Goal: Task Accomplishment & Management: Complete application form

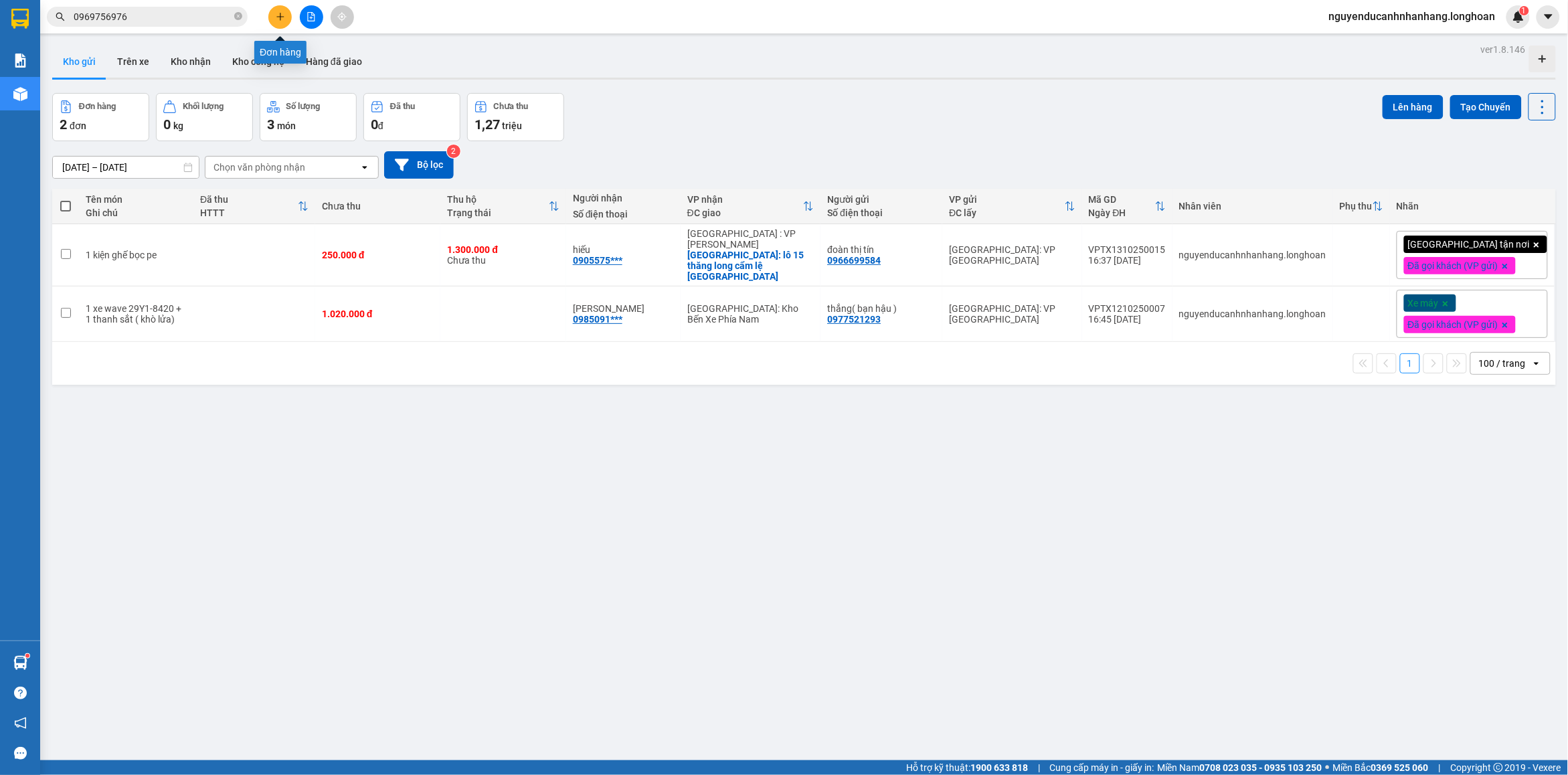
click at [279, 20] on icon "plus" at bounding box center [280, 16] width 9 height 9
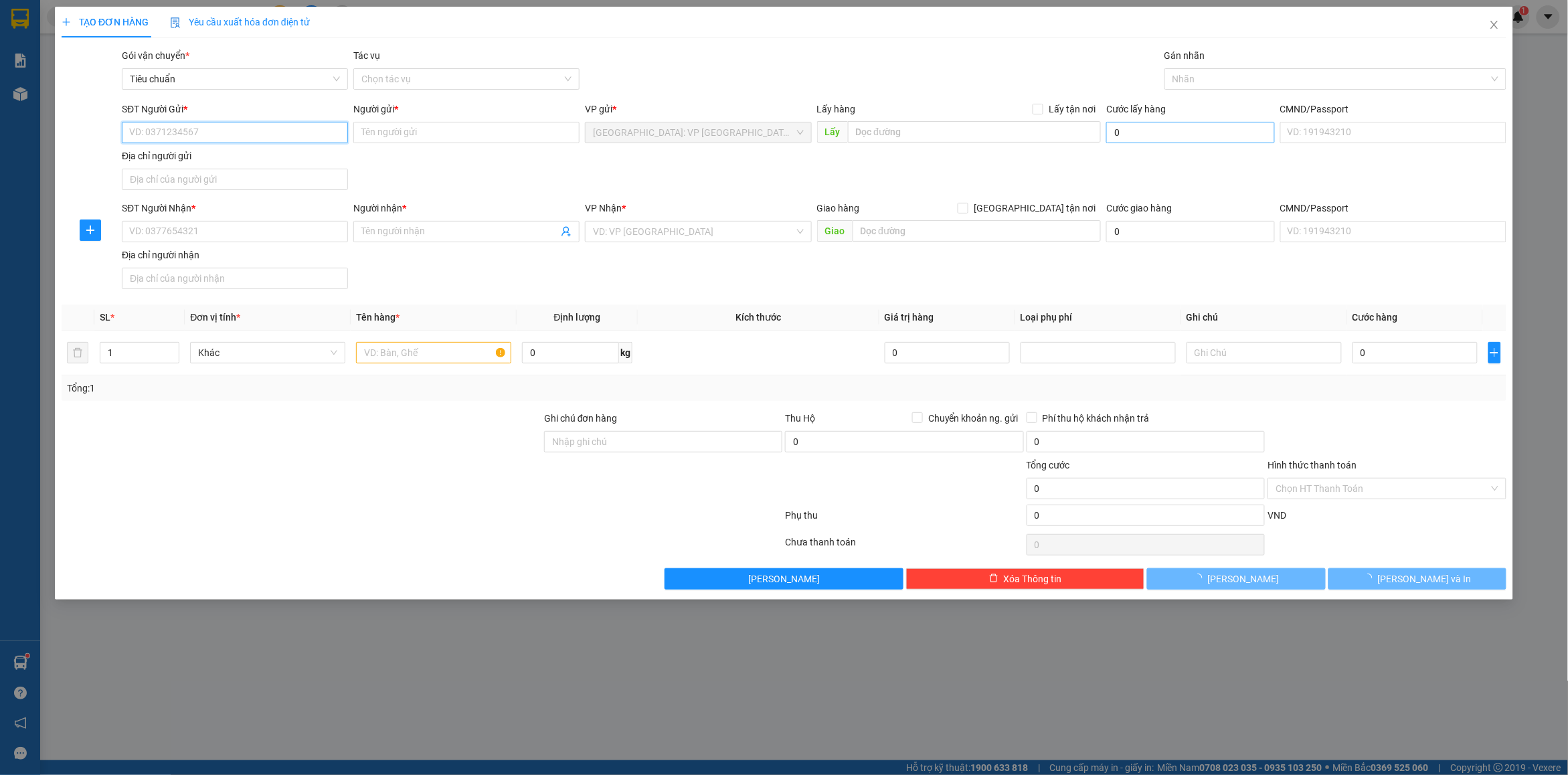
click at [198, 125] on input "SĐT Người Gửi *" at bounding box center [235, 132] width 227 height 21
type input "0562473865"
click at [399, 135] on input "Người gửi *" at bounding box center [467, 132] width 227 height 21
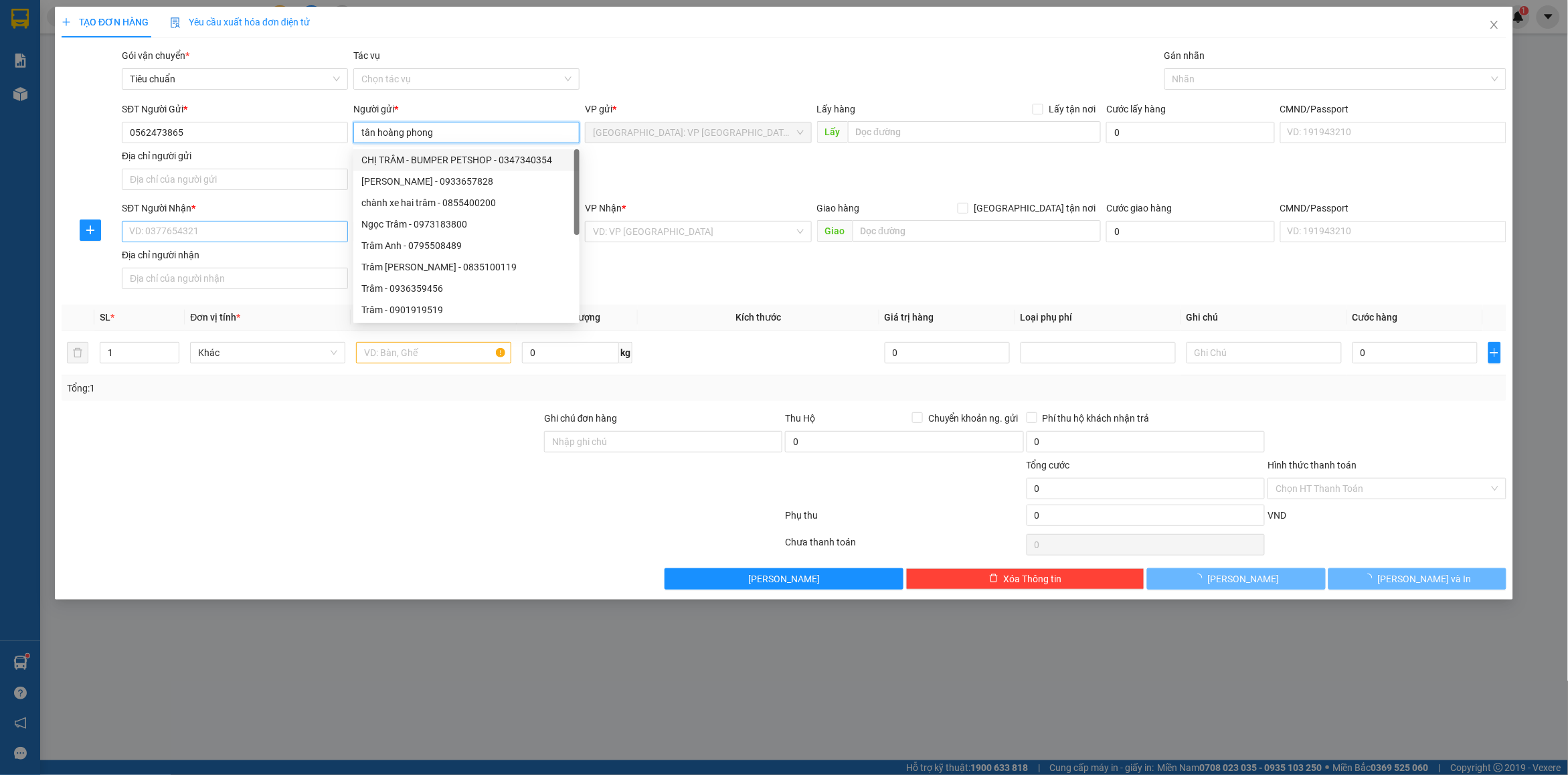
type input "tân hoàng phong"
click at [185, 239] on input "SĐT Người Nhận *" at bounding box center [235, 231] width 227 height 21
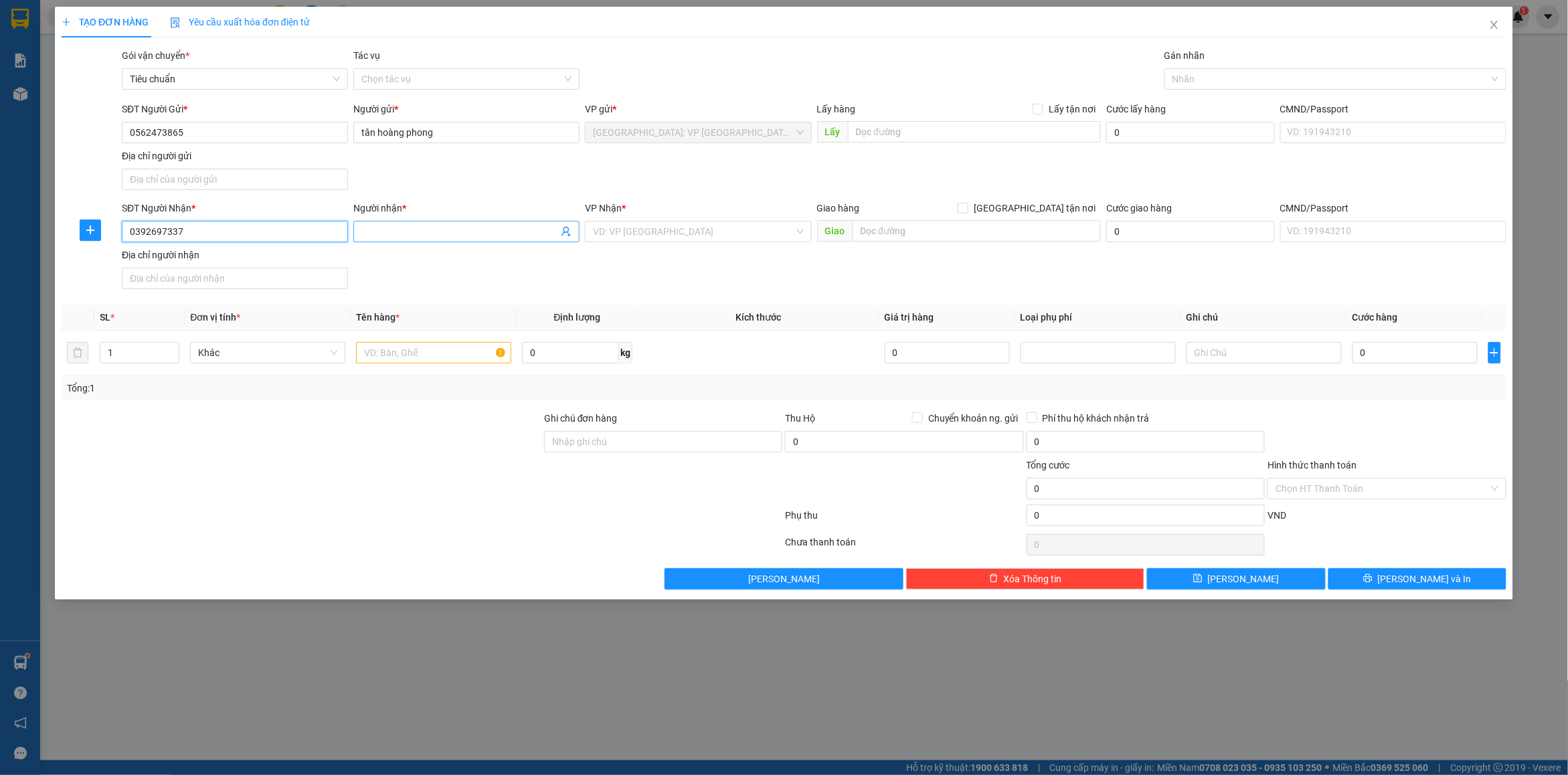
type input "0392697337"
click at [401, 236] on input "Người nhận *" at bounding box center [460, 231] width 197 height 15
type input "kcn thuận thành khu b thuaanjj thành [GEOGRAPHIC_DATA]"
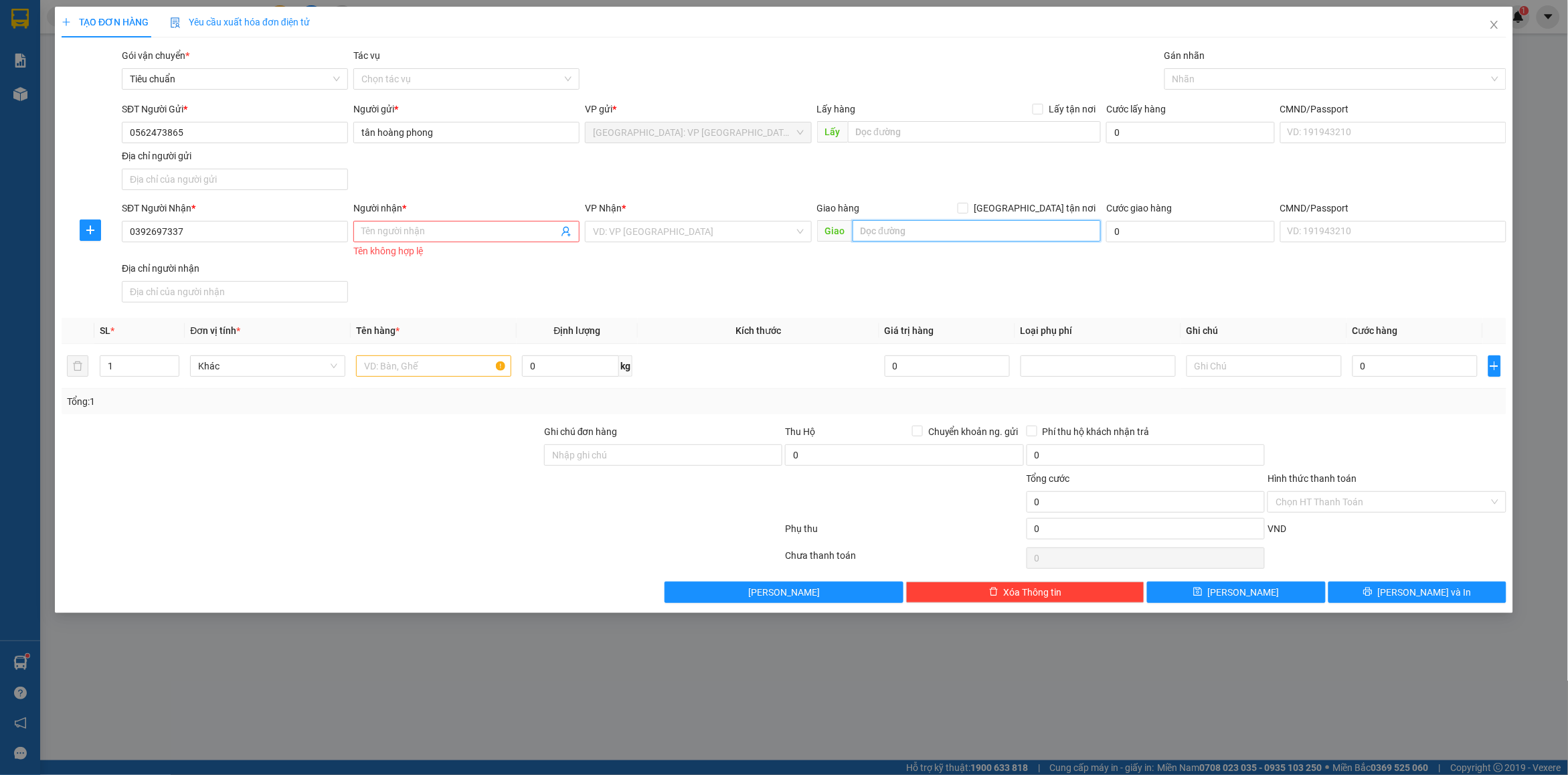
click at [910, 238] on input "text" at bounding box center [978, 231] width 249 height 21
paste input "kcn thuận thành khu b thuaanjj thành [GEOGRAPHIC_DATA]"
type input "kcn thuận thành khu b thuaanjj thành [GEOGRAPHIC_DATA]"
click at [536, 226] on input "Người nhận *" at bounding box center [460, 231] width 197 height 15
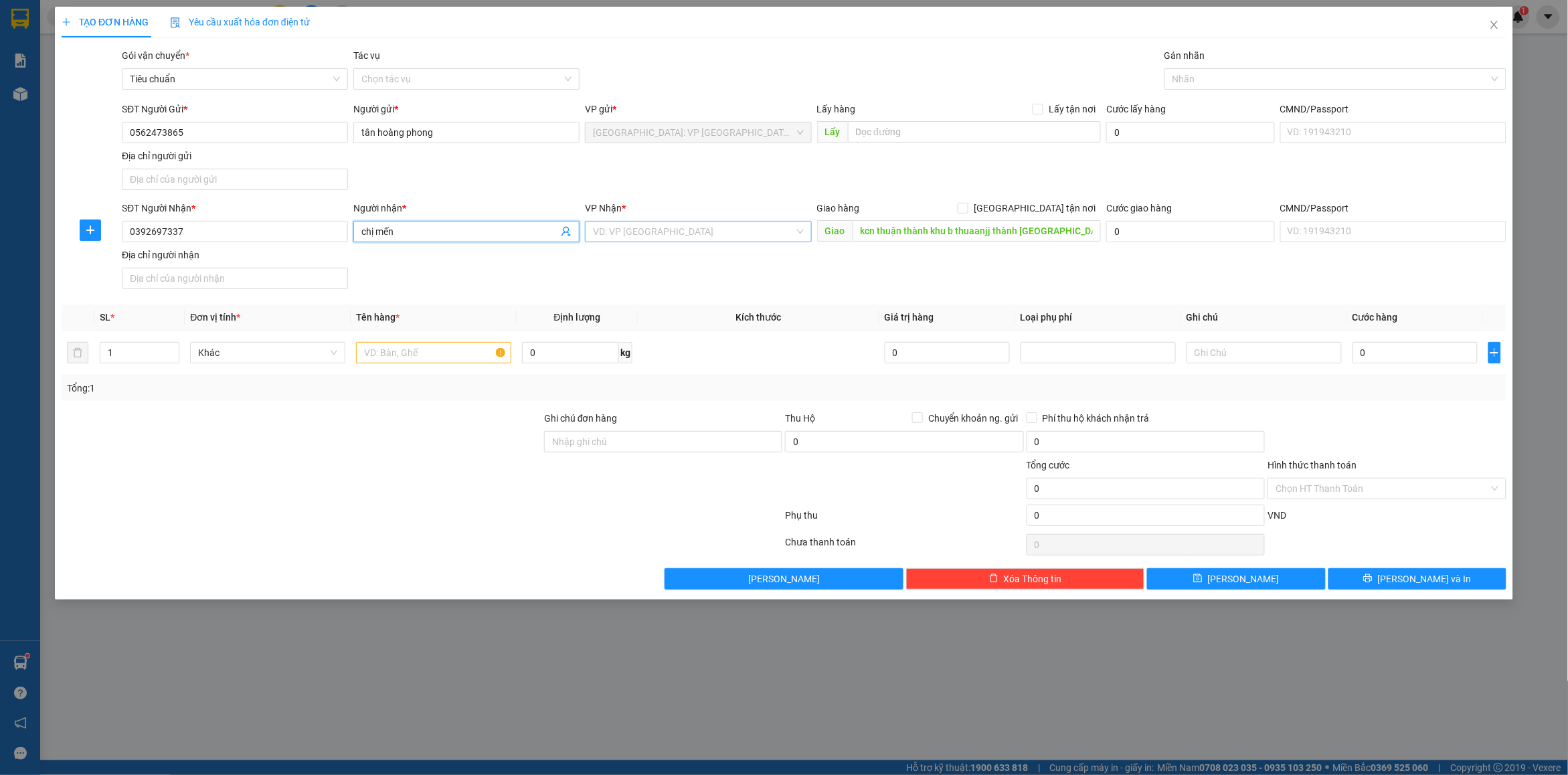
type input "chị mến"
click at [631, 239] on input "search" at bounding box center [694, 231] width 201 height 20
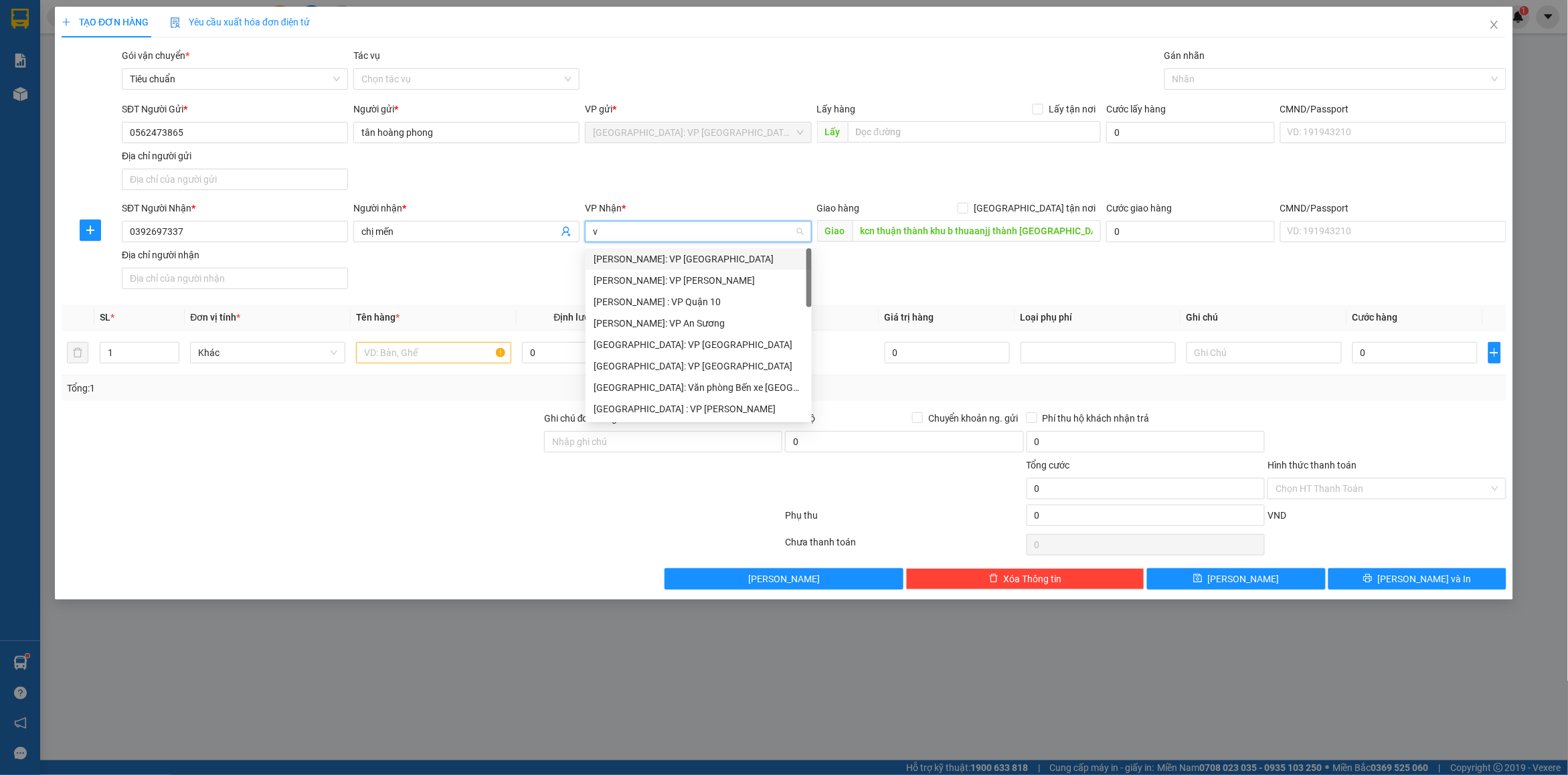
type input "vd"
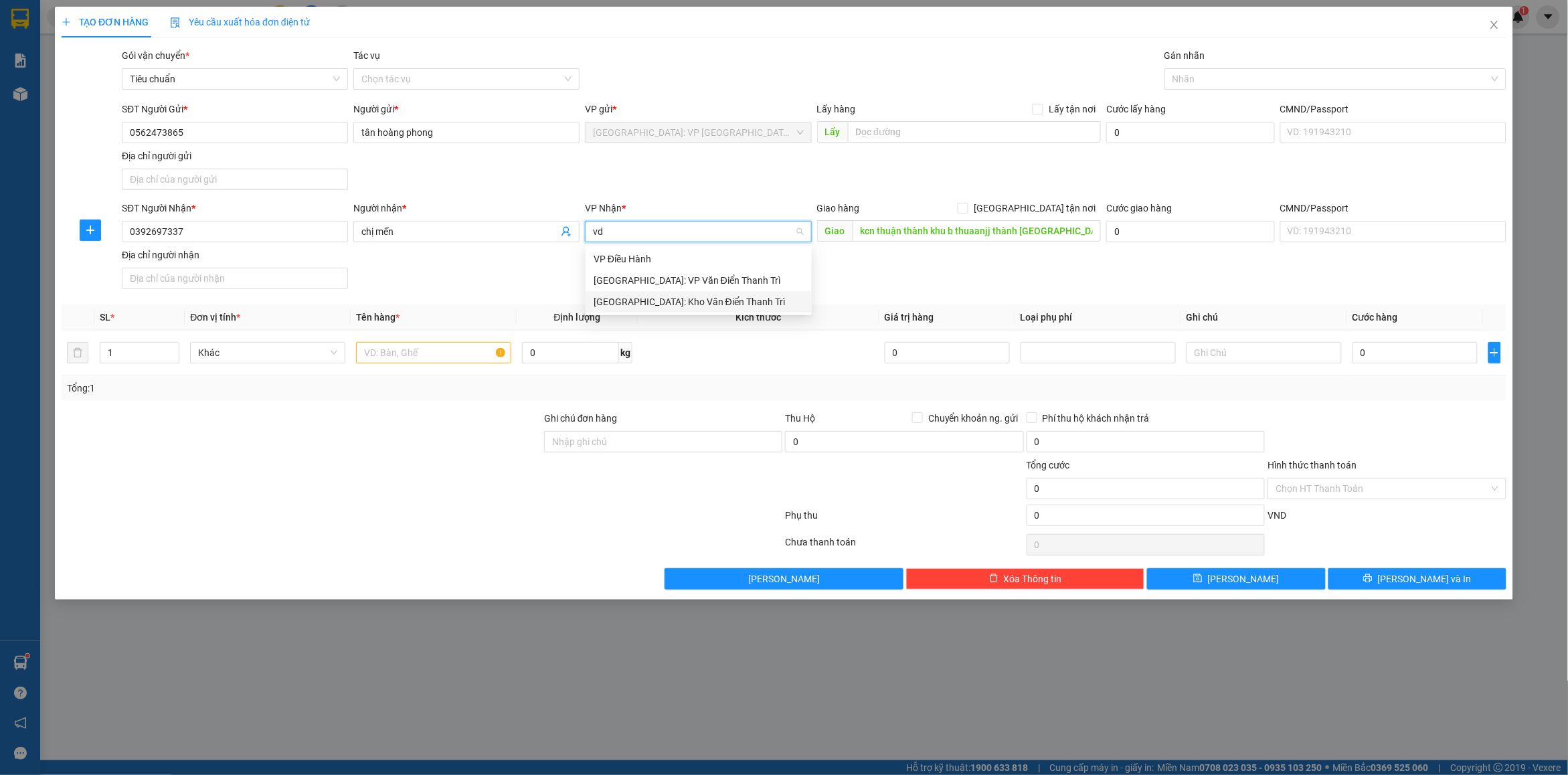
drag, startPoint x: 651, startPoint y: 299, endPoint x: 780, endPoint y: 319, distance: 130.5
click at [653, 300] on div "[GEOGRAPHIC_DATA]: Kho Văn Điển Thanh Trì" at bounding box center [699, 302] width 210 height 15
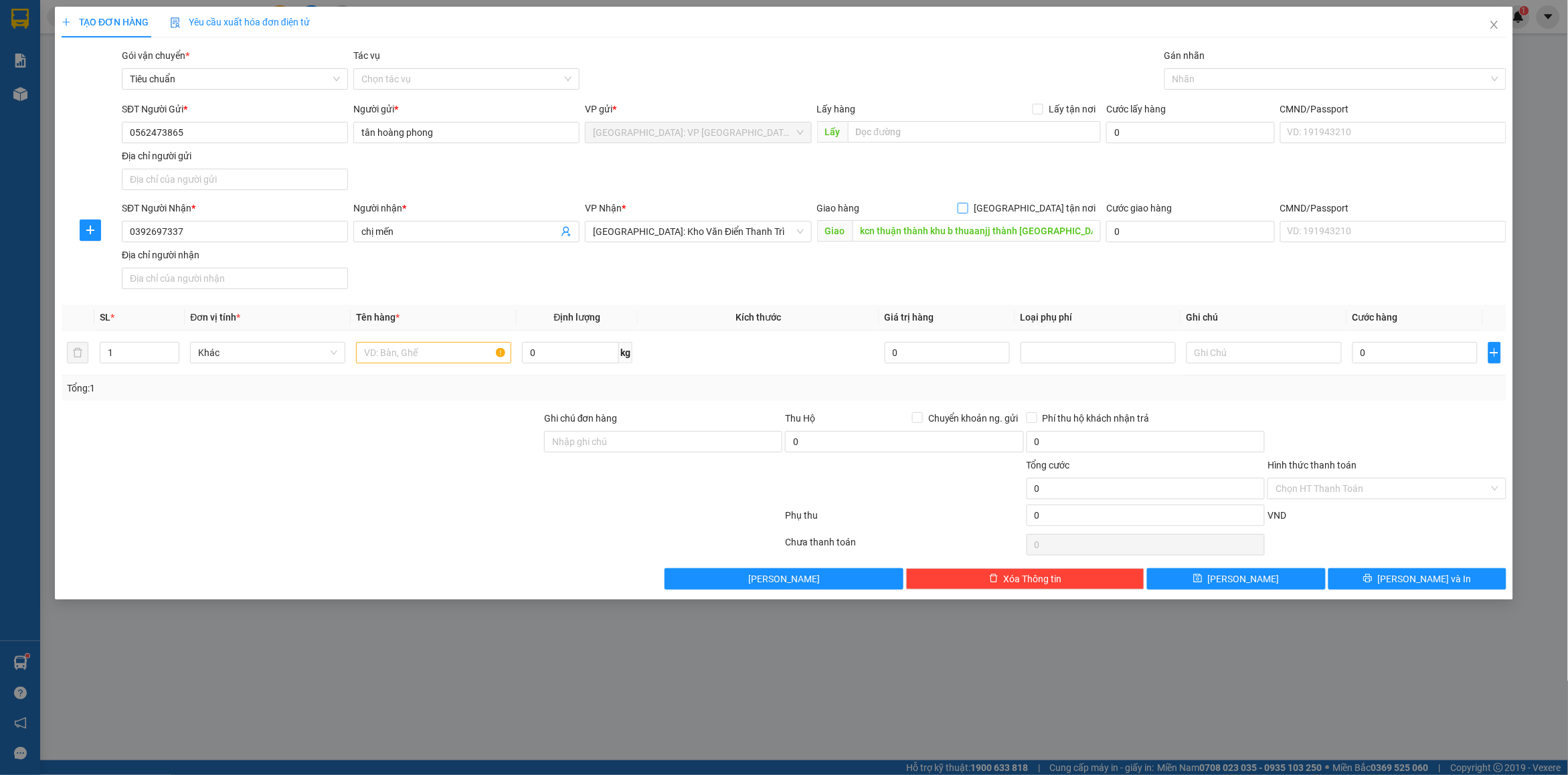
click at [968, 212] on span at bounding box center [963, 207] width 11 height 11
click at [967, 212] on input "[GEOGRAPHIC_DATA] tận nơi" at bounding box center [962, 207] width 9 height 9
checkbox input "true"
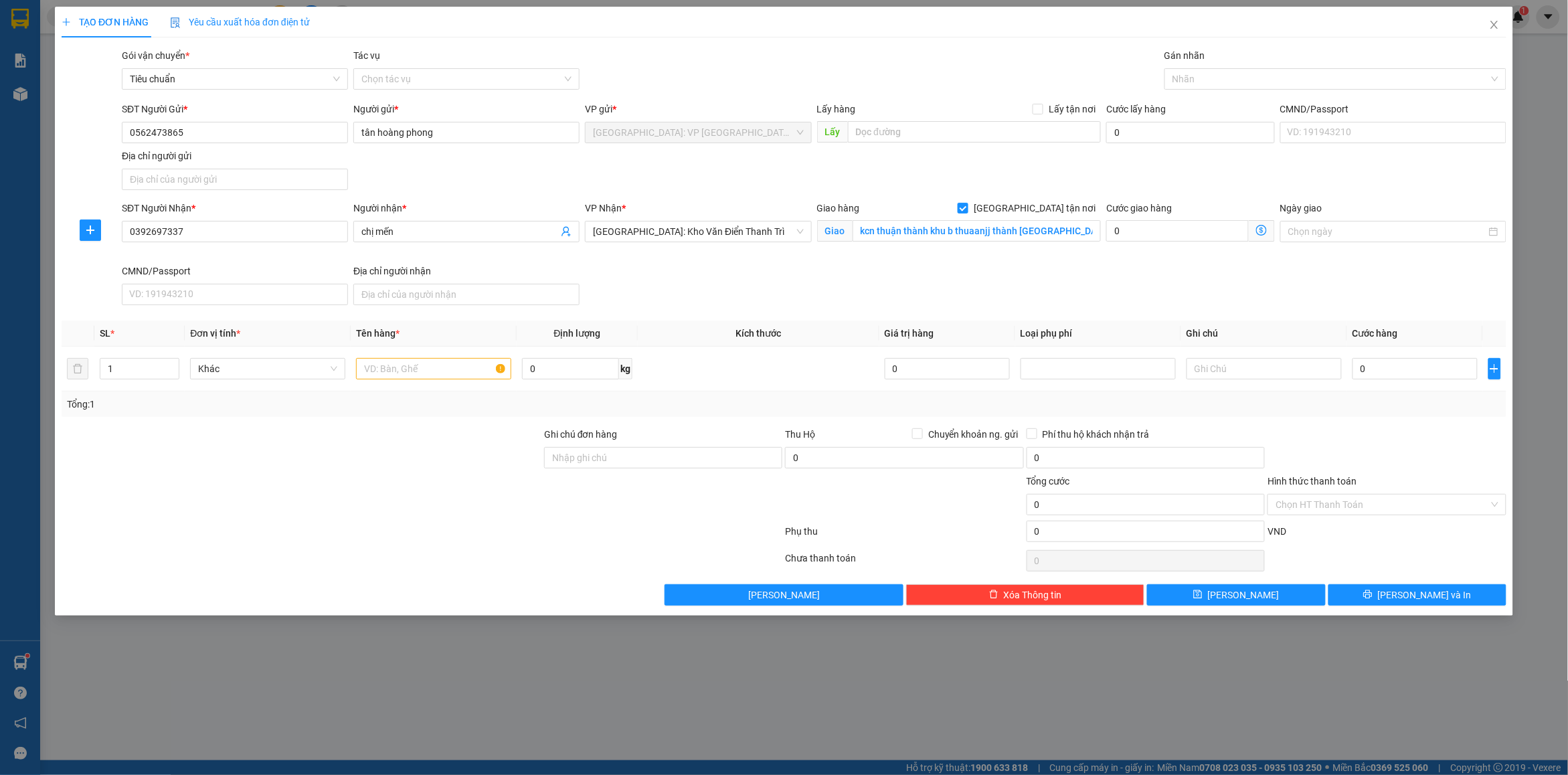
drag, startPoint x: 1199, startPoint y: 183, endPoint x: 1198, endPoint y: 167, distance: 16.0
click at [1199, 182] on div "SĐT Người Gửi * 0562473865 Người gửi * tân hoàng phong VP gửi * [GEOGRAPHIC_DAT…" at bounding box center [814, 149] width 1390 height 93
click at [1190, 78] on div at bounding box center [1329, 79] width 322 height 16
type input "fr"
click at [1196, 84] on div "fr fr" at bounding box center [1329, 79] width 322 height 16
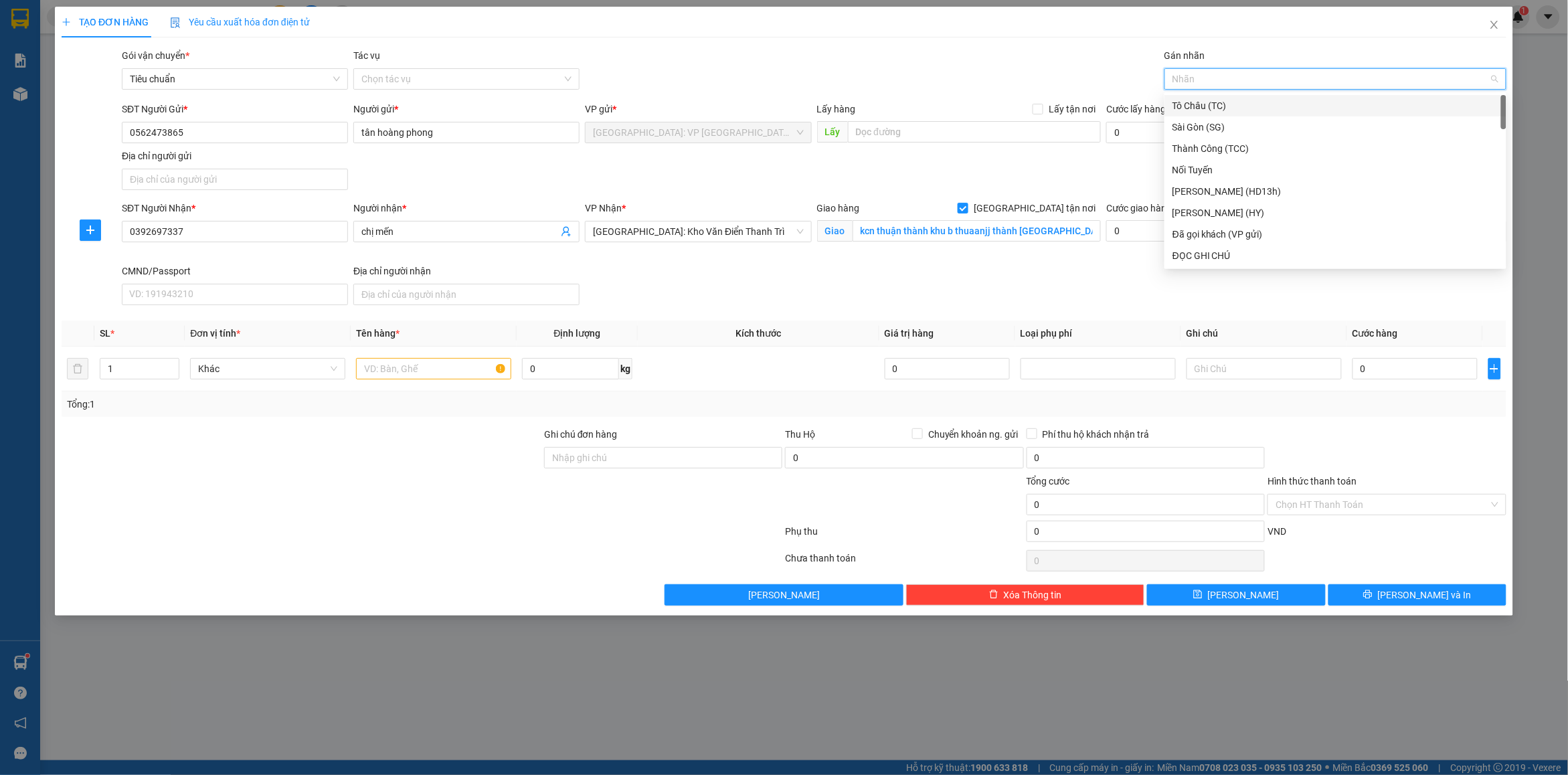
click at [1196, 84] on div at bounding box center [1329, 79] width 322 height 16
type input "gt"
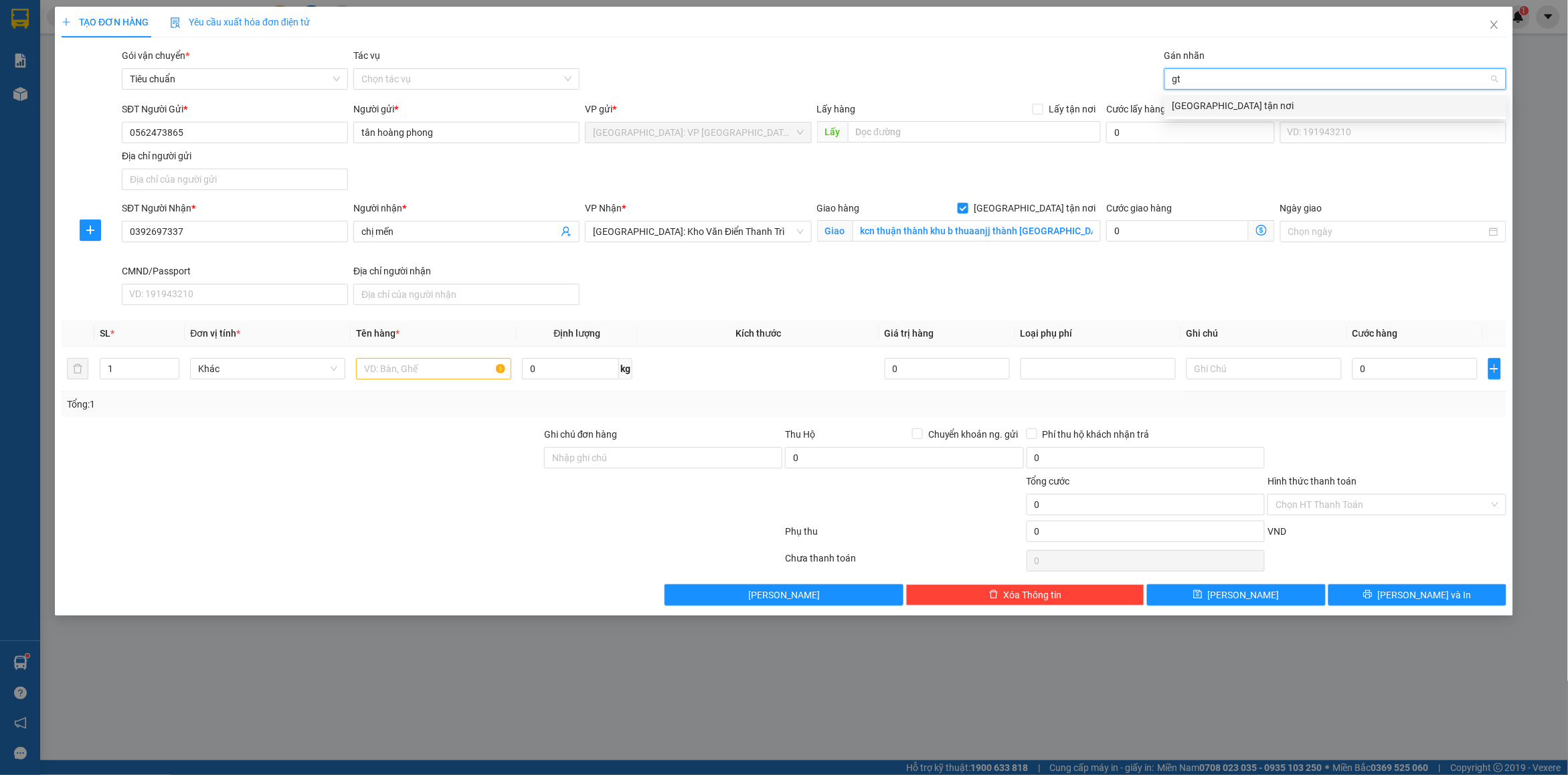
click at [1211, 99] on div "[GEOGRAPHIC_DATA] tận nơi" at bounding box center [1336, 105] width 326 height 15
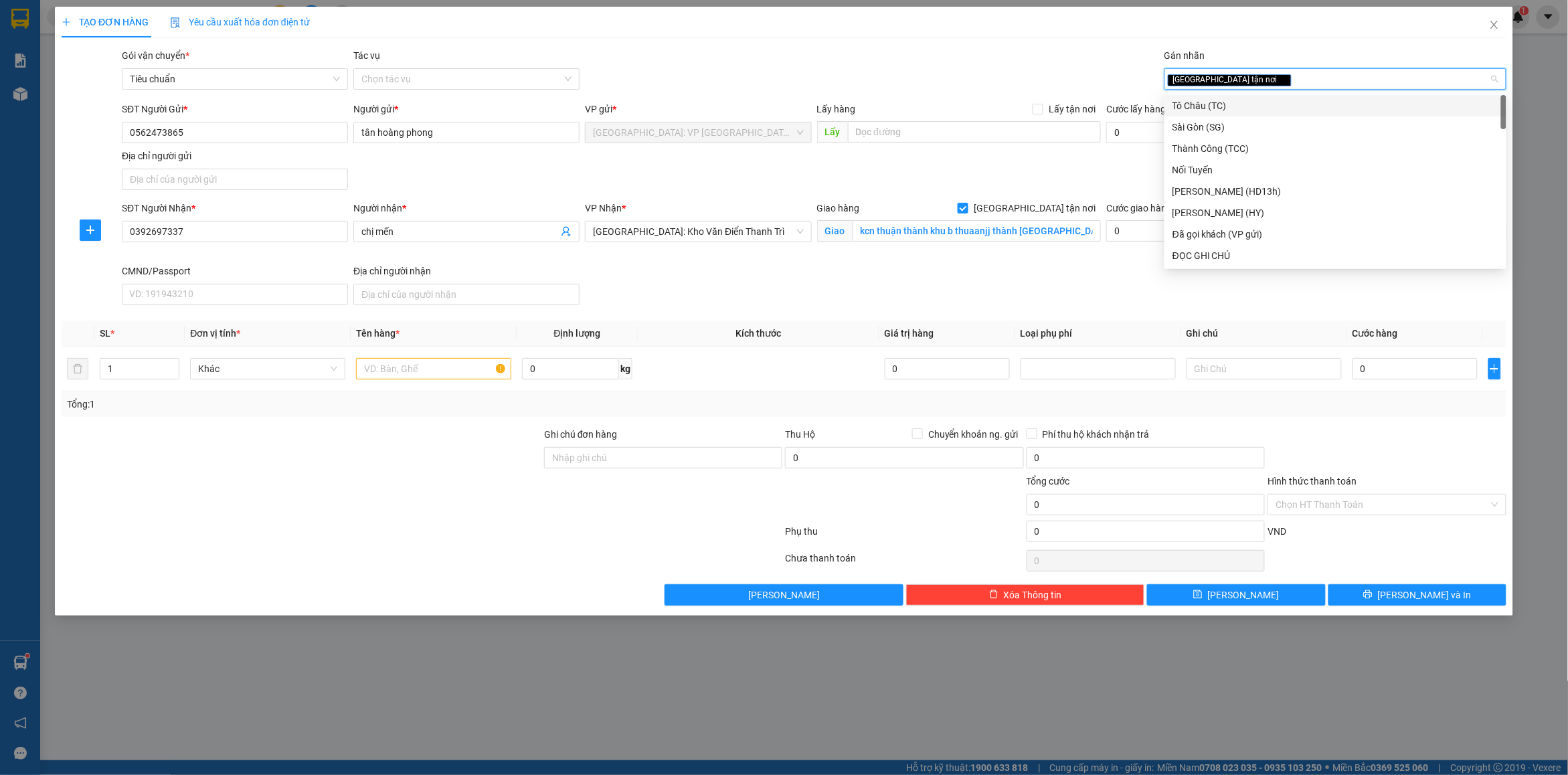
click at [1266, 84] on div "[GEOGRAPHIC_DATA] tận nơi" at bounding box center [1329, 79] width 322 height 16
type input "d"
type input "đã"
drag, startPoint x: 1232, startPoint y: 104, endPoint x: 1039, endPoint y: 61, distance: 197.7
click at [1225, 103] on div "Đã gọi khách (VP gửi)" at bounding box center [1336, 105] width 326 height 15
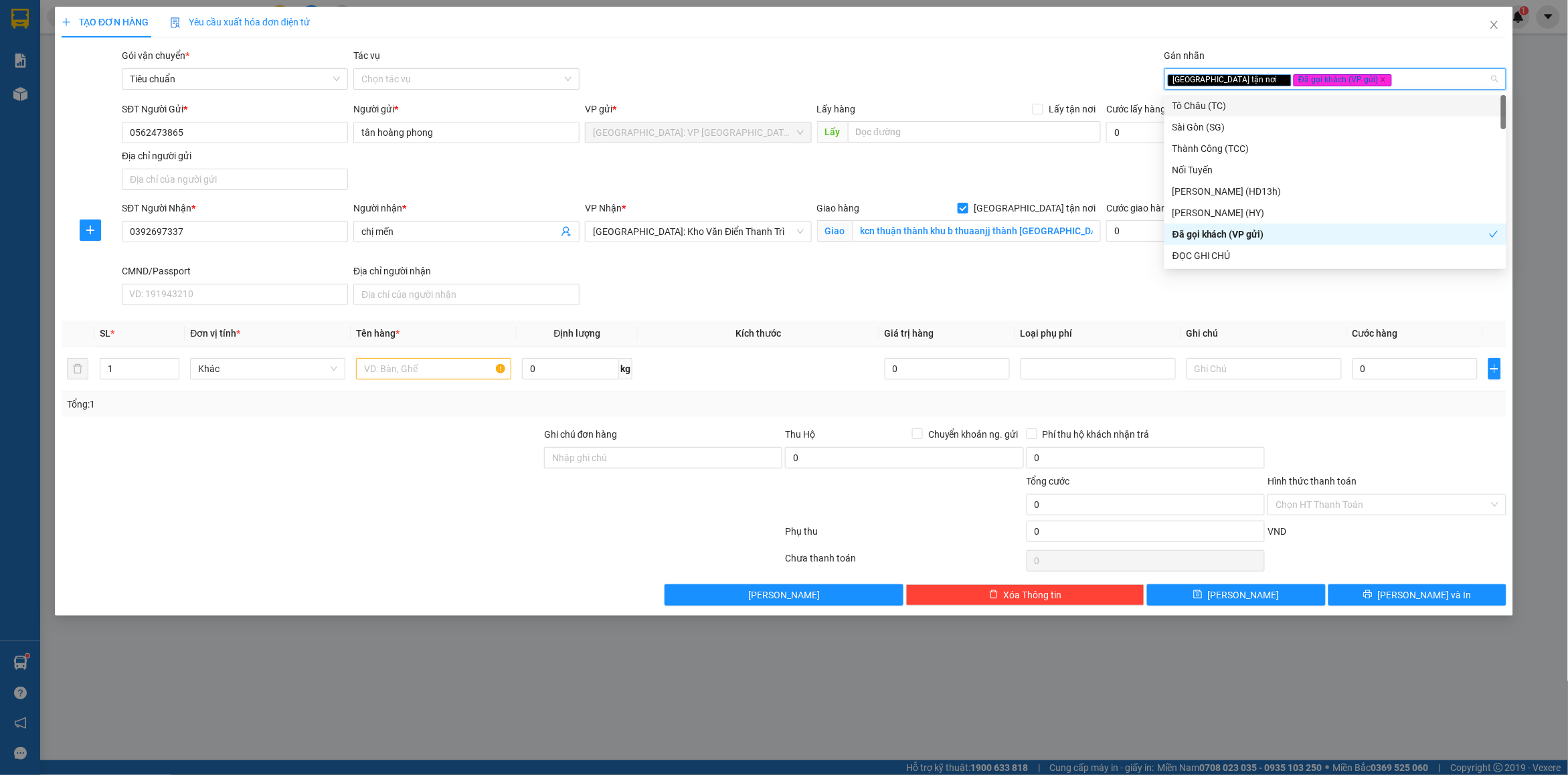
click at [1036, 60] on div "Gói vận chuyển * Tiêu chuẩn Tác vụ Chọn tác vụ Gán nhãn Giao tận nơi Đã gọi k…" at bounding box center [814, 71] width 1390 height 47
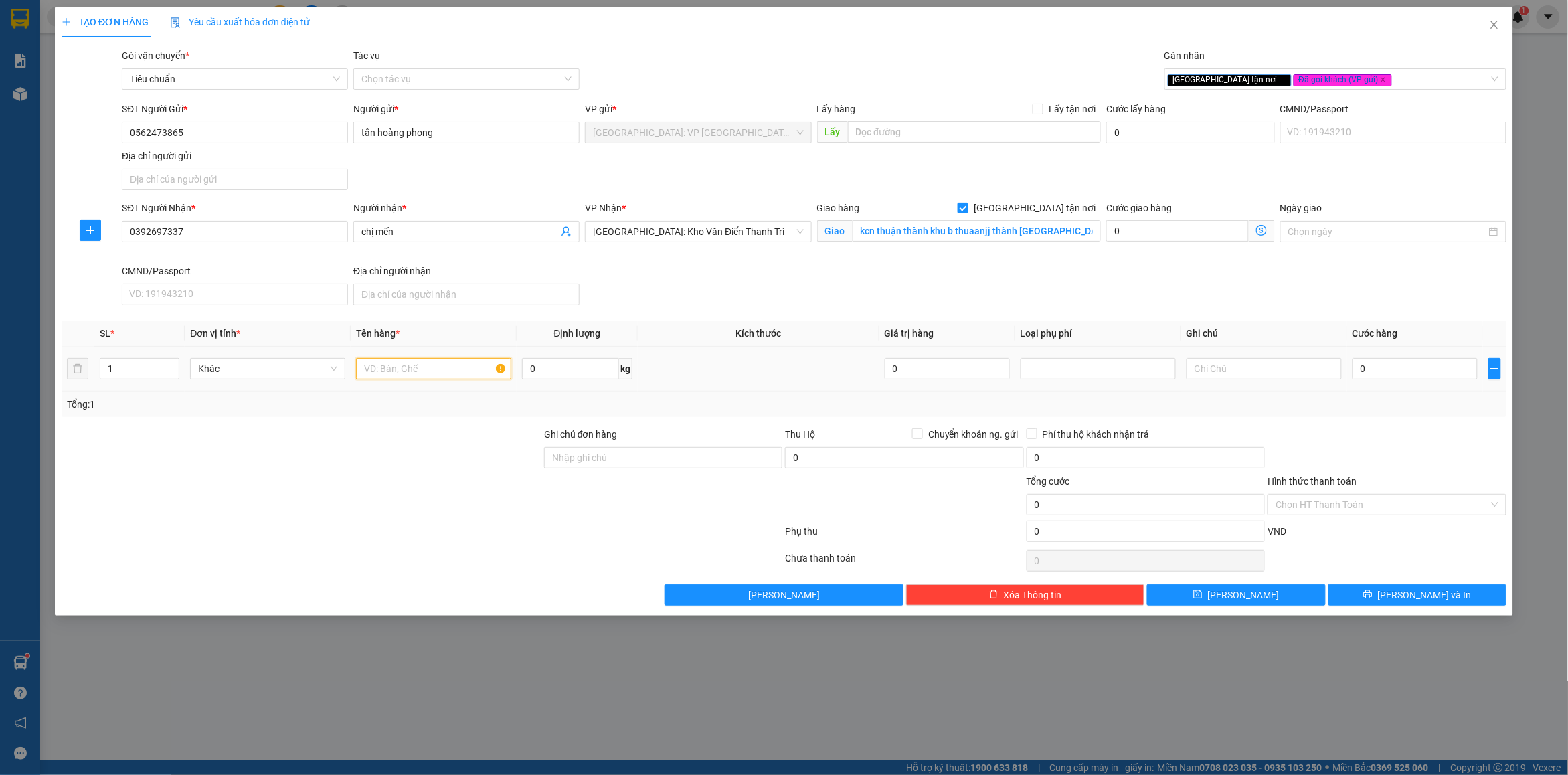
click at [469, 367] on input "text" at bounding box center [433, 369] width 155 height 21
type input "1 kiện bọc xốp nổ"
drag, startPoint x: 595, startPoint y: 464, endPoint x: 649, endPoint y: 470, distance: 54.3
click at [595, 463] on input "Ghi chú đơn hàng" at bounding box center [663, 458] width 239 height 21
type input "nhận nguyên kiện bể vỡ không đền"
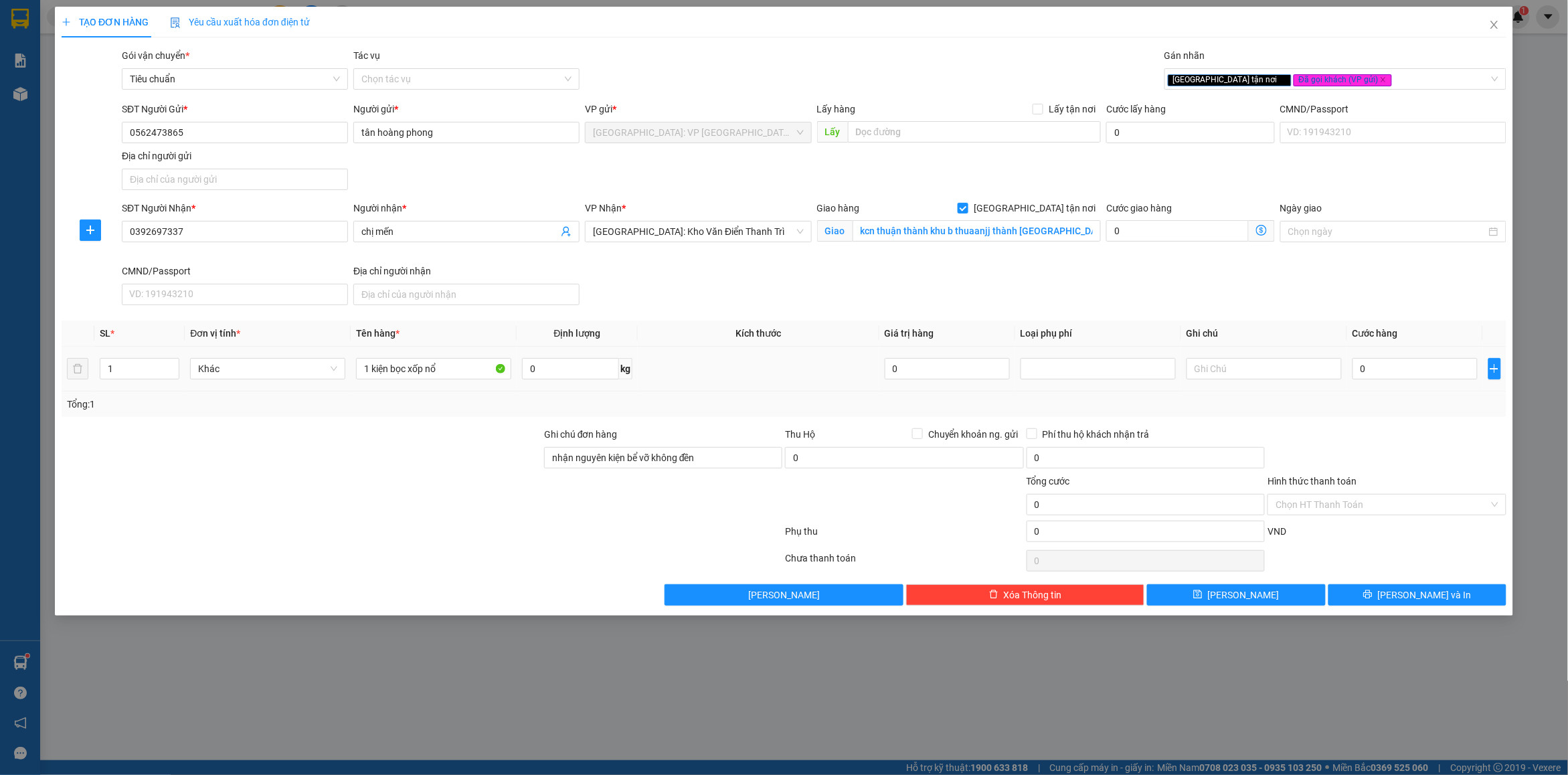
click at [1395, 391] on td "0" at bounding box center [1415, 369] width 136 height 45
click at [1384, 372] on input "0" at bounding box center [1415, 369] width 125 height 21
type input "1"
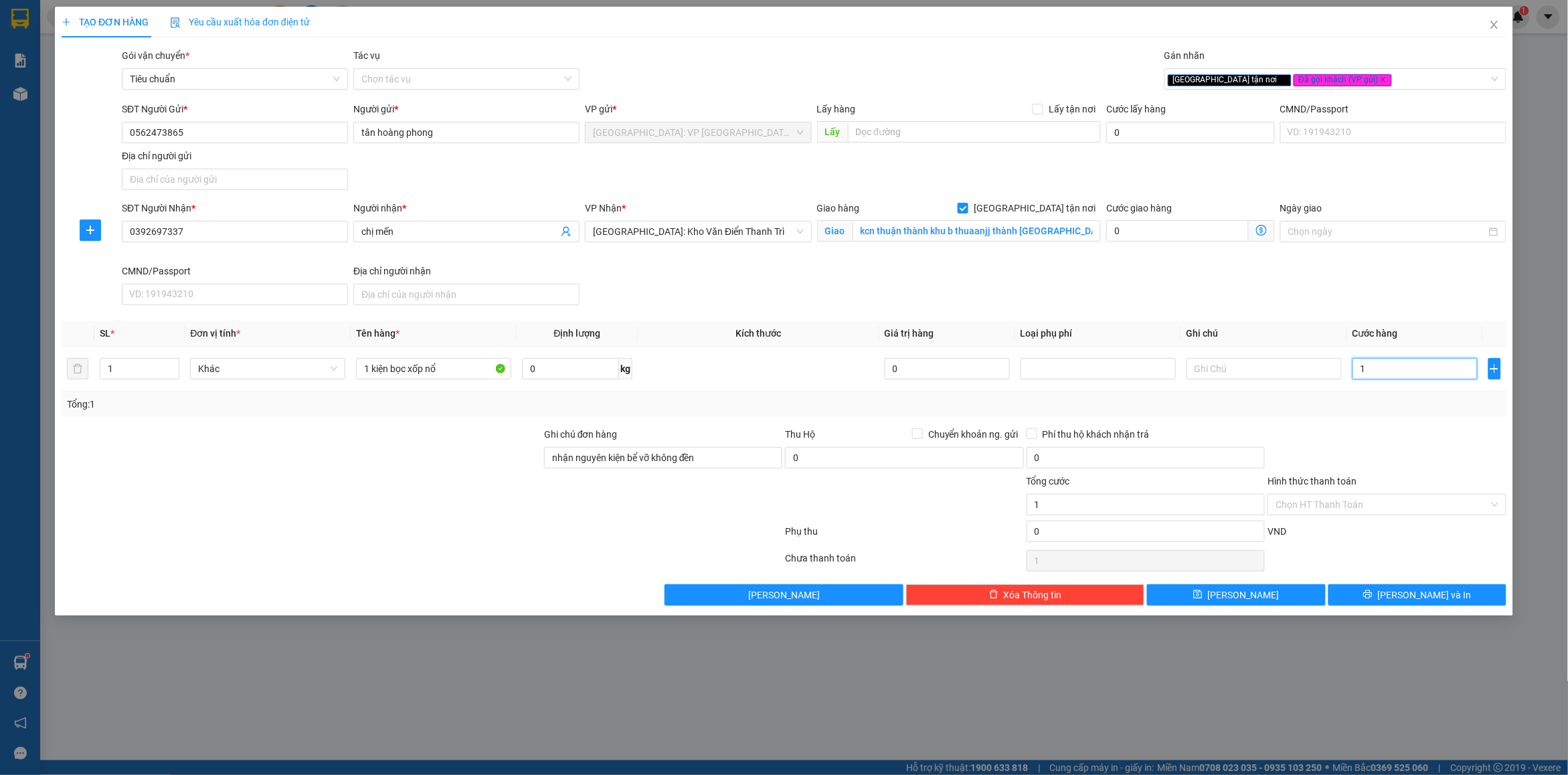
type input "10"
type input "100"
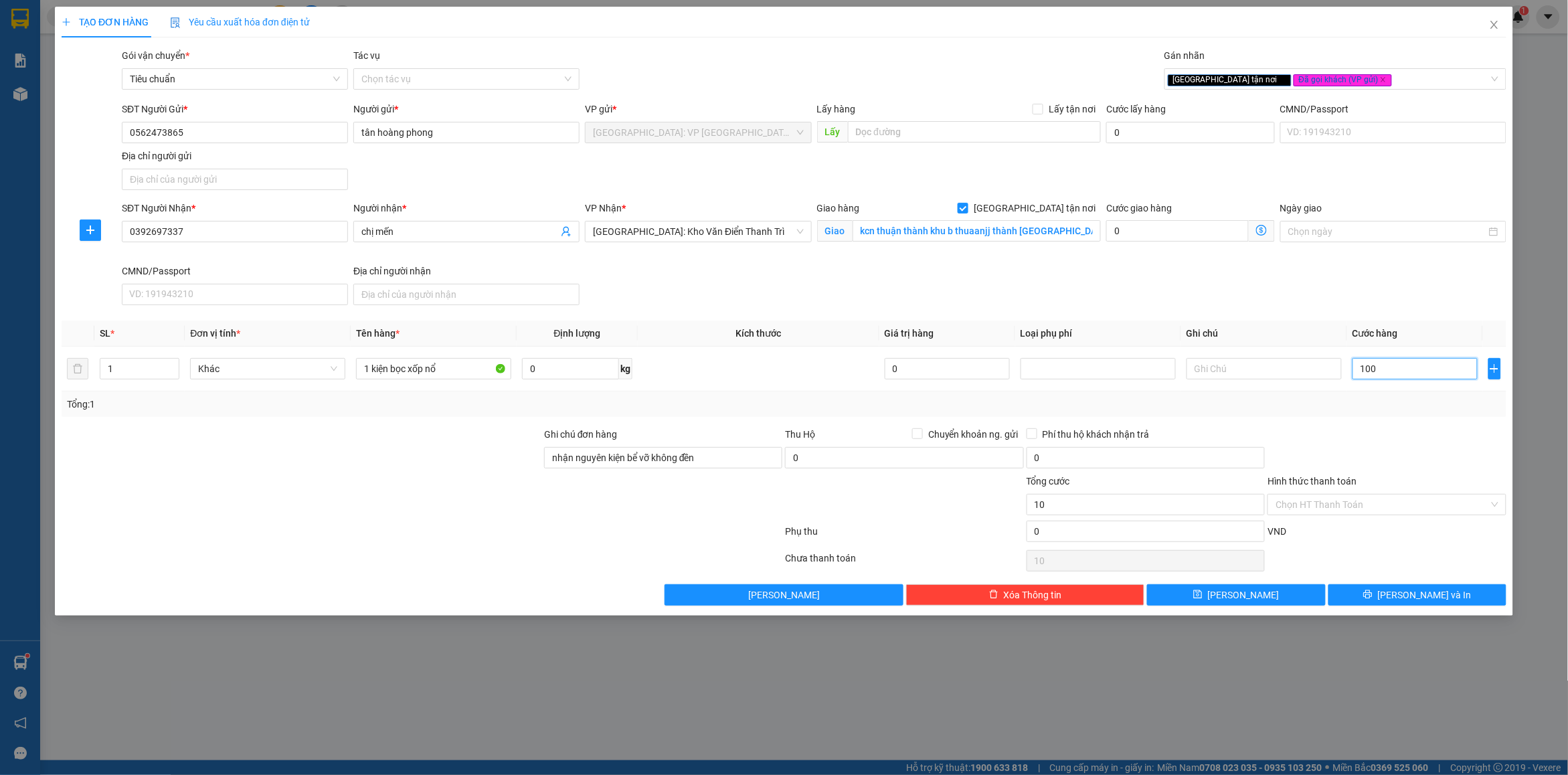
type input "100"
type input "1.000"
type input "10.000"
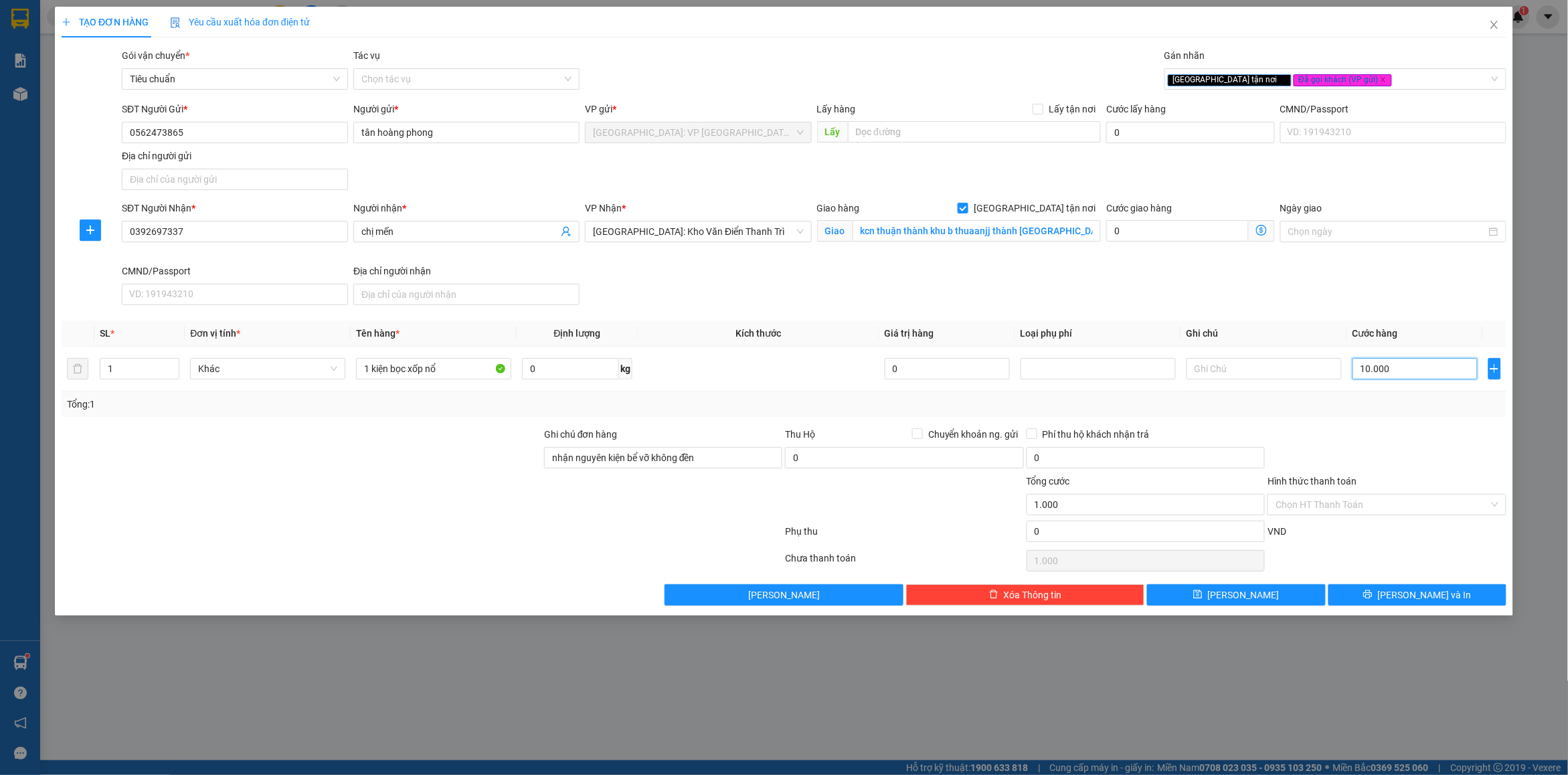
type input "10.000"
type input "100.000"
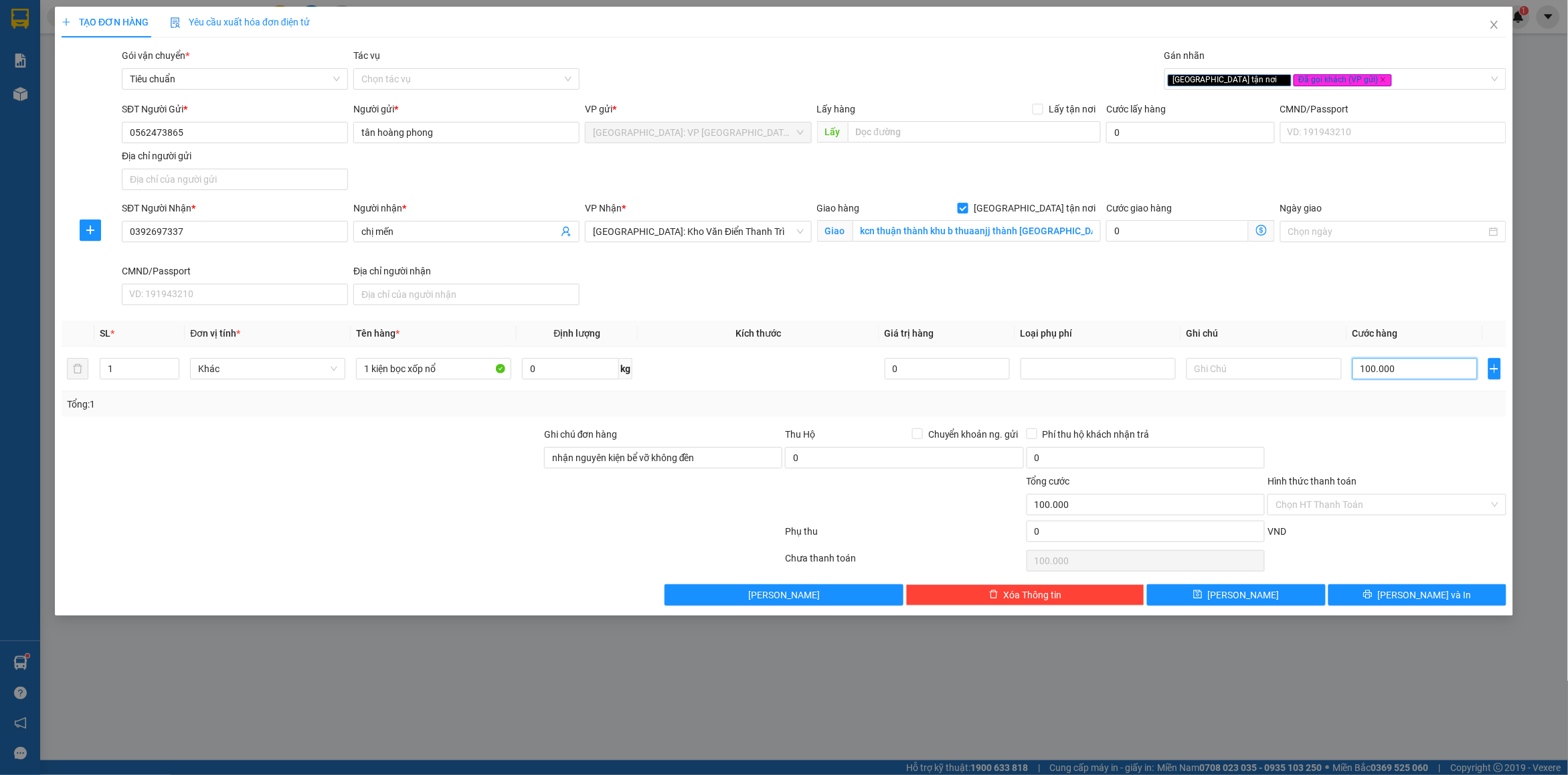
type input "100.000"
click at [1359, 445] on div at bounding box center [1387, 450] width 241 height 47
click at [460, 372] on input "1 kiện bọc xốp nổ" at bounding box center [433, 369] width 155 height 21
type input "1 kiện bọc xốp nổ nhỏ (hàng dễ vỡ )"
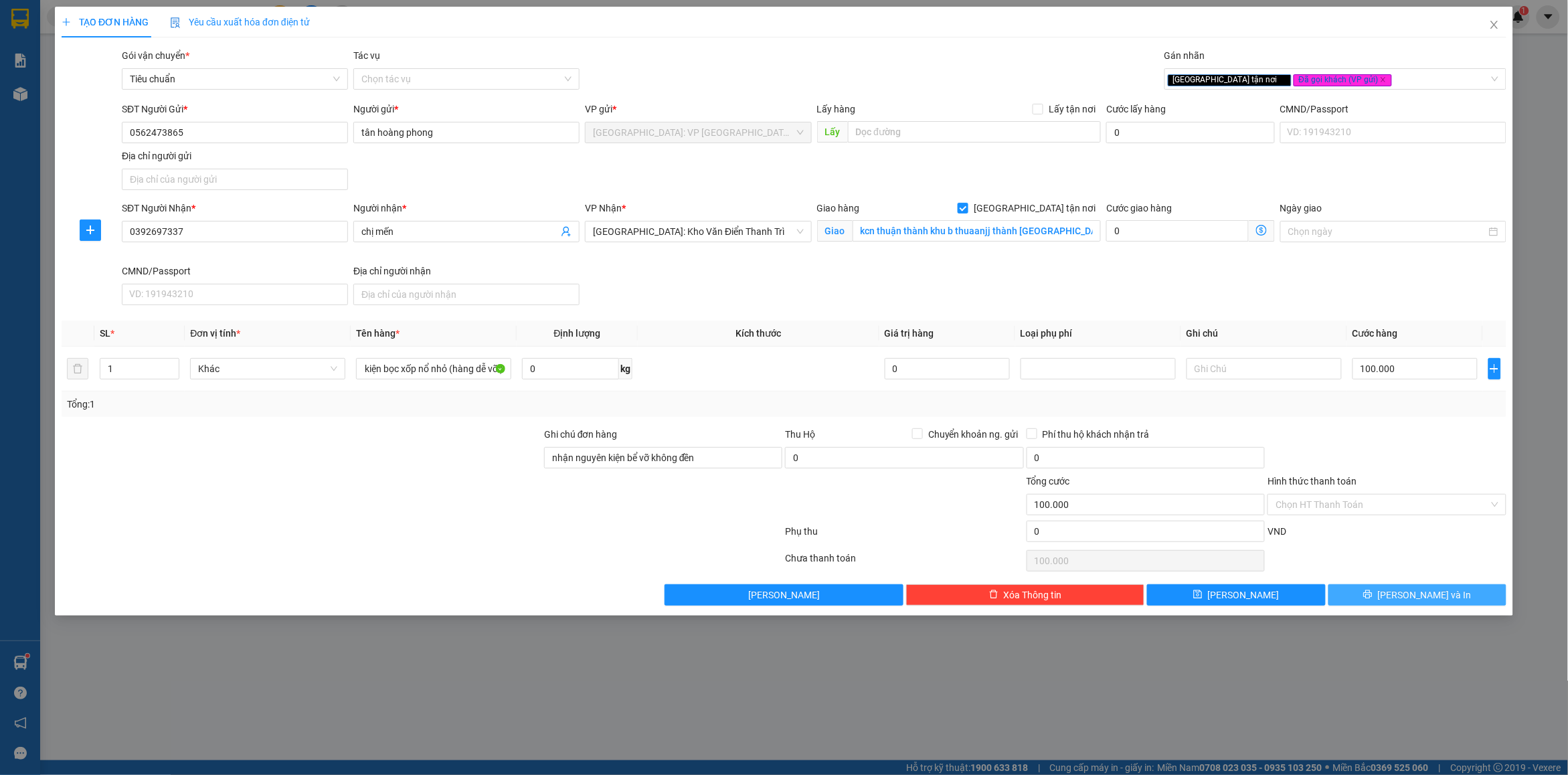
click at [1374, 600] on button "[PERSON_NAME] và In" at bounding box center [1418, 595] width 178 height 21
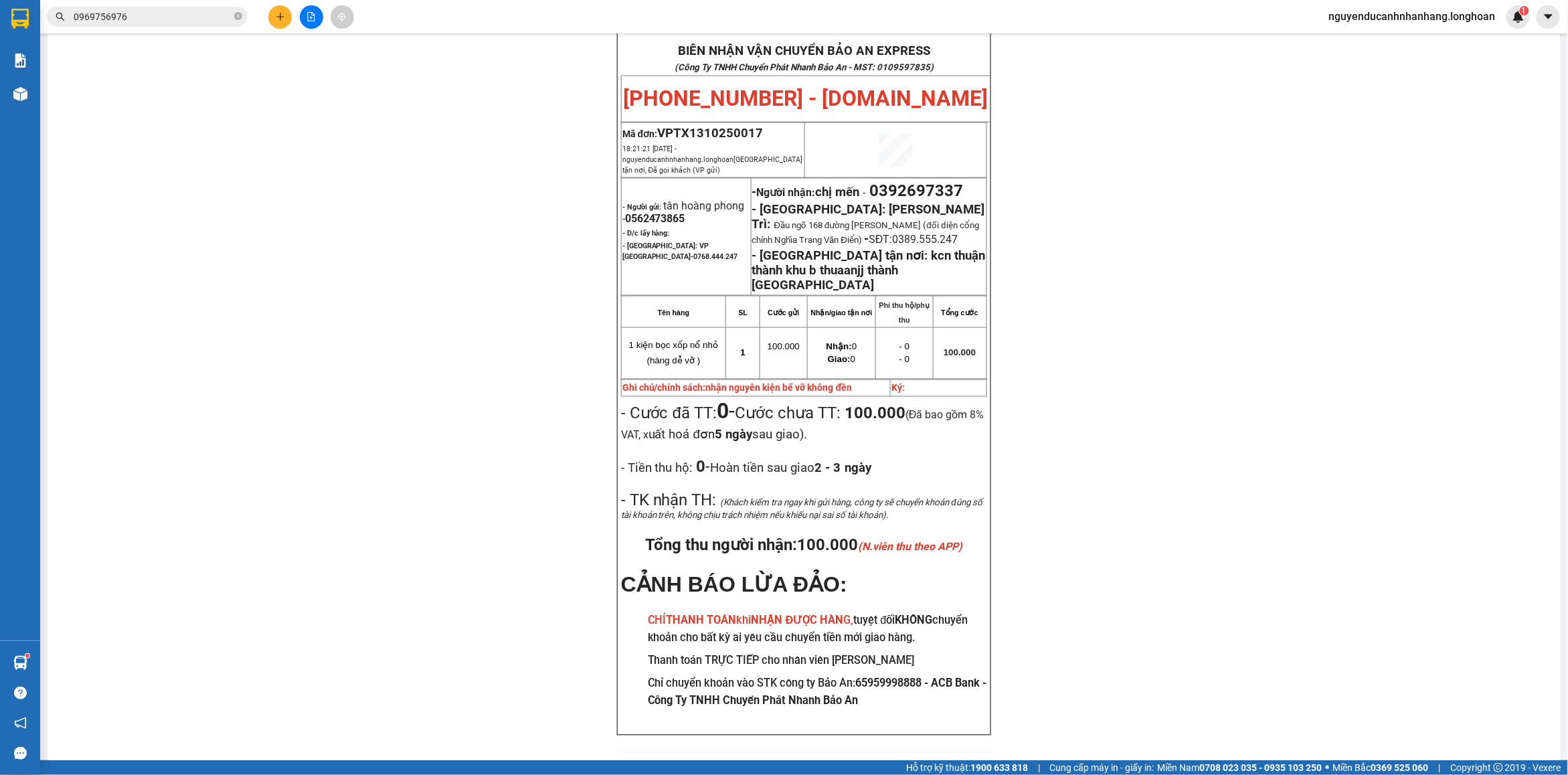
scroll to position [116, 0]
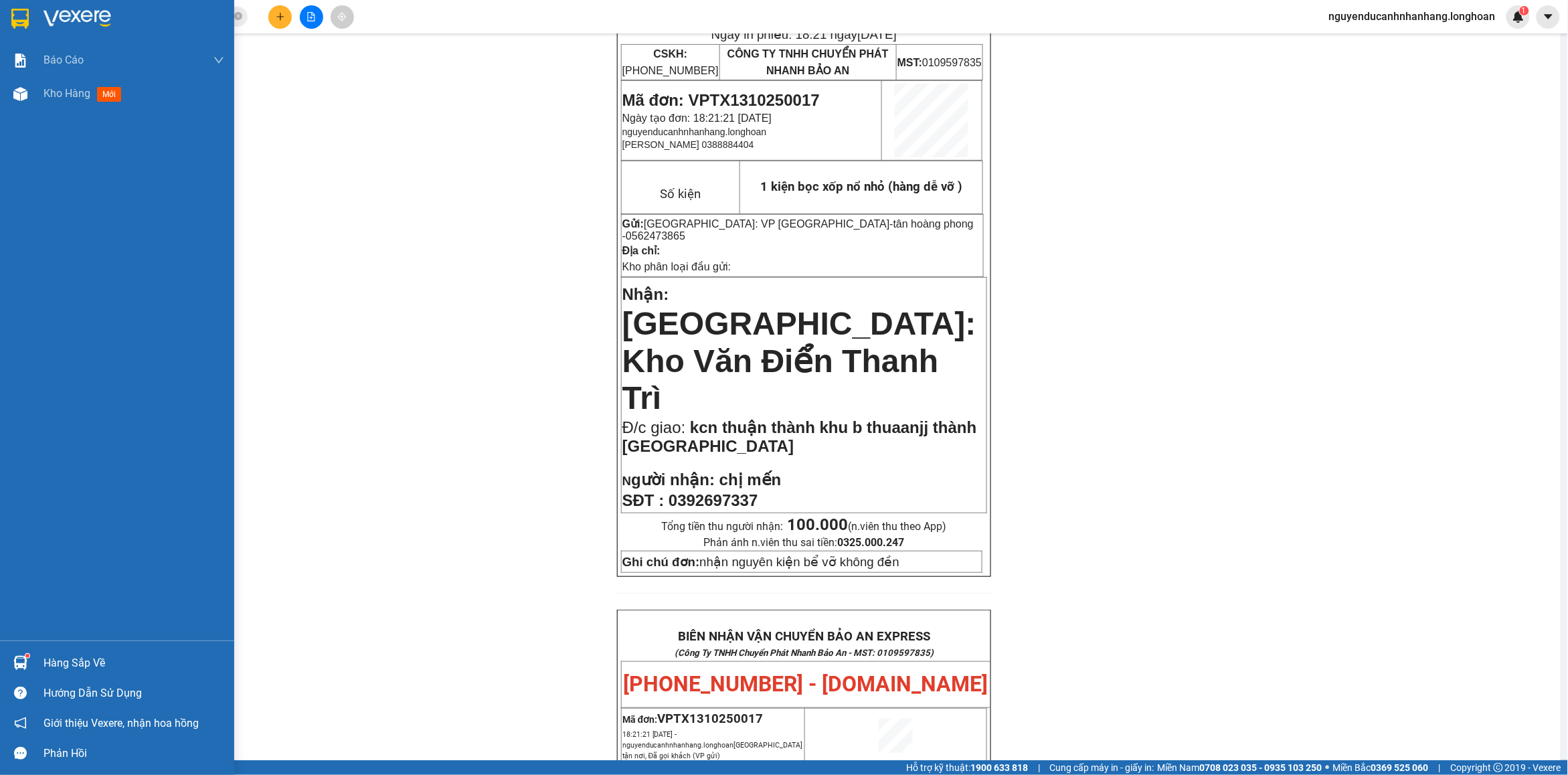
click at [25, 27] on img at bounding box center [20, 18] width 18 height 20
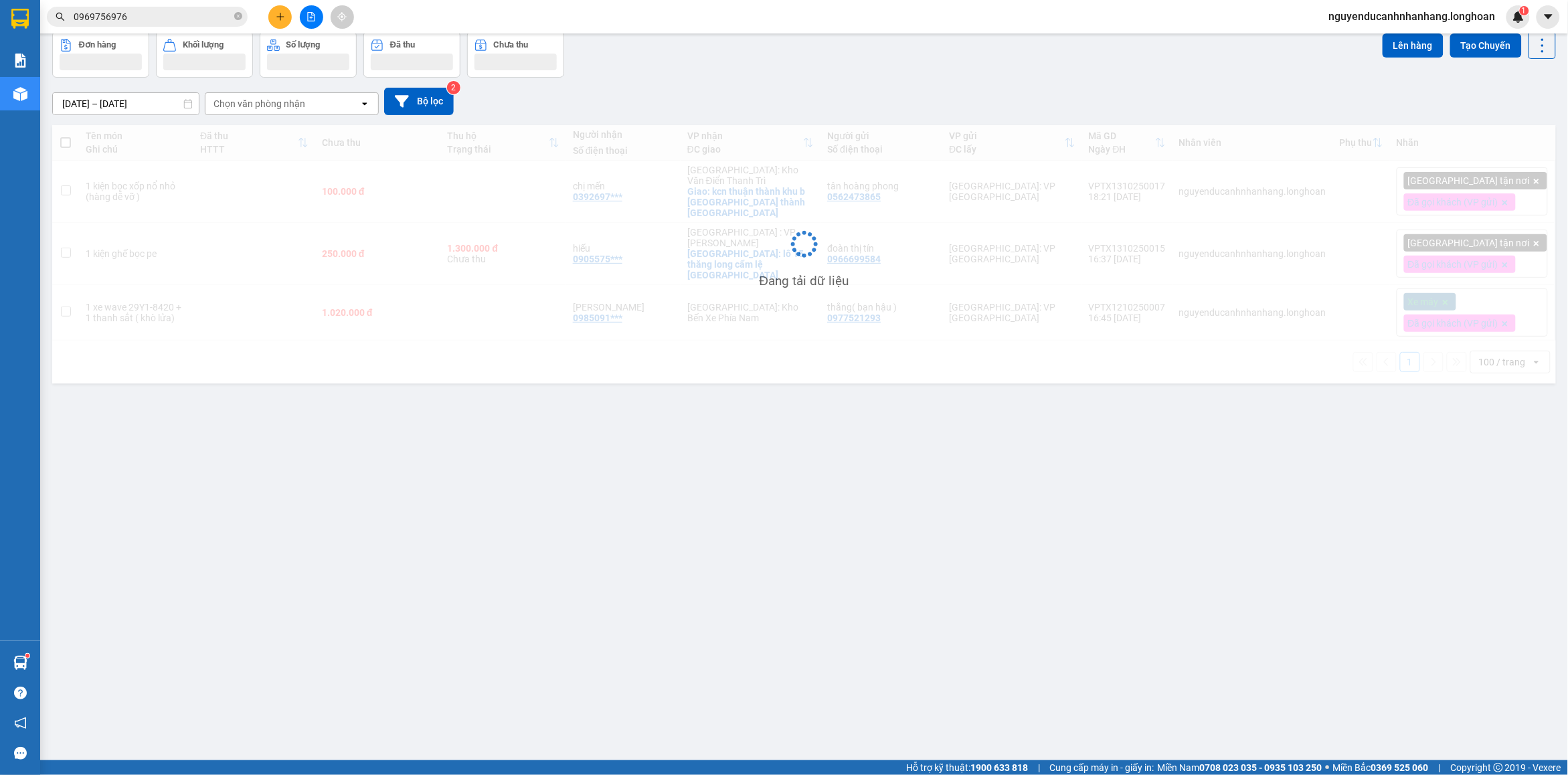
scroll to position [62, 0]
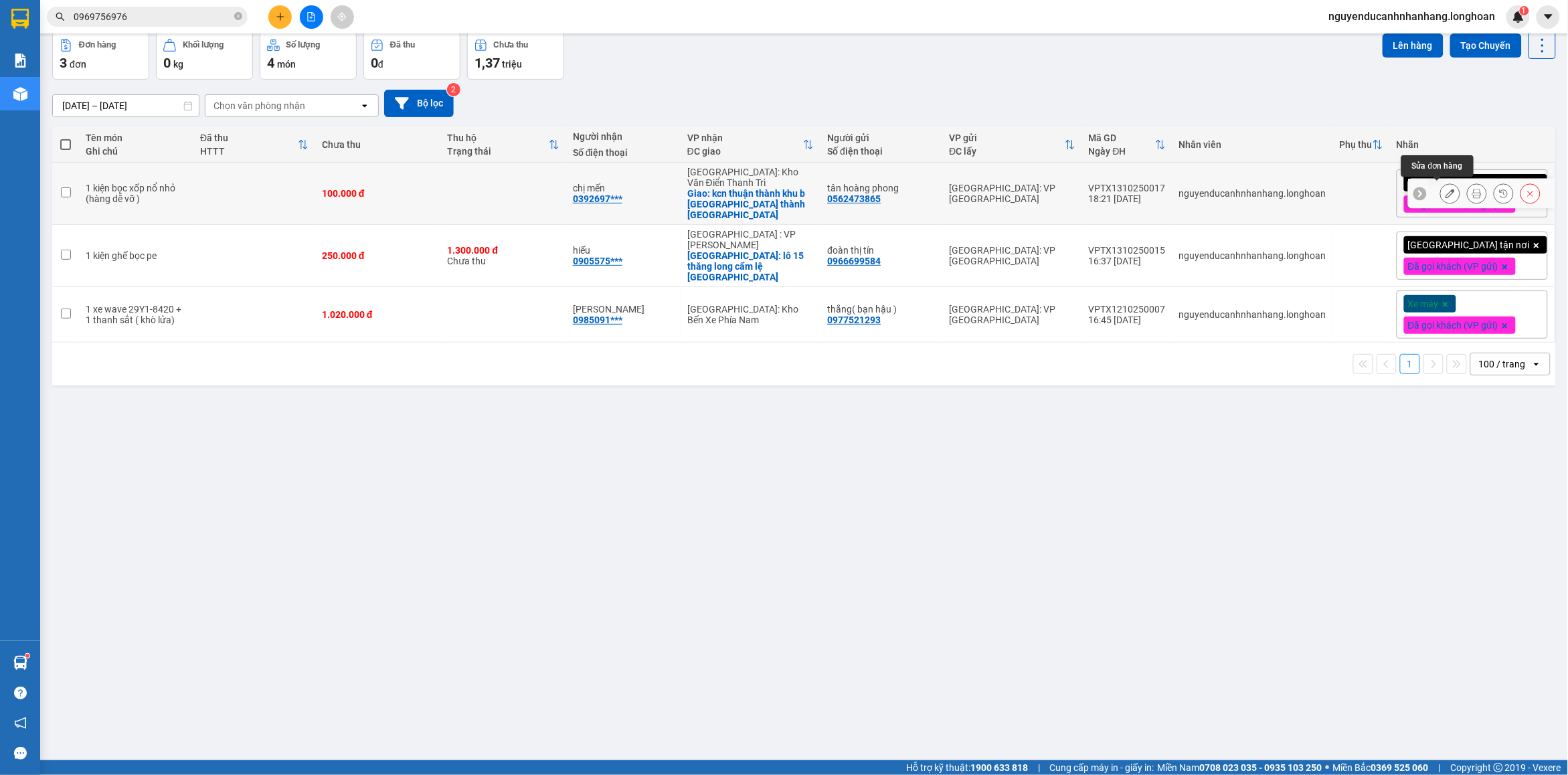
click at [1443, 189] on button at bounding box center [1450, 193] width 18 height 23
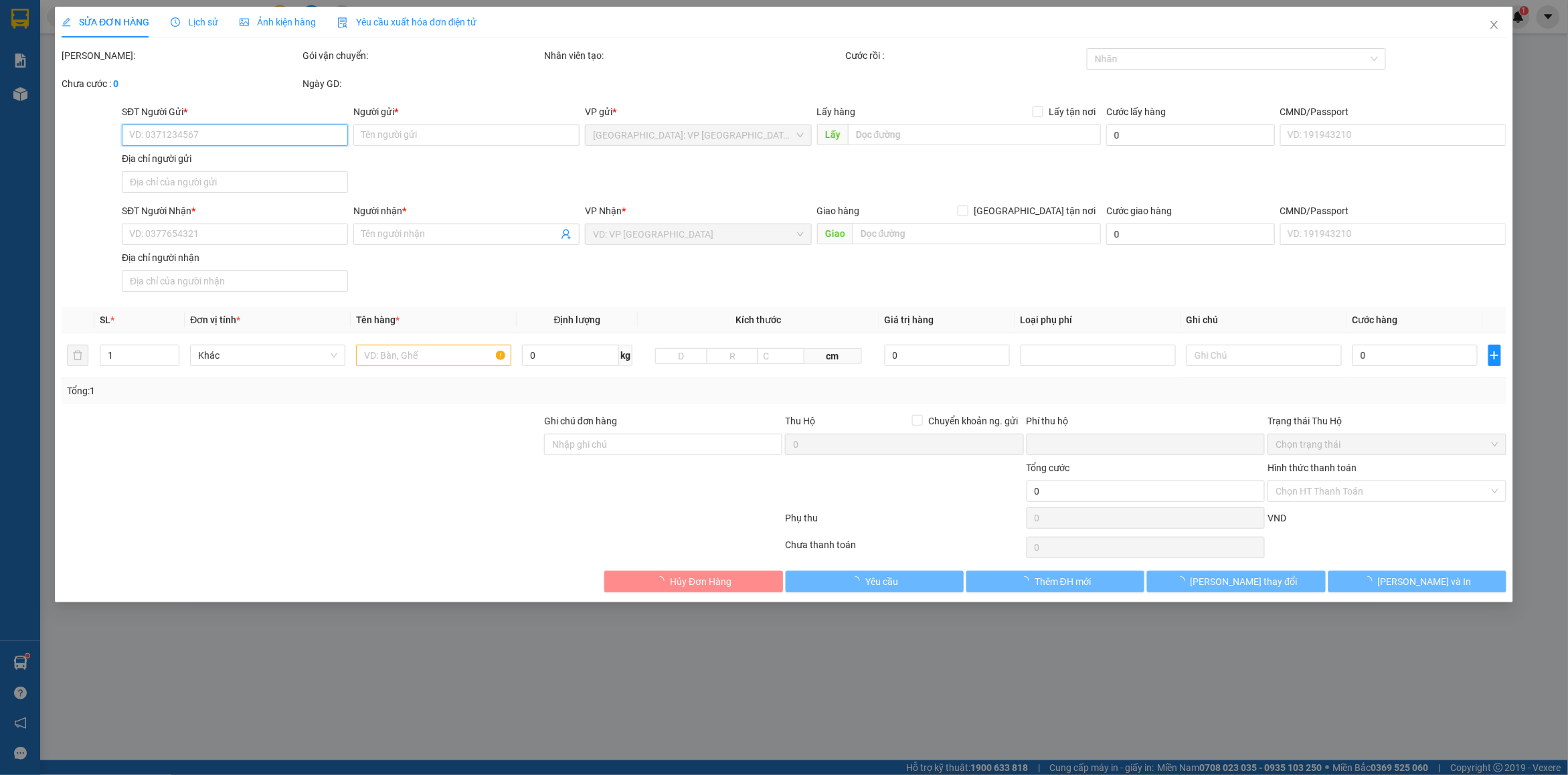
type input "0562473865"
type input "tân hoàng phong"
type input "0392697337"
type input "chị mến"
checkbox input "true"
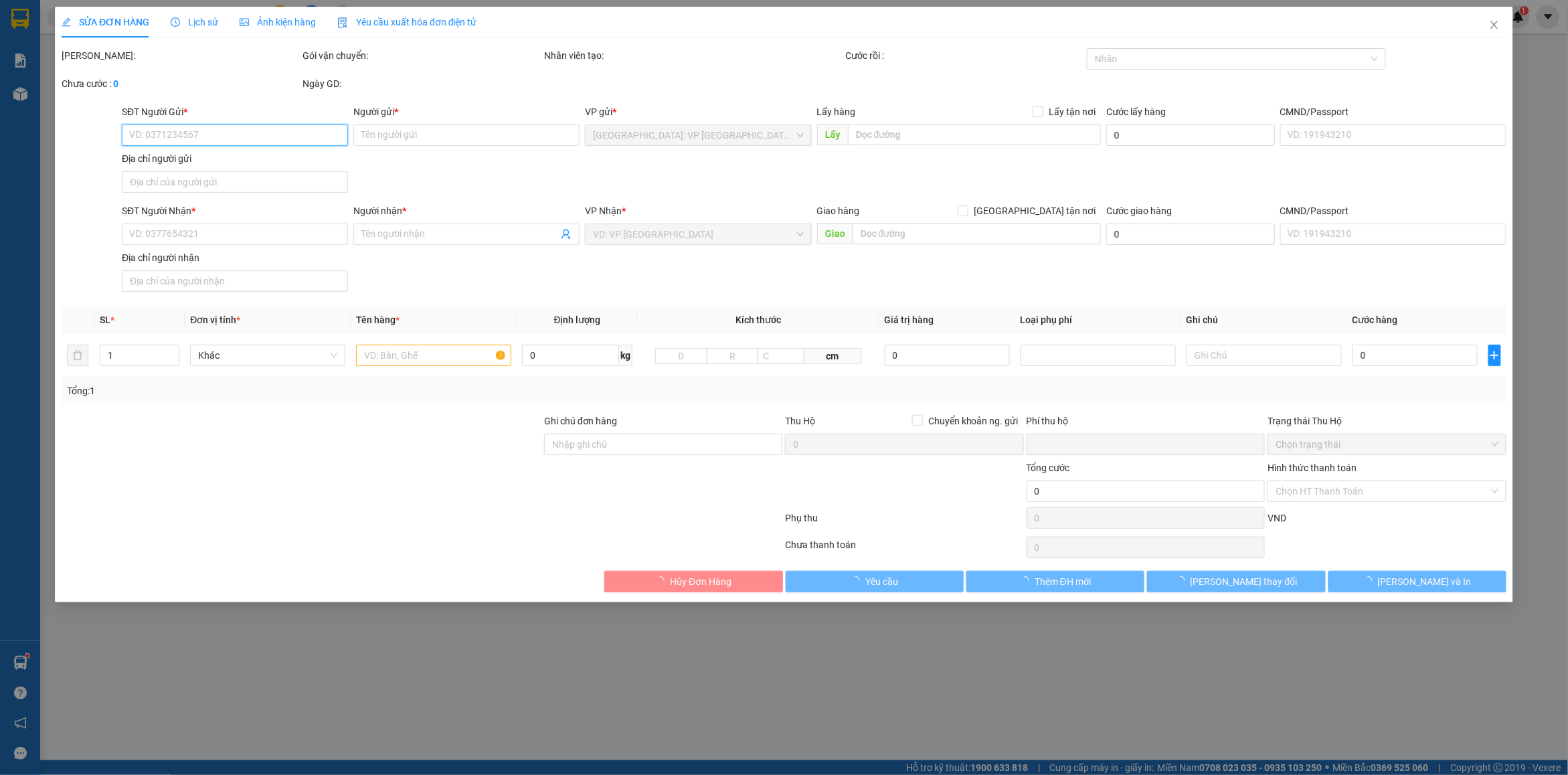
type input "kcn thuận thành khu b thuaanjj thành [GEOGRAPHIC_DATA]"
type input "nhận nguyên kiện bể vỡ không đền"
type input "0"
type input "100.000"
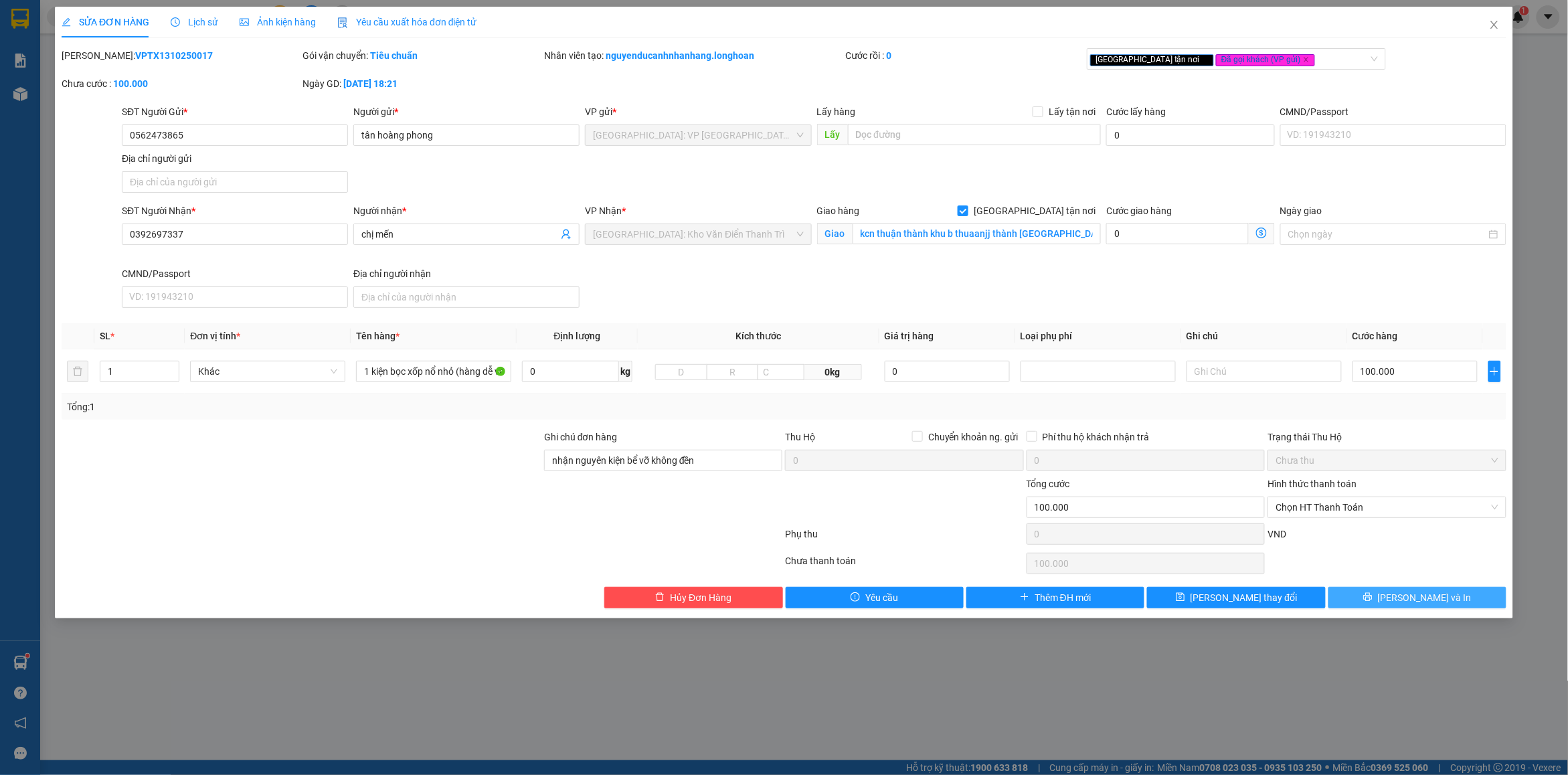
click at [1409, 595] on span "[PERSON_NAME] và In" at bounding box center [1425, 597] width 93 height 15
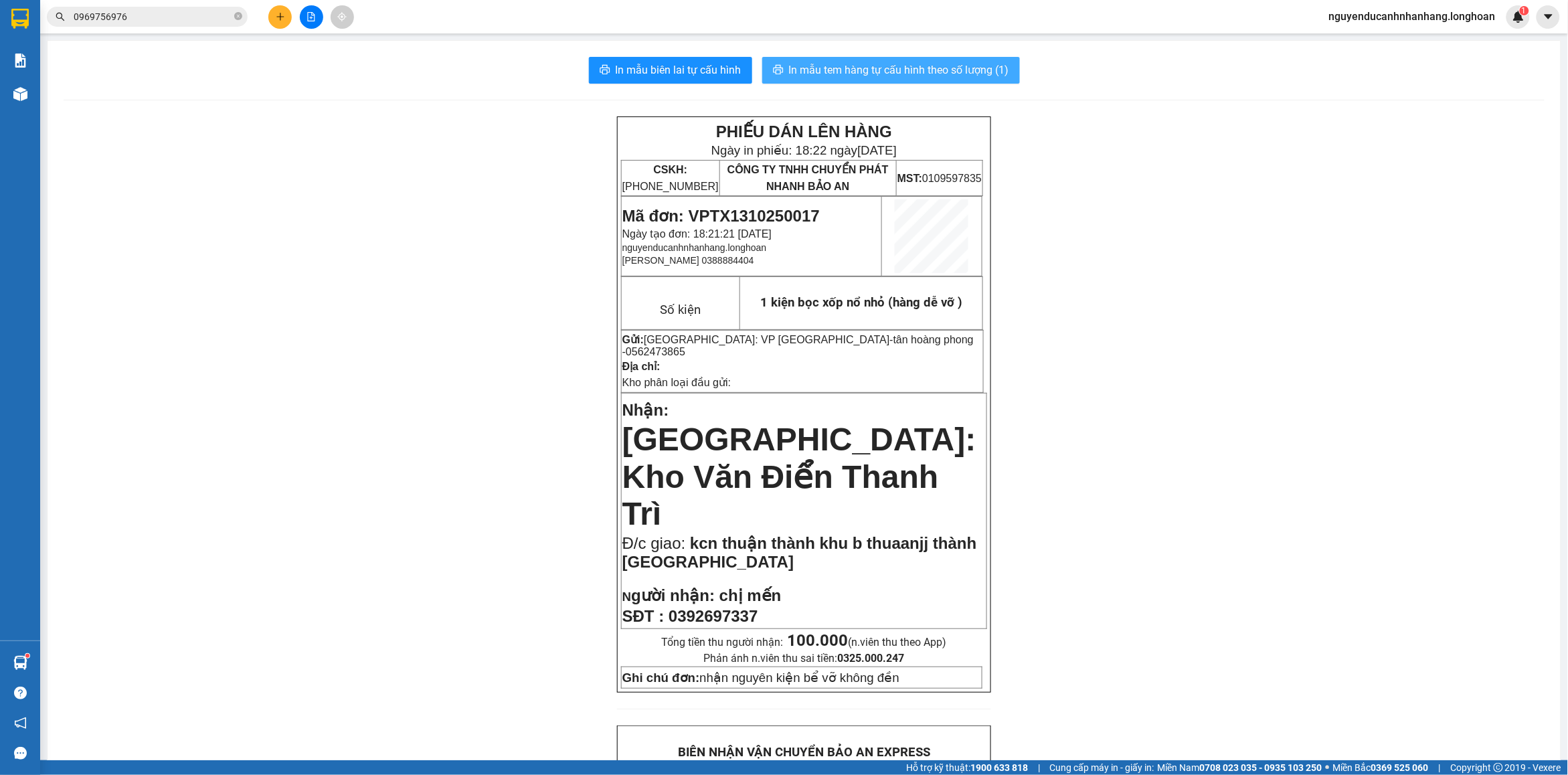
click at [866, 72] on span "In mẫu tem hàng tự cấu hình theo số lượng (1)" at bounding box center [899, 70] width 220 height 17
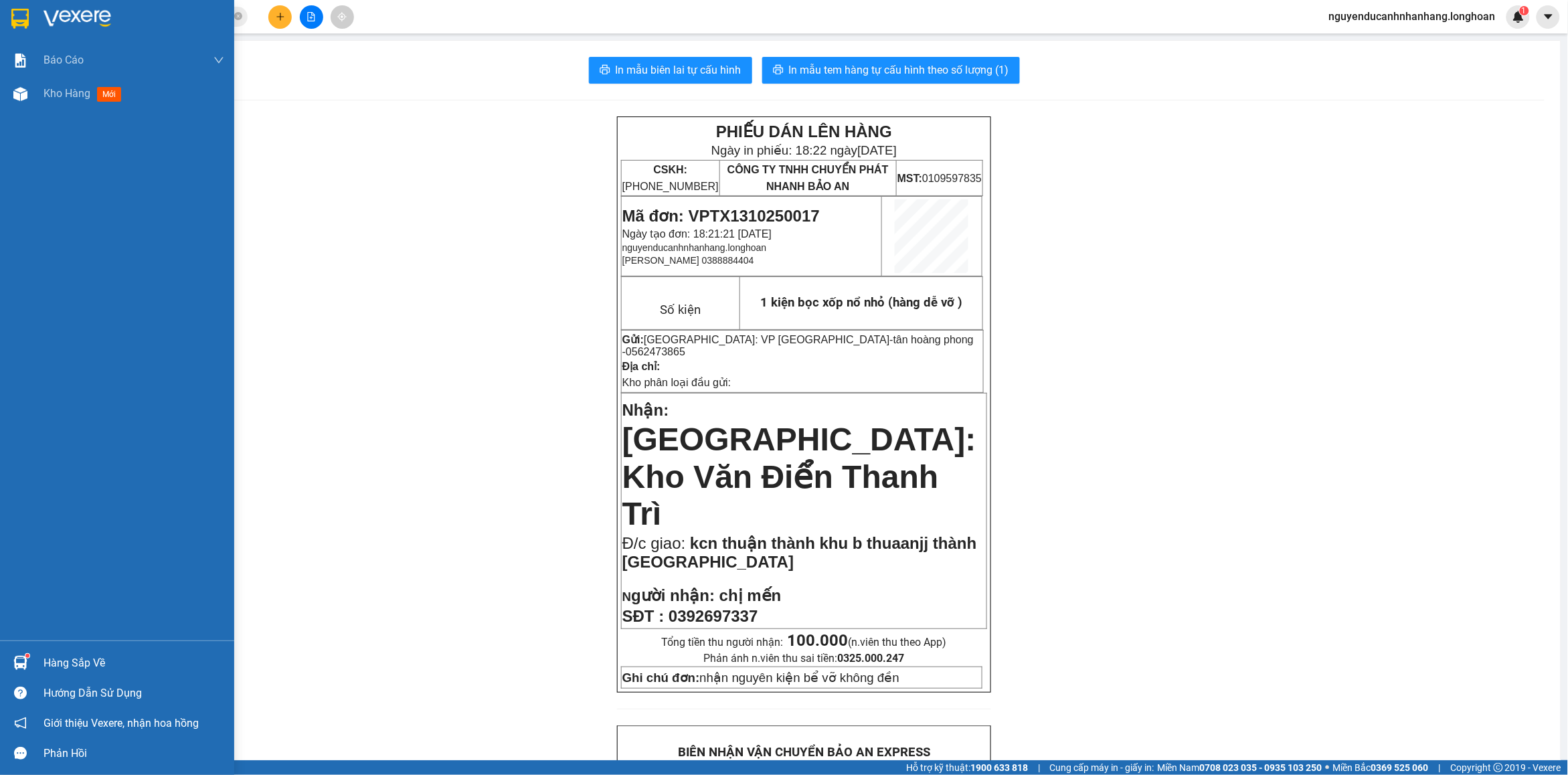
click at [18, 660] on img at bounding box center [21, 663] width 14 height 14
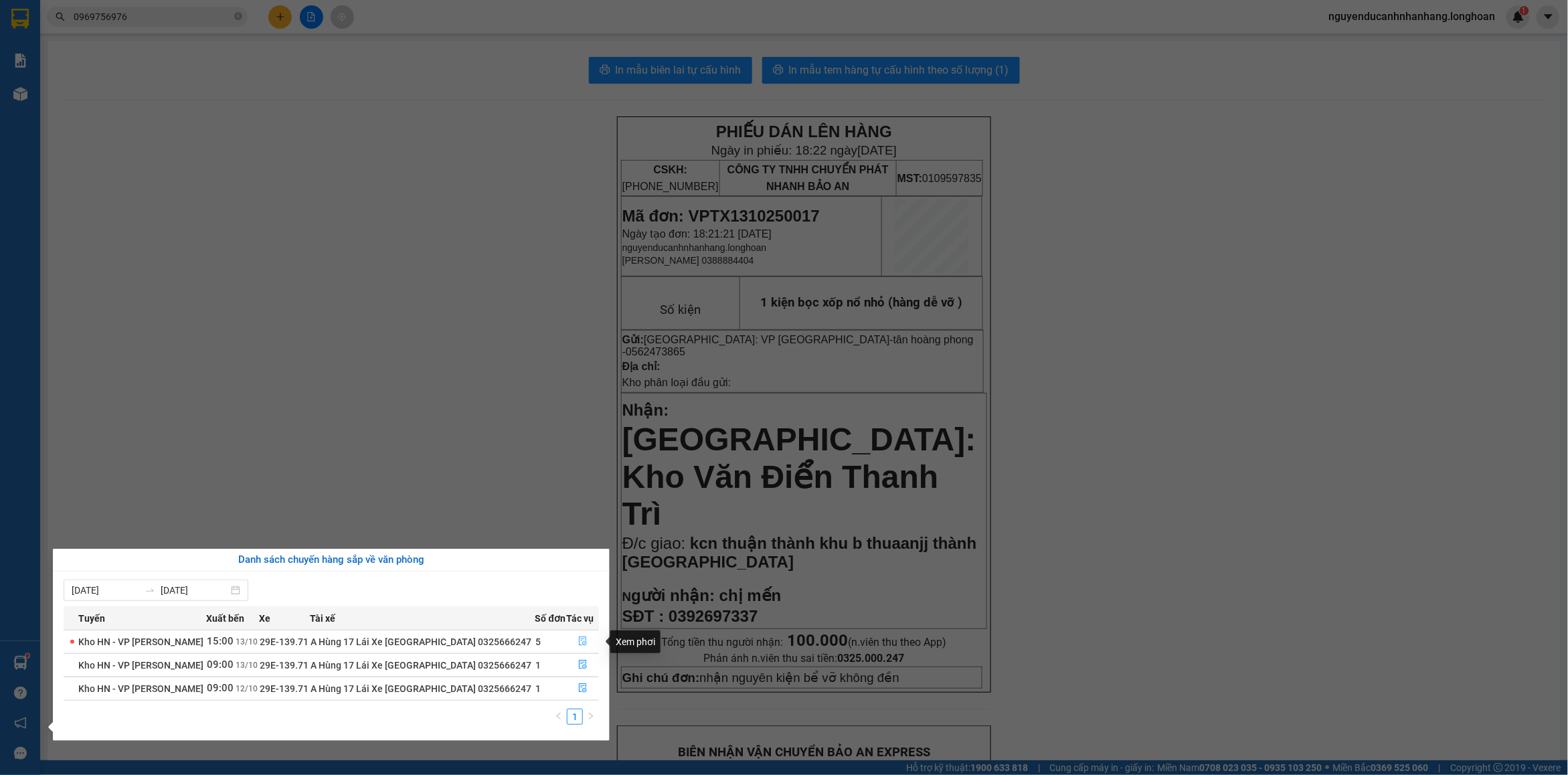
click at [579, 640] on icon "file-done" at bounding box center [583, 641] width 8 height 9
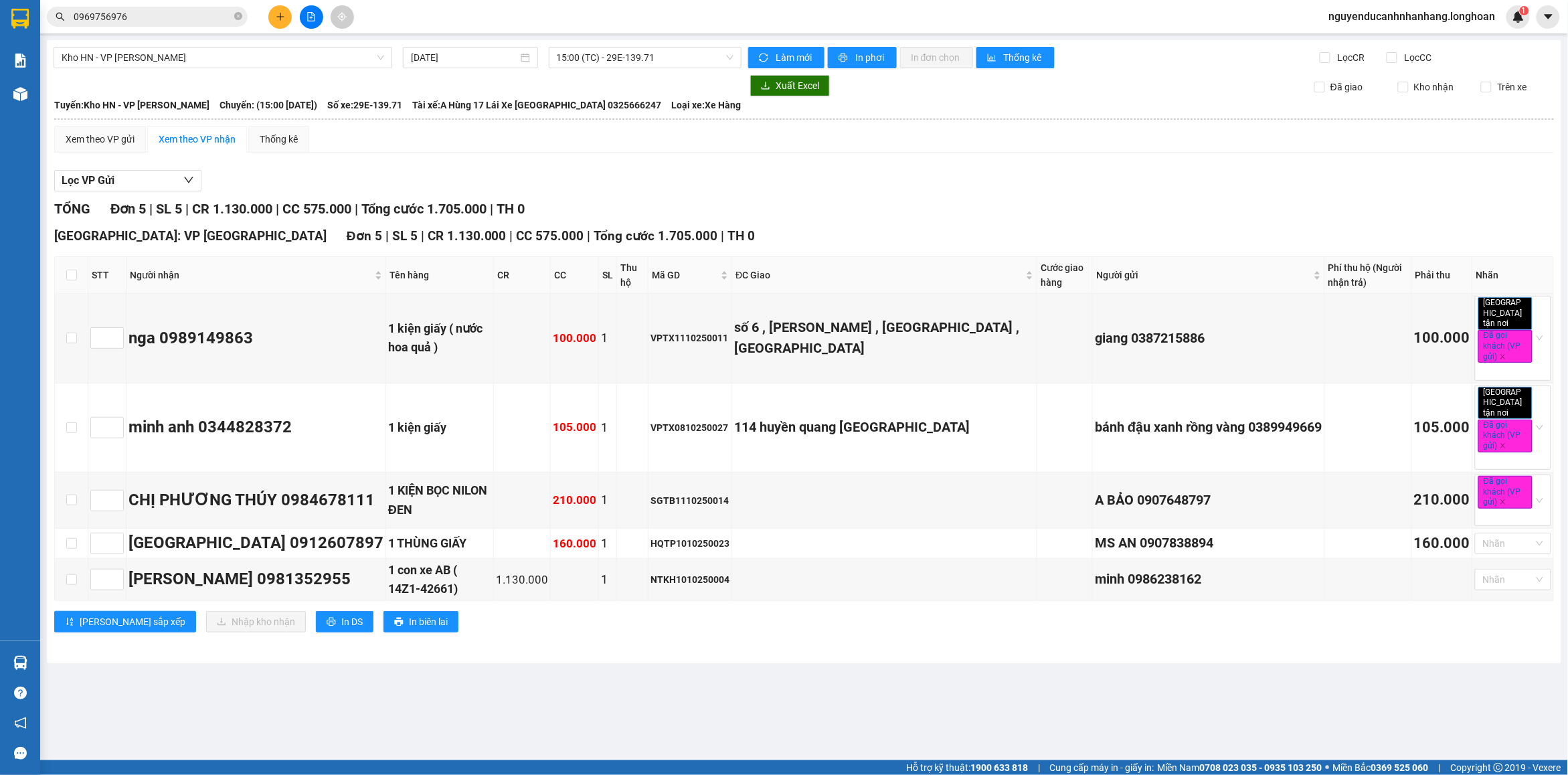
drag, startPoint x: 530, startPoint y: 168, endPoint x: 218, endPoint y: 110, distance: 317.3
click at [529, 168] on div "Lọc VP Gửi TỔNG Đơn 5 | SL 5 | CR 1.130.000 | CC 575.000 | Tổng cước 1.705.000…" at bounding box center [804, 406] width 1500 height 486
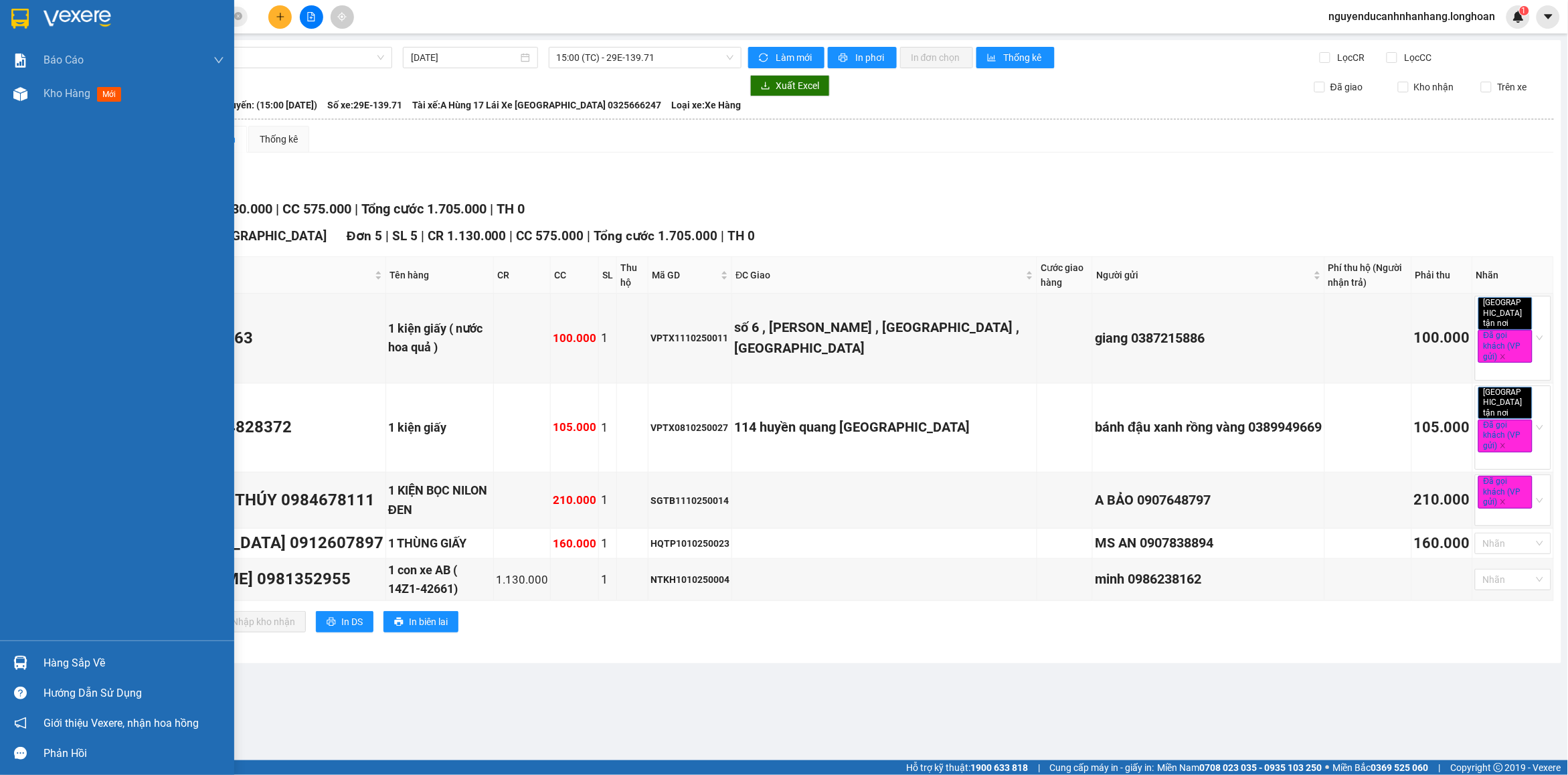
click at [27, 25] on img at bounding box center [20, 18] width 18 height 20
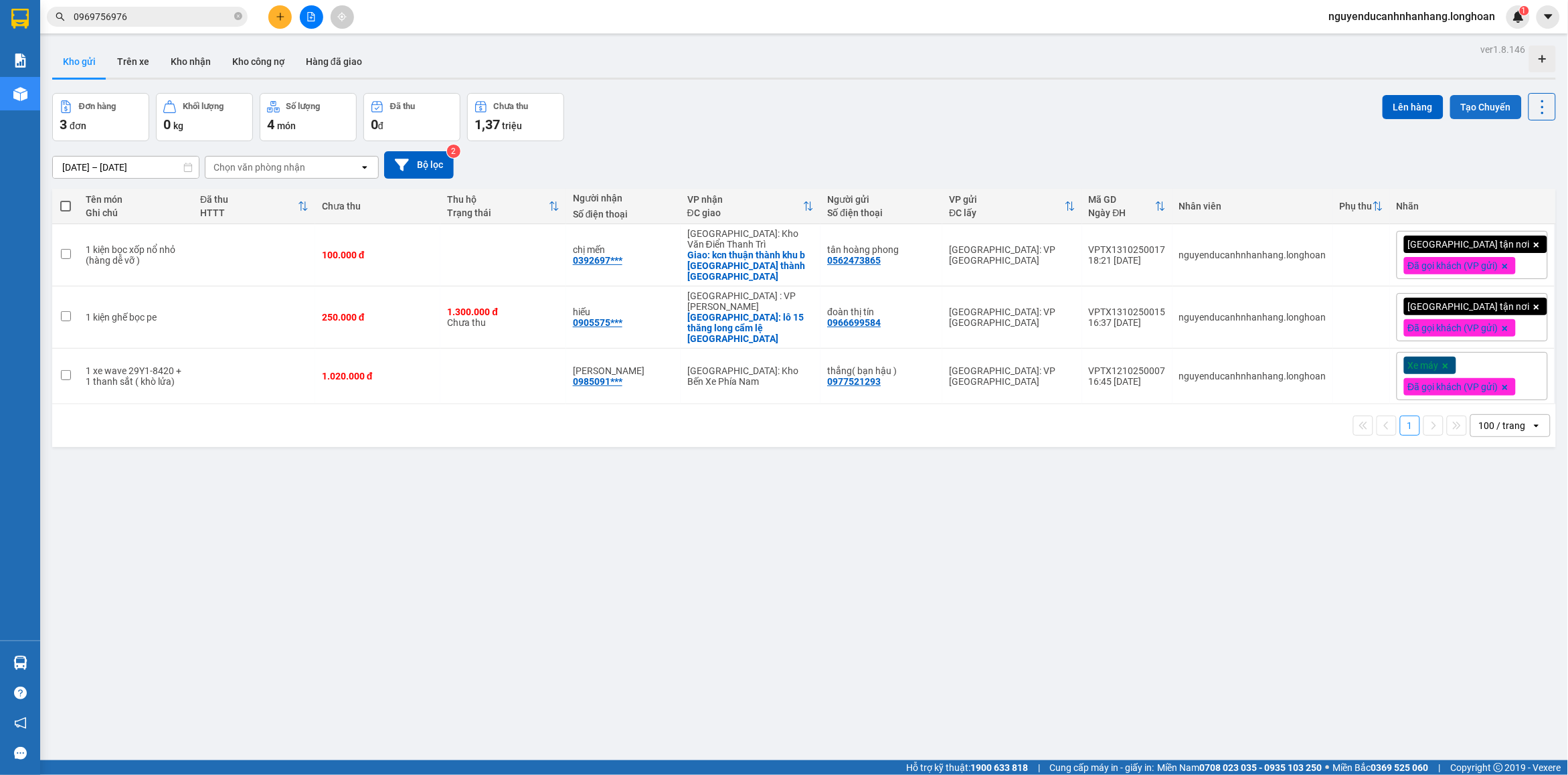
click at [1467, 110] on button "Tạo Chuyến" at bounding box center [1486, 107] width 71 height 24
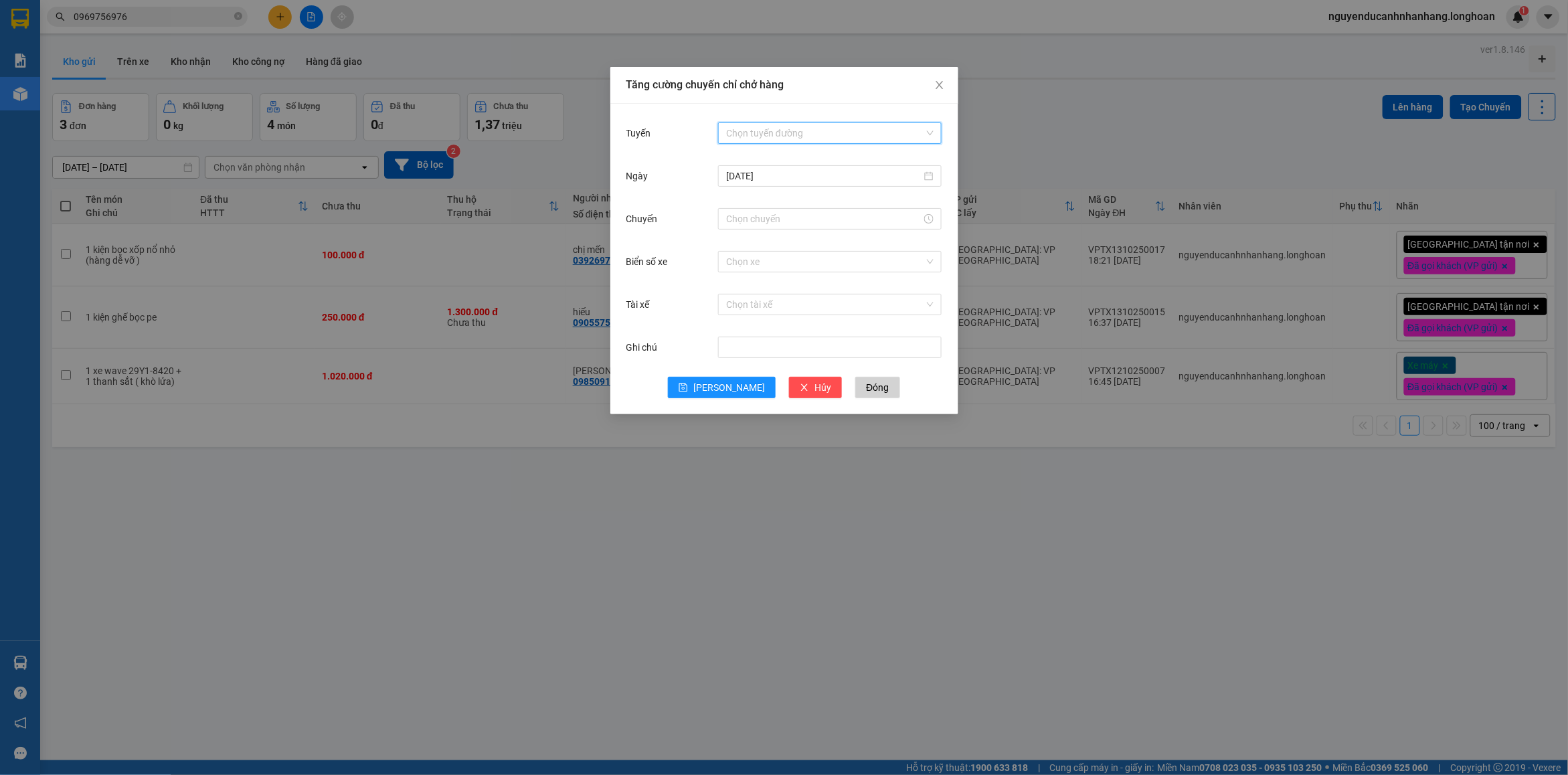
click at [802, 134] on input "Tuyến" at bounding box center [825, 133] width 198 height 20
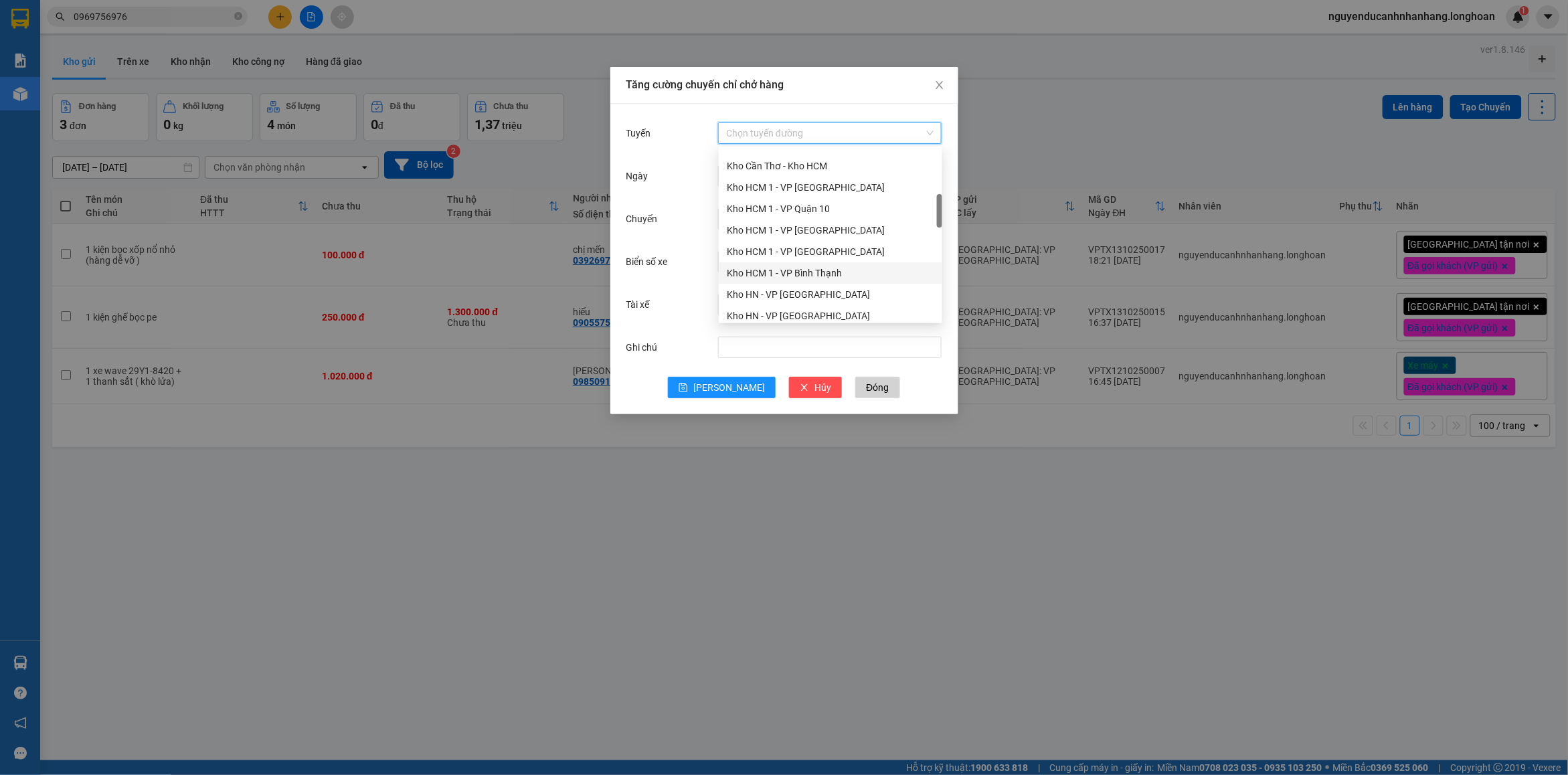
scroll to position [418, 0]
click at [767, 248] on div "VP [PERSON_NAME]" at bounding box center [830, 256] width 207 height 15
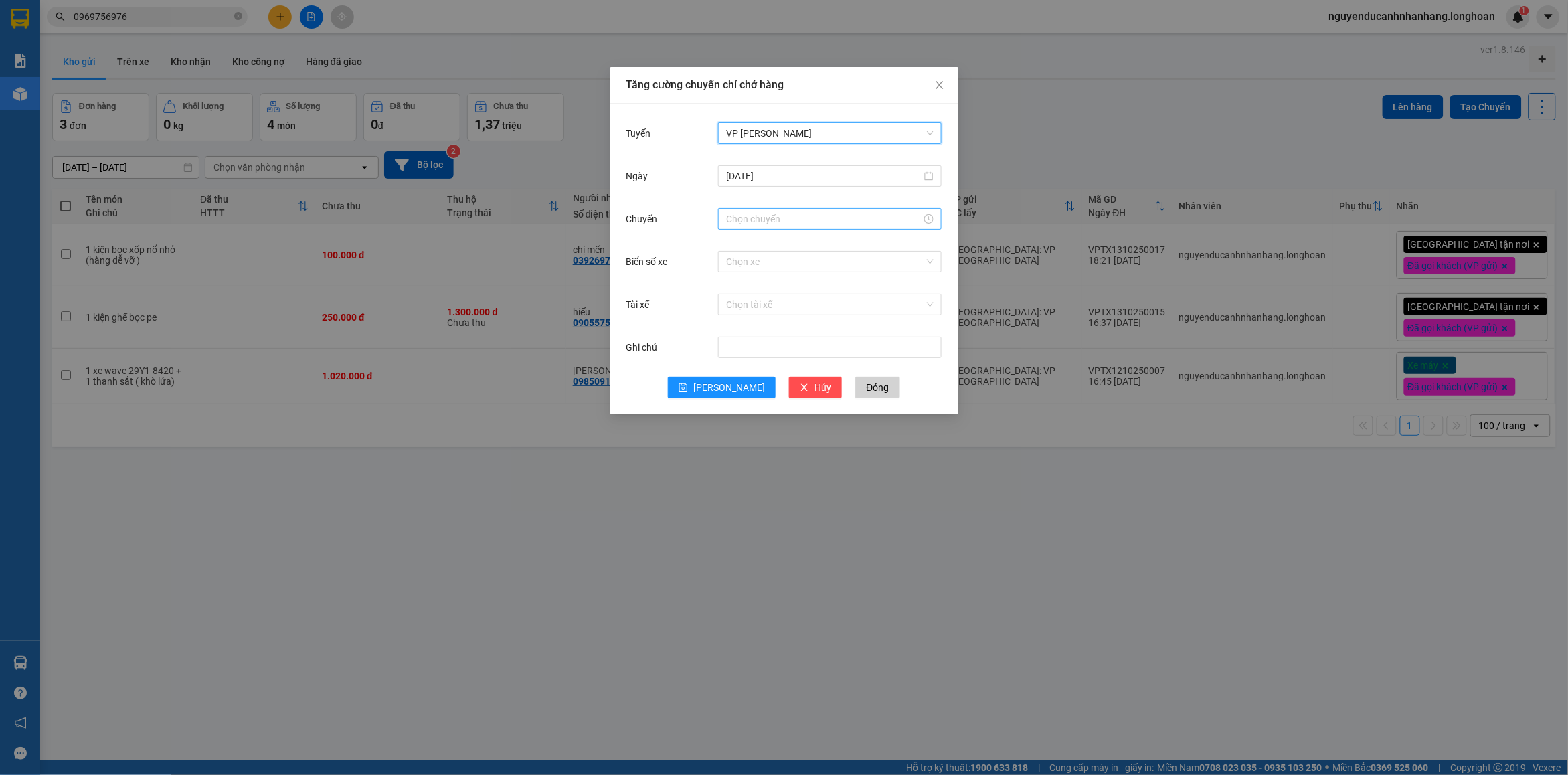
click at [756, 216] on input "Chuyến" at bounding box center [824, 219] width 195 height 15
click at [731, 352] on div "19" at bounding box center [737, 349] width 38 height 18
type input "19:00"
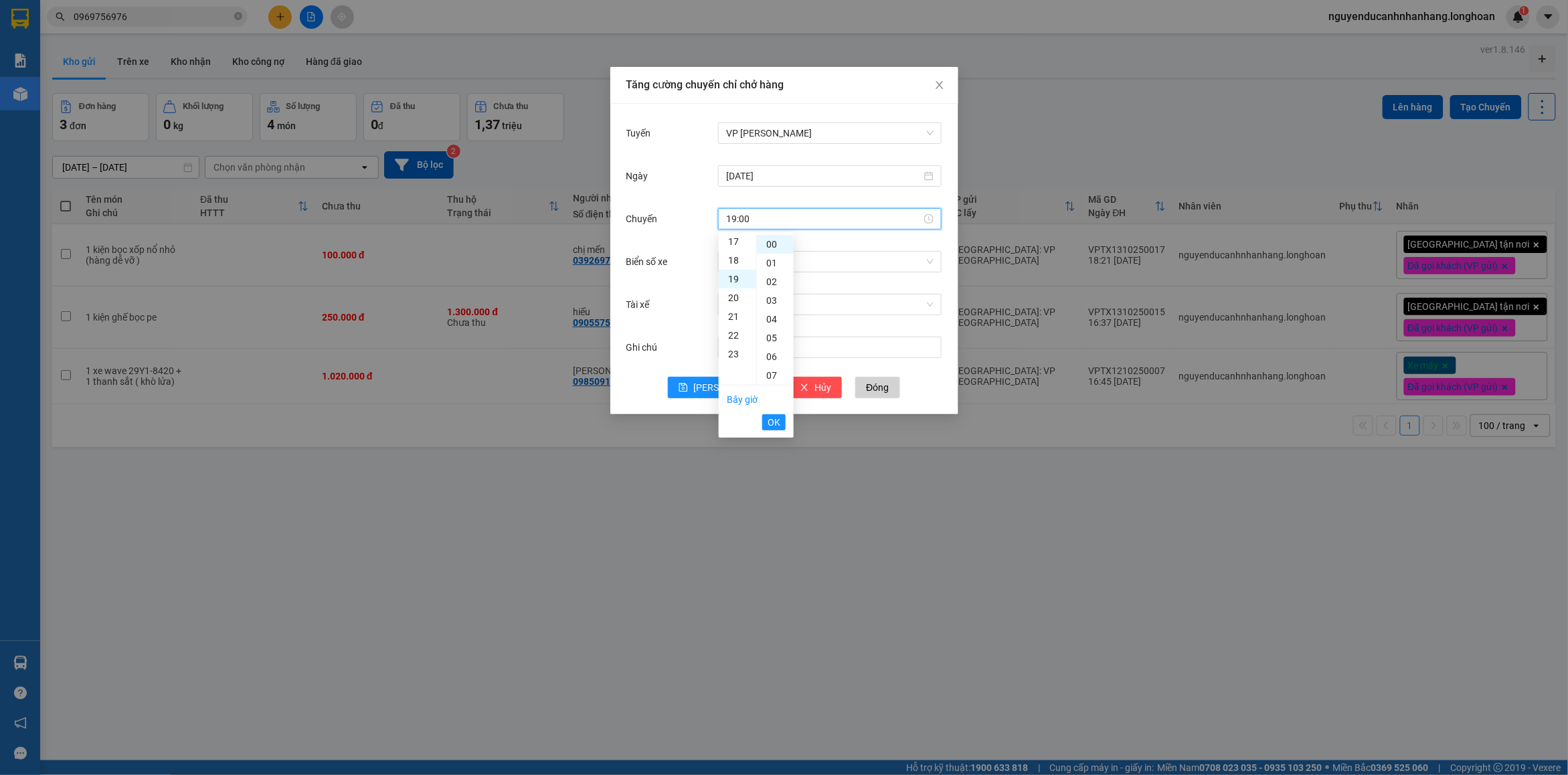
scroll to position [356, 0]
click at [772, 425] on span "OK" at bounding box center [774, 422] width 13 height 15
click at [767, 268] on input "Biển số xe" at bounding box center [825, 262] width 198 height 20
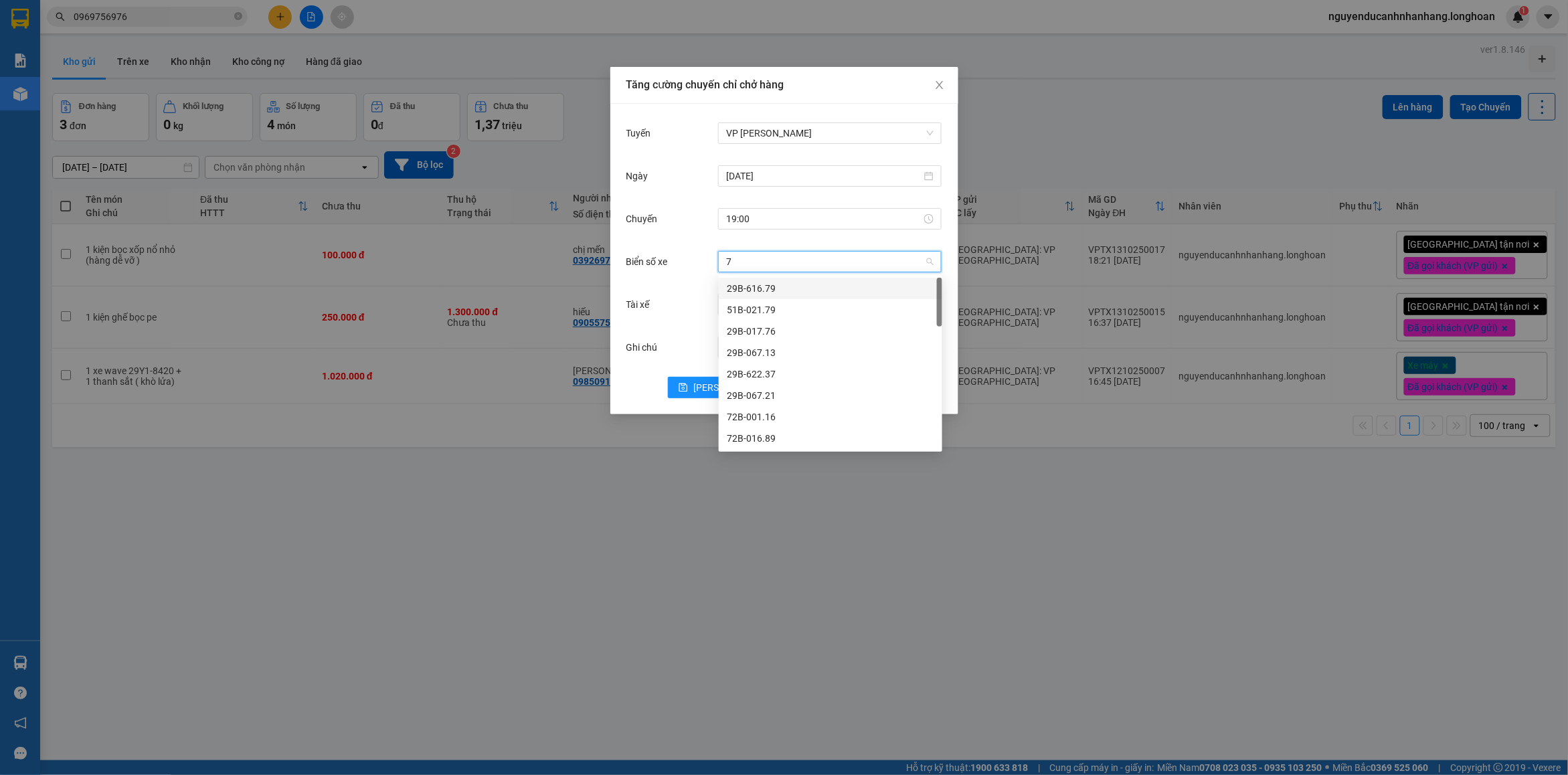
type input "71"
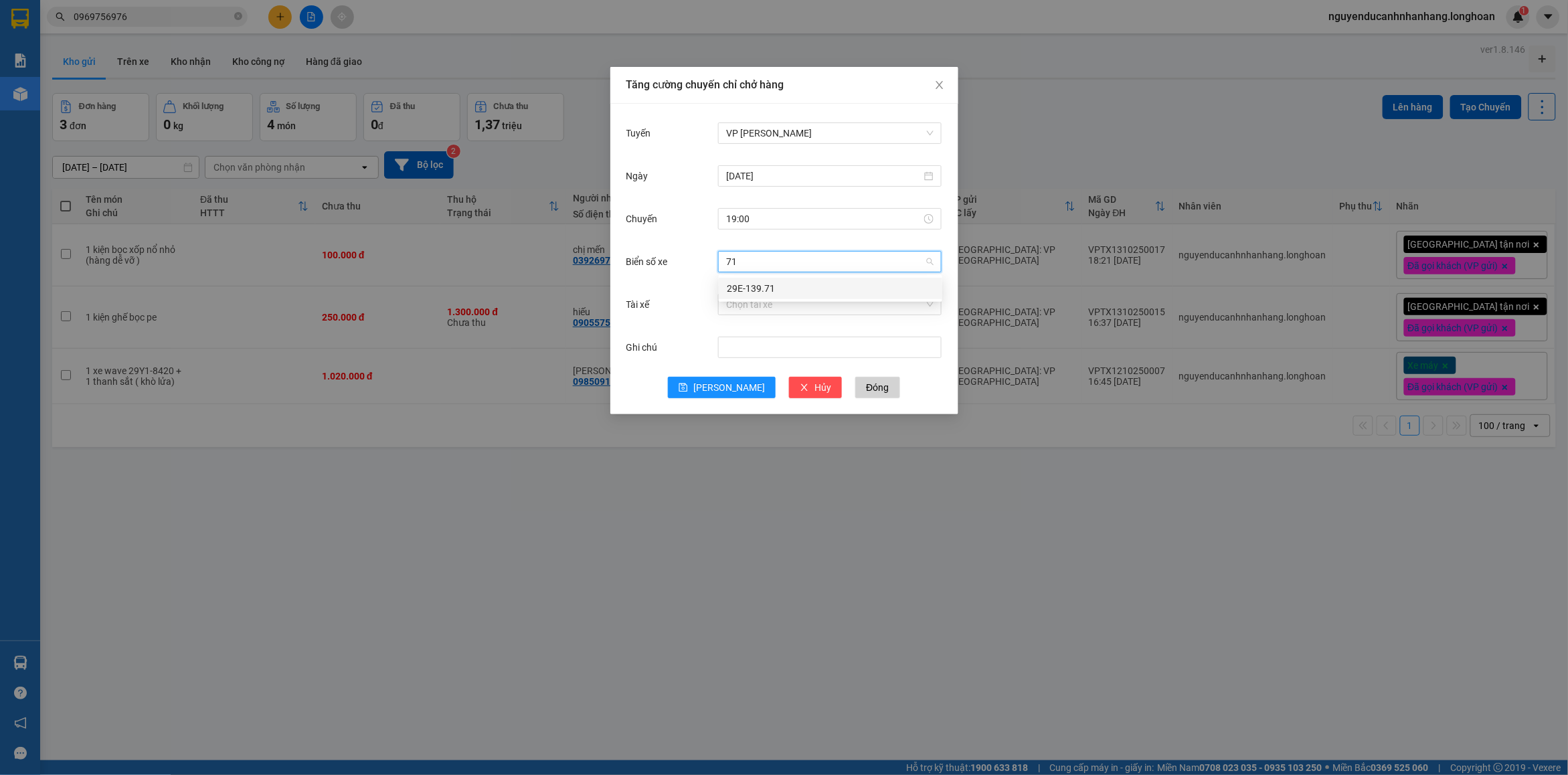
click at [757, 279] on div "29E-139.71" at bounding box center [830, 288] width 224 height 21
click at [757, 306] on input "Tài xế" at bounding box center [825, 304] width 198 height 20
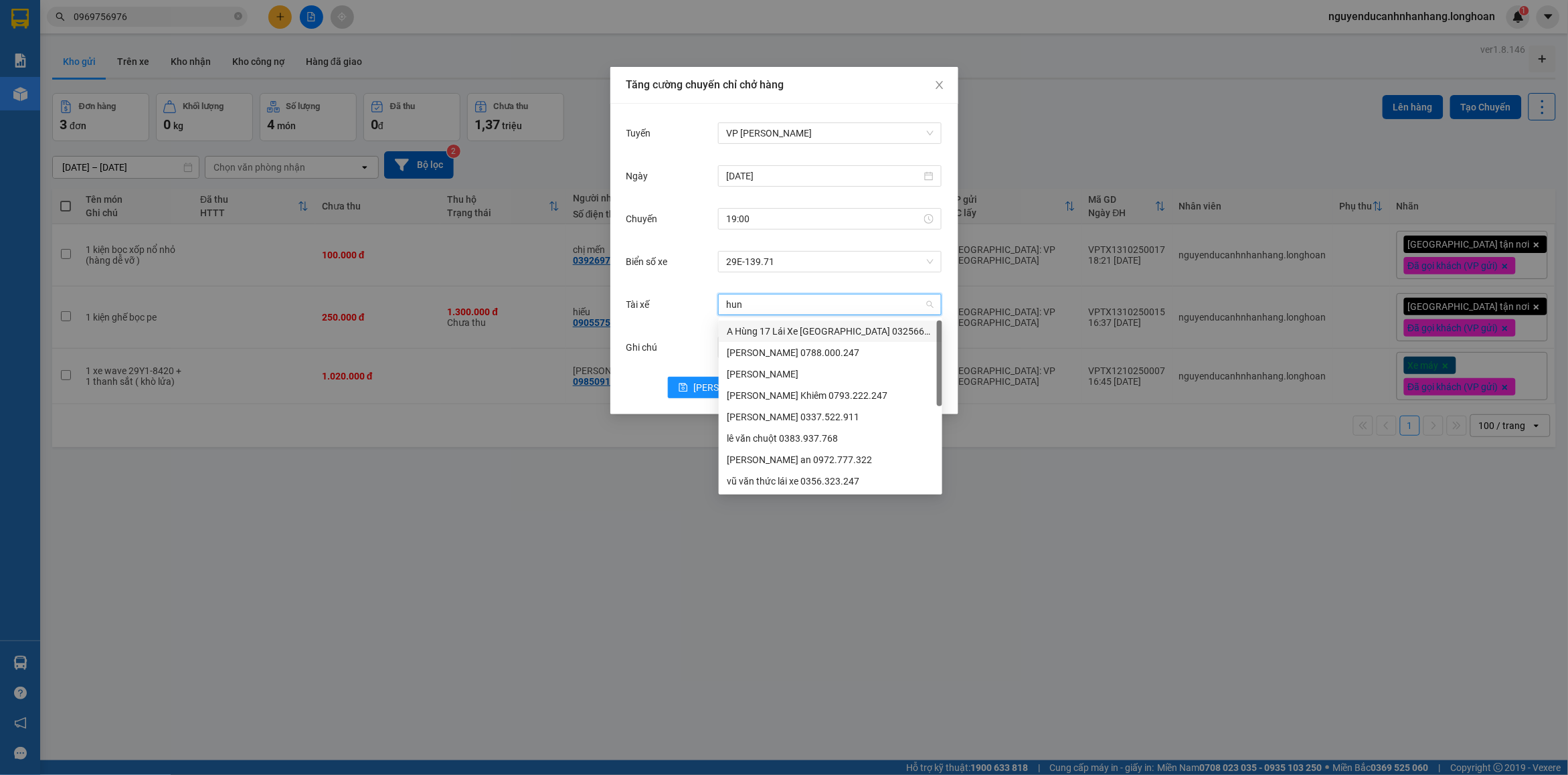
type input "hung"
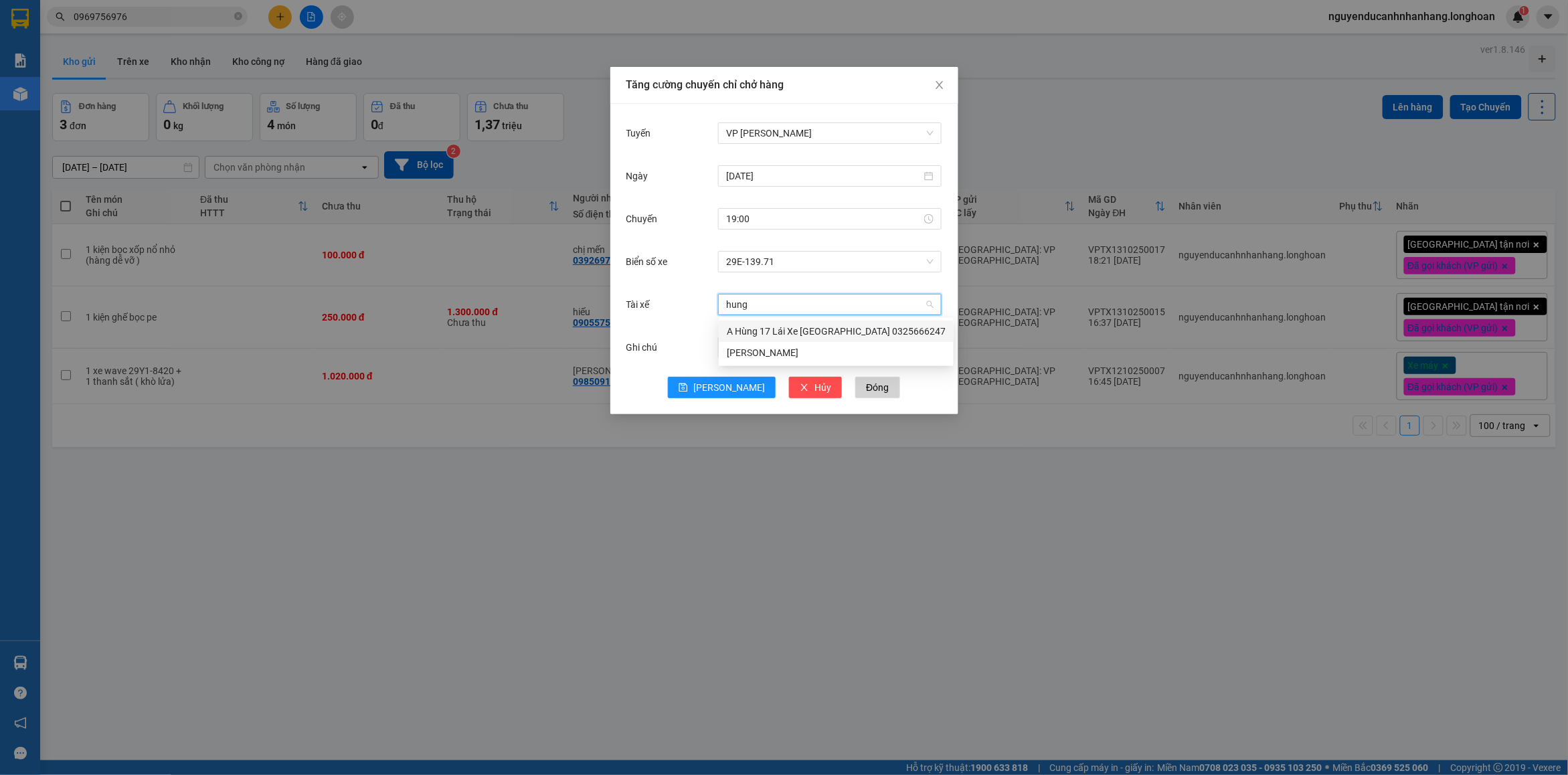
click at [764, 326] on div "A Hùng 17 Lái Xe [GEOGRAPHIC_DATA] 0325666247" at bounding box center [836, 331] width 219 height 15
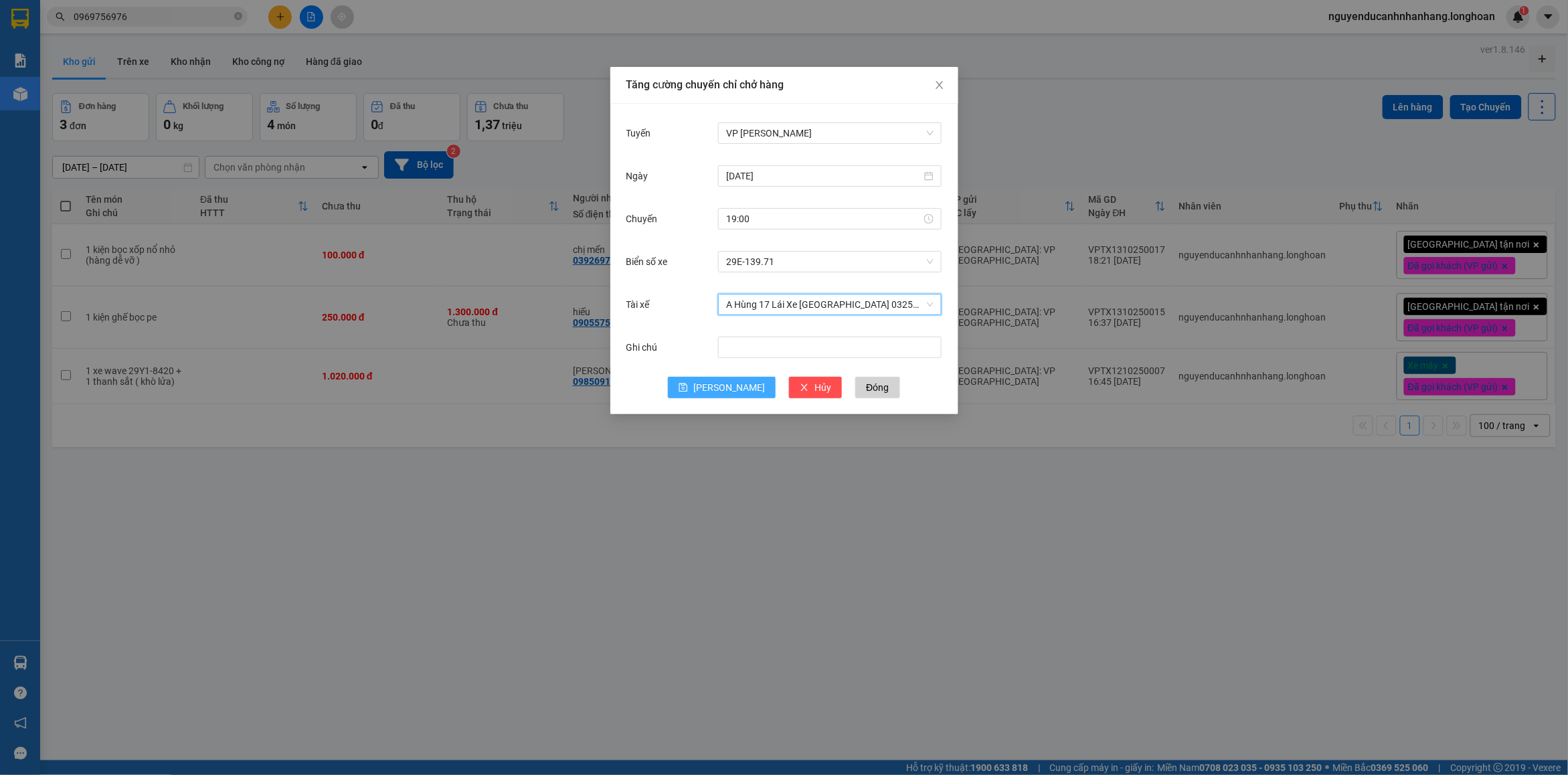
click at [723, 379] on button "[PERSON_NAME]" at bounding box center [722, 387] width 108 height 21
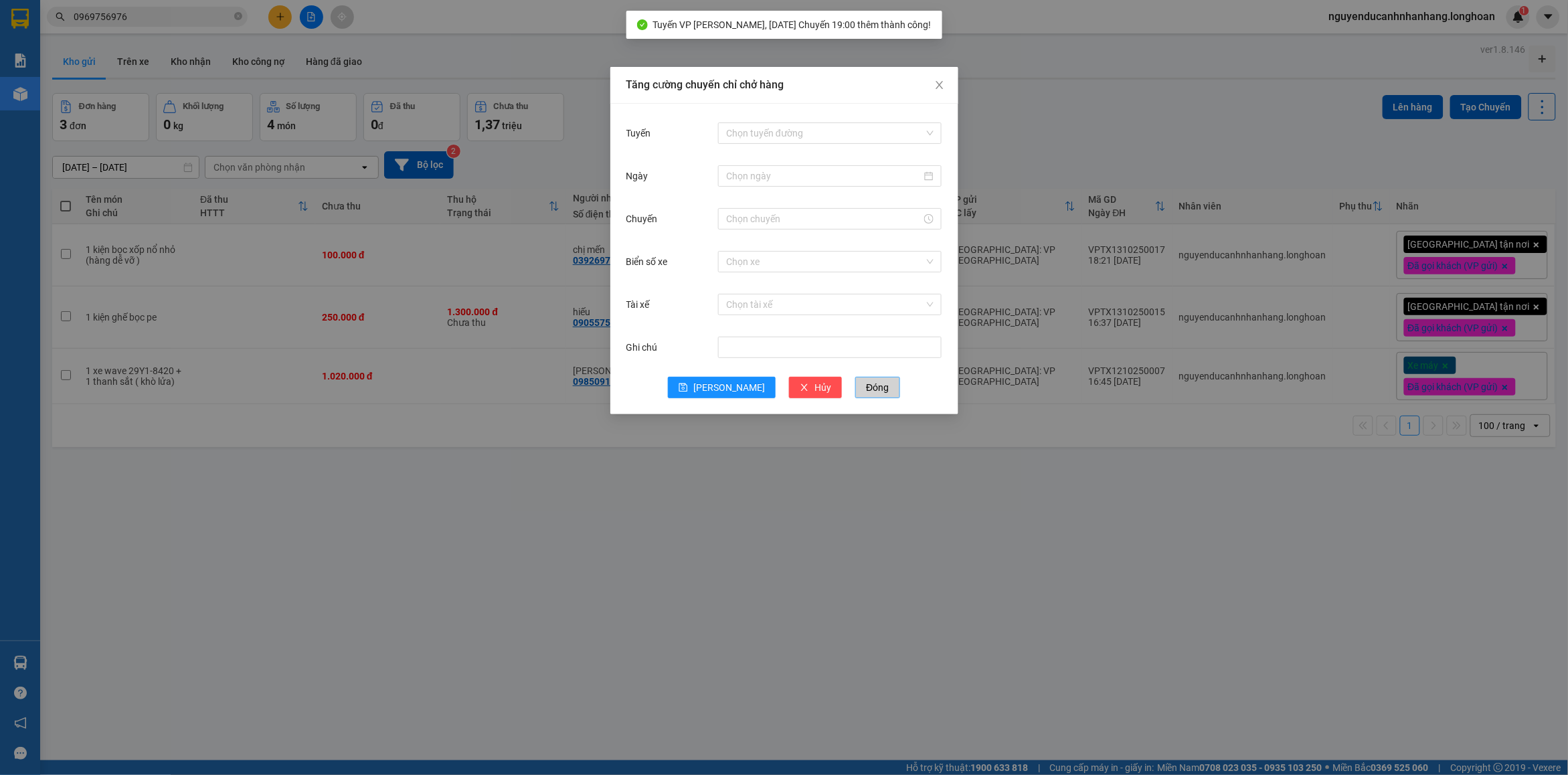
click at [864, 391] on button "Đóng" at bounding box center [877, 387] width 44 height 21
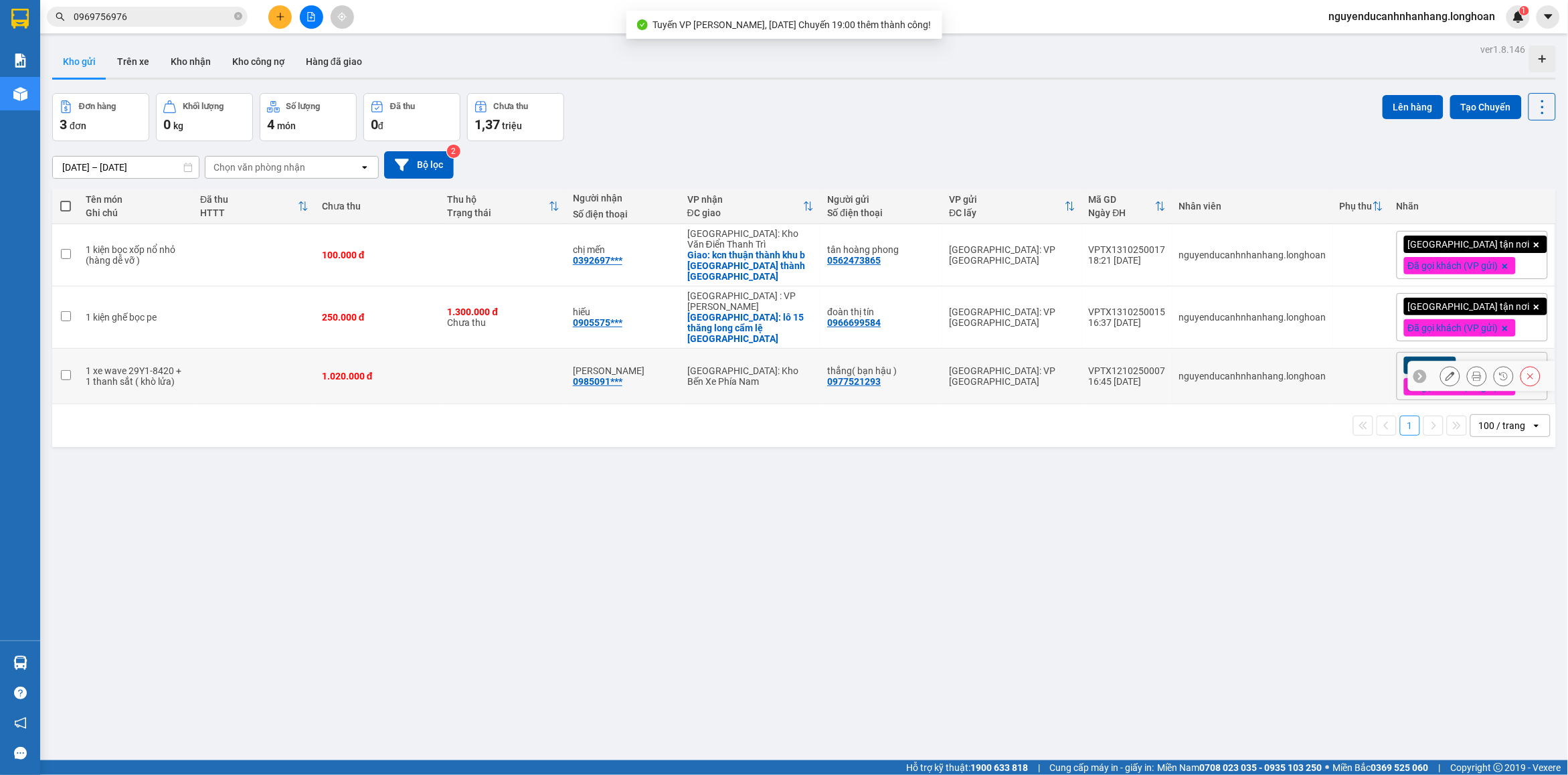
drag, startPoint x: 183, startPoint y: 360, endPoint x: 182, endPoint y: 350, distance: 10.0
click at [182, 365] on div "1 xe wave 29Y1-8420 + 1 thanh sắt ( khò lửa)" at bounding box center [136, 376] width 101 height 21
checkbox input "true"
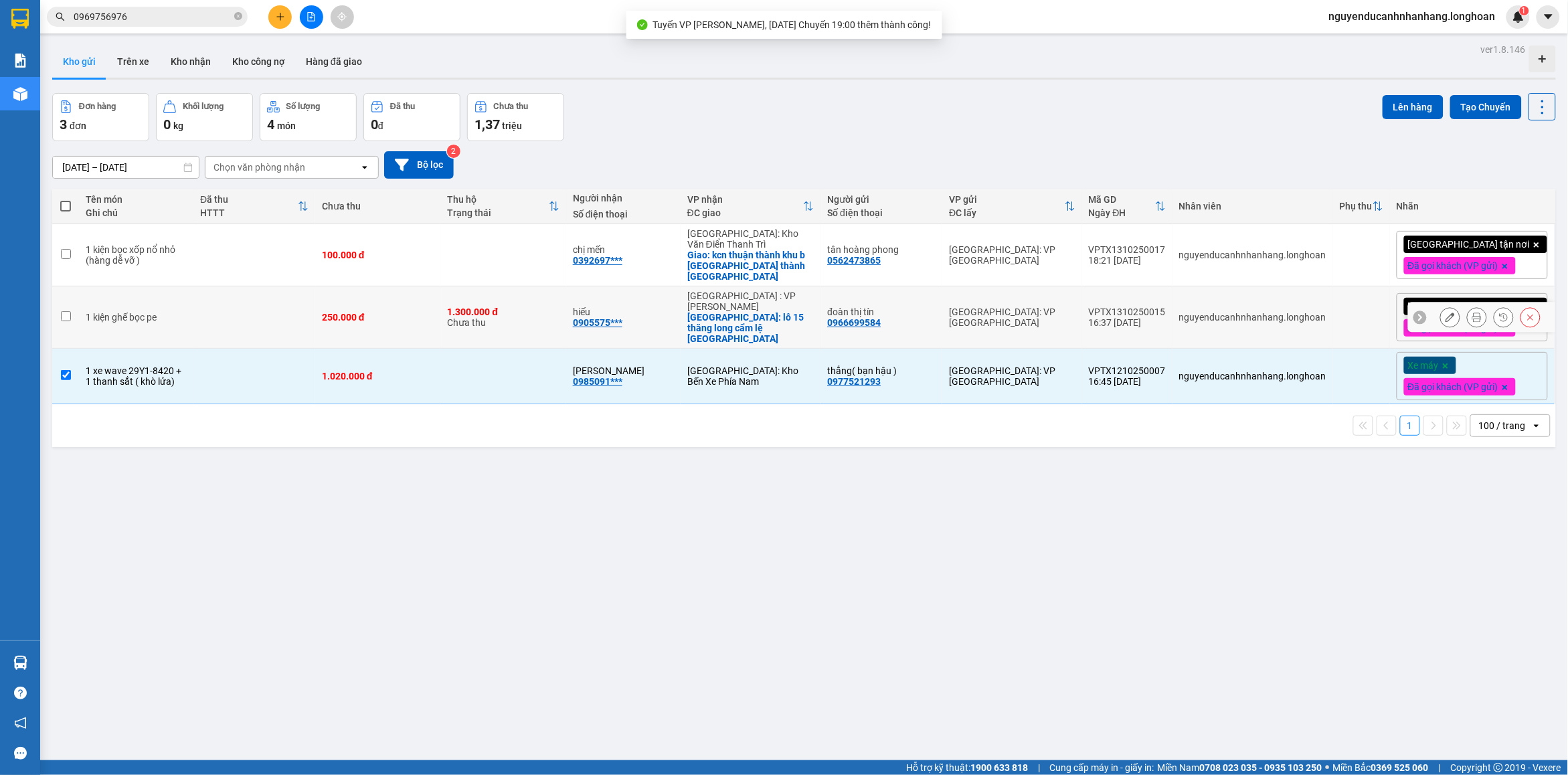
click at [186, 301] on td "1 kiện ghế bọc pe" at bounding box center [137, 318] width 115 height 62
checkbox input "true"
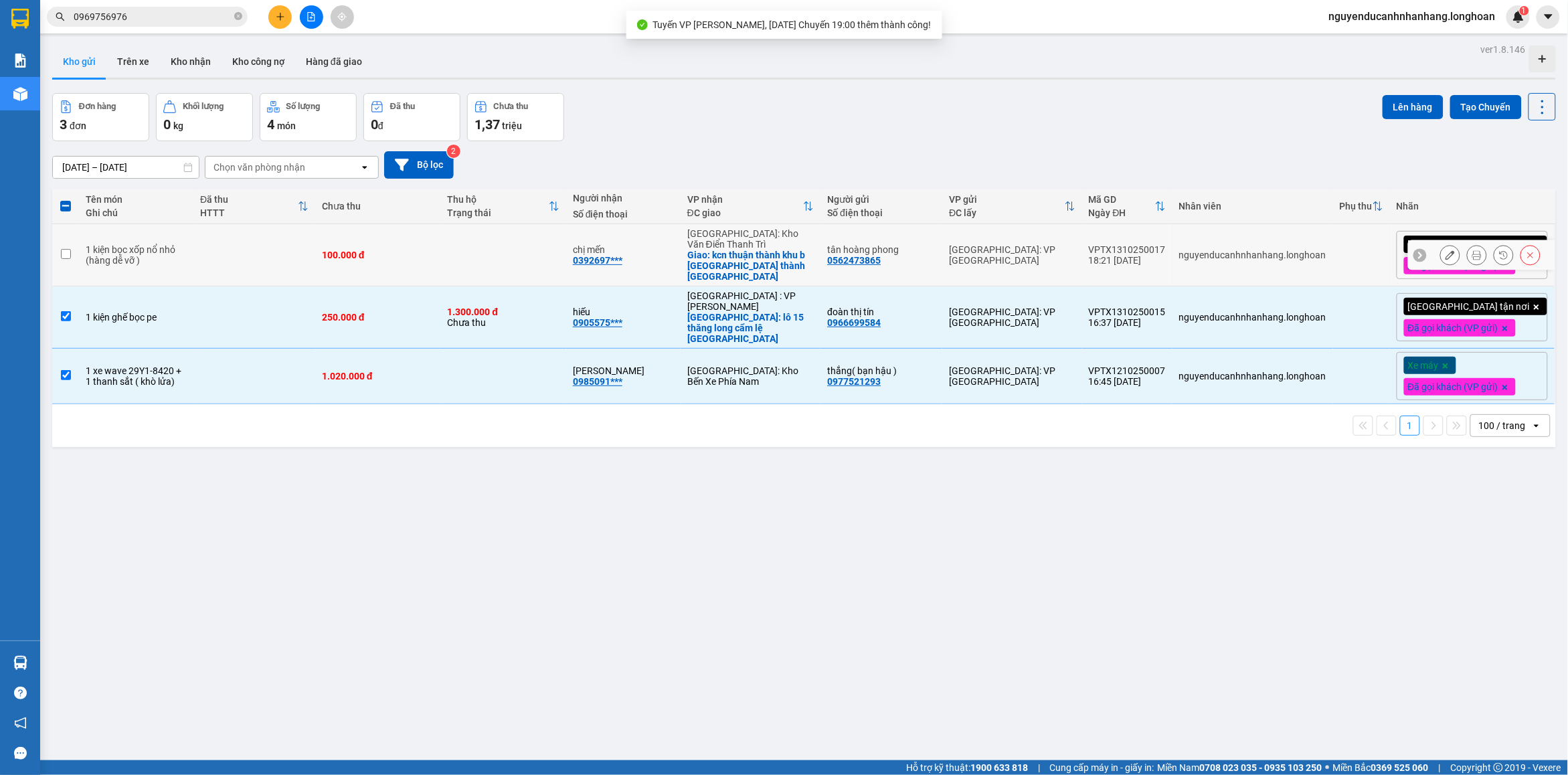
drag, startPoint x: 215, startPoint y: 258, endPoint x: 227, endPoint y: 259, distance: 12.0
click at [215, 258] on td at bounding box center [254, 256] width 122 height 62
checkbox input "true"
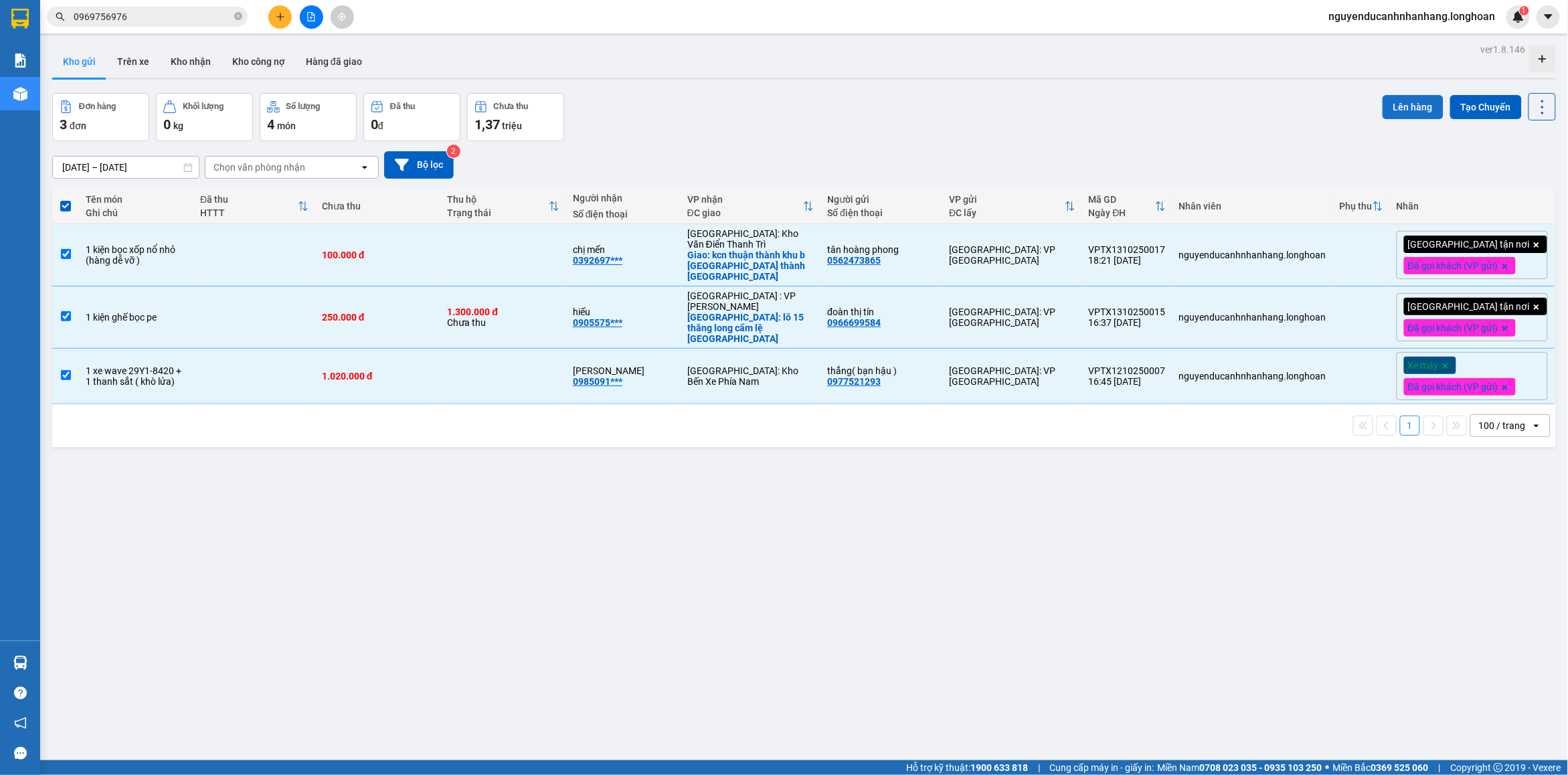
click at [1418, 104] on button "Lên hàng" at bounding box center [1413, 107] width 61 height 24
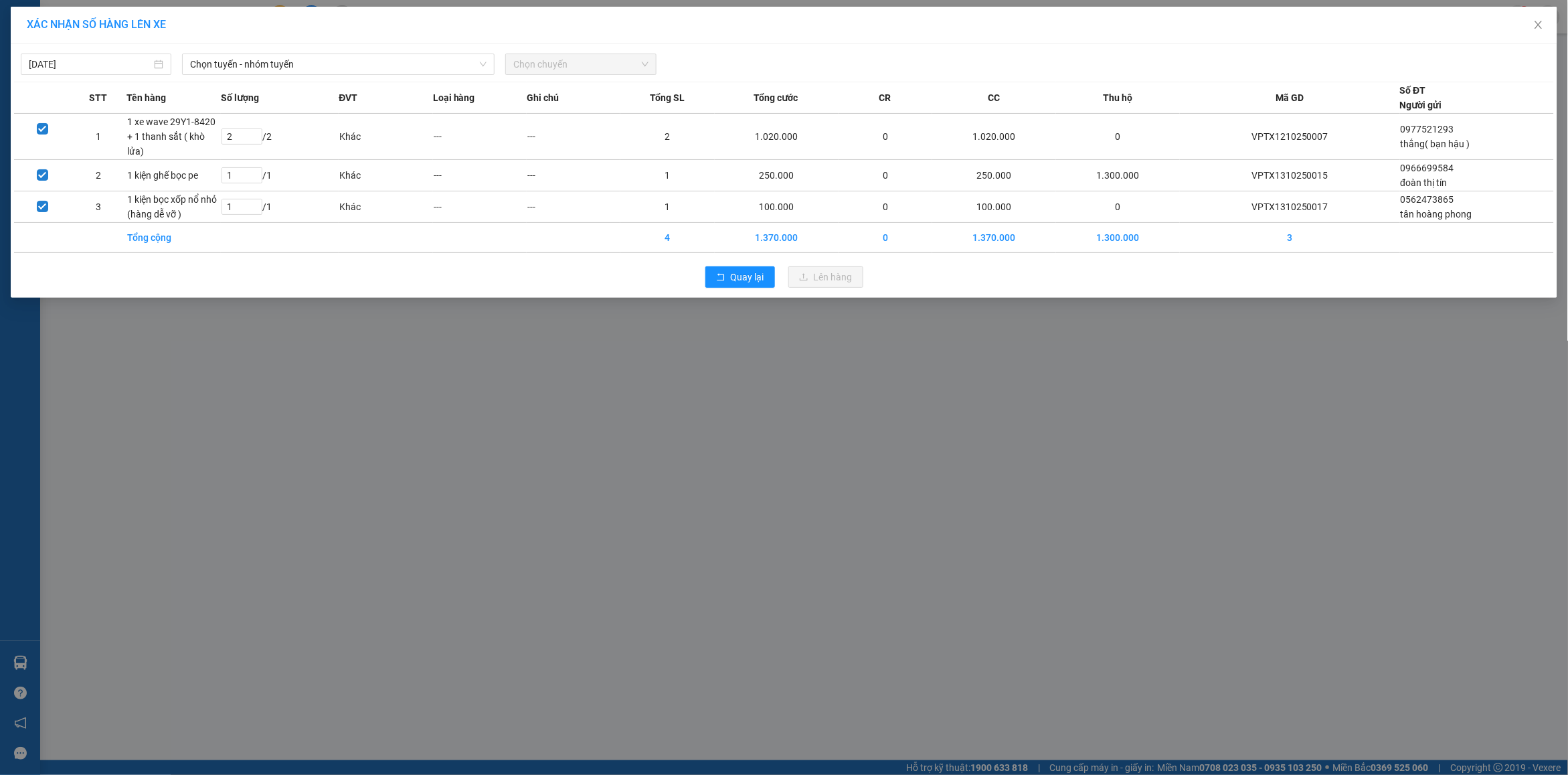
click at [290, 47] on div "[DATE] Chọn tuyến - nhóm tuyến Chọn chuyến" at bounding box center [784, 61] width 1540 height 28
click at [282, 48] on div "[DATE] Chọn tuyến - nhóm tuyến Chọn chuyến" at bounding box center [784, 61] width 1540 height 28
click at [262, 67] on span "Chọn tuyến - nhóm tuyến" at bounding box center [338, 64] width 297 height 20
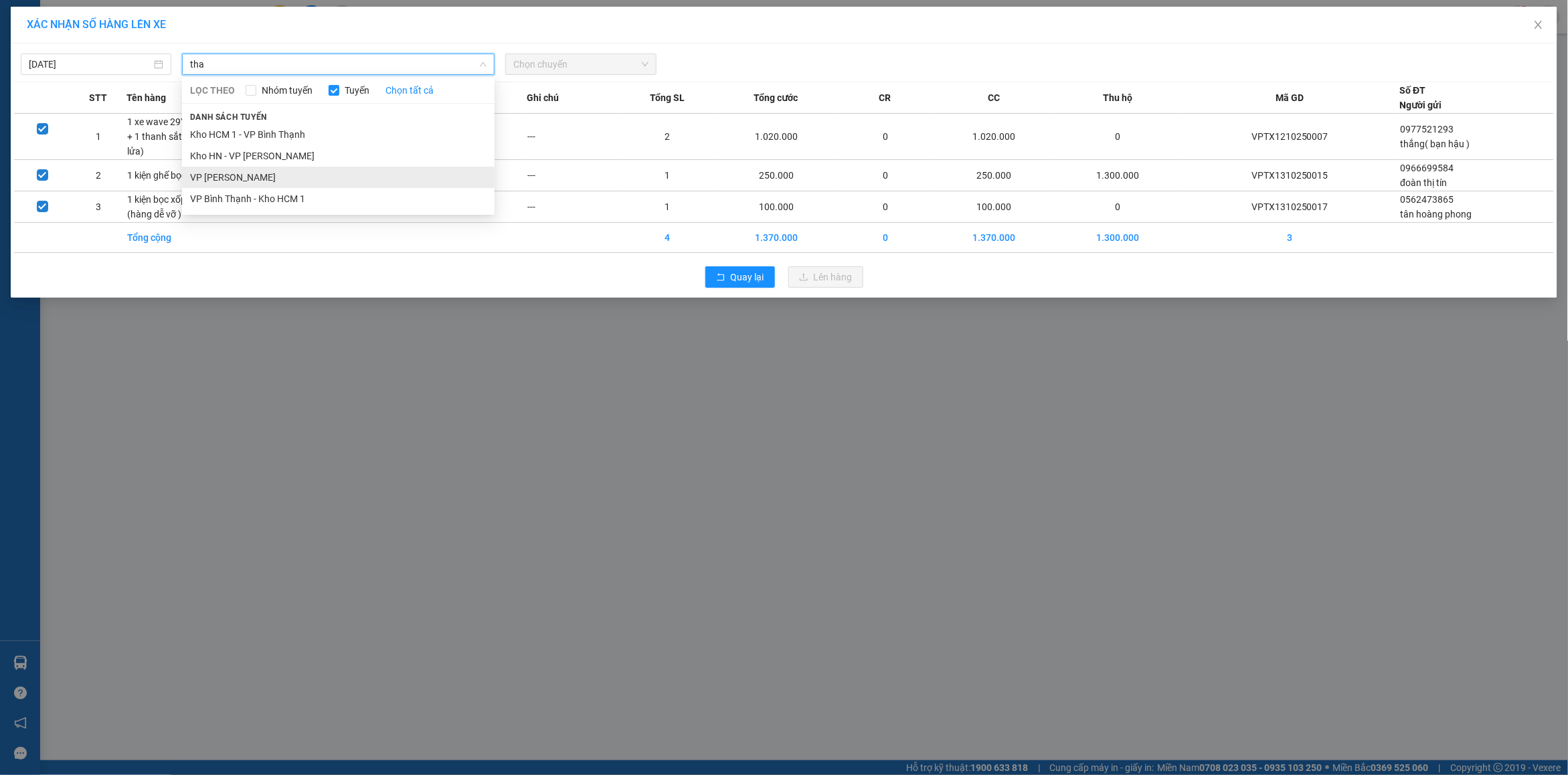
type input "tha"
click at [261, 173] on li "VP [PERSON_NAME]" at bounding box center [338, 177] width 313 height 21
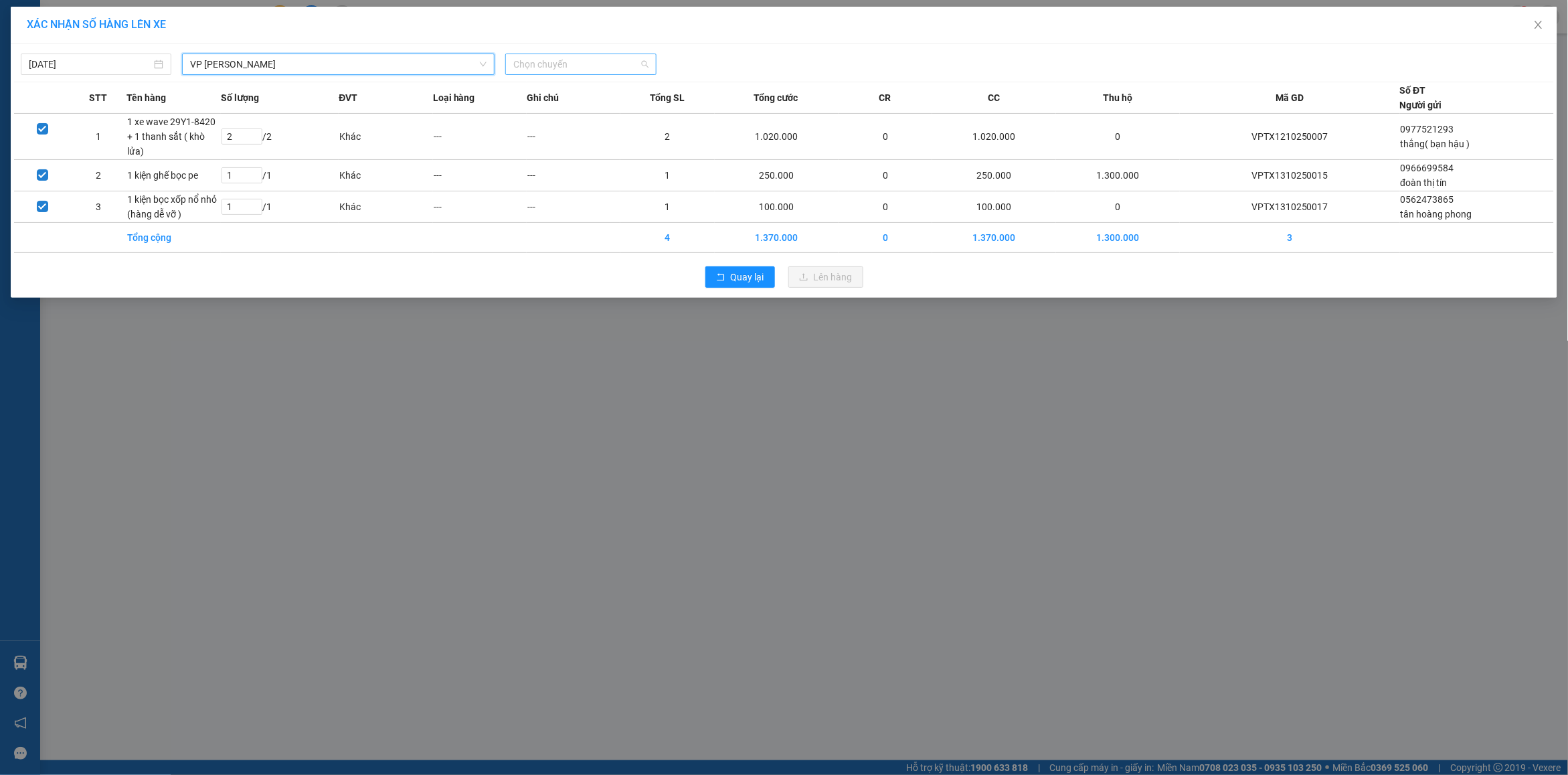
click at [597, 64] on span "Chọn chuyến" at bounding box center [580, 64] width 135 height 20
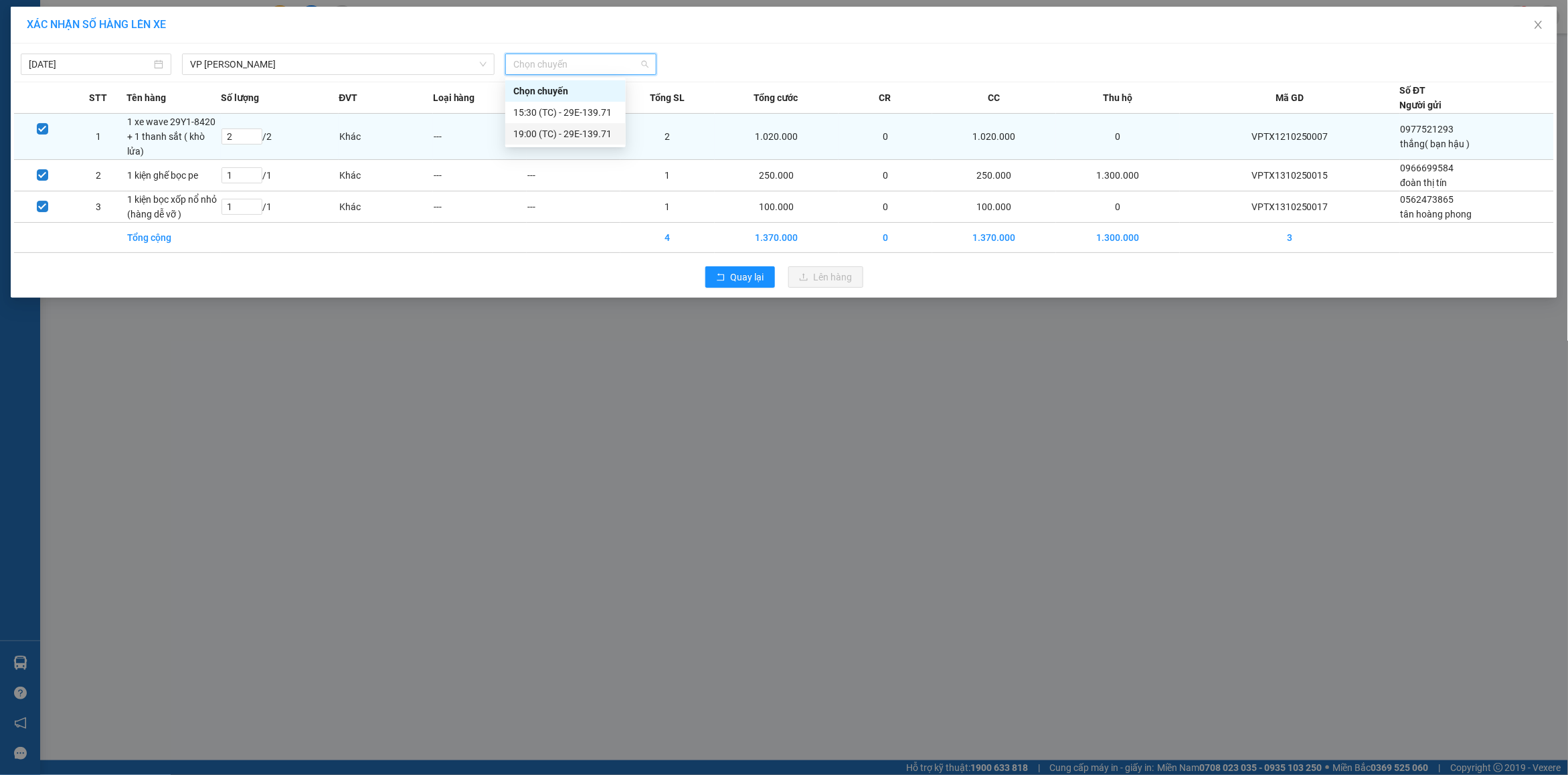
click at [564, 136] on div "19:00 (TC) - 29E-139.71" at bounding box center [565, 134] width 104 height 15
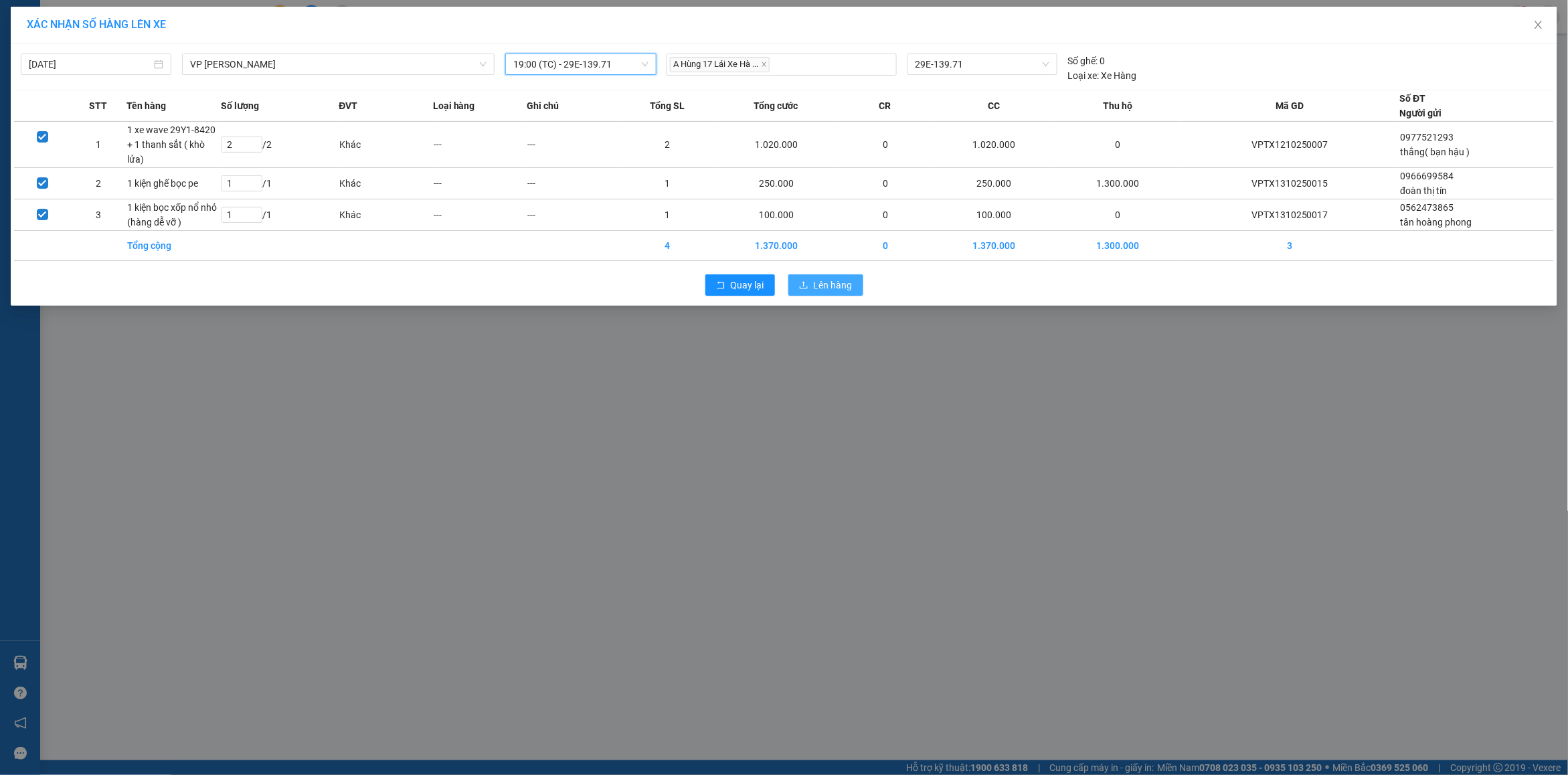
click at [837, 291] on span "Lên hàng" at bounding box center [833, 285] width 39 height 15
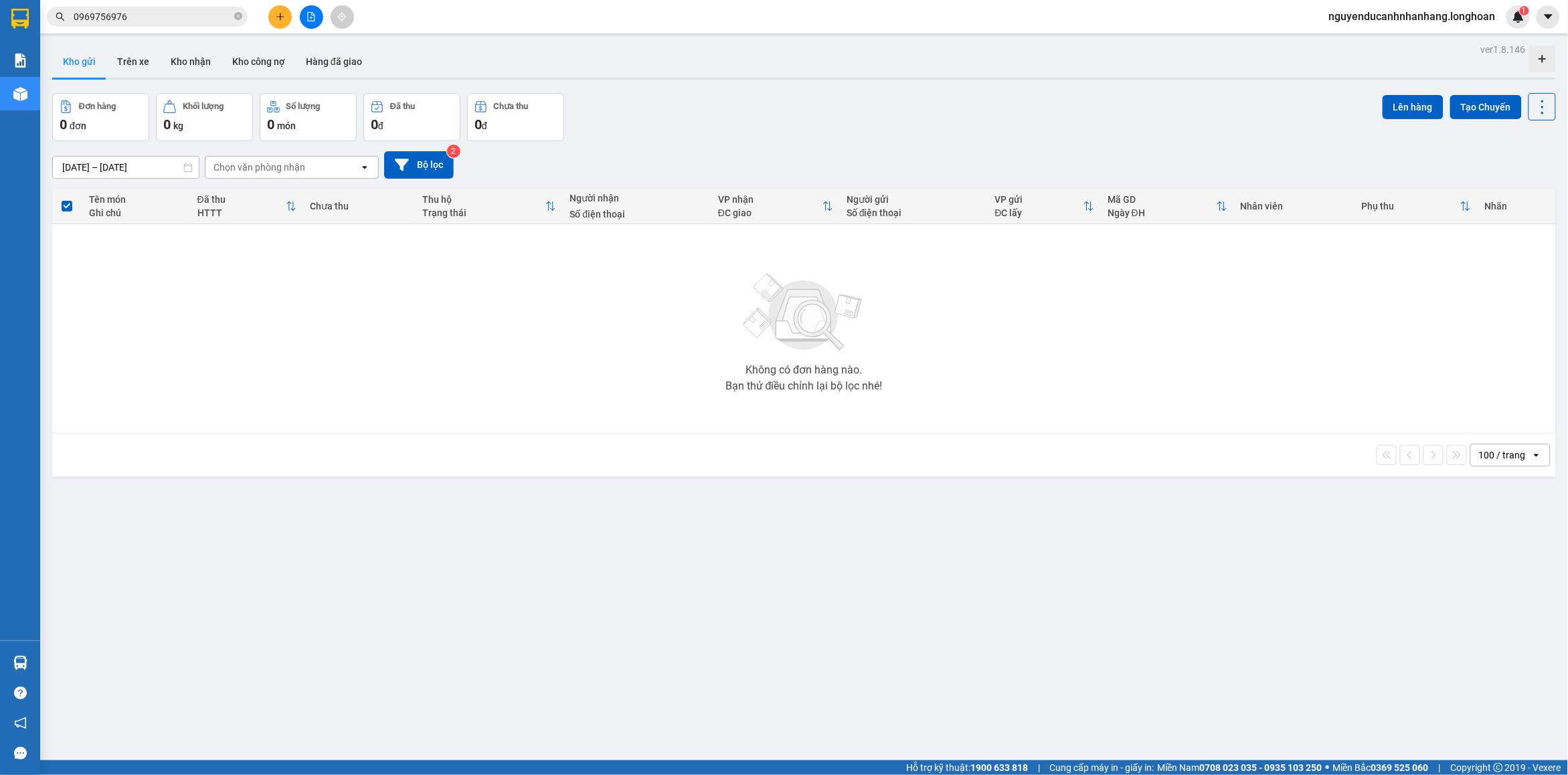
click at [305, 17] on button at bounding box center [311, 17] width 23 height 23
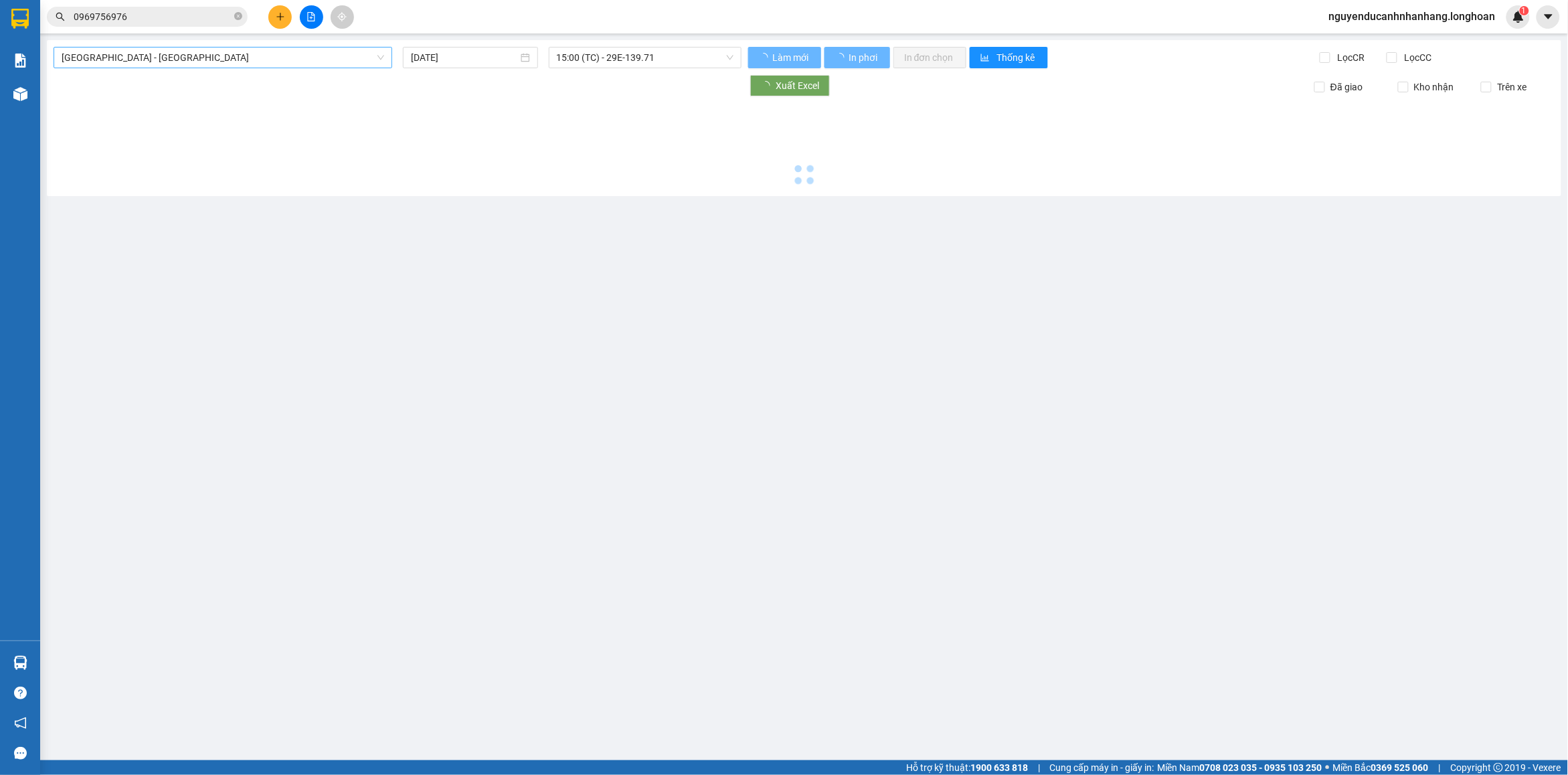
click at [223, 64] on span "[GEOGRAPHIC_DATA] - [GEOGRAPHIC_DATA]" at bounding box center [223, 57] width 323 height 20
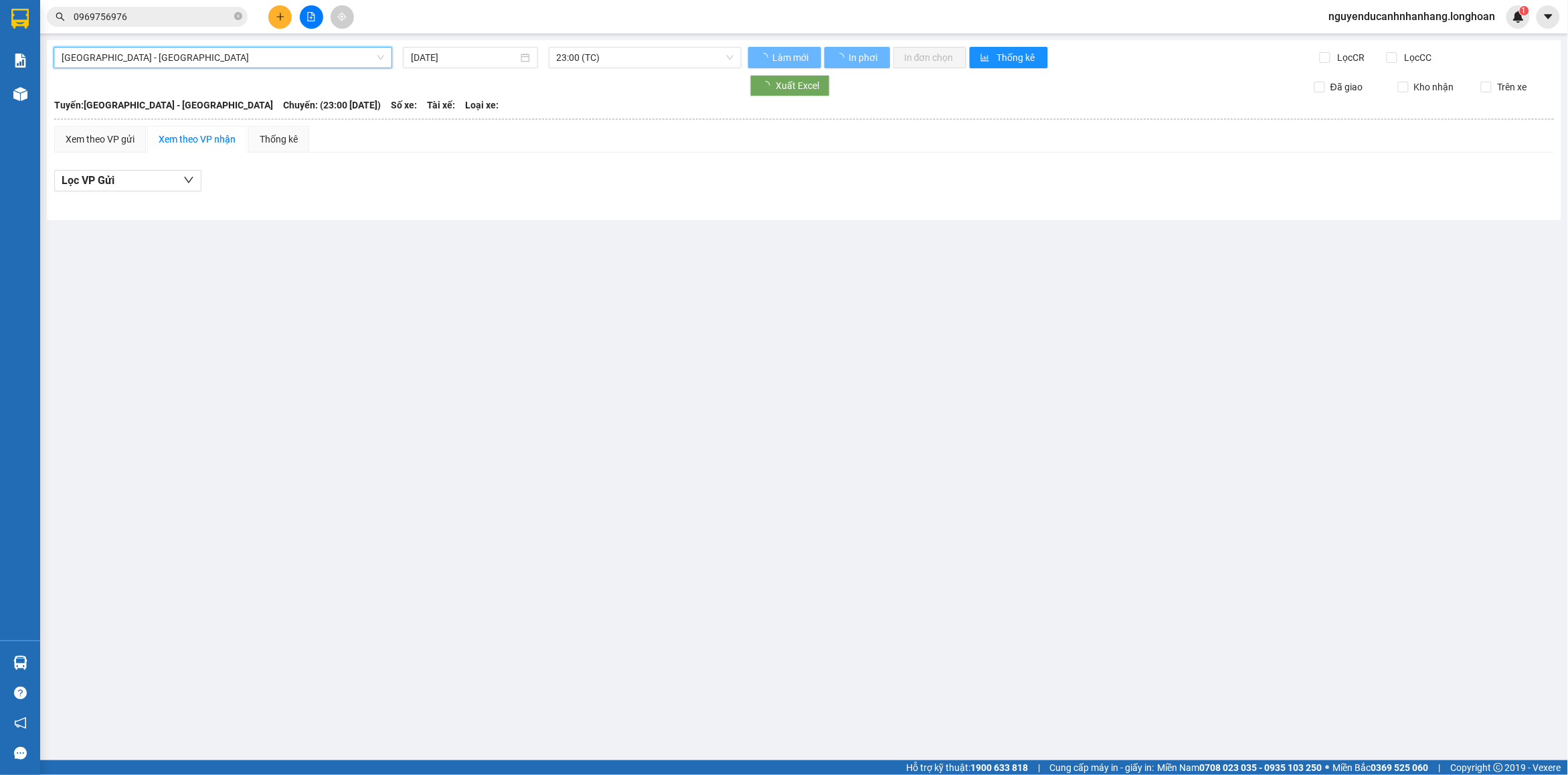
click at [222, 60] on span "[GEOGRAPHIC_DATA] - [GEOGRAPHIC_DATA]" at bounding box center [223, 57] width 323 height 20
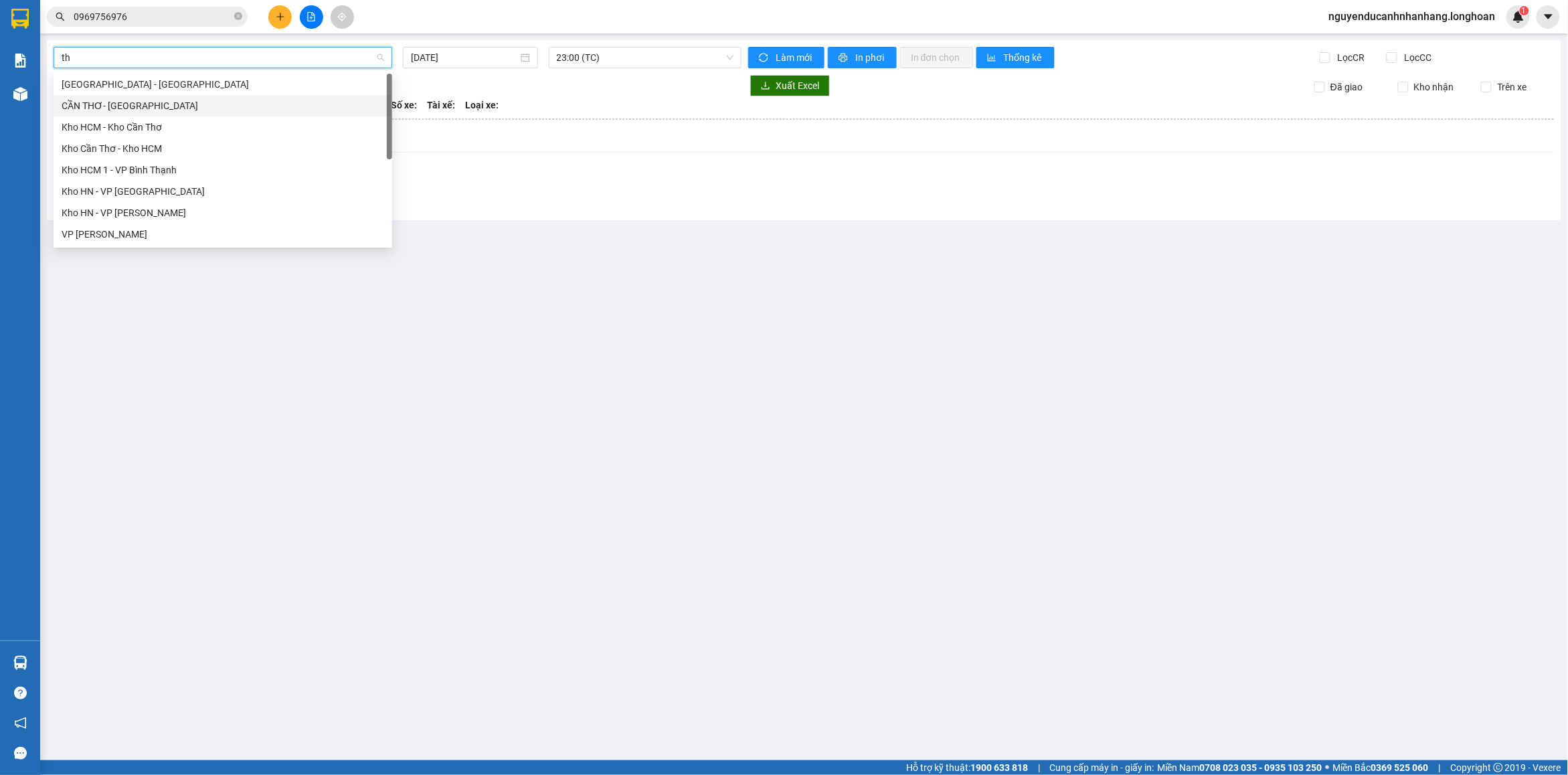
type input "tha"
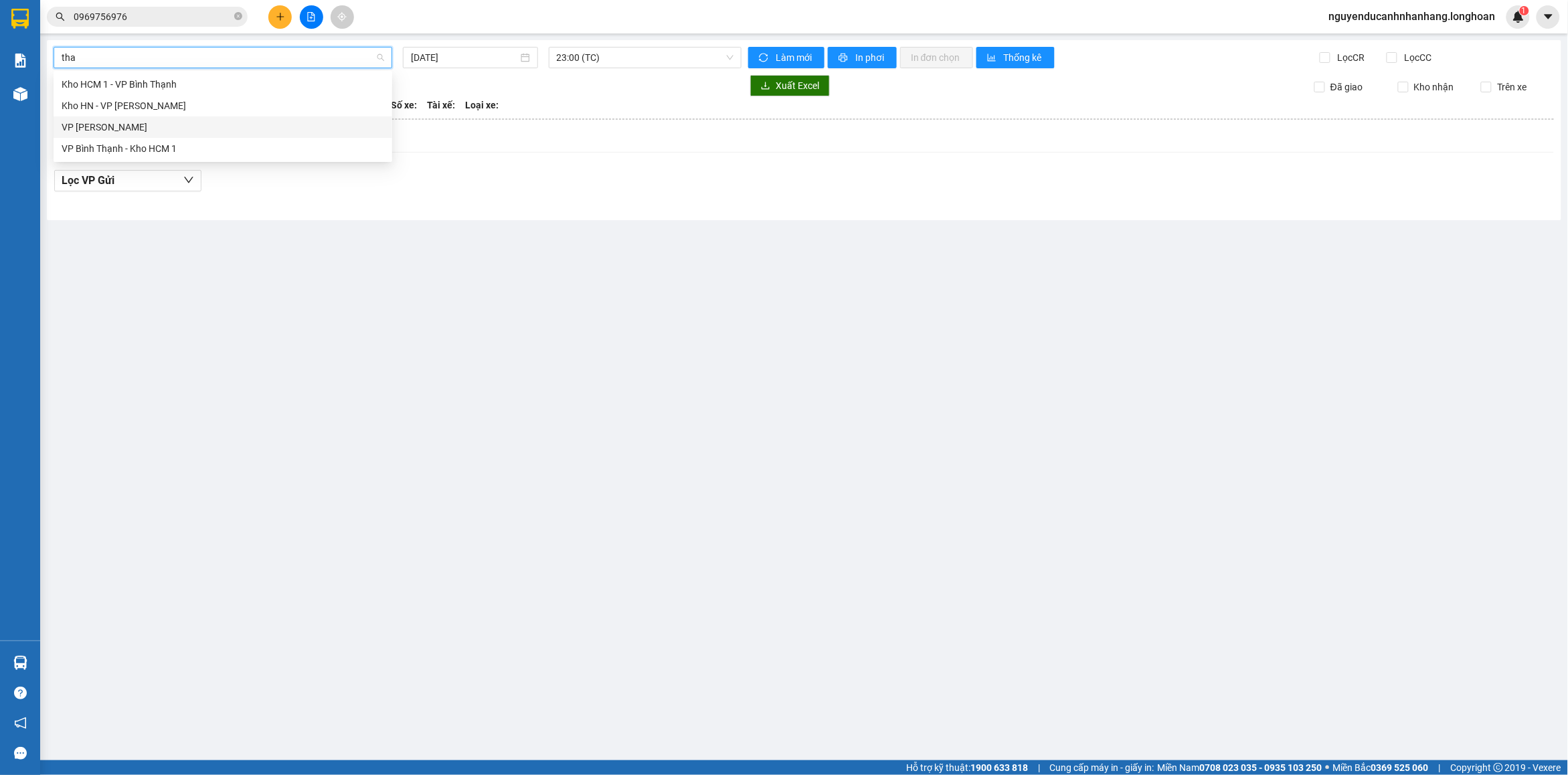
click at [126, 125] on div "VP [PERSON_NAME]" at bounding box center [223, 127] width 323 height 15
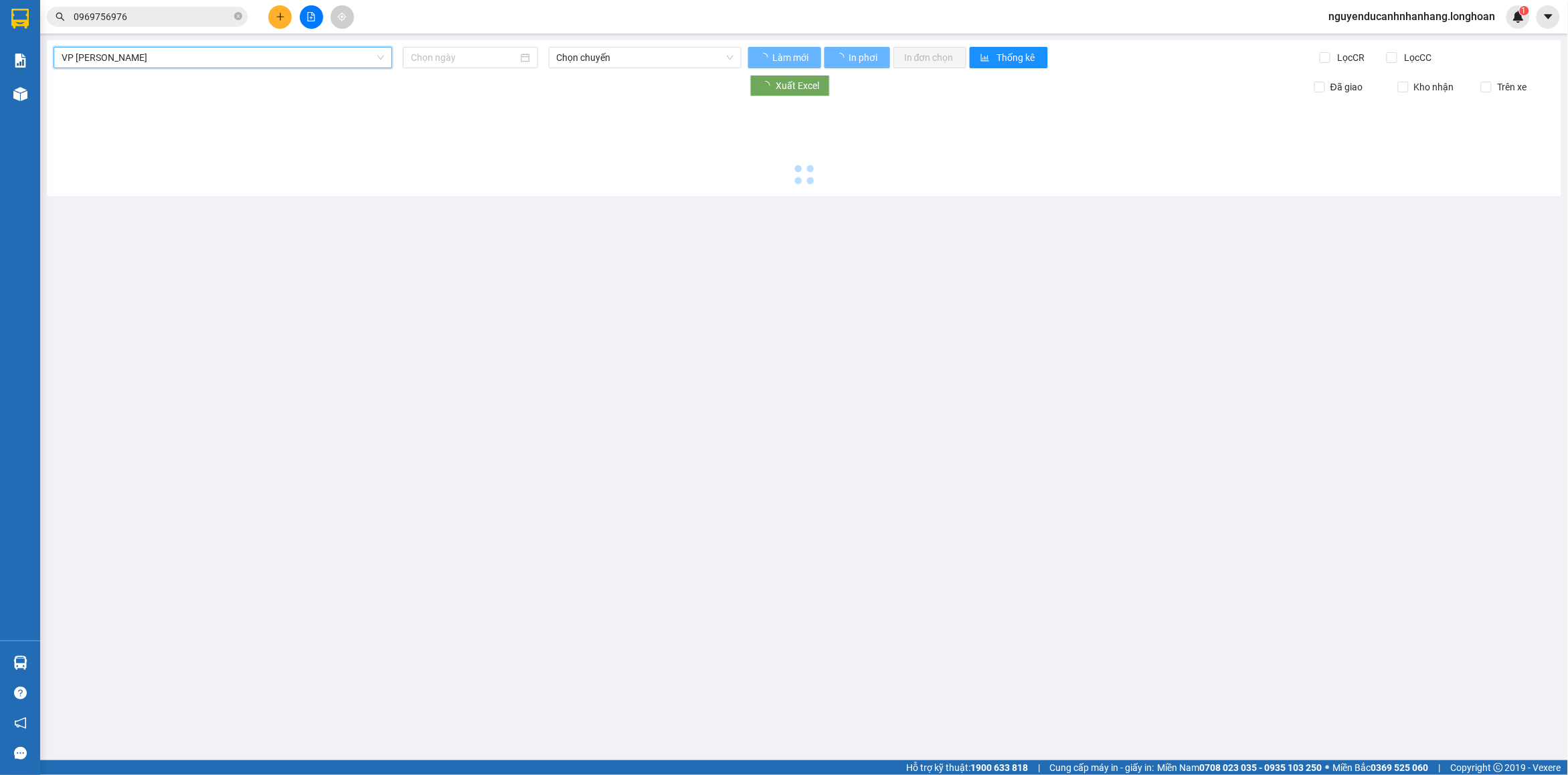
type input "[DATE]"
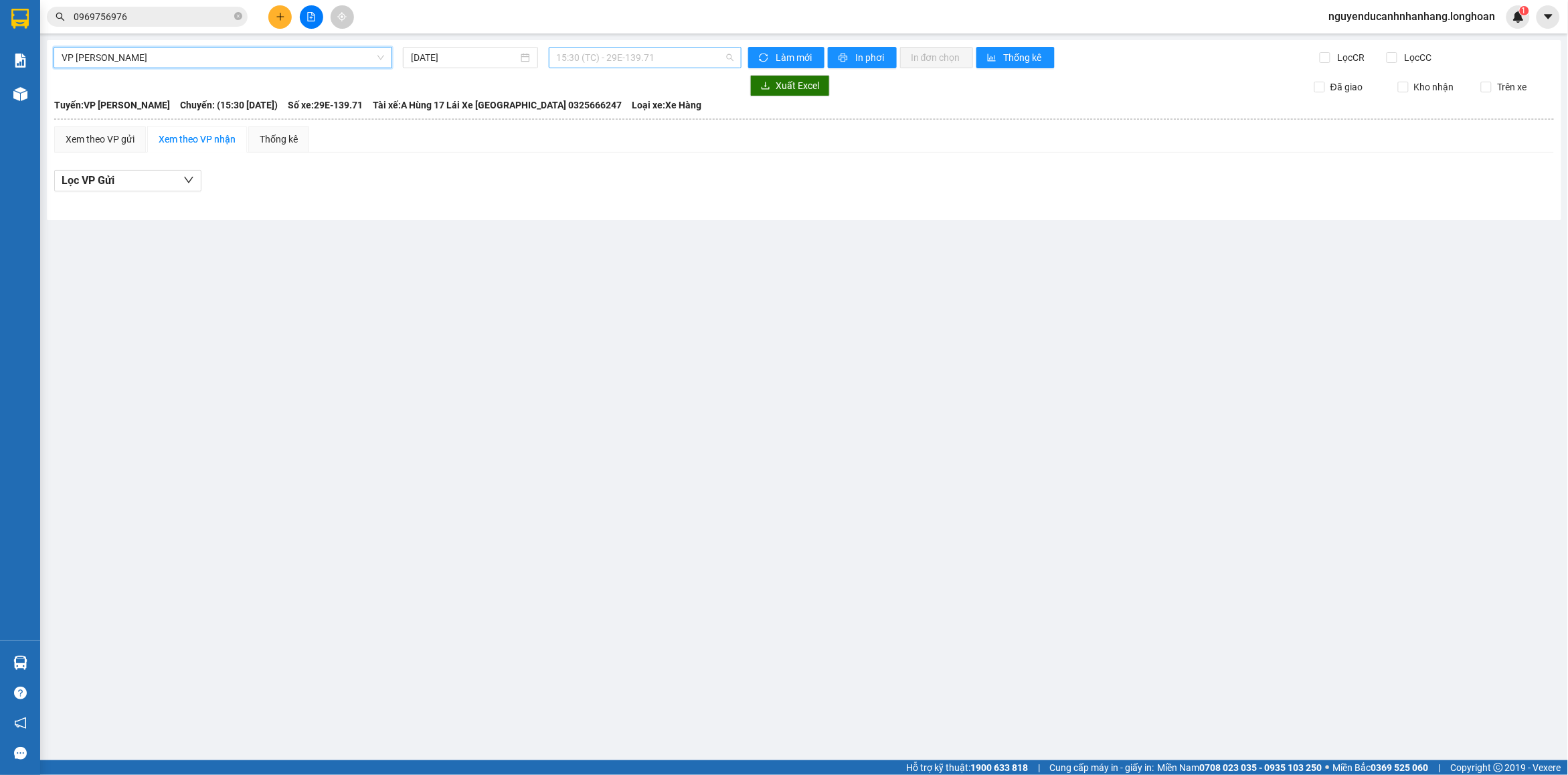
click at [589, 66] on span "15:30 (TC) - 29E-139.71" at bounding box center [646, 57] width 178 height 20
click at [607, 122] on div "19:00 (TC) - 29E-139.71" at bounding box center [609, 127] width 104 height 15
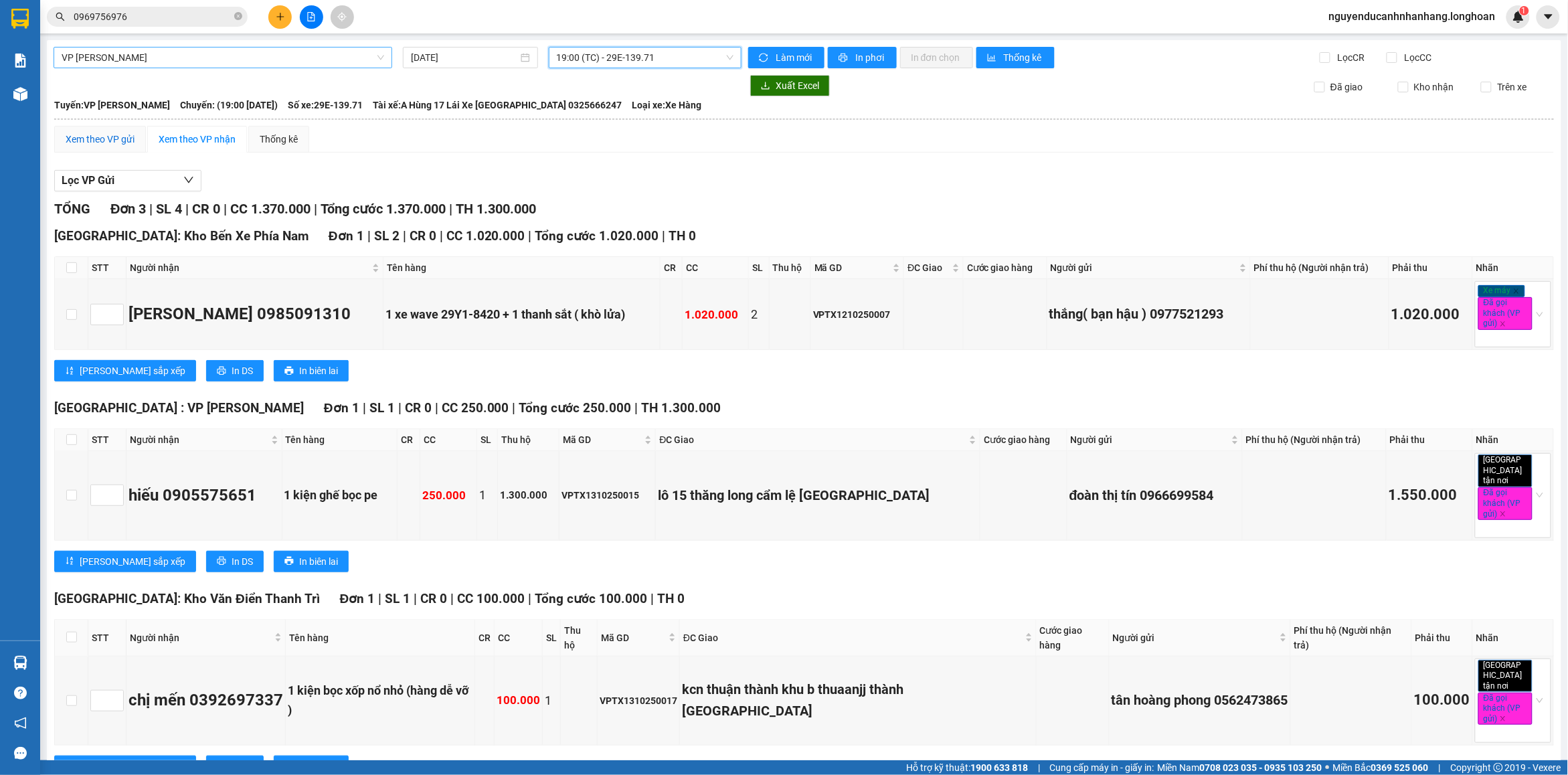
click at [118, 139] on div "Xem theo VP gửi" at bounding box center [100, 139] width 69 height 15
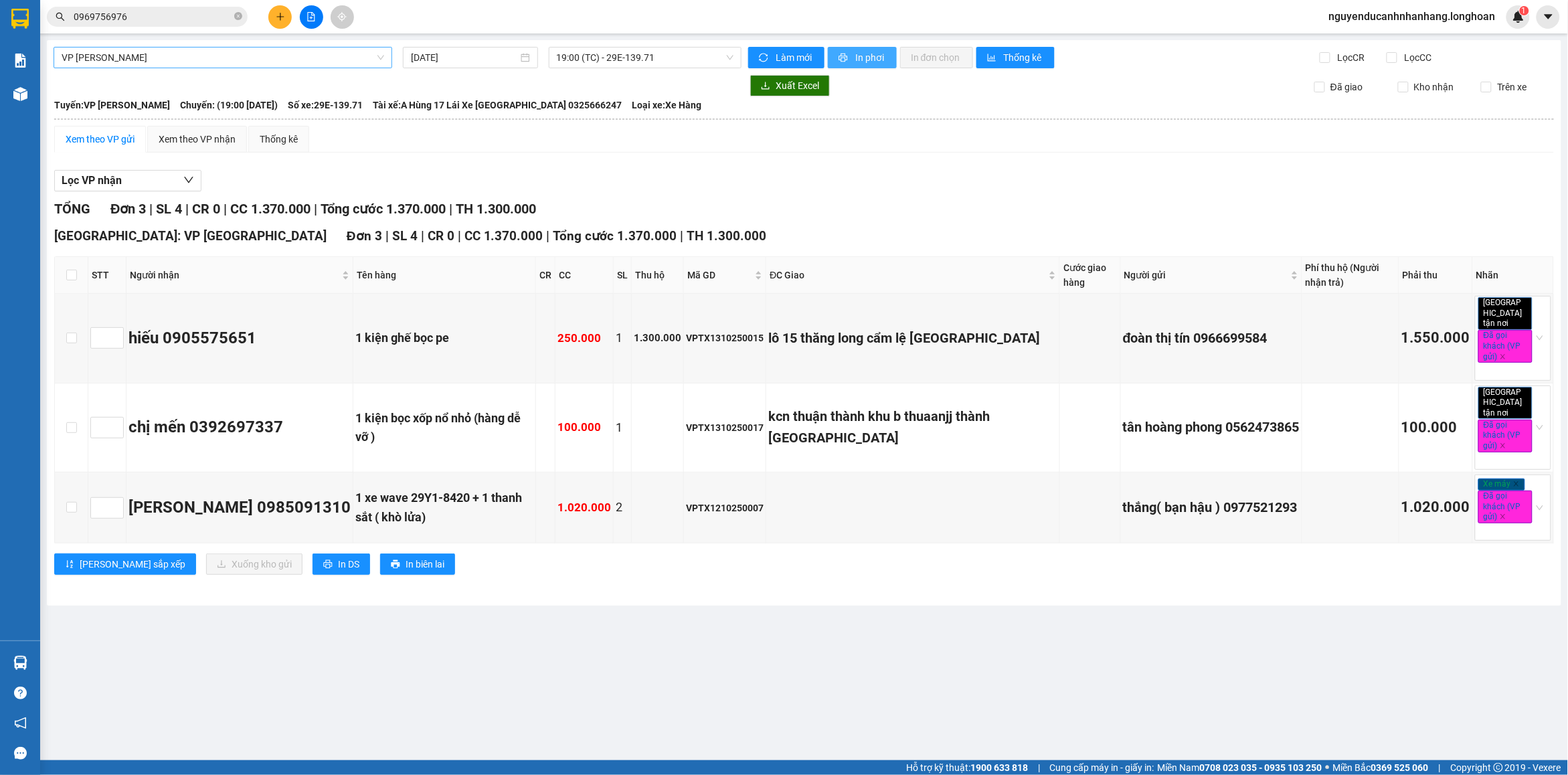
drag, startPoint x: 858, startPoint y: 57, endPoint x: 888, endPoint y: 79, distance: 37.2
click at [861, 57] on span "In phơi" at bounding box center [870, 57] width 30 height 15
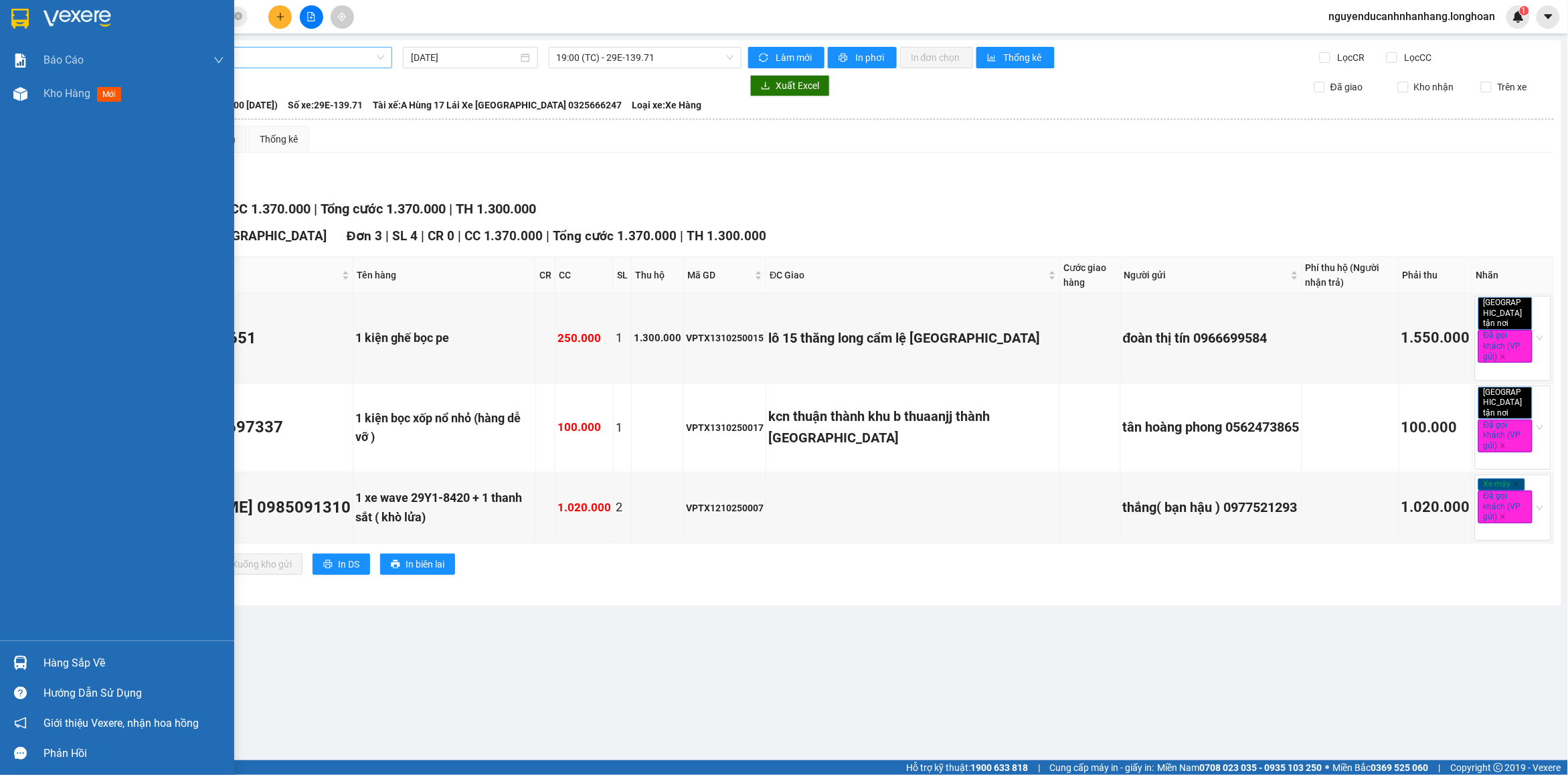
click at [31, 22] on div at bounding box center [117, 21] width 234 height 43
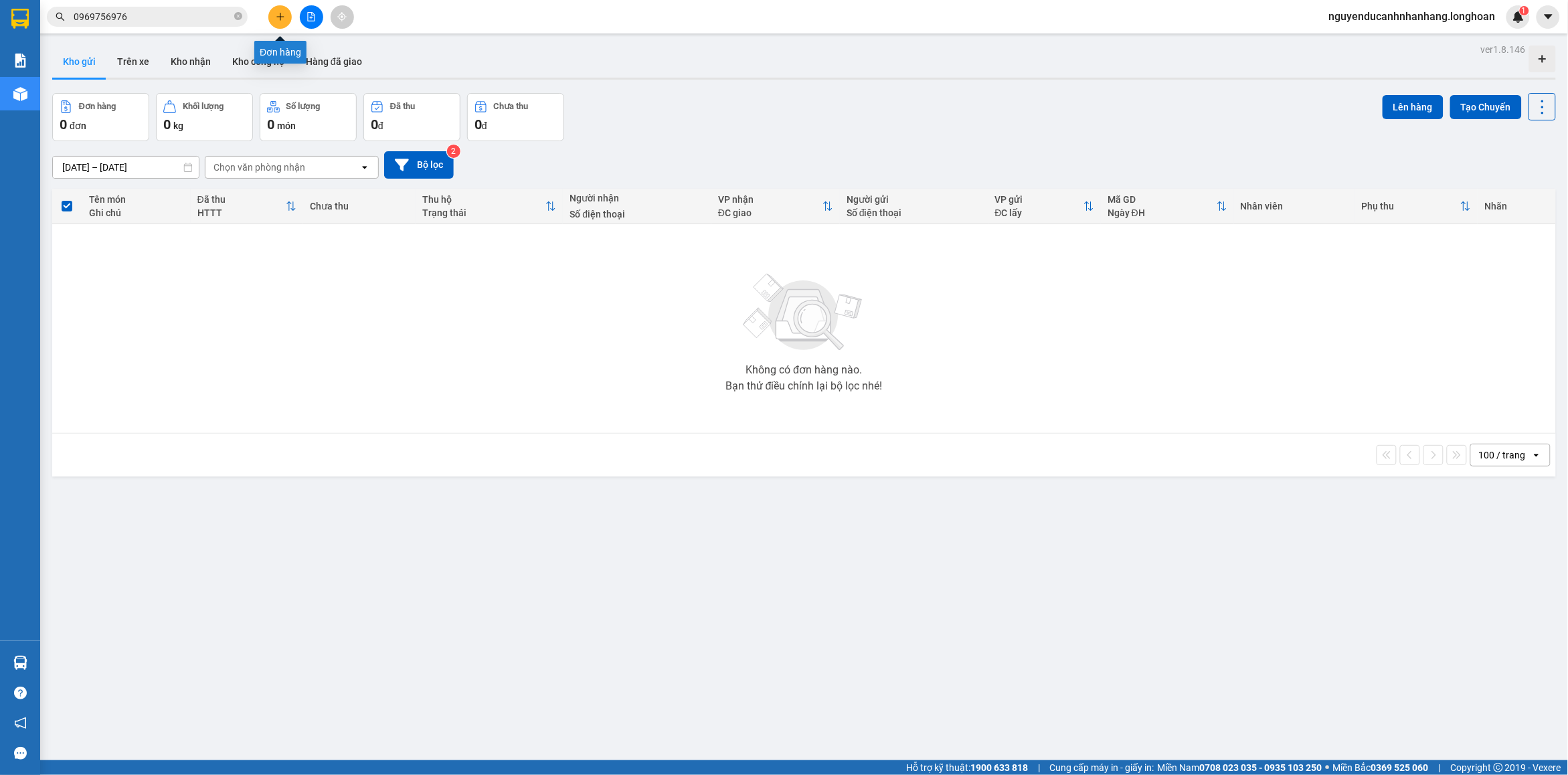
click at [283, 16] on icon "plus" at bounding box center [280, 16] width 9 height 9
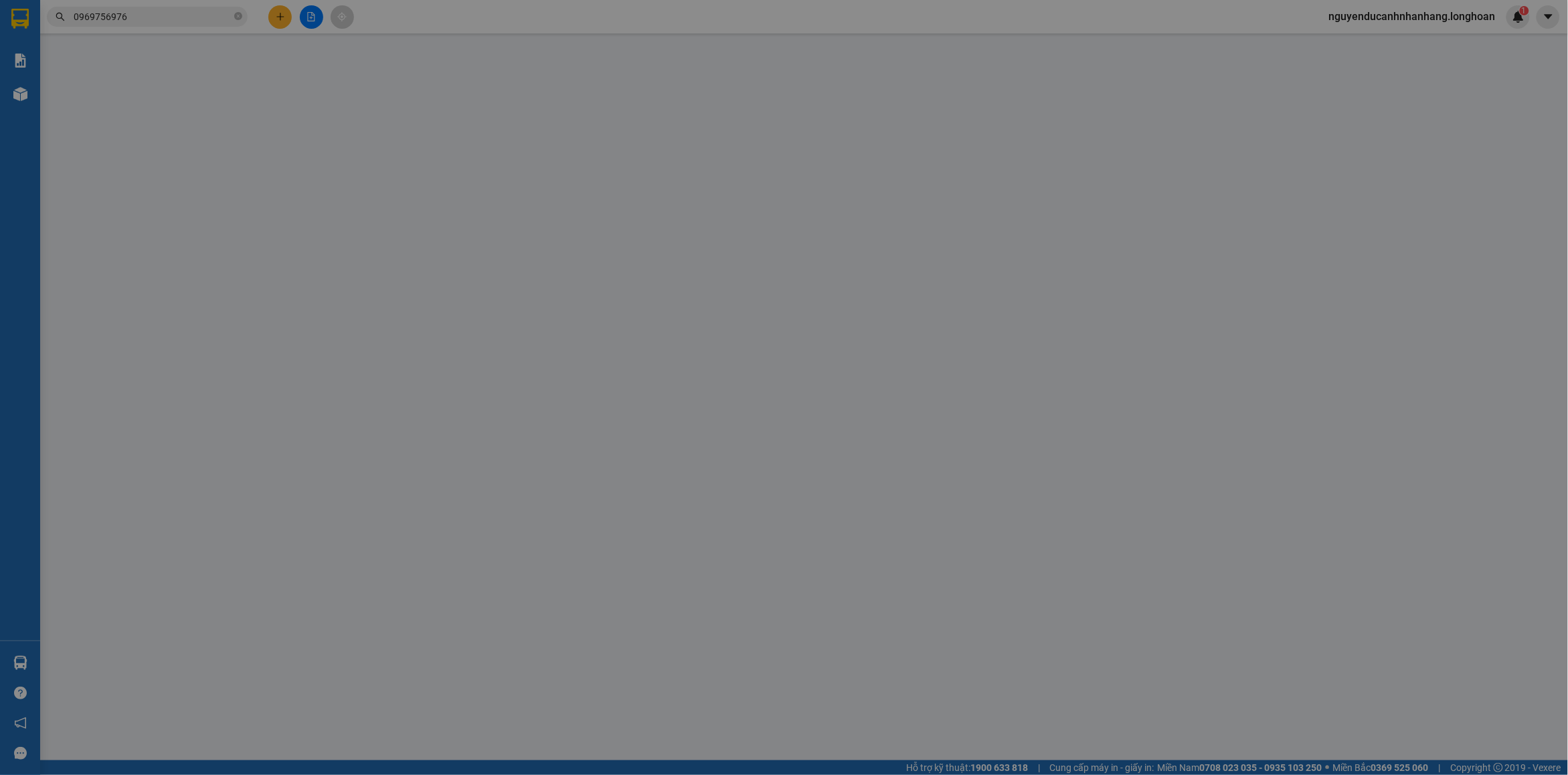
click at [199, 129] on div "TẠO ĐƠN HÀNG Yêu cầu xuất hóa đơn điện tử Transit Pickup Surcharge Ids Transit …" at bounding box center [784, 387] width 1568 height 775
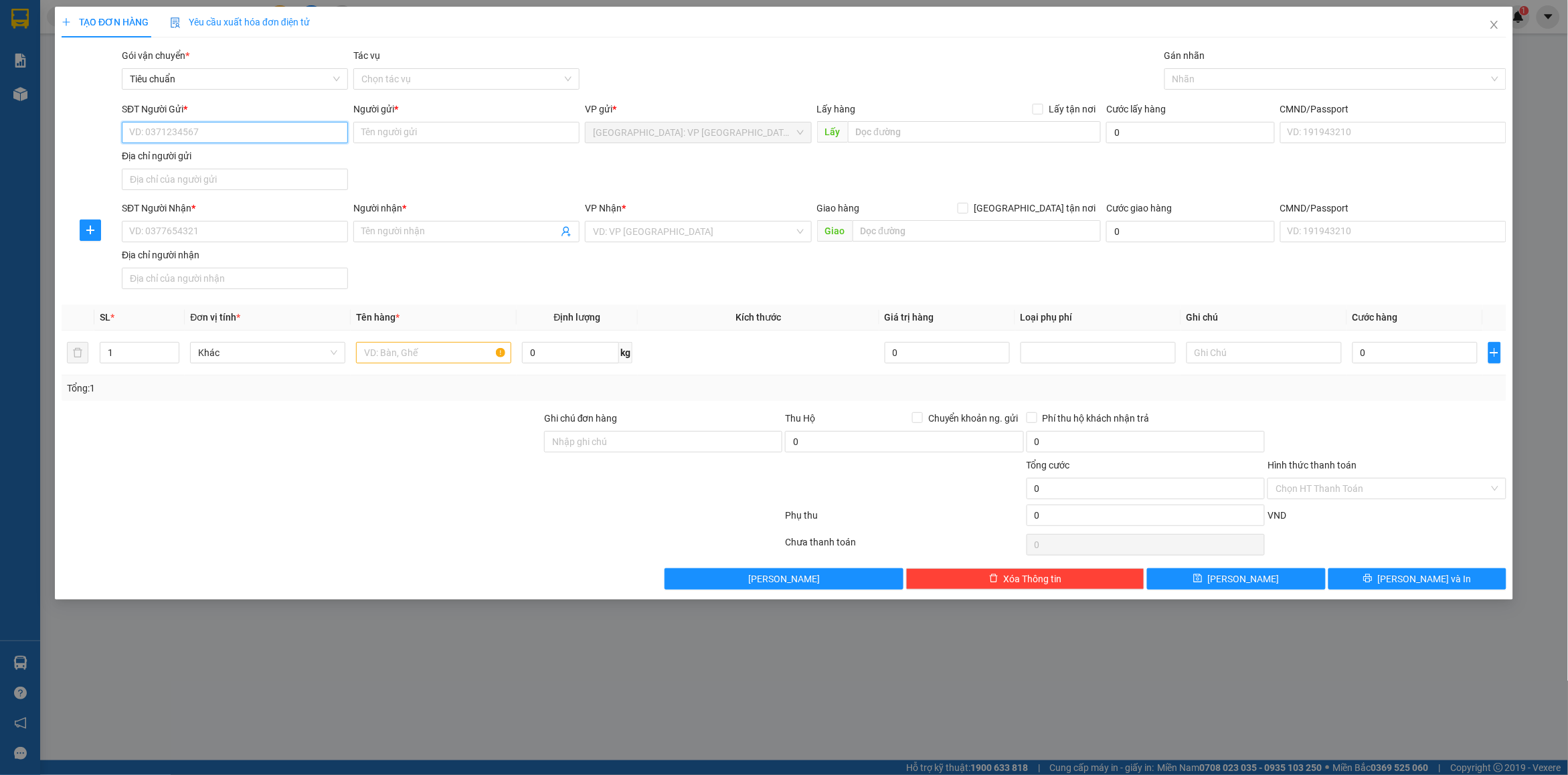
click at [212, 132] on input "SĐT Người Gửi *" at bounding box center [235, 132] width 227 height 21
click at [470, 134] on input "Người gửi *" at bounding box center [467, 132] width 227 height 21
click at [206, 127] on input "0968518326" at bounding box center [235, 132] width 227 height 21
drag, startPoint x: 206, startPoint y: 127, endPoint x: 1198, endPoint y: 146, distance: 992.2
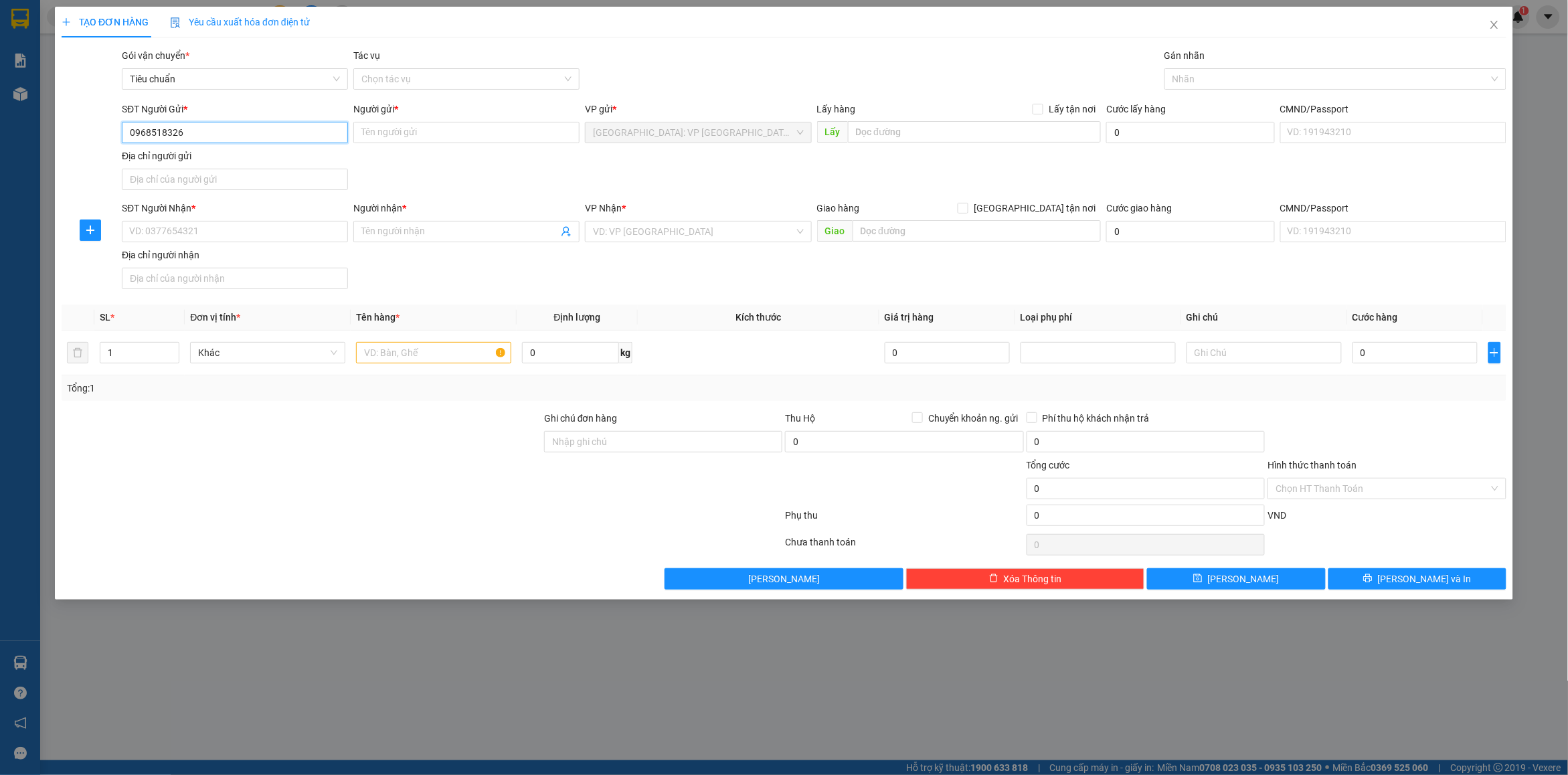
click at [215, 127] on input "0968518326" at bounding box center [235, 132] width 227 height 21
click at [225, 154] on div "0346556020 - Yến" at bounding box center [234, 160] width 210 height 15
type input "0346556020"
type input "Yến"
type input "0346556020"
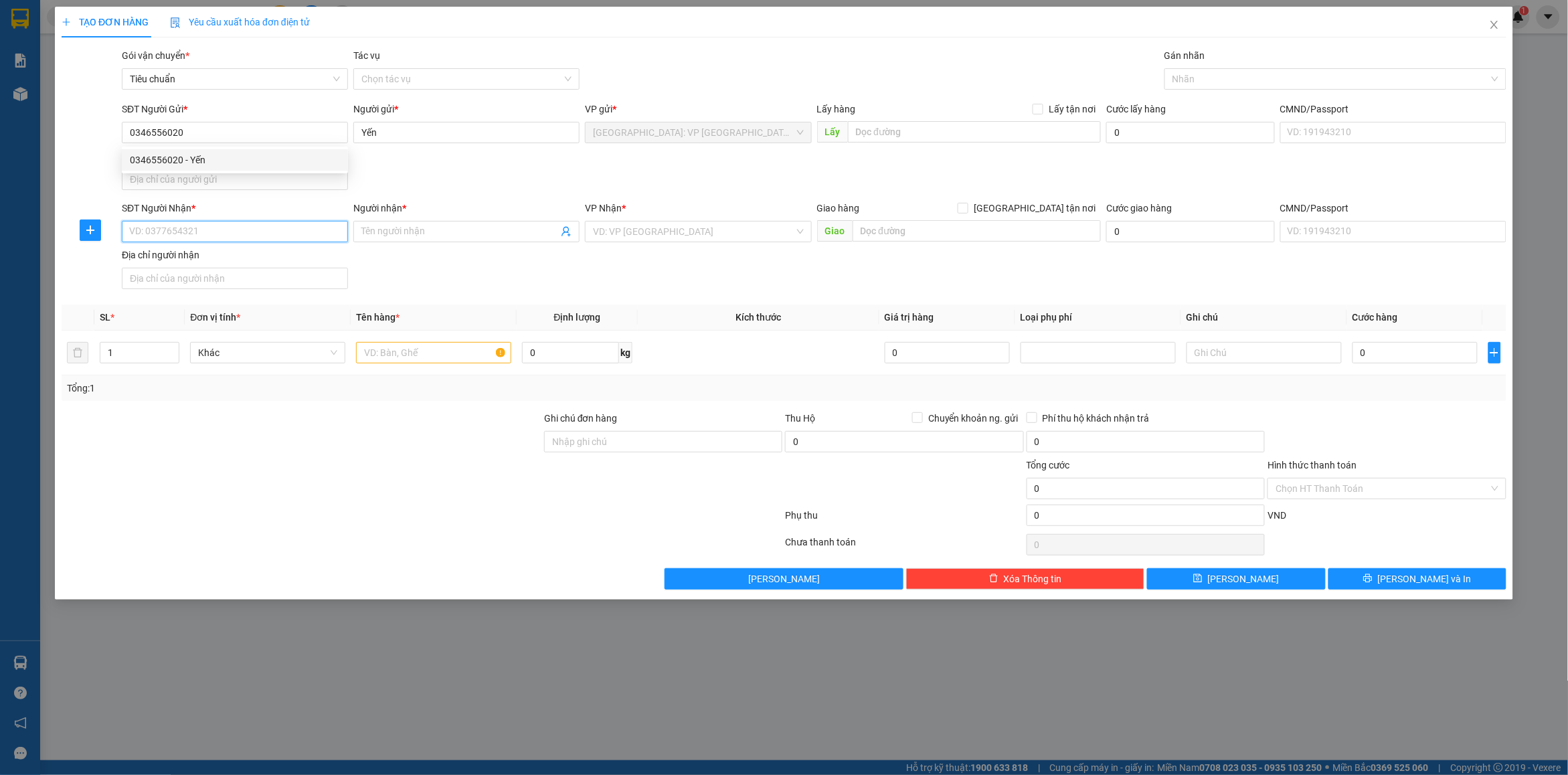
click at [212, 228] on input "SĐT Người Nhận *" at bounding box center [235, 231] width 227 height 21
click at [262, 239] on input "SĐT Người Nhận *" at bounding box center [235, 231] width 227 height 21
paste input "0847888728"
type input "0847888728"
click at [455, 239] on span at bounding box center [467, 231] width 227 height 21
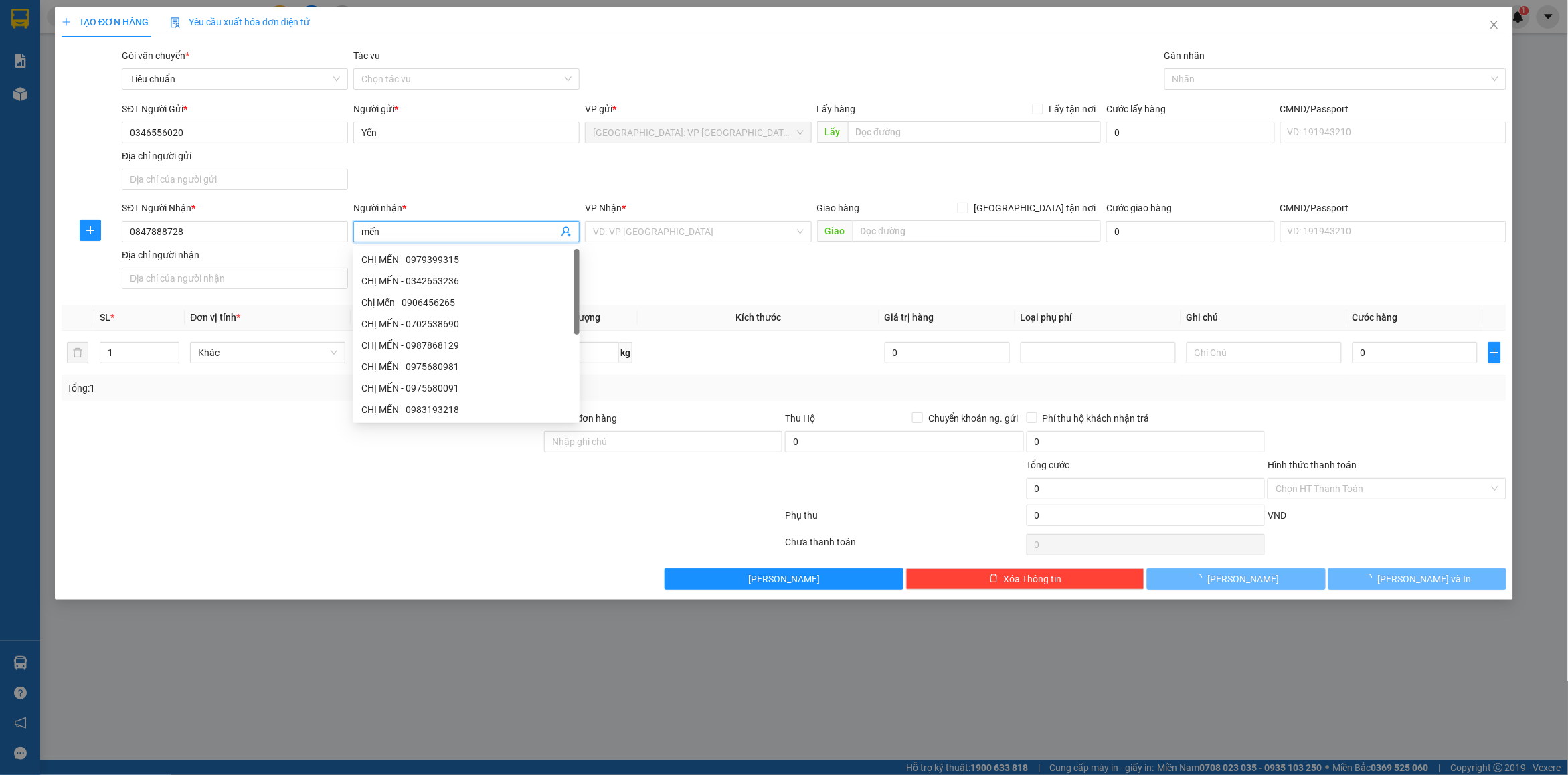
type input "mến"
click at [917, 244] on div "Giao hàng [GEOGRAPHIC_DATA] tận nơi [GEOGRAPHIC_DATA]" at bounding box center [959, 224] width 285 height 47
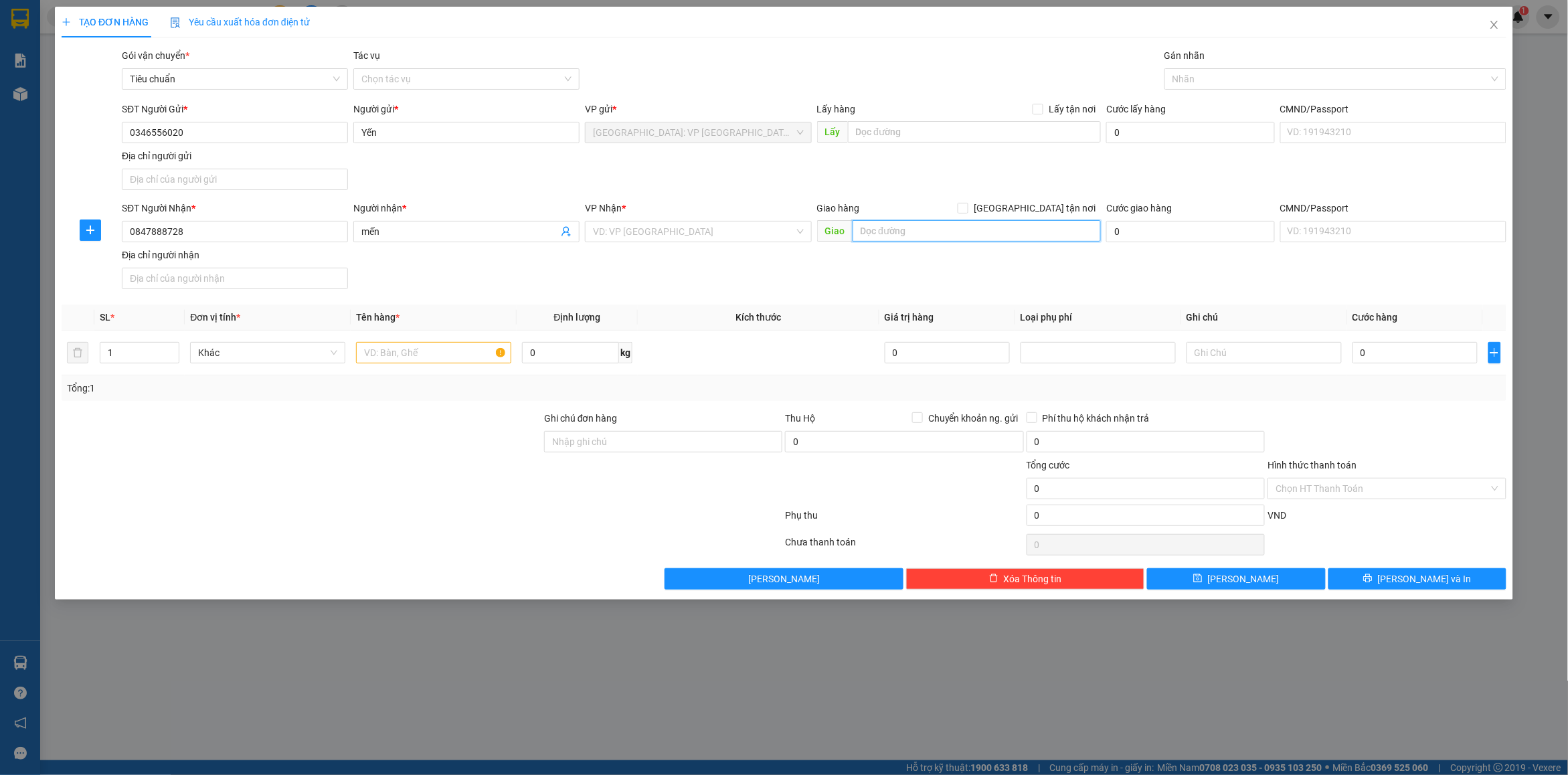
drag, startPoint x: 912, startPoint y: 233, endPoint x: 1025, endPoint y: 223, distance: 113.4
click at [915, 233] on input "text" at bounding box center [978, 231] width 249 height 21
paste input "số nhà 19 ngách 33 trường sơn p15 q10 hcm"
type input "số nhà 19 ngách 33 trường sơn p15 q10 hcm"
click at [1044, 215] on span "[GEOGRAPHIC_DATA] tận nơi" at bounding box center [1034, 208] width 132 height 15
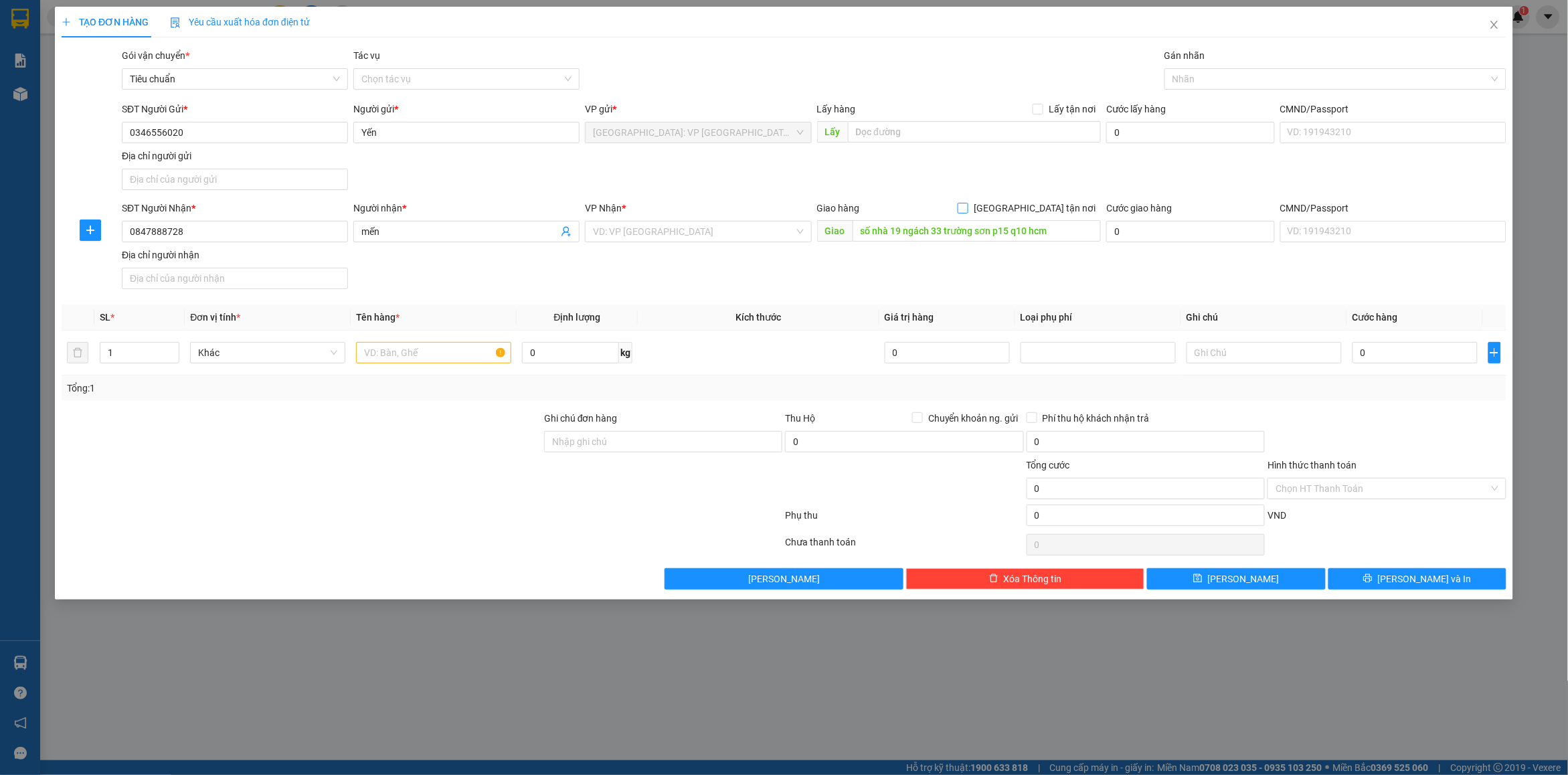
click at [967, 212] on input "[GEOGRAPHIC_DATA] tận nơi" at bounding box center [962, 207] width 9 height 9
checkbox input "true"
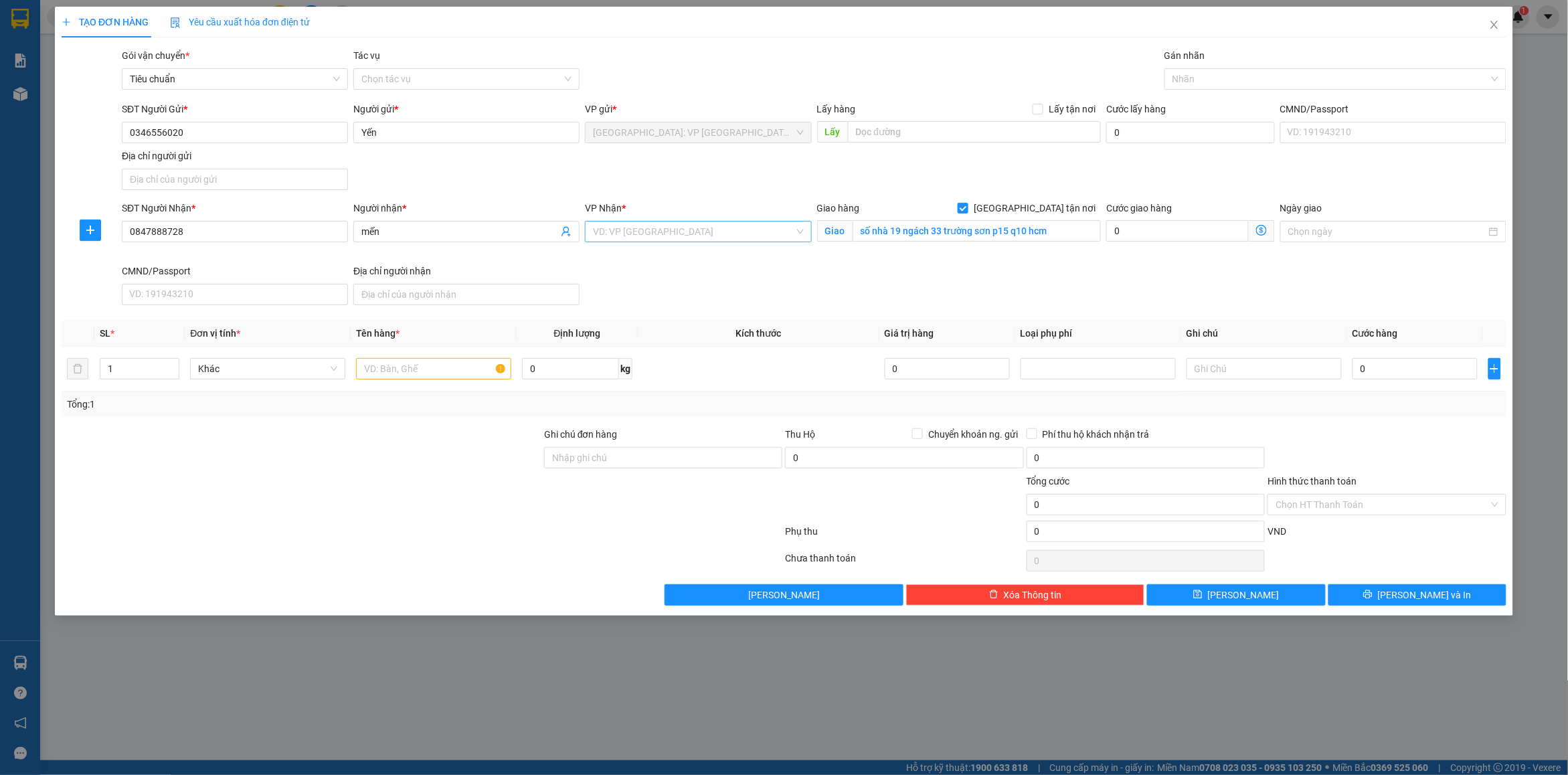
click at [755, 232] on input "search" at bounding box center [694, 231] width 201 height 20
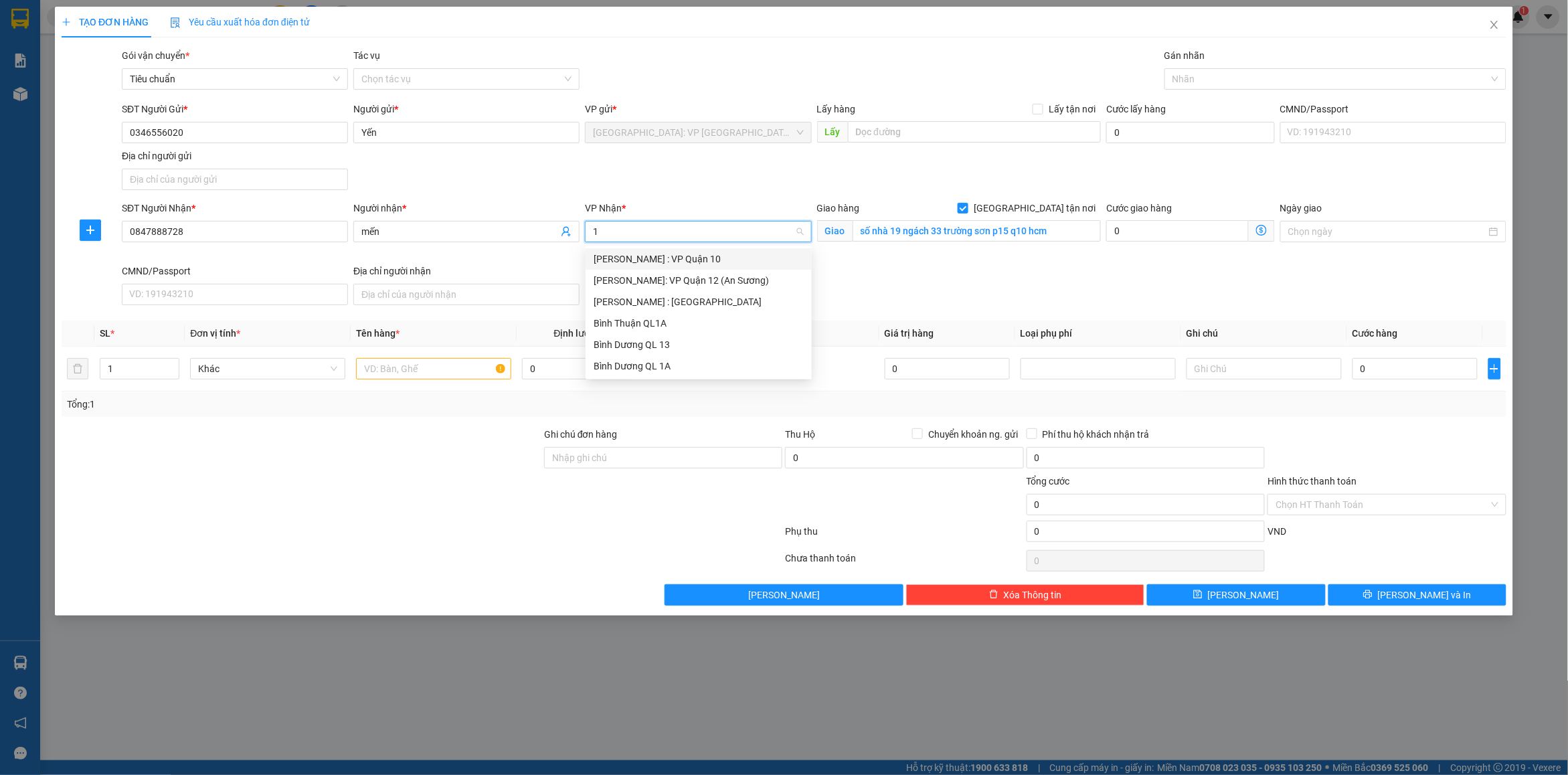
type input "12"
click at [684, 282] on div "[PERSON_NAME] : [GEOGRAPHIC_DATA]" at bounding box center [699, 280] width 210 height 15
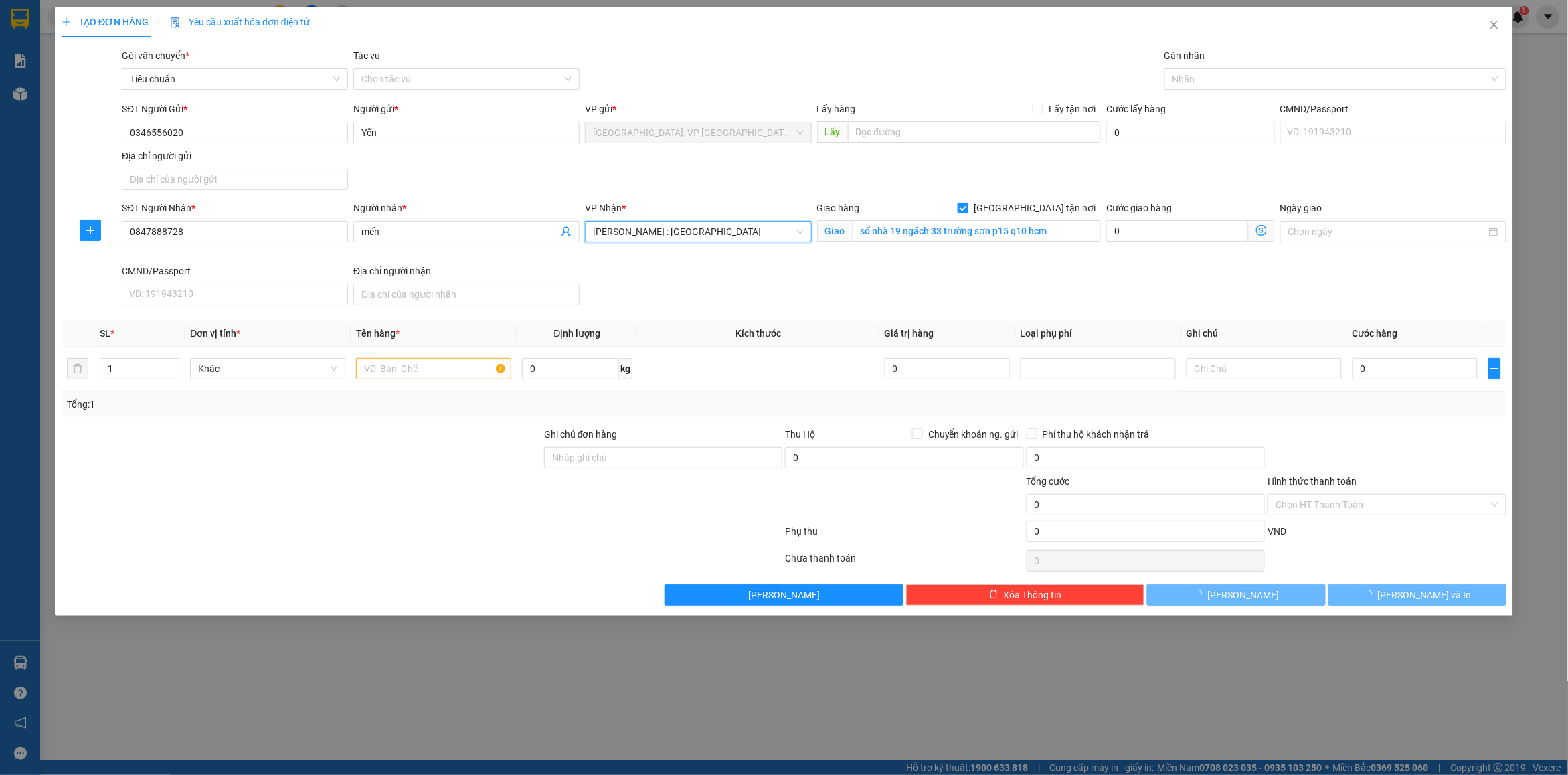
click at [1069, 287] on div "SĐT Người Nhận * 0847888728 Người nhận * mến VP Nhận * [GEOGRAPHIC_DATA] : [GEO…" at bounding box center [814, 256] width 1390 height 110
click at [1207, 84] on div at bounding box center [1329, 79] width 322 height 16
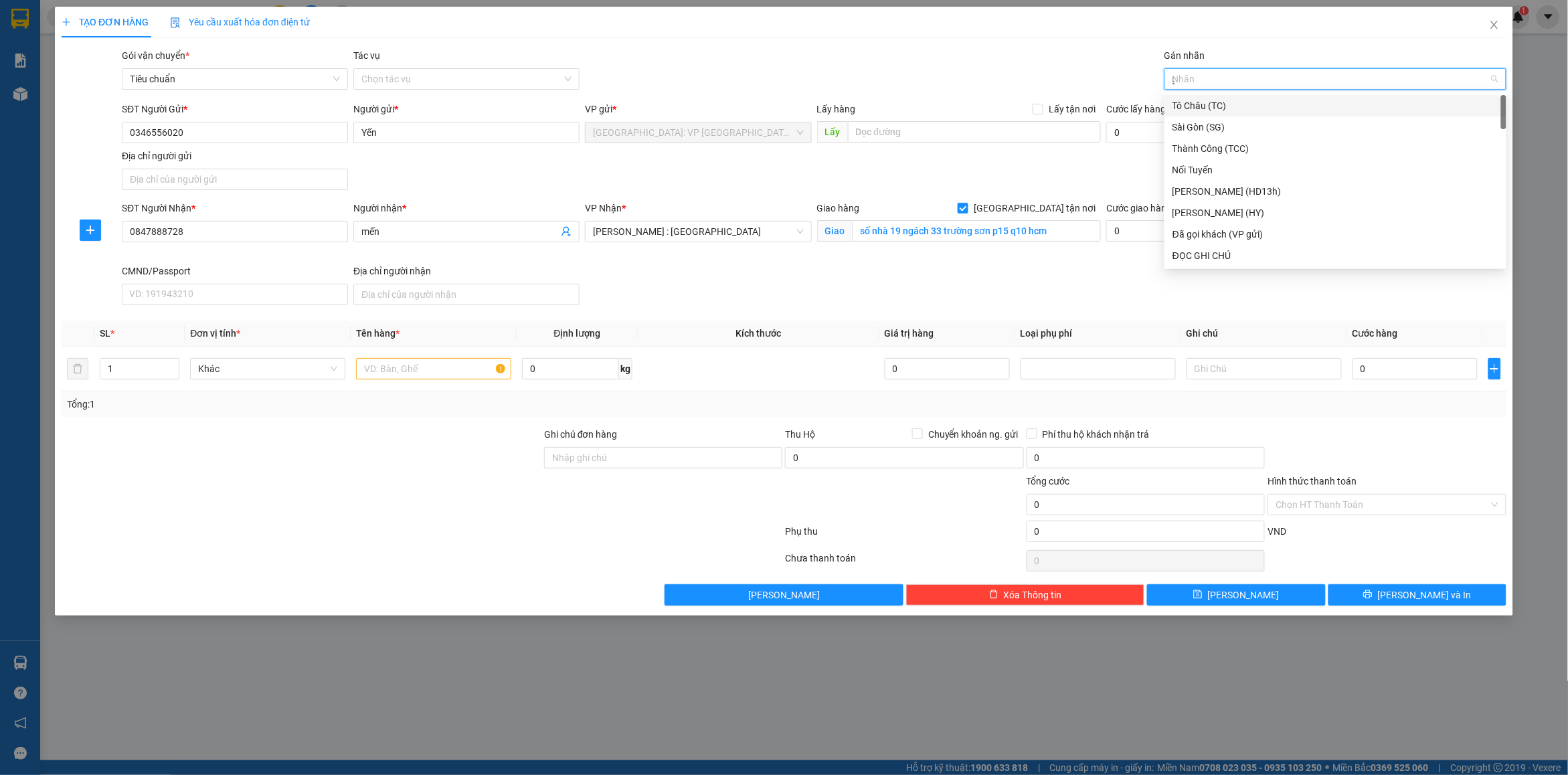
type input "gt"
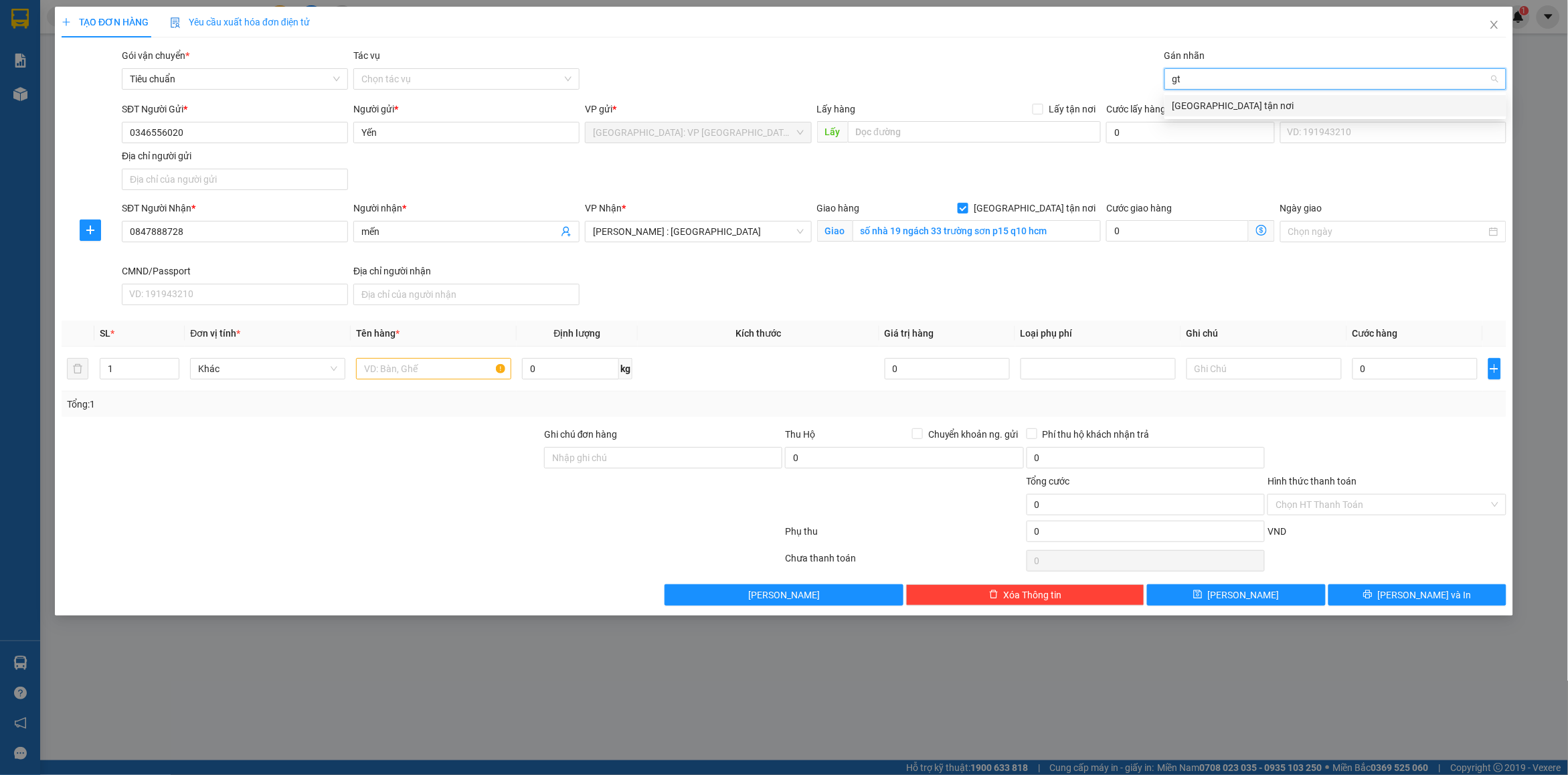
click at [1211, 107] on div "[GEOGRAPHIC_DATA] tận nơi" at bounding box center [1336, 105] width 326 height 15
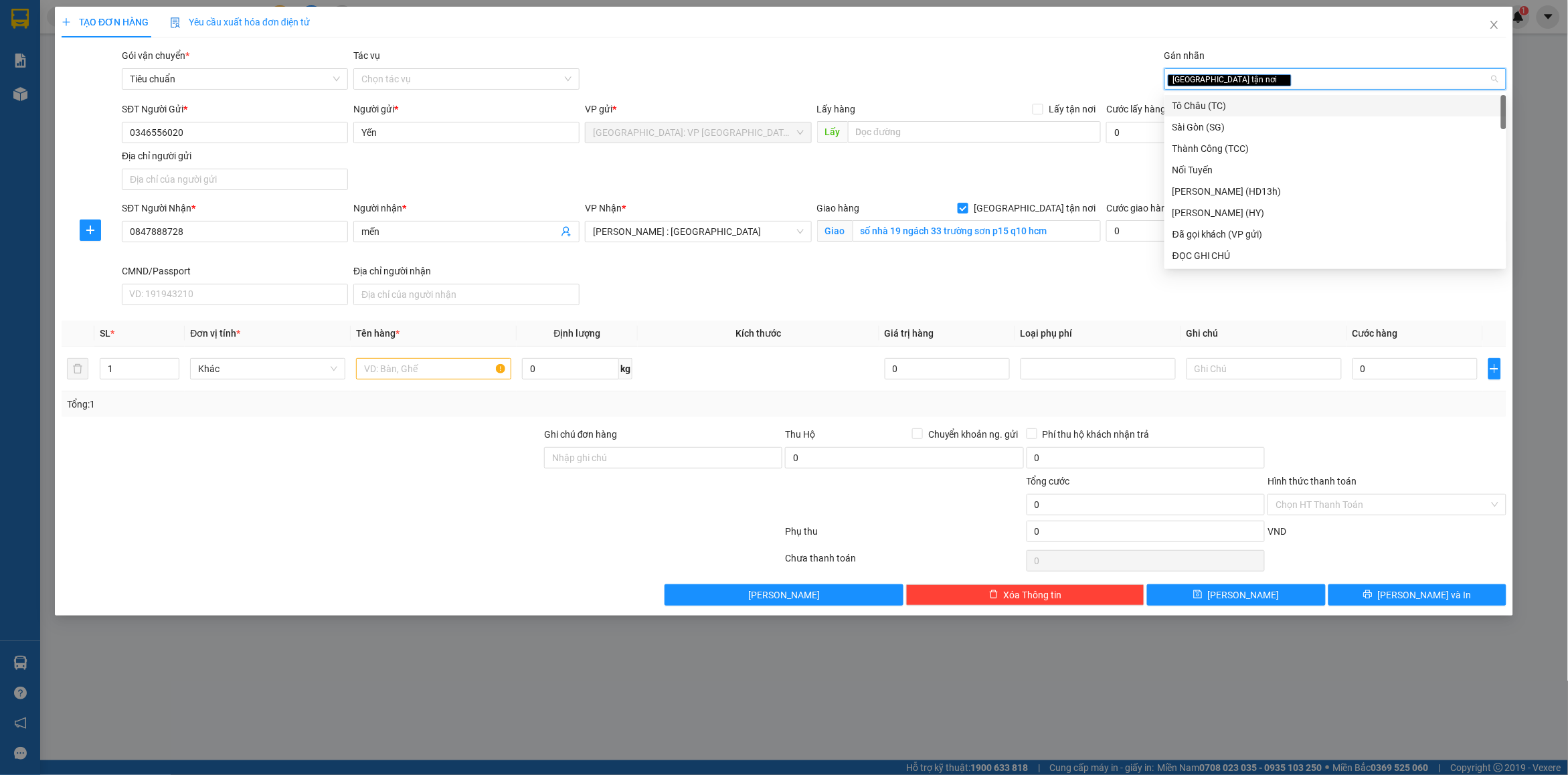
click at [1267, 81] on div "[GEOGRAPHIC_DATA] tận nơi" at bounding box center [1329, 79] width 322 height 16
type input "d"
type input "đã"
drag, startPoint x: 1240, startPoint y: 103, endPoint x: 1125, endPoint y: 81, distance: 117.1
click at [1238, 103] on div "Đã gọi khách (VP gửi)" at bounding box center [1336, 105] width 326 height 15
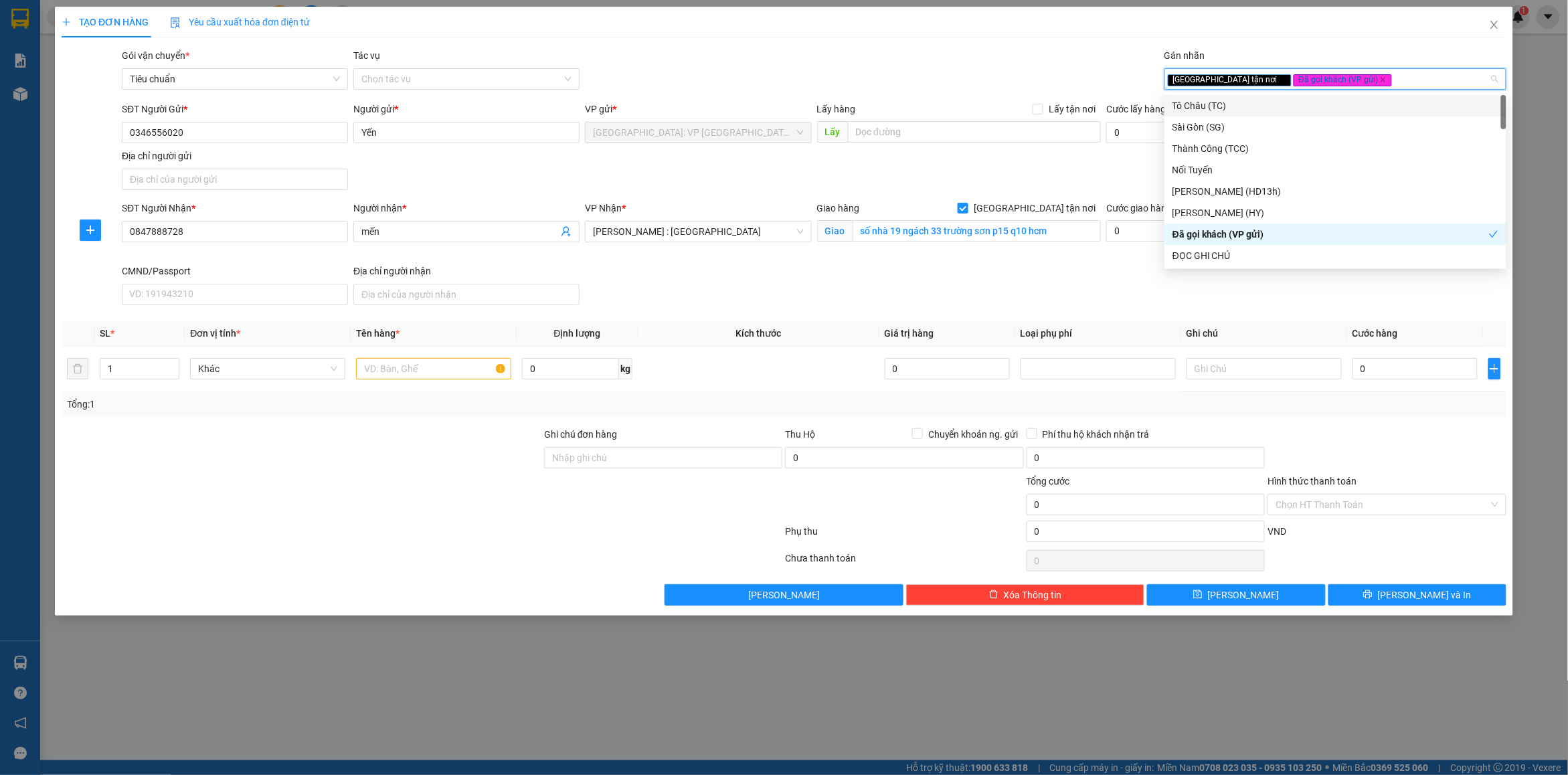
click at [1015, 43] on div "TẠO ĐƠN HÀNG Yêu cầu xuất hóa đơn điện tử Transit Pickup Surcharge Ids Transit …" at bounding box center [784, 306] width 1445 height 599
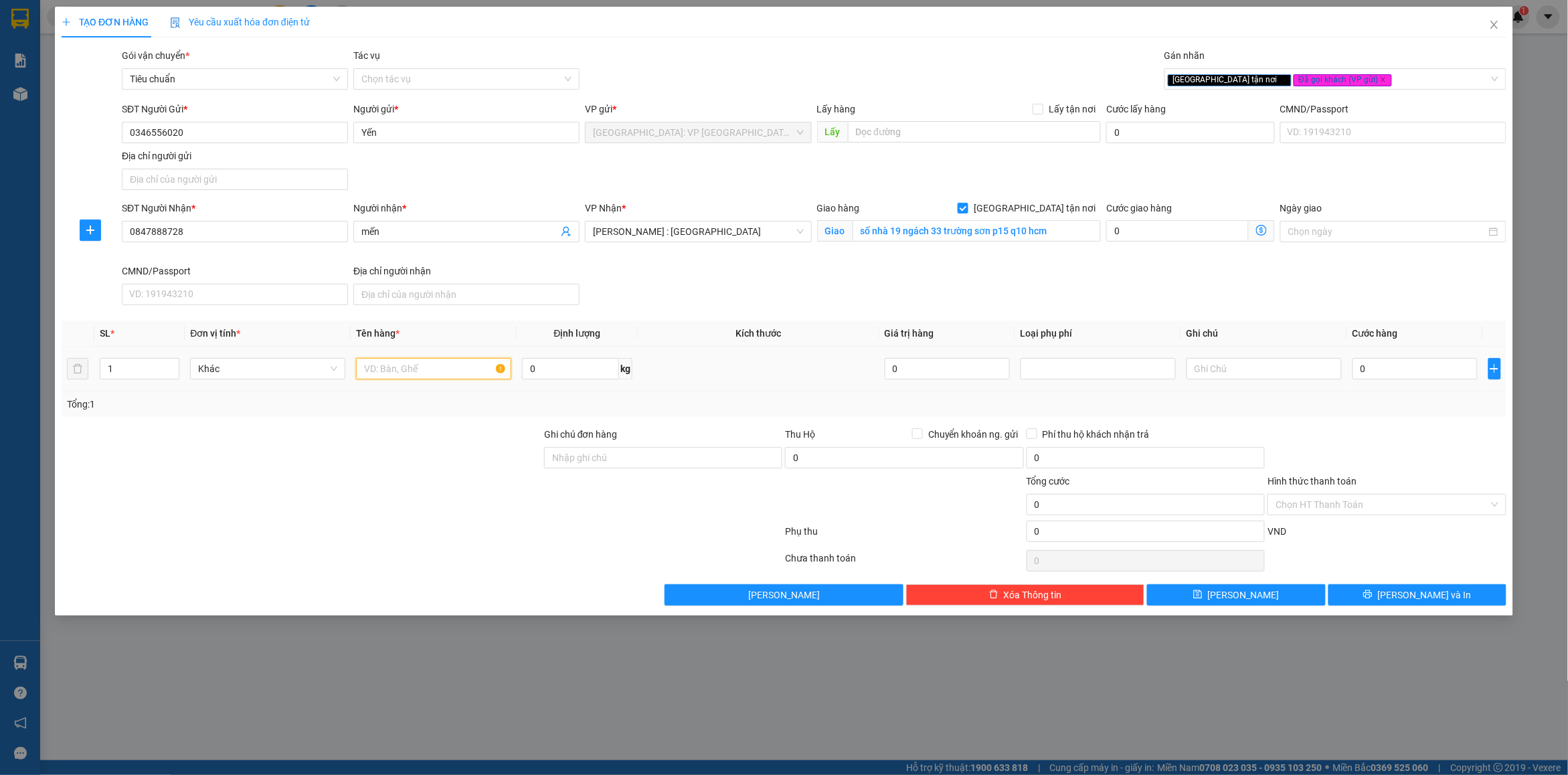
click at [452, 369] on input "text" at bounding box center [433, 369] width 155 height 21
type input "1 kiện giấy bọc pe"
click at [640, 464] on input "Ghi chú đơn hàng" at bounding box center [663, 458] width 239 height 21
type input "nhận nguyên kiện bể vỡ không đền"
click at [757, 407] on div "Tổng: 1" at bounding box center [784, 404] width 1434 height 15
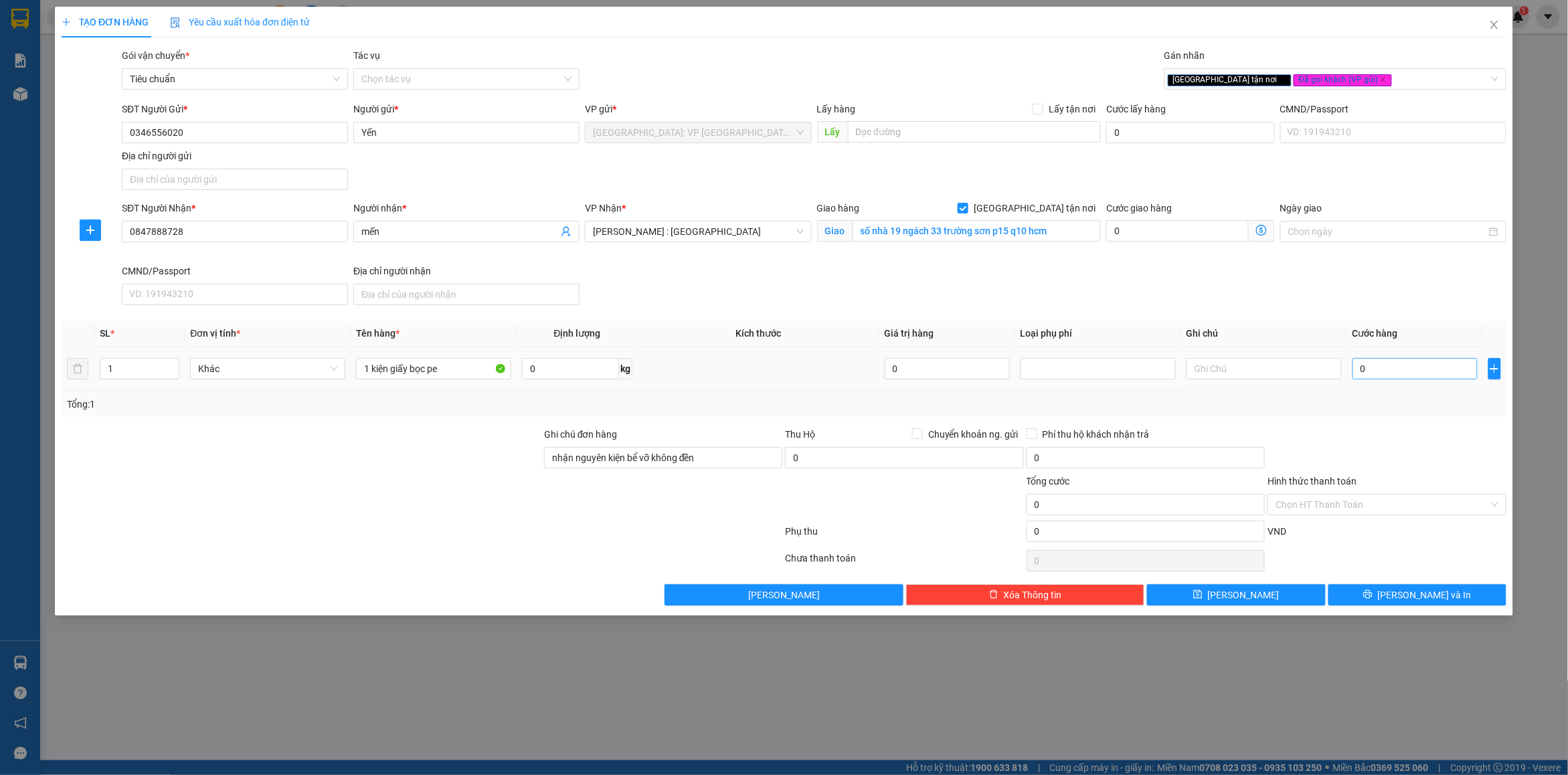
drag, startPoint x: 1361, startPoint y: 384, endPoint x: 1376, endPoint y: 373, distance: 18.6
click at [1362, 383] on td "0" at bounding box center [1415, 369] width 136 height 45
click at [1376, 373] on input "0" at bounding box center [1415, 369] width 125 height 21
type input "1"
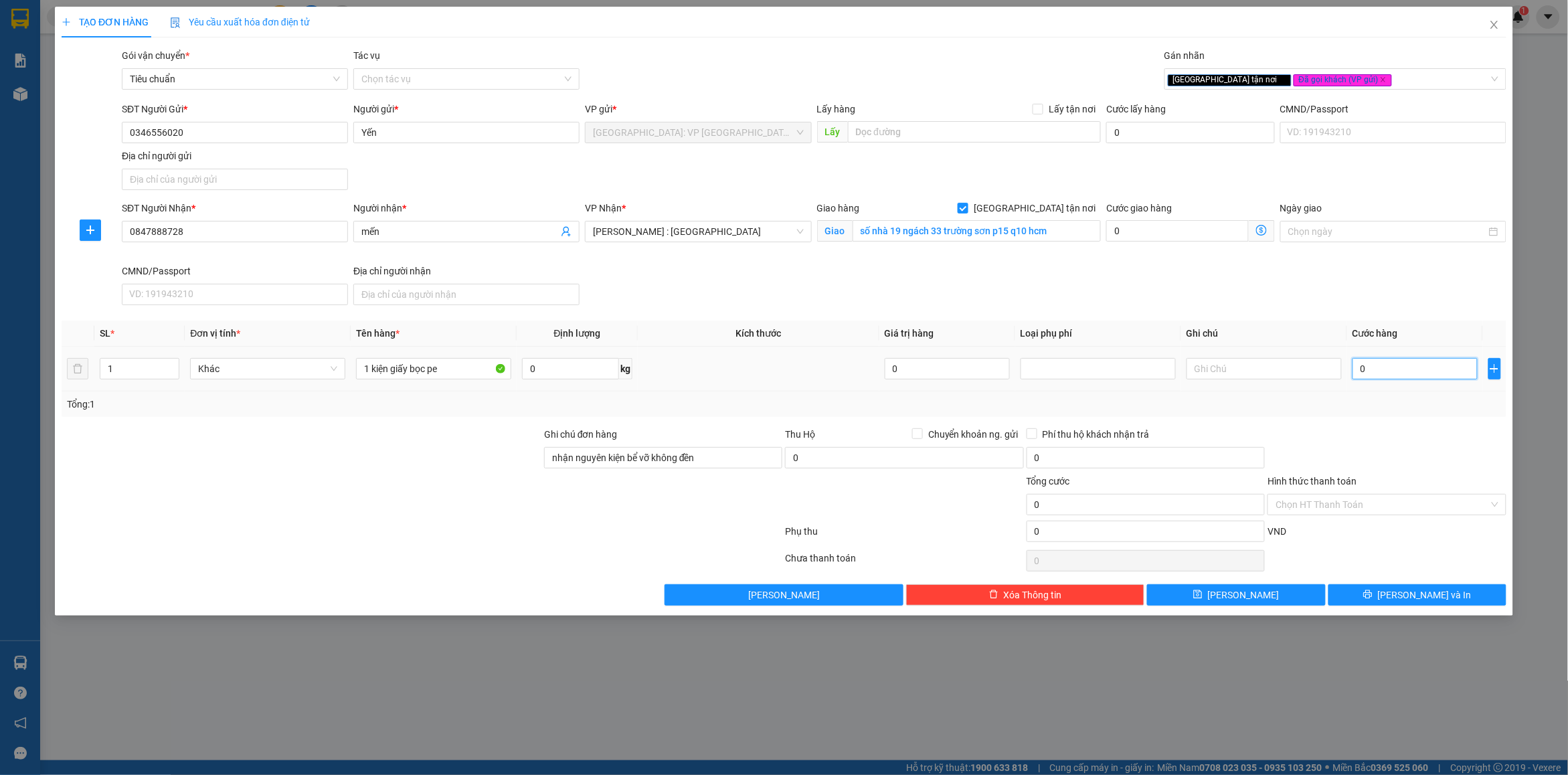
type input "1"
type input "12"
type input "120"
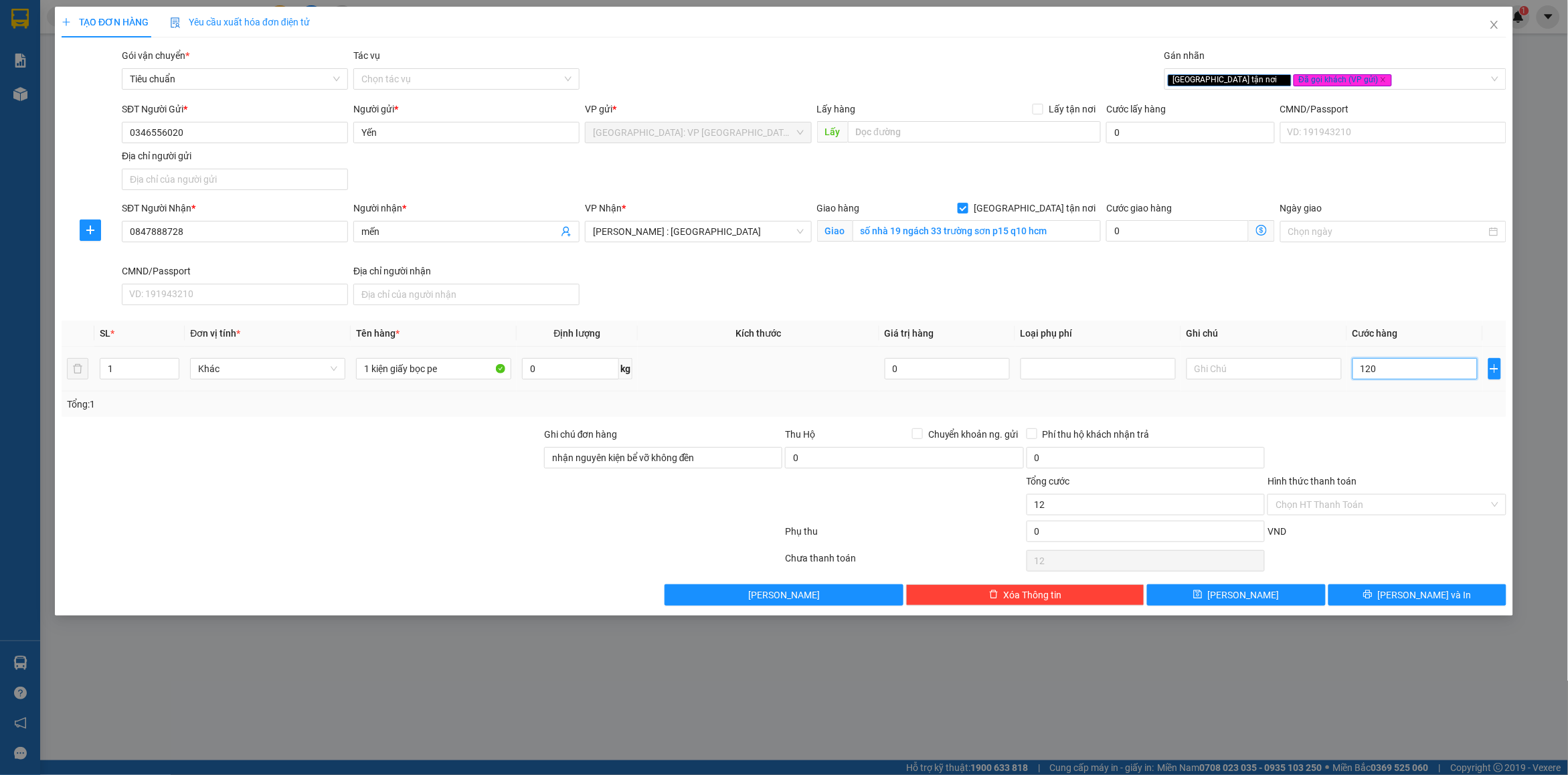
type input "120"
click at [1363, 410] on div "Tổng: 1" at bounding box center [784, 404] width 1434 height 15
type input "120.000"
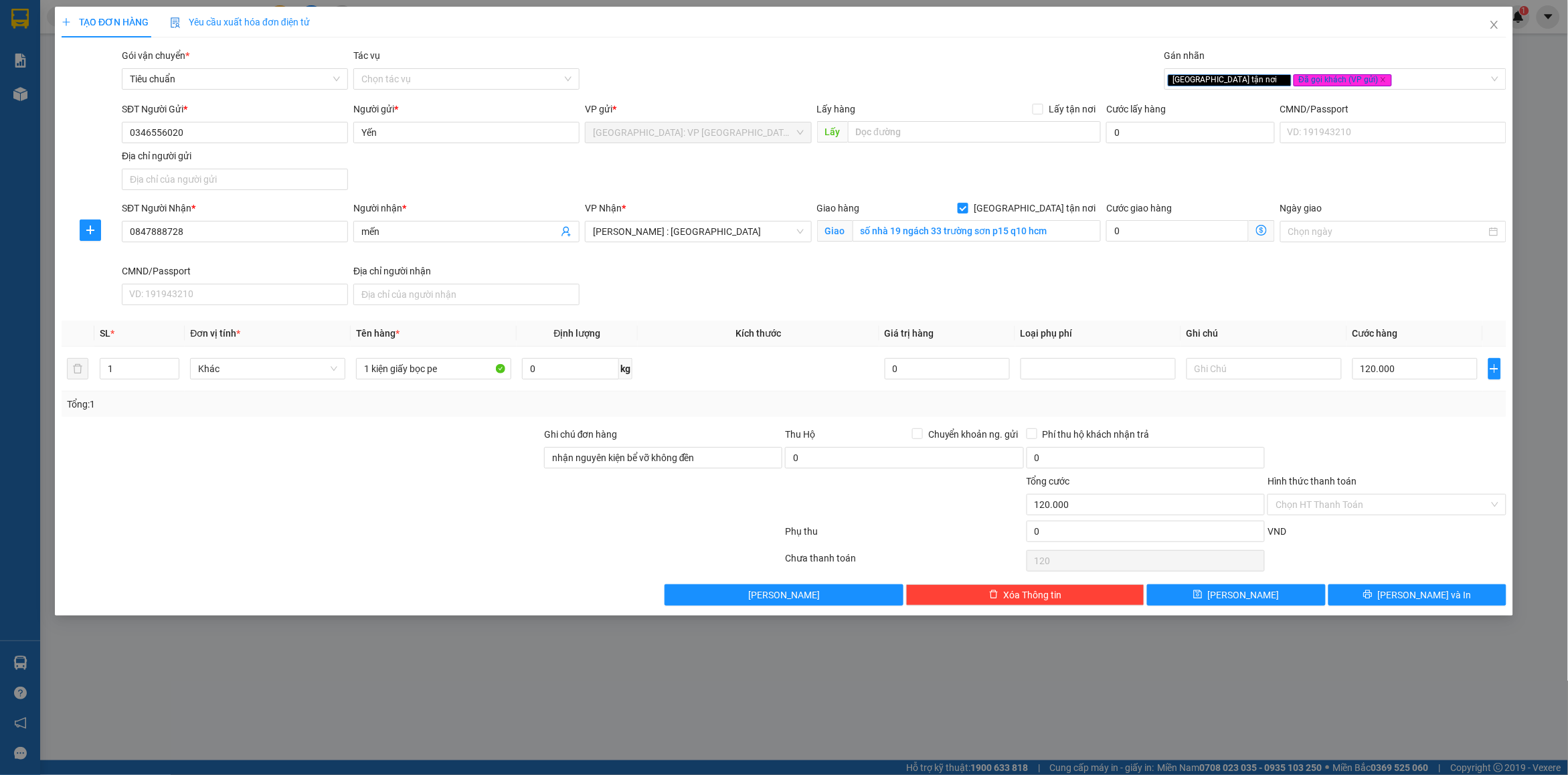
type input "120.000"
click at [1377, 370] on input "120.000" at bounding box center [1415, 369] width 125 height 21
type input "1"
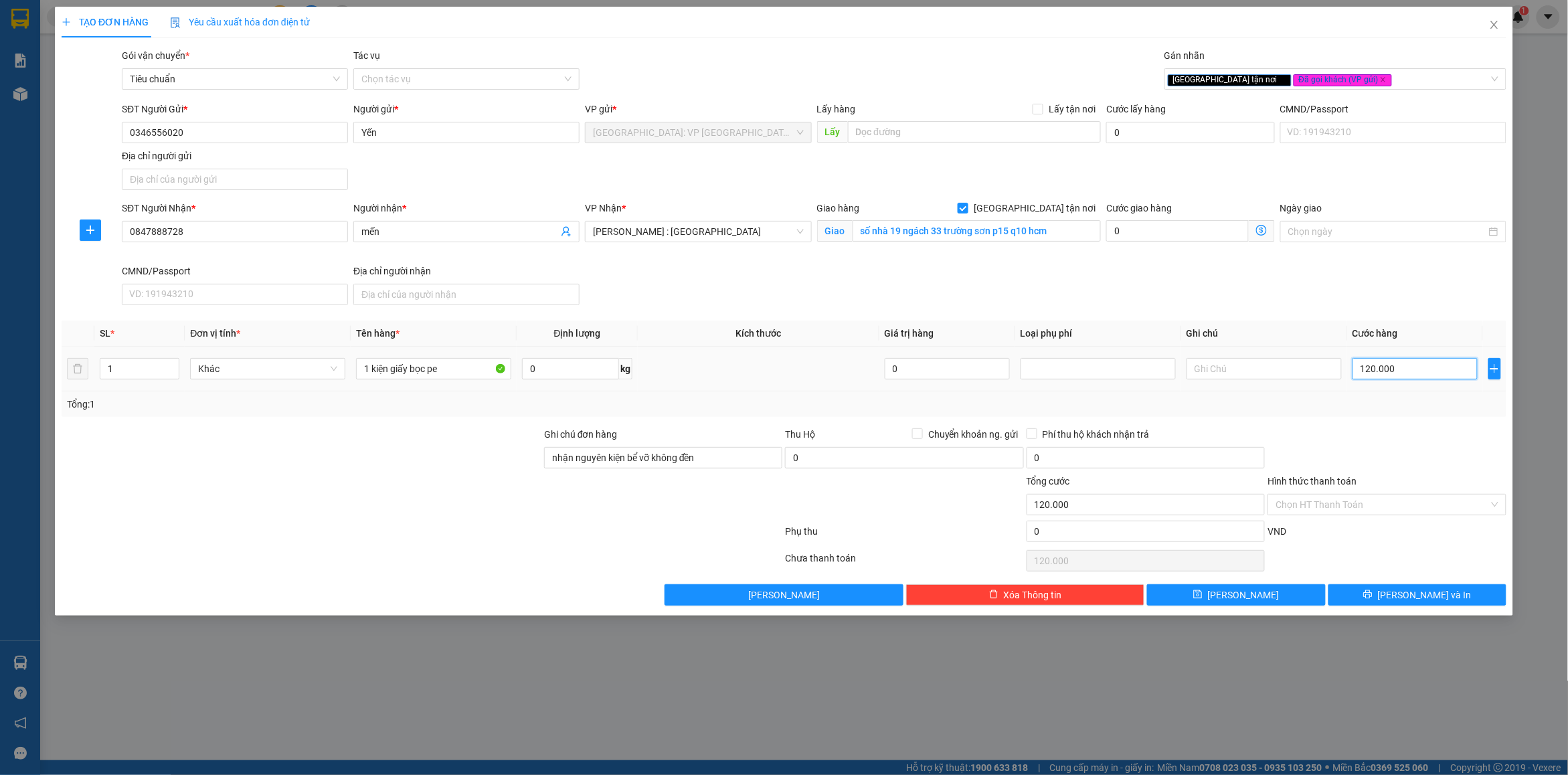
type input "1"
type input "13"
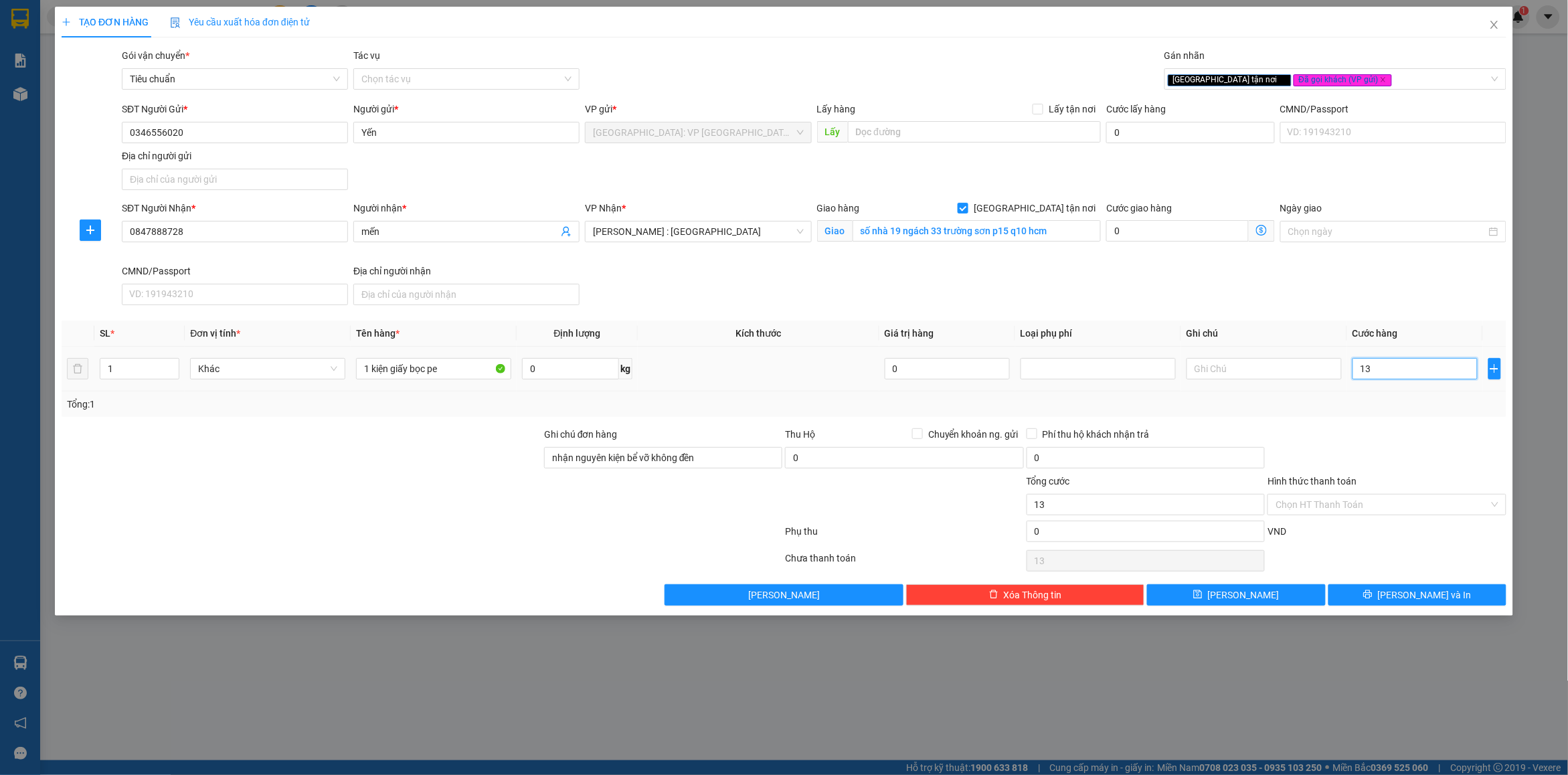
type input "130"
type input "130.000"
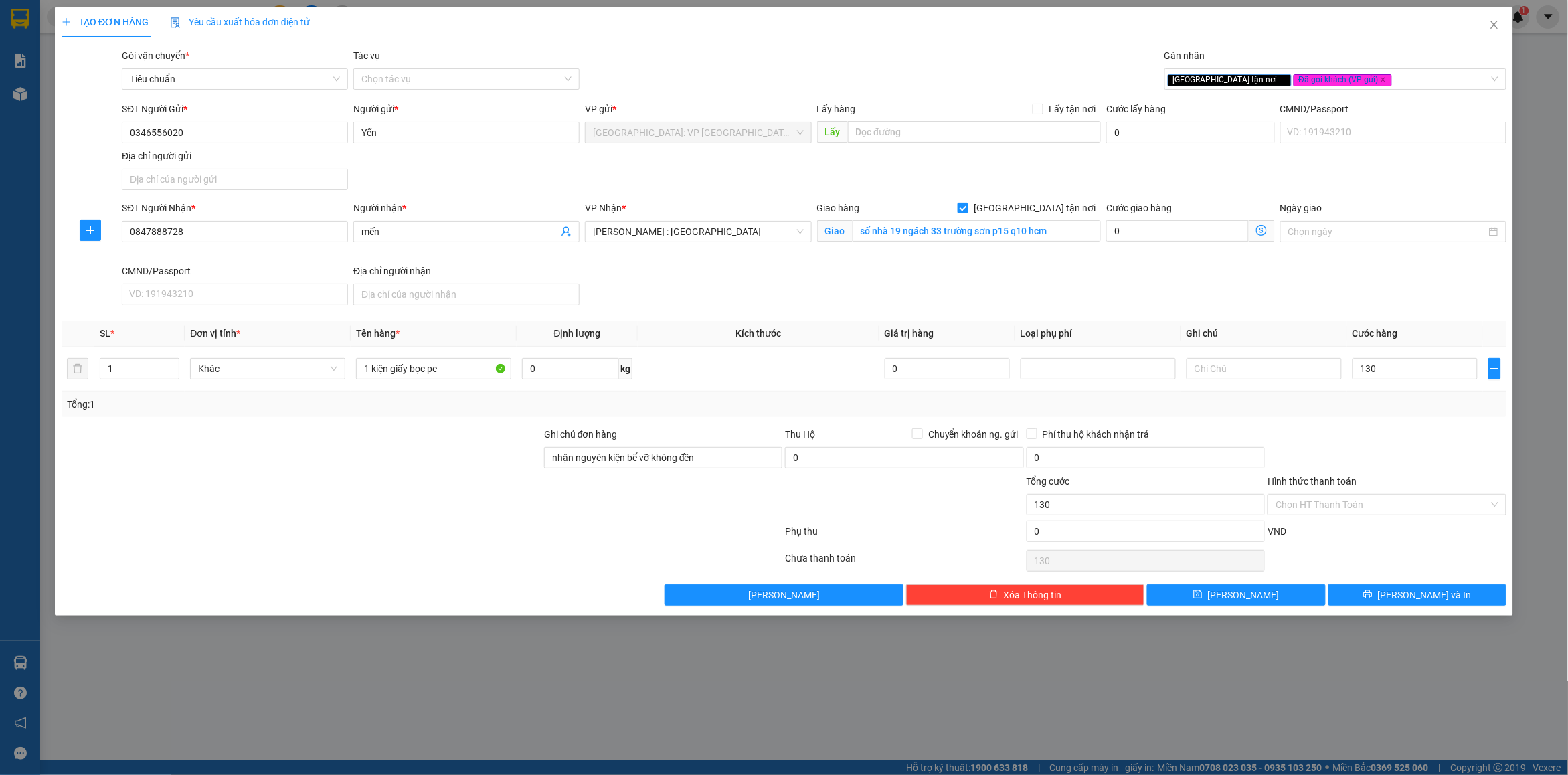
type input "130.000"
click at [1370, 402] on div "Tổng: 1" at bounding box center [784, 404] width 1434 height 15
click at [1380, 592] on button "[PERSON_NAME] và In" at bounding box center [1418, 595] width 178 height 21
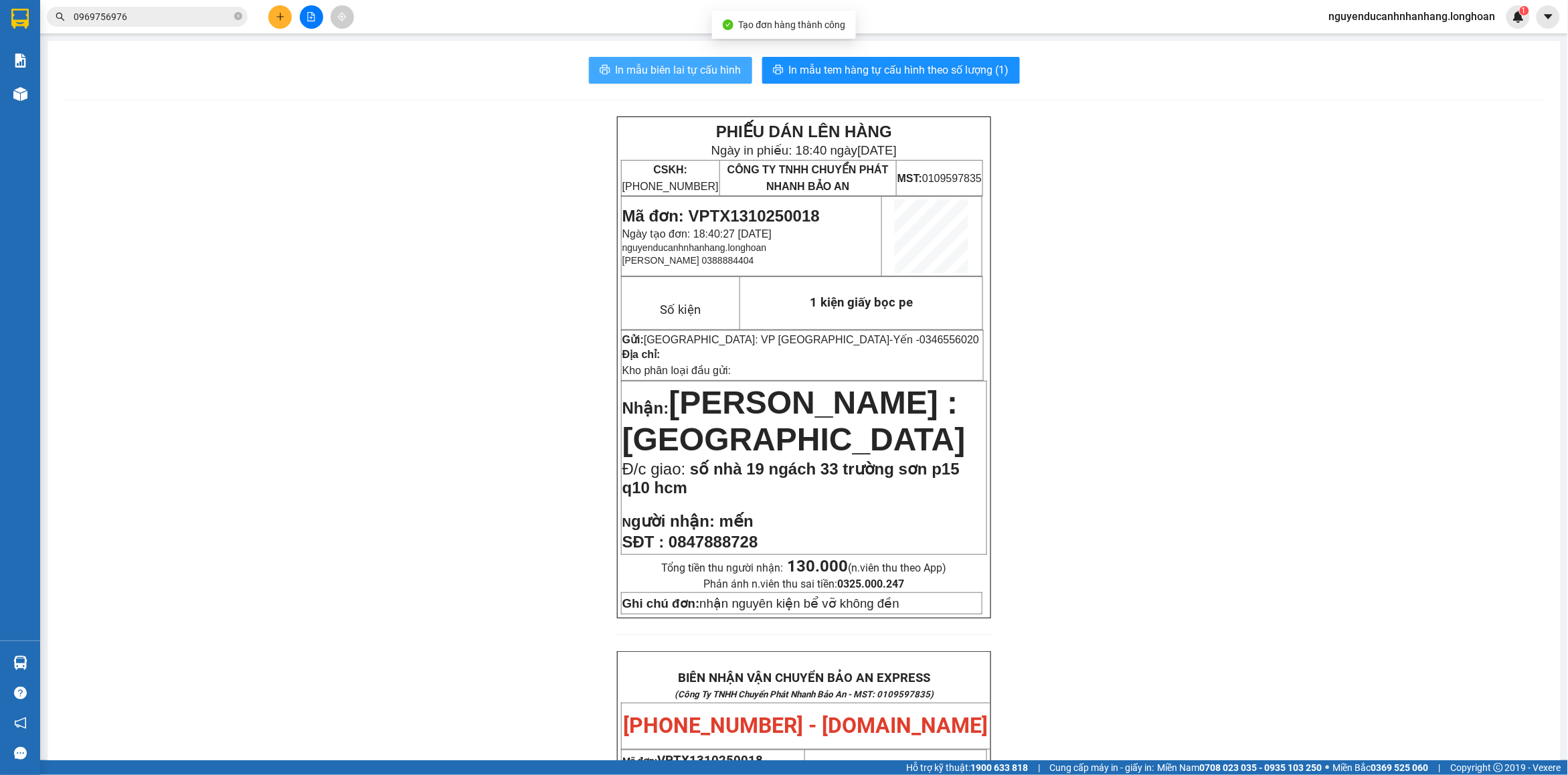
click at [689, 71] on span "In mẫu biên lai tự cấu hình" at bounding box center [679, 70] width 126 height 17
click at [837, 74] on span "In mẫu tem hàng tự cấu hình theo số lượng (1)" at bounding box center [899, 70] width 220 height 17
click at [278, 27] on button at bounding box center [280, 17] width 23 height 23
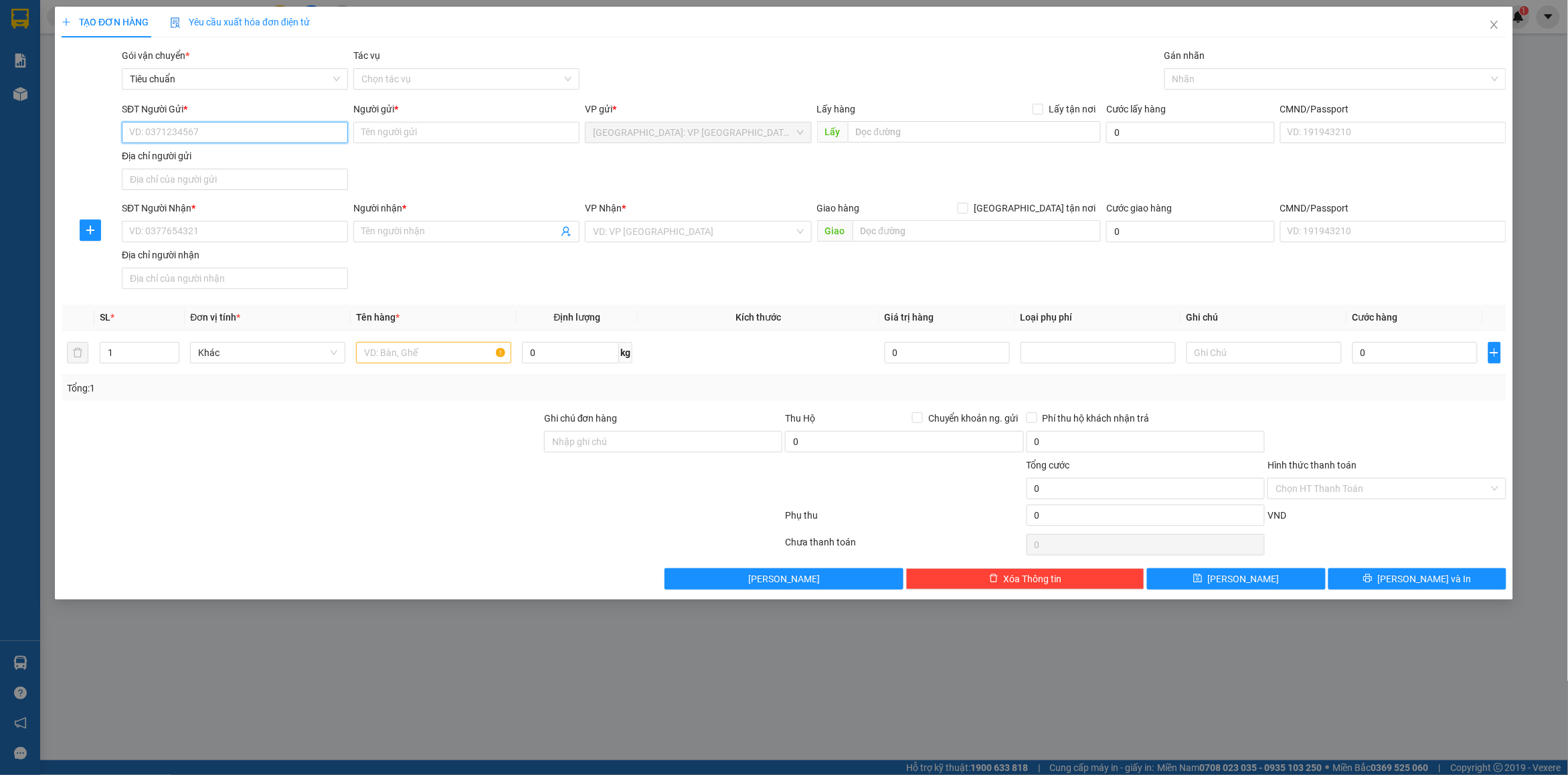
click at [184, 132] on input "SĐT Người Gửi *" at bounding box center [235, 132] width 227 height 21
type input "0961439465"
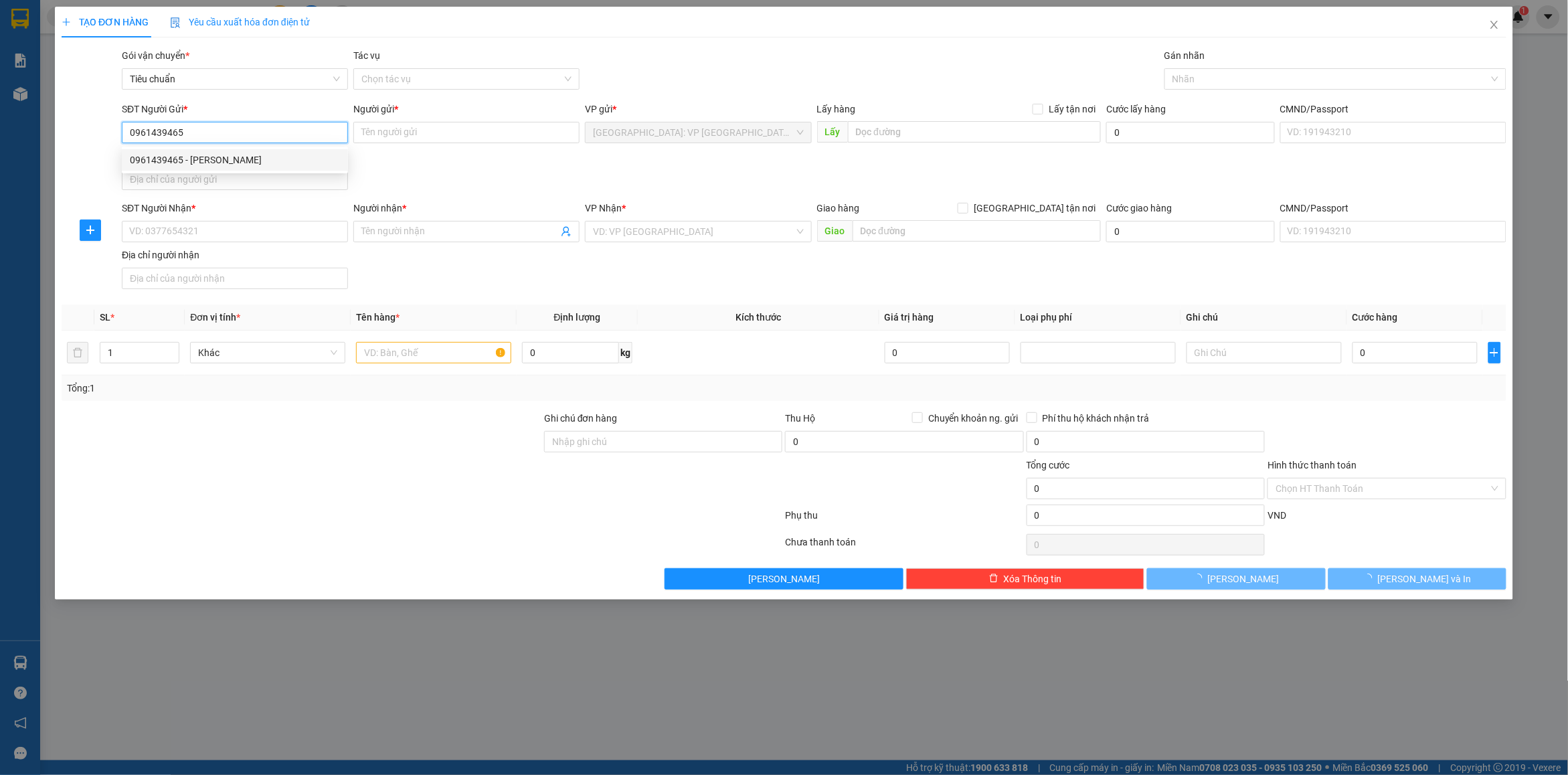
click at [275, 161] on div "0961439465 - [PERSON_NAME]" at bounding box center [234, 160] width 210 height 15
type input "huyền"
checkbox input "true"
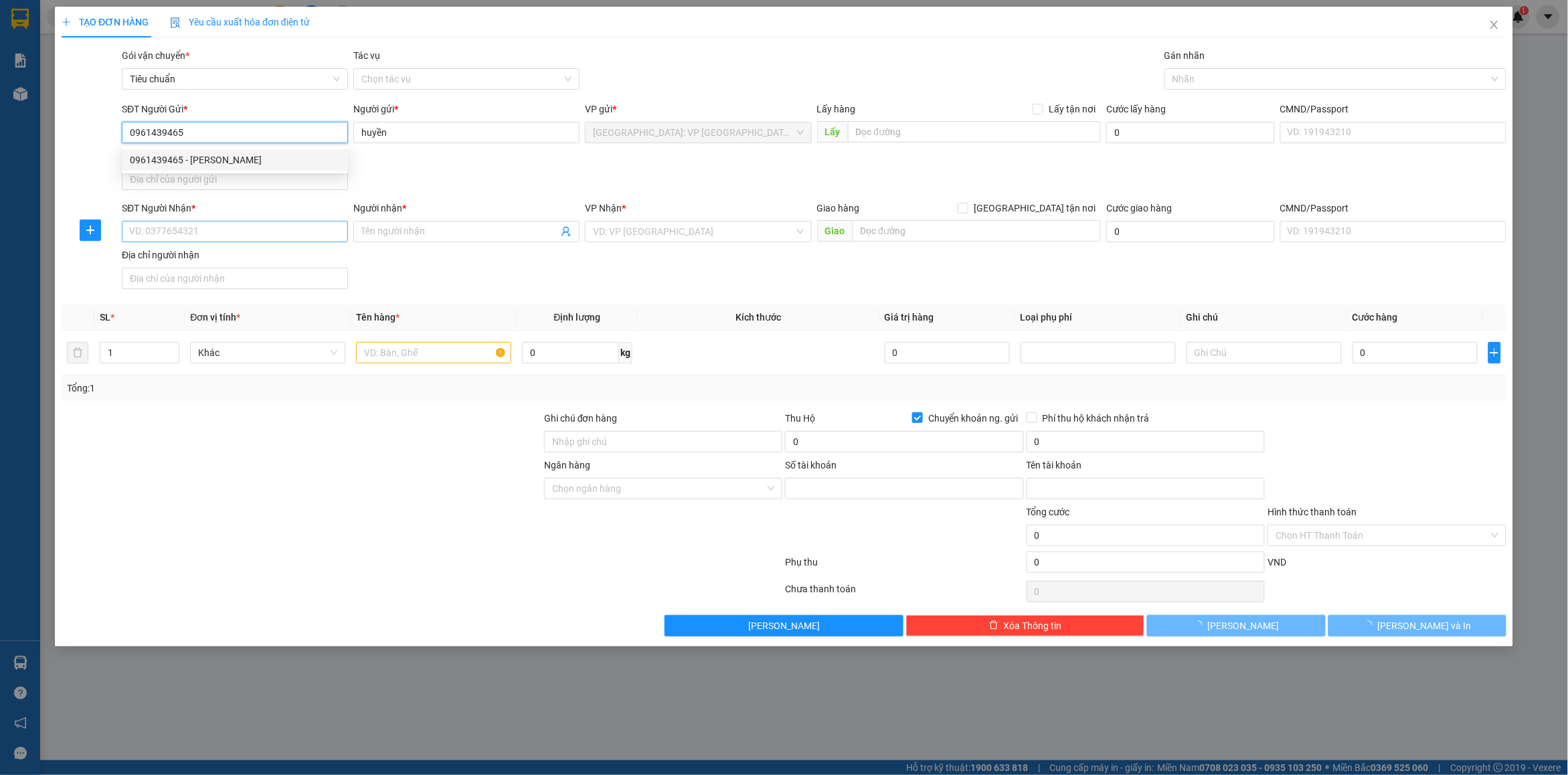
type input "19133413278016"
type input "pham thi thu trang"
type input "0961439465"
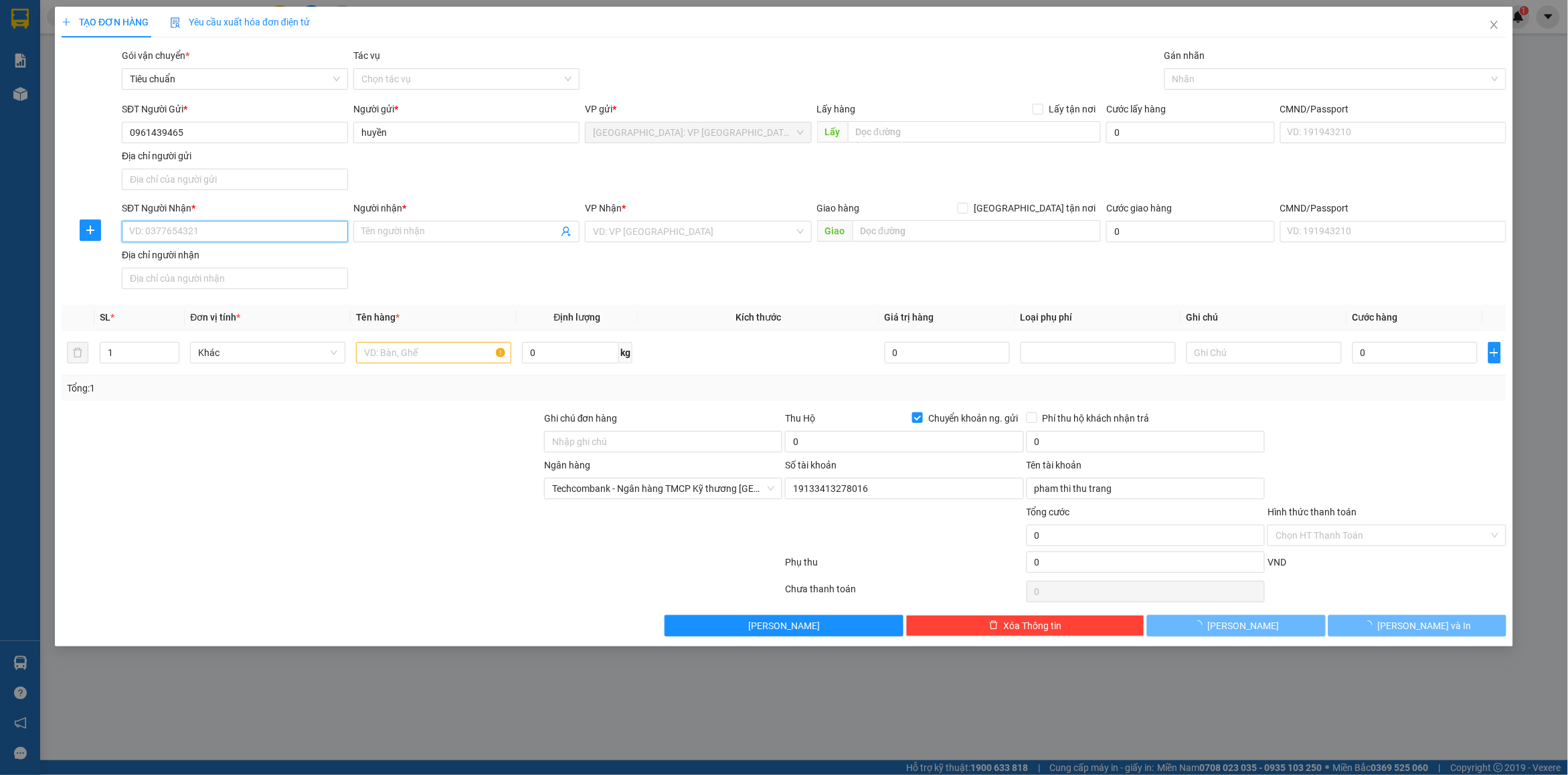
click at [233, 231] on input "SĐT Người Nhận *" at bounding box center [235, 231] width 227 height 21
type input "0984943701"
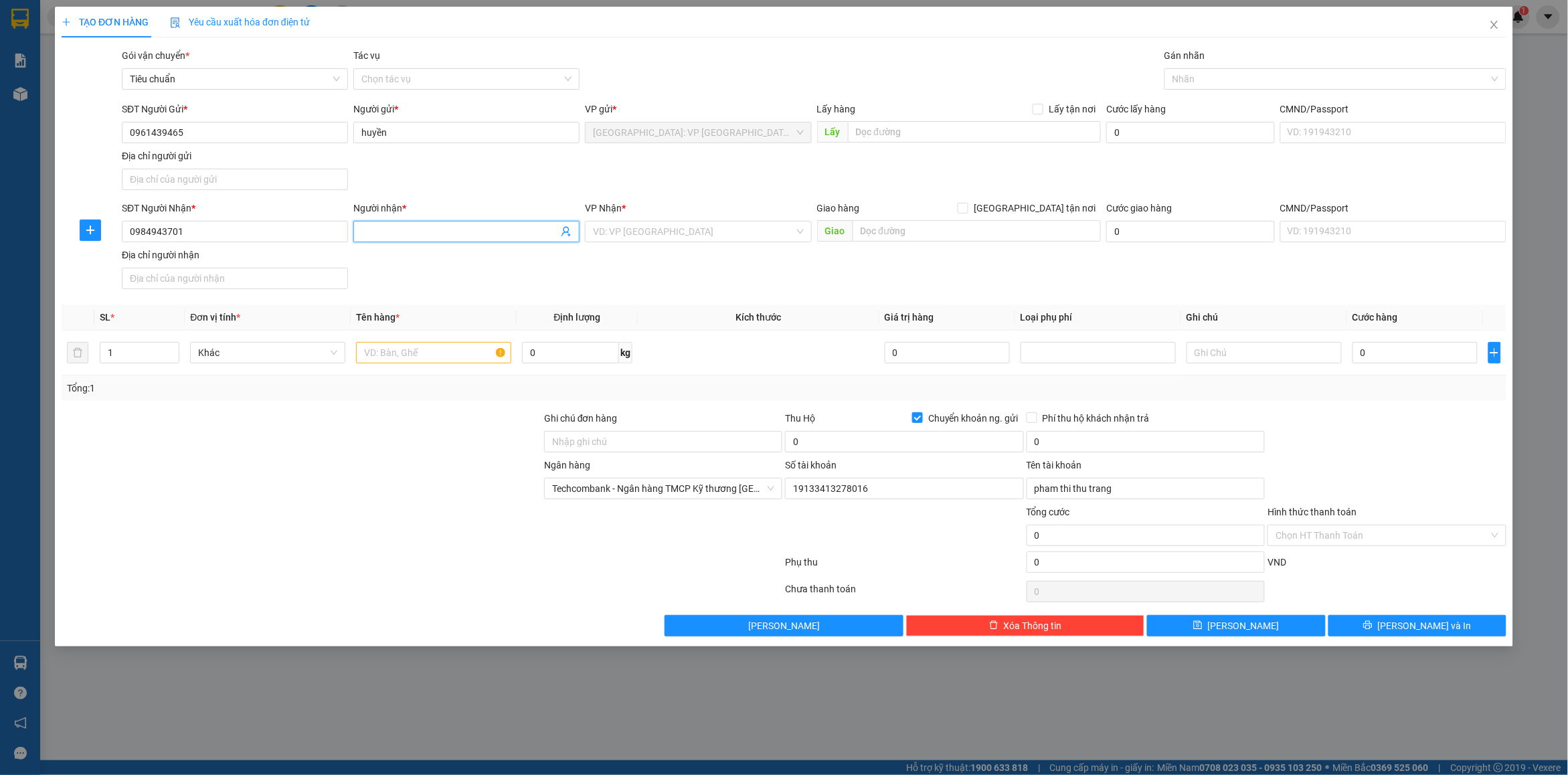
click at [383, 239] on input "Người nhận *" at bounding box center [460, 231] width 197 height 15
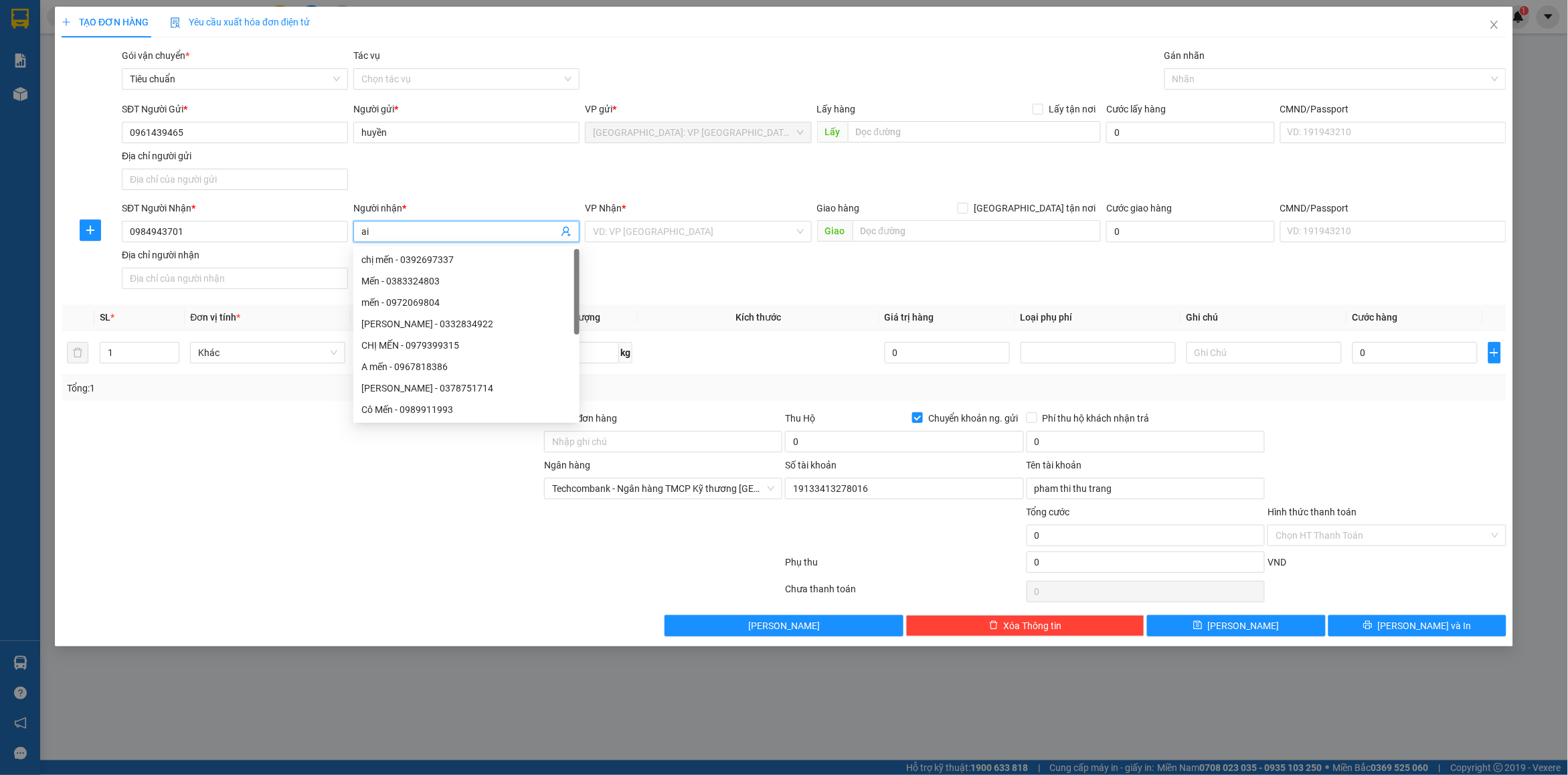
type input "a"
type input "[PERSON_NAME]"
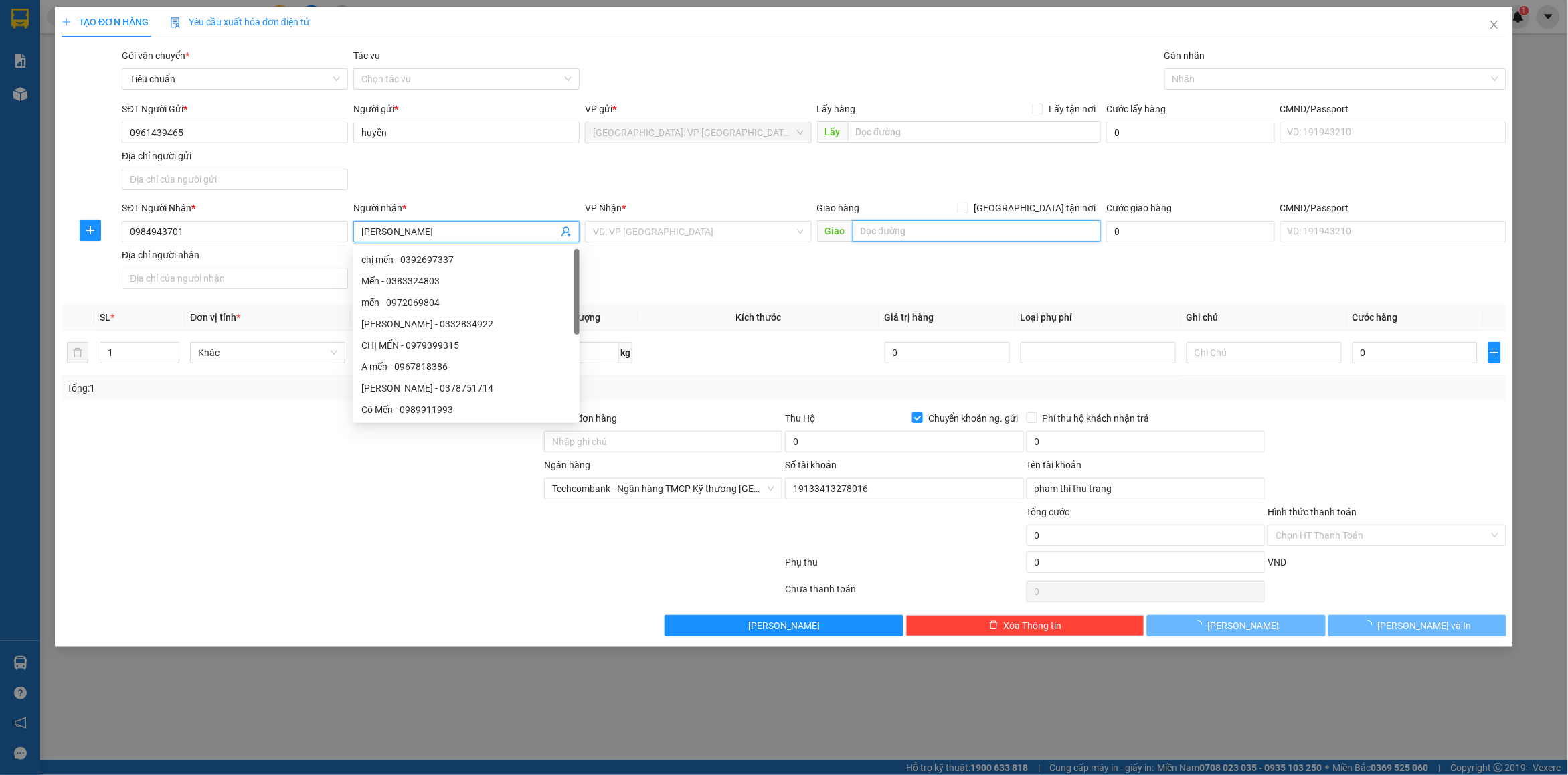
click at [937, 239] on input "text" at bounding box center [978, 231] width 249 height 21
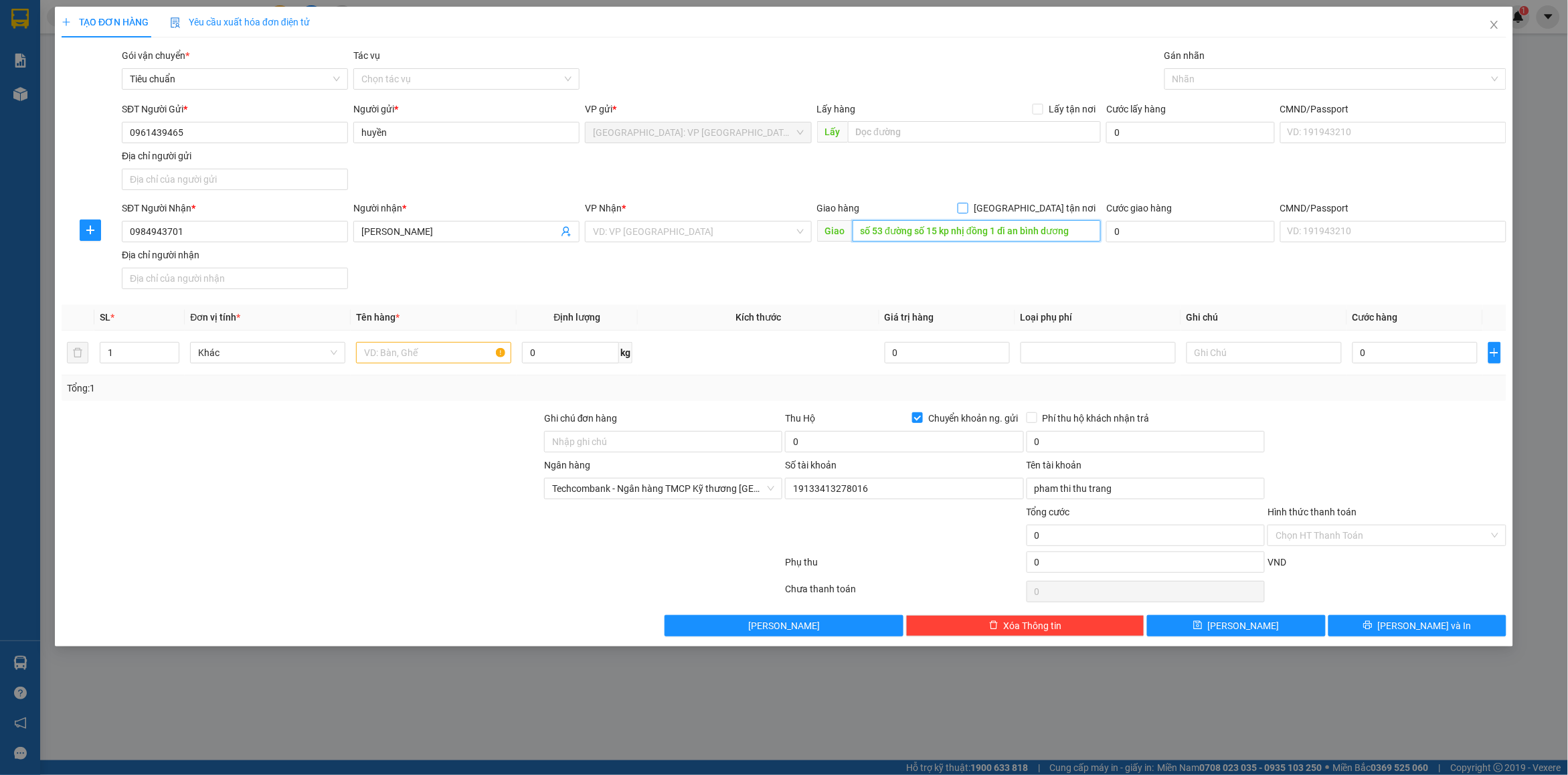
type input "số 53 đường số 15 kp nhị đồng 1 dĩ an bình dương"
click at [1060, 204] on span "[GEOGRAPHIC_DATA] tận nơi" at bounding box center [1034, 208] width 132 height 15
click at [967, 204] on input "[GEOGRAPHIC_DATA] tận nơi" at bounding box center [962, 207] width 9 height 9
checkbox input "true"
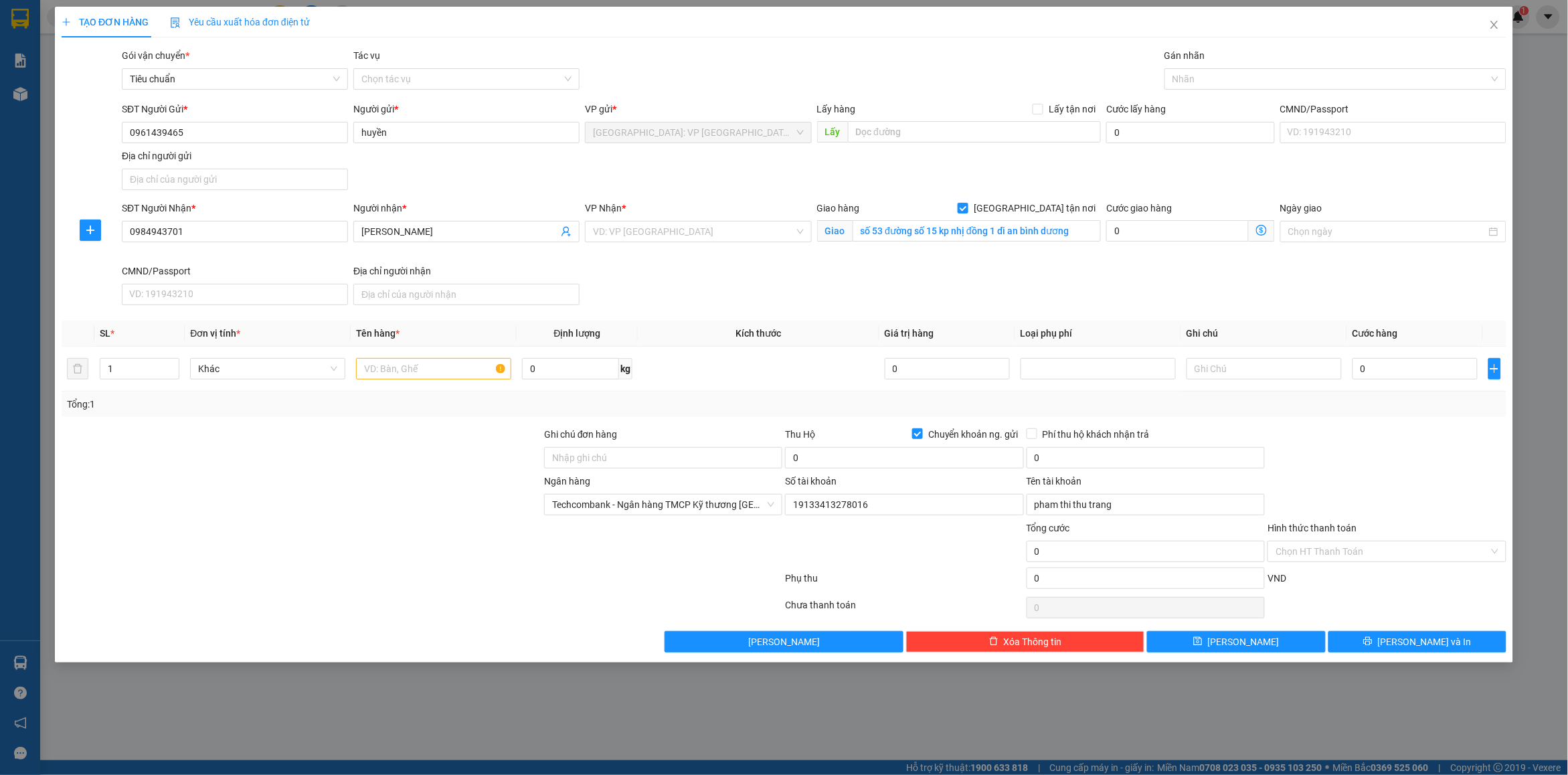
click at [1109, 185] on div "SĐT Người Gửi * 0961439465 Người gửi * huyền VP gửi * [GEOGRAPHIC_DATA]: VP [GE…" at bounding box center [814, 149] width 1390 height 93
click at [633, 229] on input "search" at bounding box center [694, 231] width 201 height 20
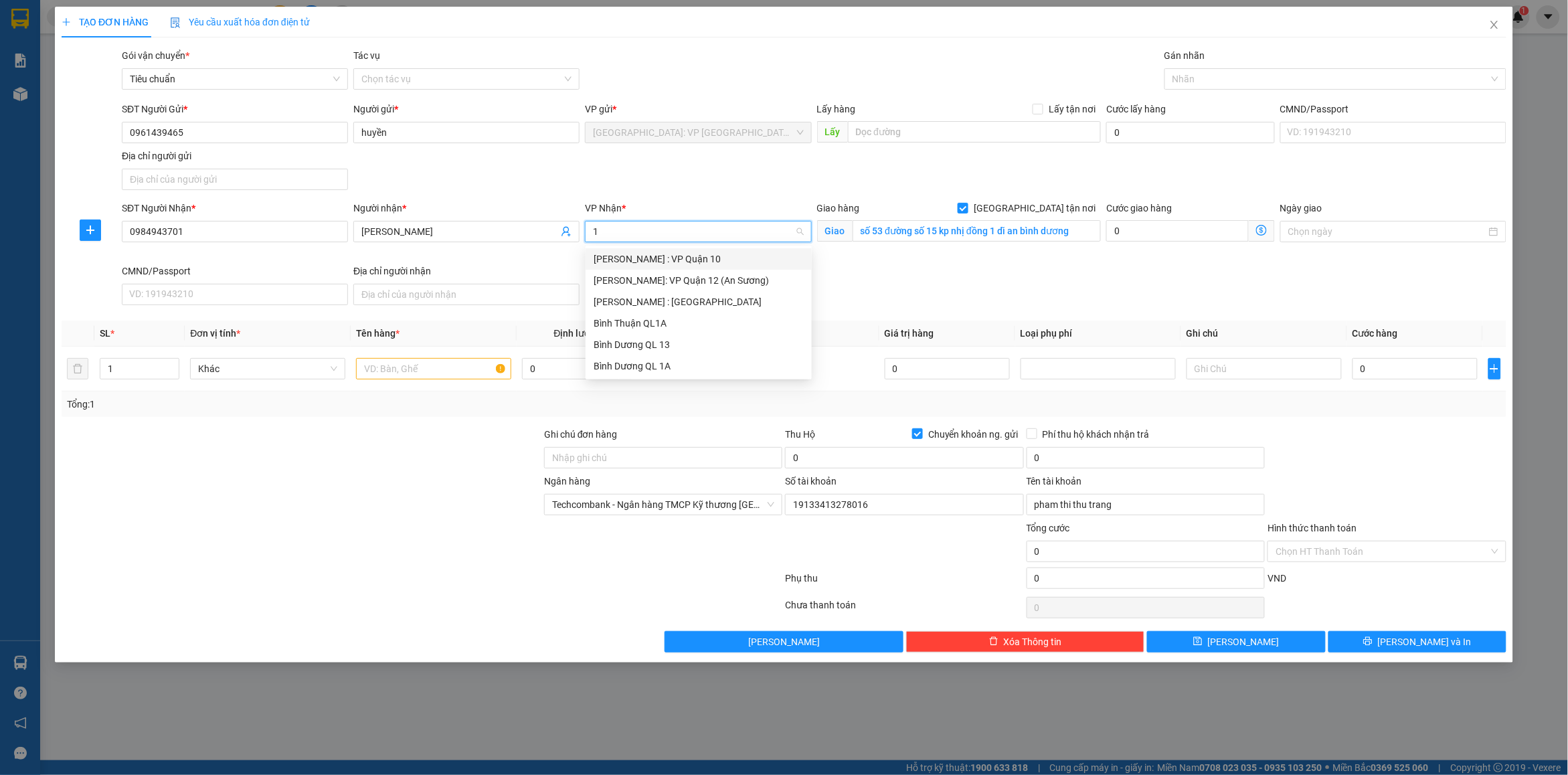
type input "12"
click at [694, 278] on div "[PERSON_NAME] : [GEOGRAPHIC_DATA]" at bounding box center [699, 280] width 210 height 15
click at [919, 287] on div "SĐT Người Nhận * 0984943701 Người nhận * ái linh VP Nhận * VD: VP [GEOGRAPHIC_D…" at bounding box center [814, 256] width 1390 height 110
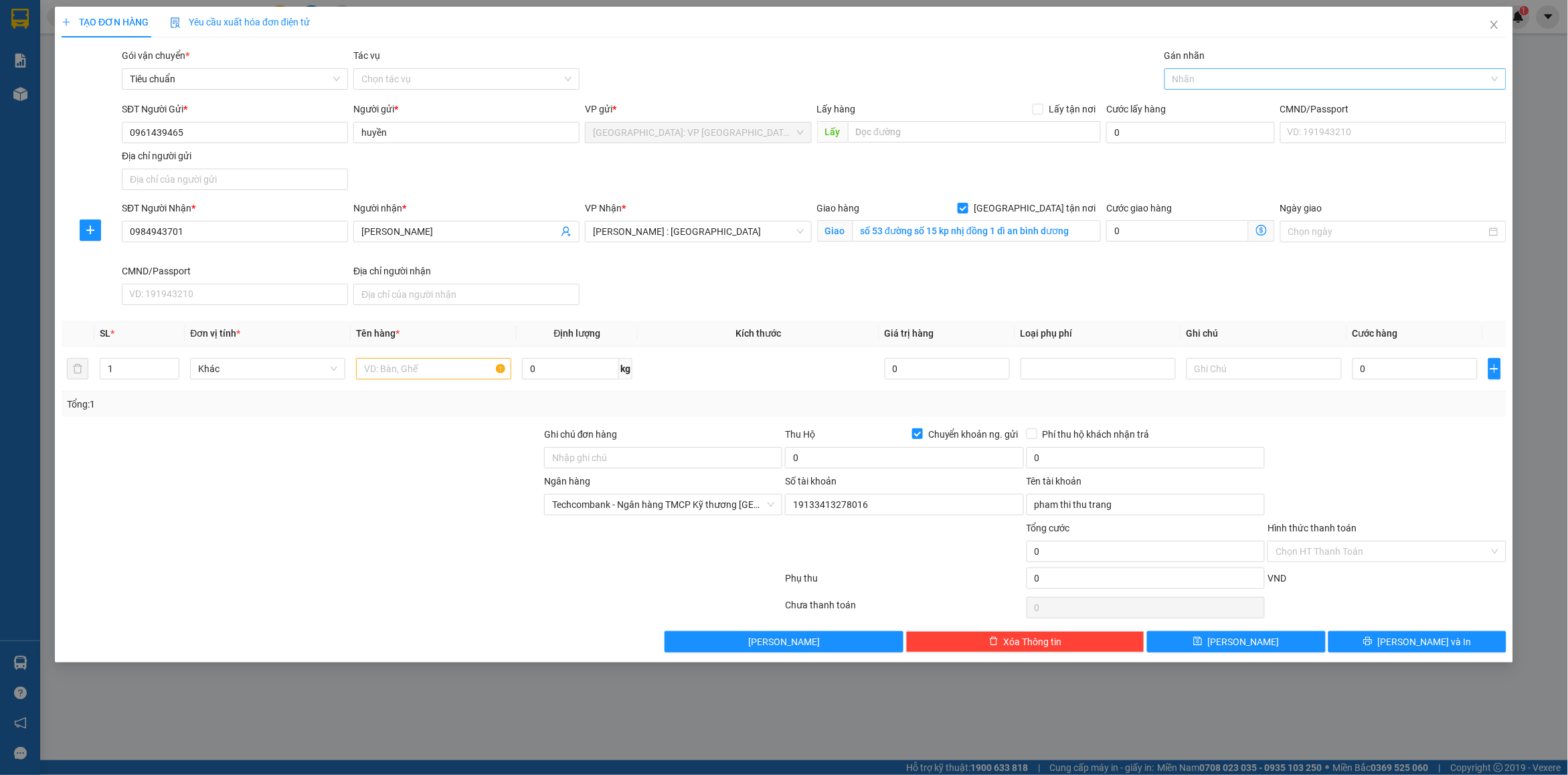
click at [1185, 85] on div at bounding box center [1329, 79] width 322 height 16
type input "gt"
click at [1202, 104] on div "[GEOGRAPHIC_DATA] tận nơi" at bounding box center [1336, 105] width 326 height 15
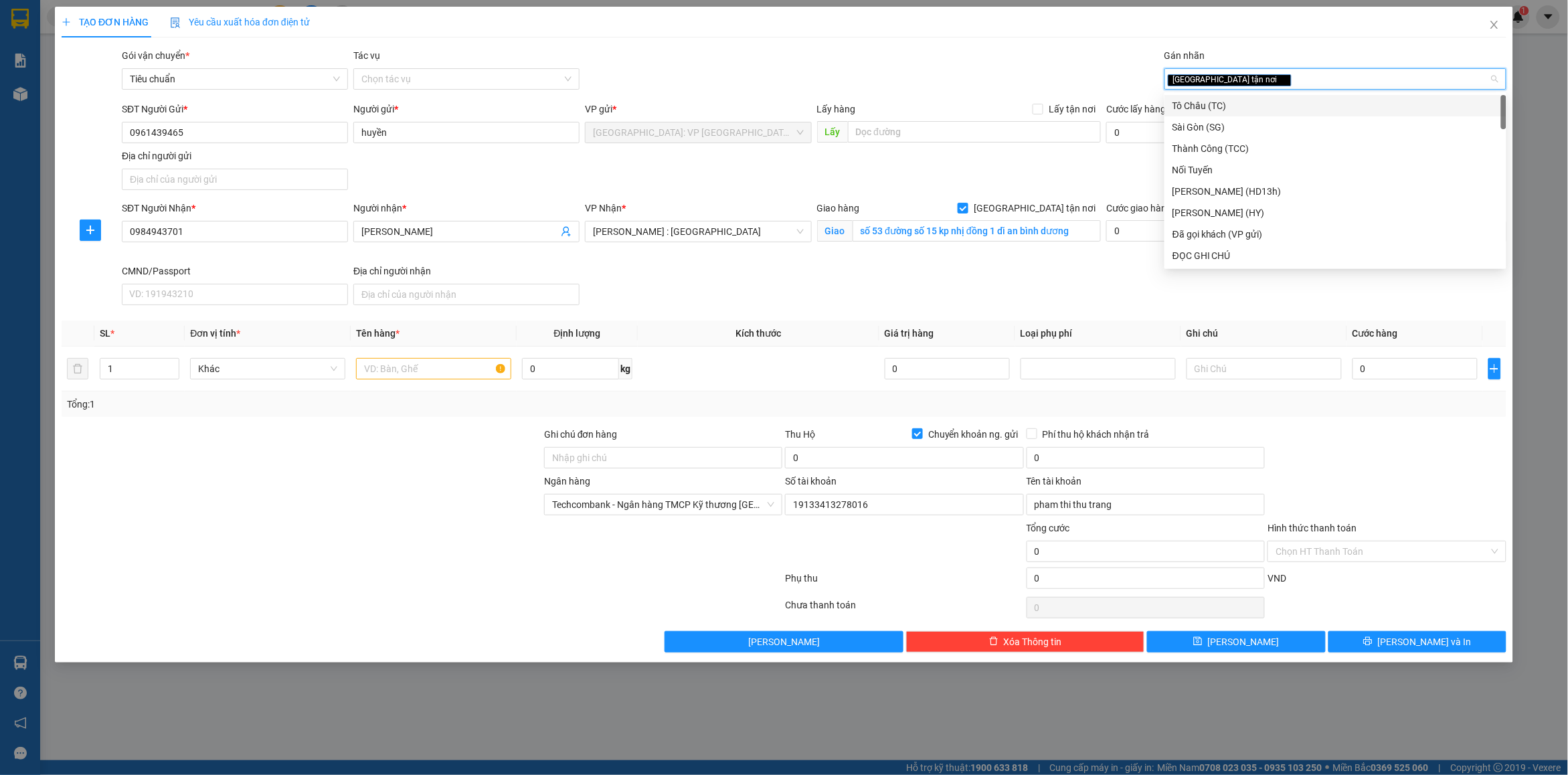
click at [1259, 76] on div "[GEOGRAPHIC_DATA] tận nơi" at bounding box center [1329, 79] width 322 height 16
type input "d"
type input "đã"
drag, startPoint x: 1232, startPoint y: 97, endPoint x: 1126, endPoint y: 92, distance: 106.1
click at [1229, 97] on div "Đã gọi khách (VP gửi)" at bounding box center [1335, 105] width 342 height 21
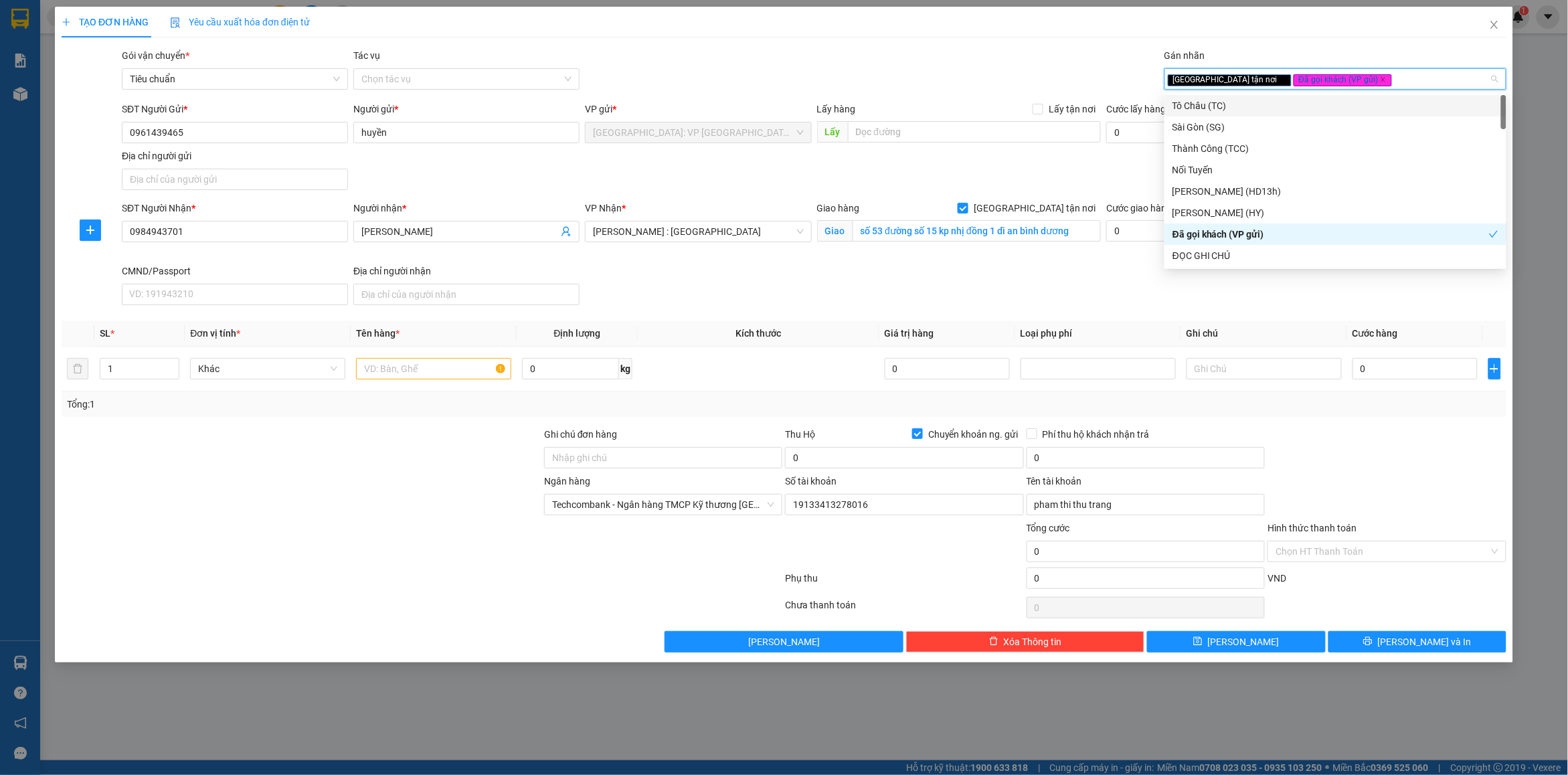
drag, startPoint x: 992, startPoint y: 70, endPoint x: 509, endPoint y: 320, distance: 543.9
click at [992, 70] on div "Gói vận chuyển * Tiêu chuẩn Tác vụ Chọn tác vụ Gán nhãn Giao tận nơi Đã gọi k…" at bounding box center [814, 71] width 1390 height 47
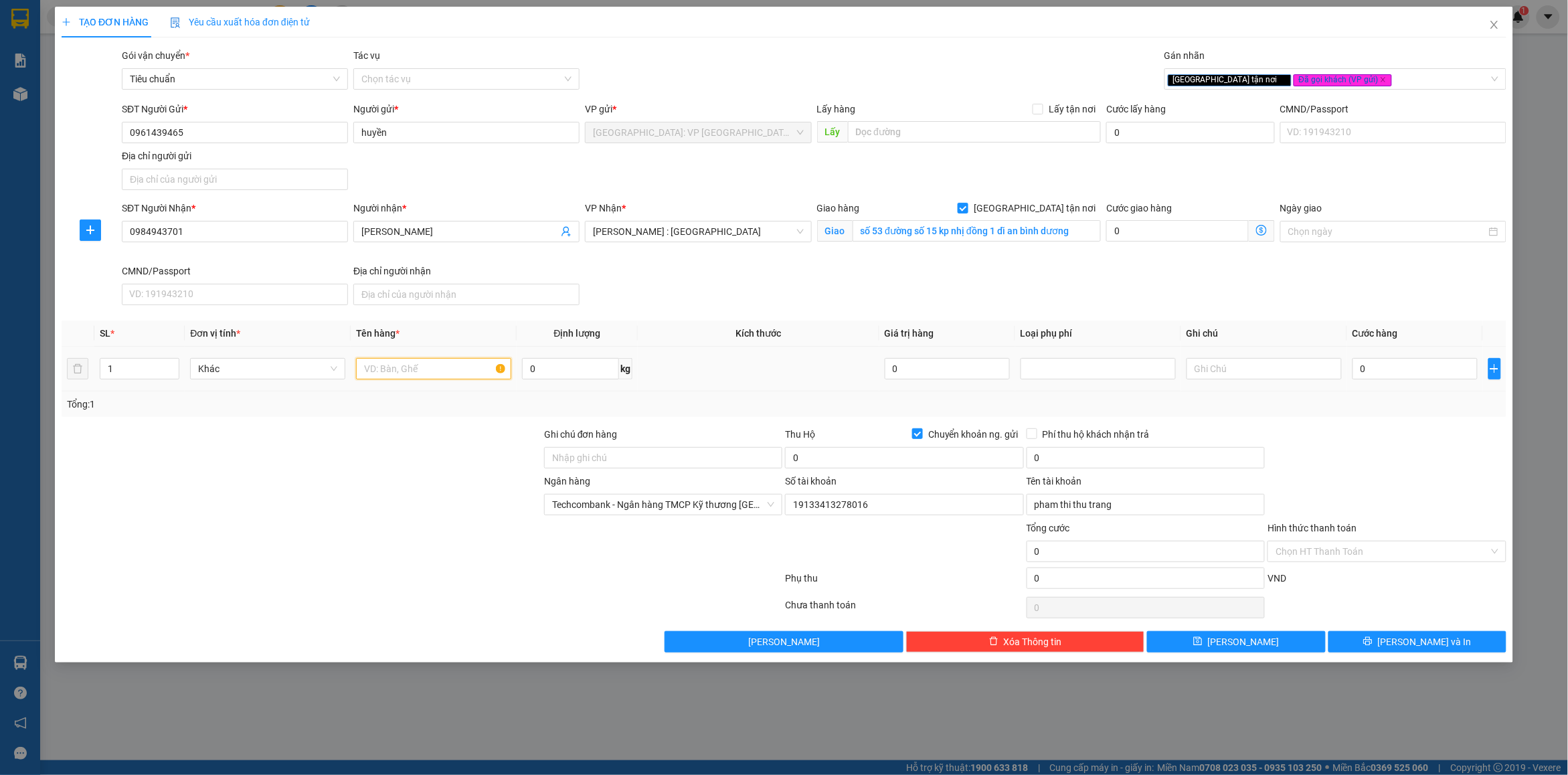
click at [387, 365] on input "text" at bounding box center [433, 369] width 155 height 21
type input "2 kiện bọc nilon đen"
click at [149, 377] on input "1" at bounding box center [139, 369] width 79 height 20
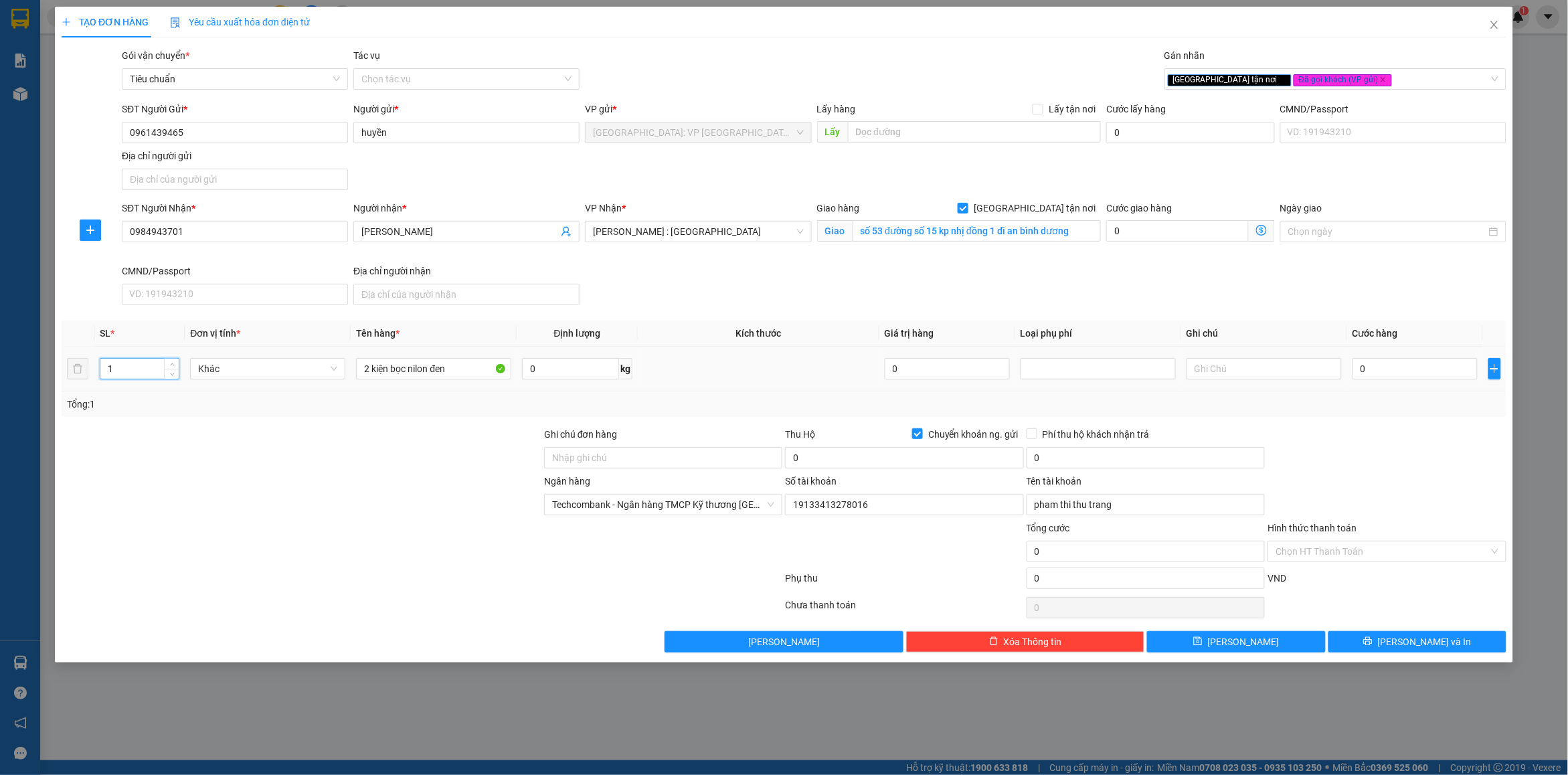
click at [149, 377] on input "1" at bounding box center [139, 369] width 79 height 20
type input "2"
click at [597, 457] on input "Ghi chú đơn hàng" at bounding box center [663, 458] width 239 height 21
type input "nhận nguyên kiện bể vỡ không đền"
drag, startPoint x: 755, startPoint y: 415, endPoint x: 958, endPoint y: 456, distance: 207.1
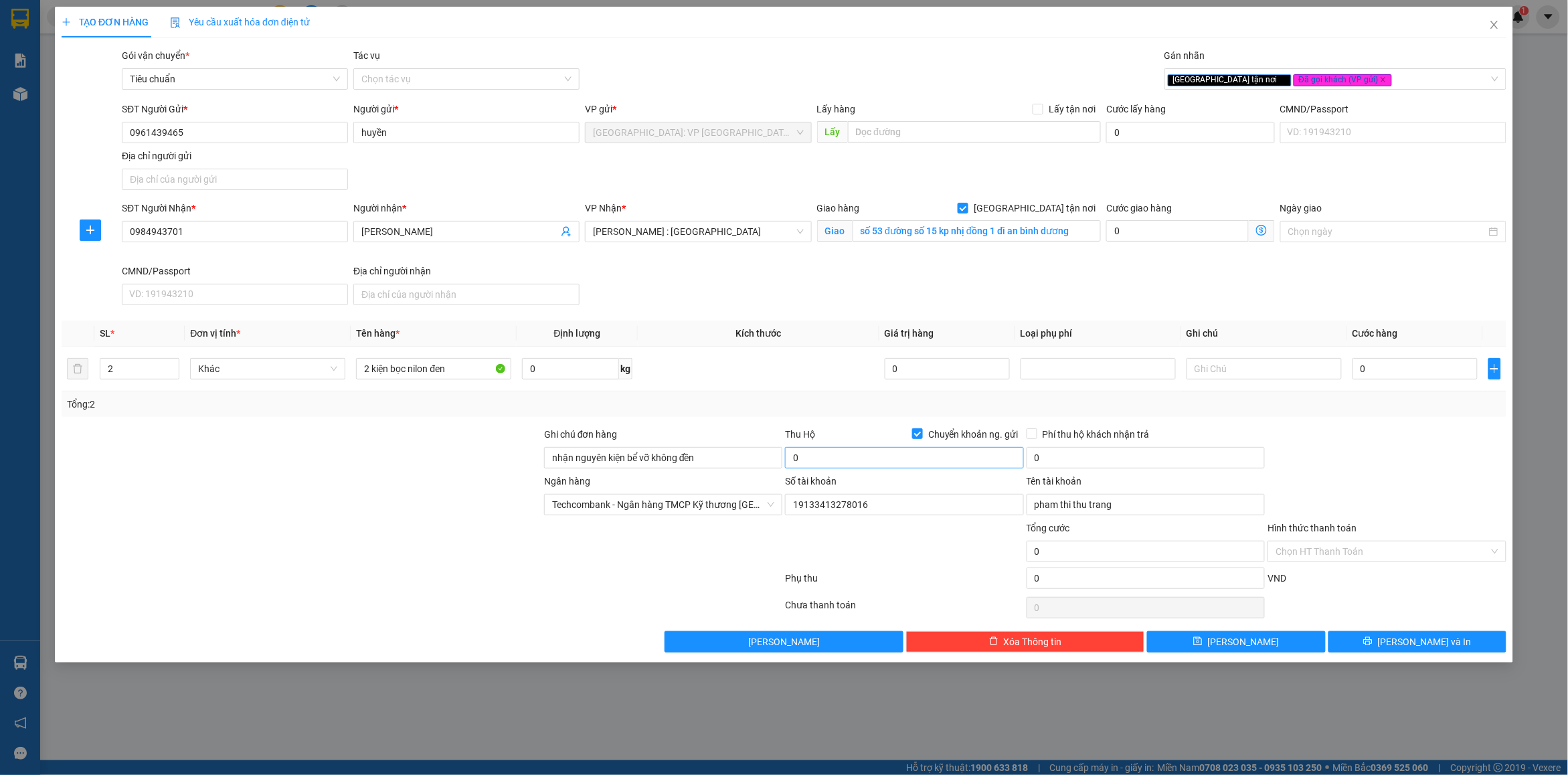
click at [757, 415] on div "Tổng: 2" at bounding box center [784, 404] width 1445 height 25
drag, startPoint x: 940, startPoint y: 438, endPoint x: 957, endPoint y: 435, distance: 17.3
click at [942, 437] on span "Chuyển khoản ng. gửi" at bounding box center [973, 434] width 101 height 15
click at [1292, 420] on div "Transit Pickup Surcharge Ids Transit Deliver Surcharge Ids Transit Deliver Surc…" at bounding box center [784, 350] width 1445 height 604
click at [978, 432] on span "Chuyển khoản ng. gửi" at bounding box center [973, 434] width 101 height 15
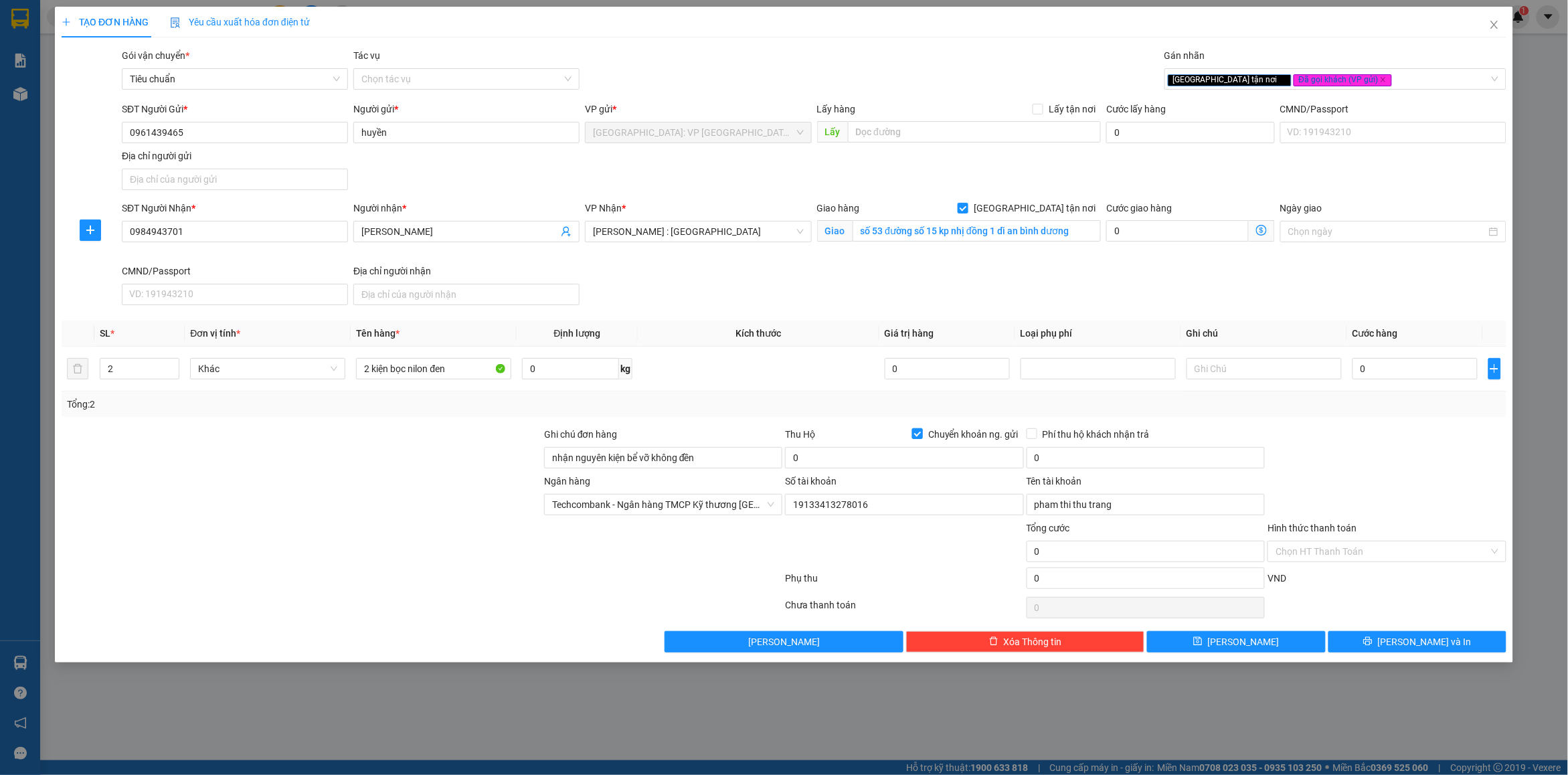
click at [922, 432] on input "Chuyển khoản ng. gửi" at bounding box center [917, 432] width 9 height 9
checkbox input "false"
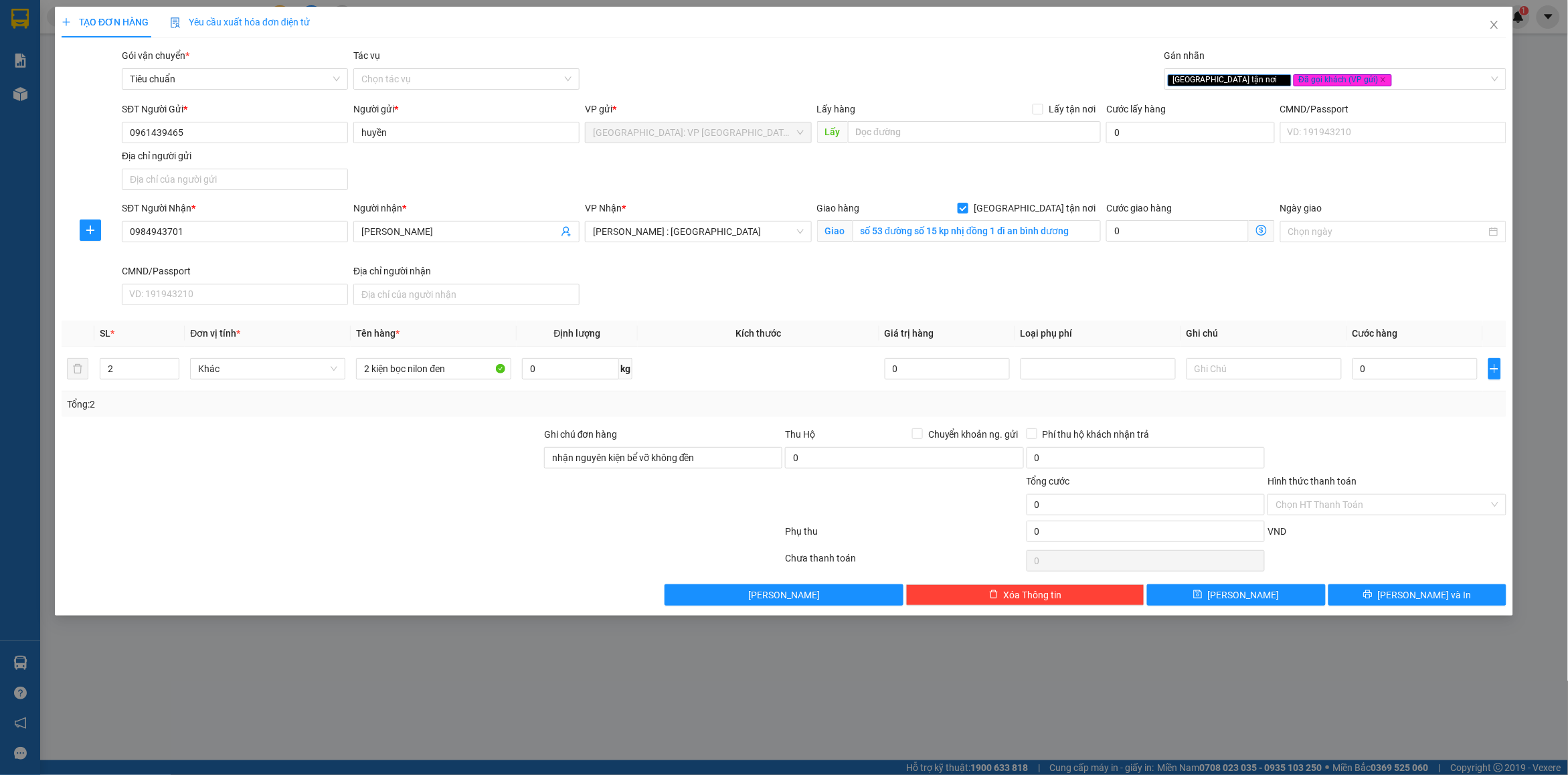
drag, startPoint x: 1367, startPoint y: 415, endPoint x: 1378, endPoint y: 374, distance: 42.4
click at [1367, 411] on div "Tổng: 2" at bounding box center [784, 404] width 1445 height 25
click at [1378, 373] on input "0" at bounding box center [1415, 369] width 125 height 21
type input "3"
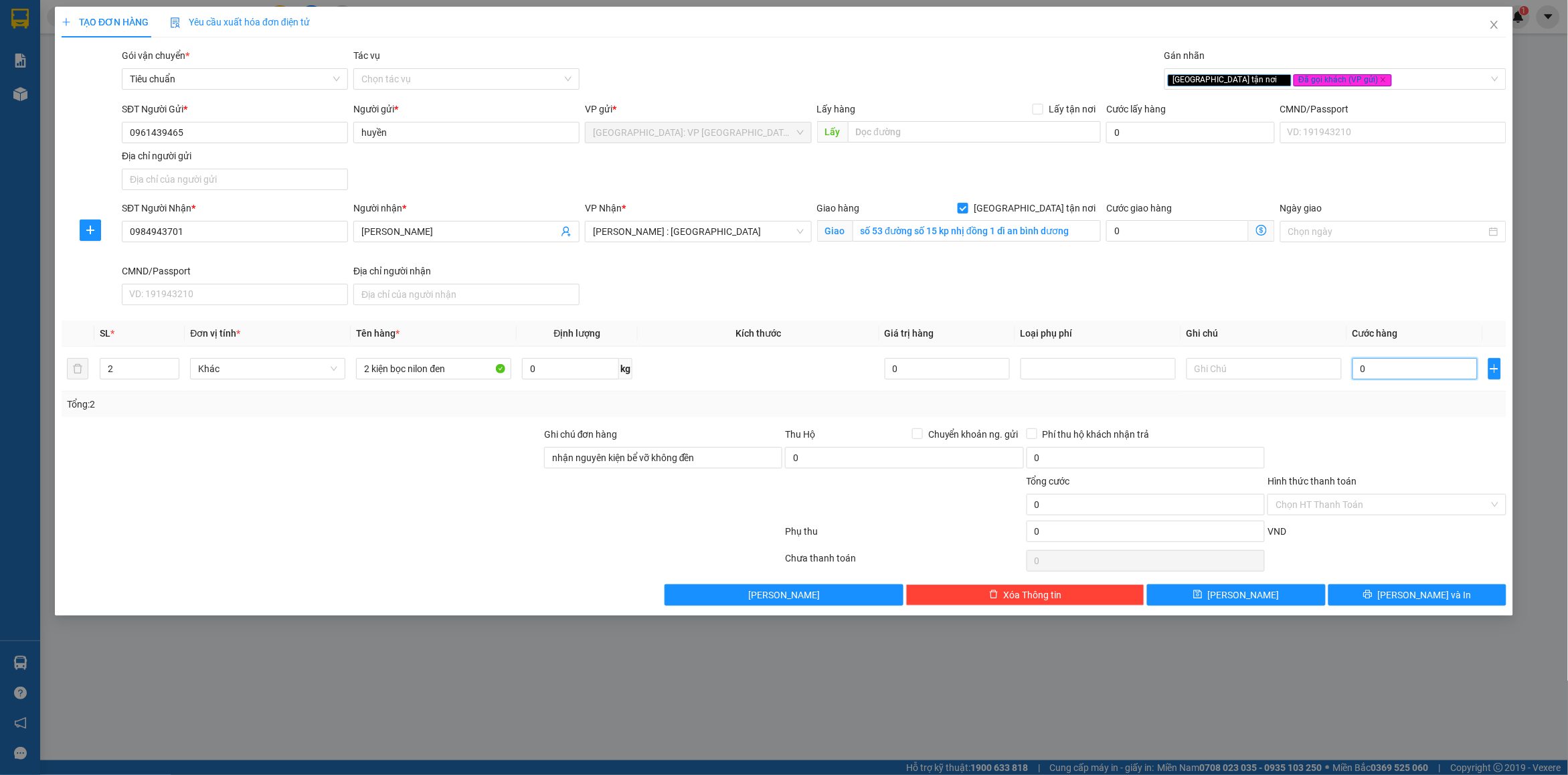
type input "3"
type input "30.000"
type input "300.000"
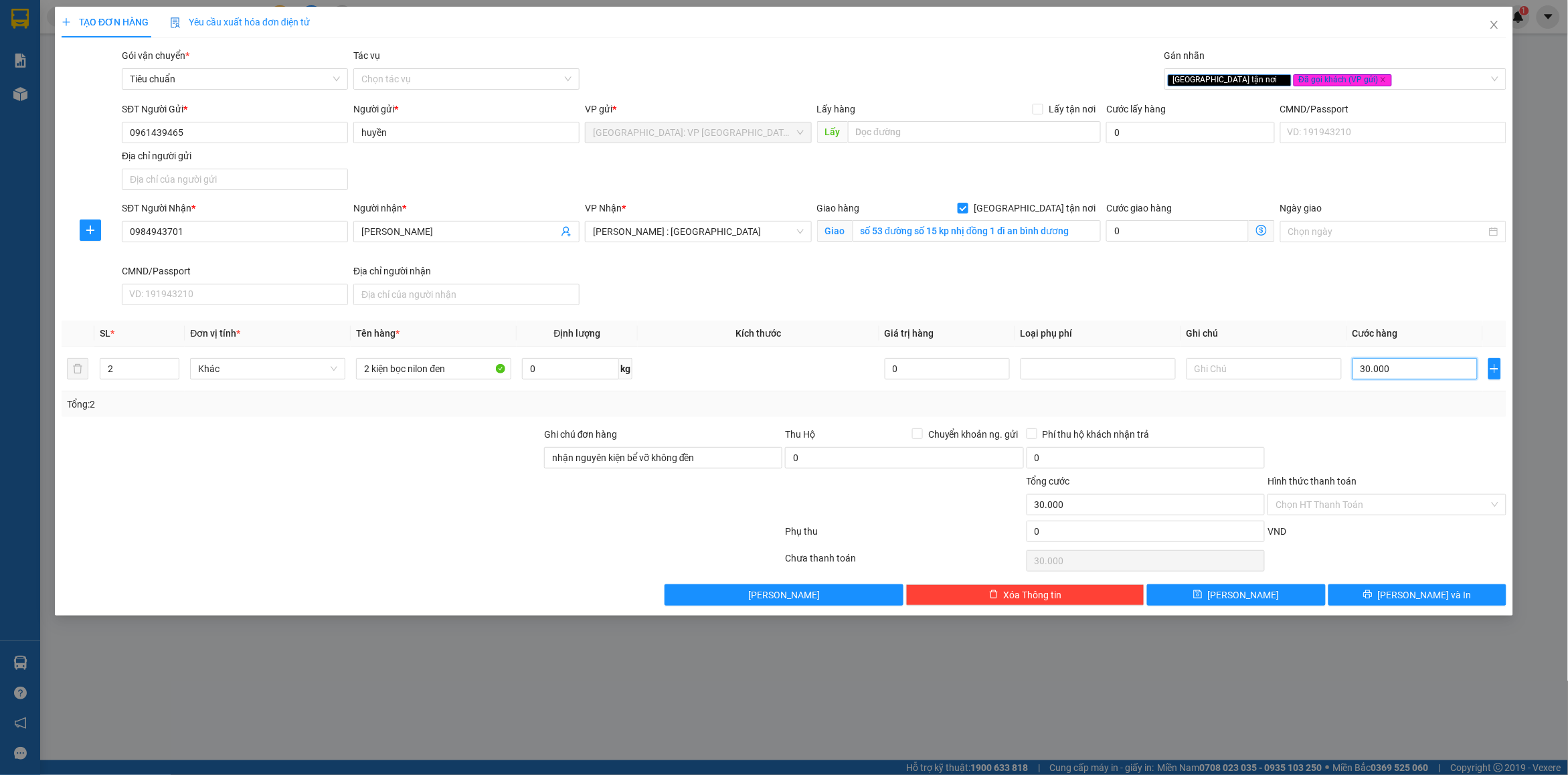
type input "300.000"
drag, startPoint x: 1437, startPoint y: 400, endPoint x: 1363, endPoint y: 442, distance: 85.1
click at [1433, 403] on div "Tổng: 2" at bounding box center [784, 404] width 1434 height 15
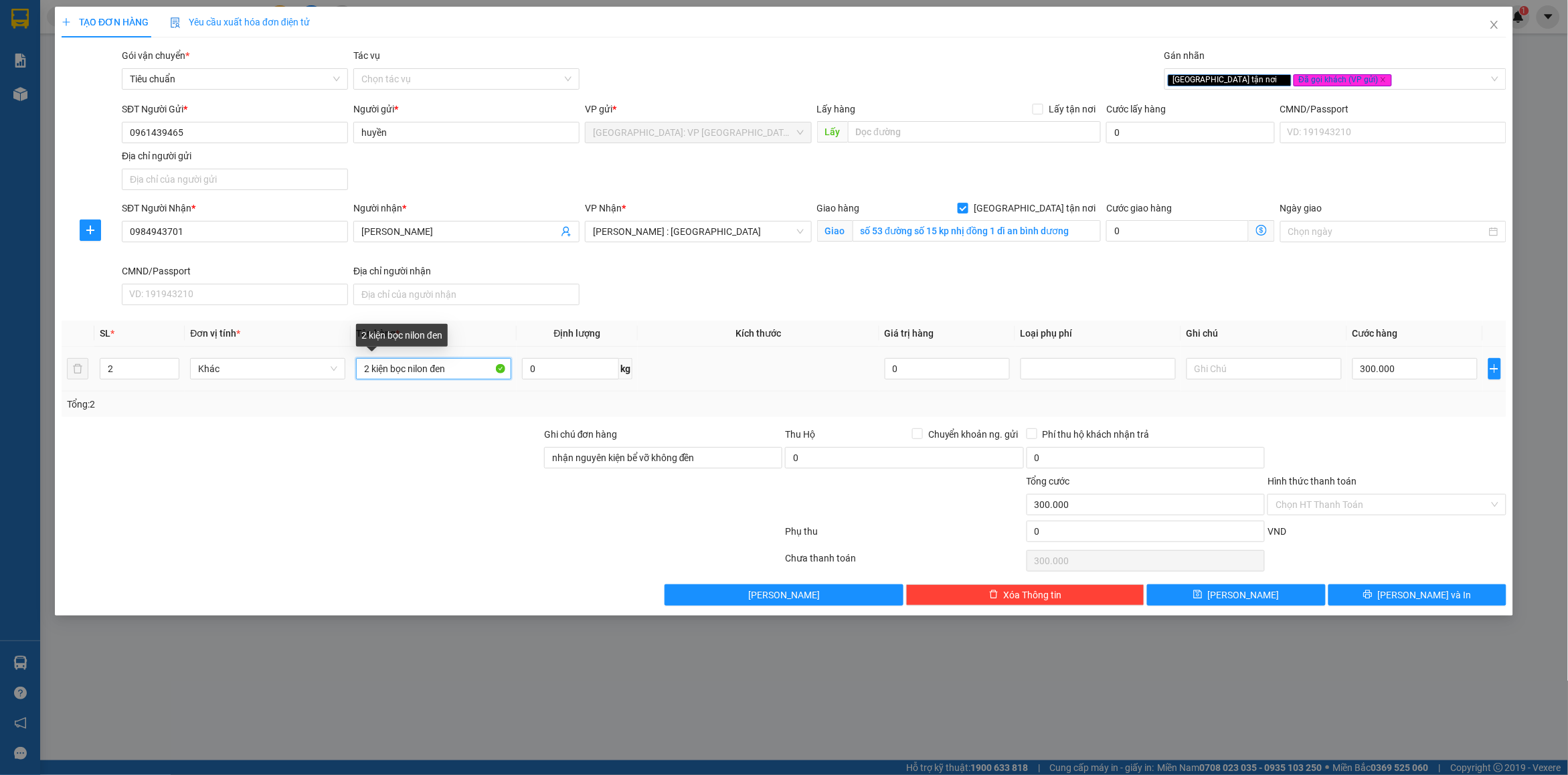
click at [494, 374] on input "2 kiện bọc nilon đen" at bounding box center [433, 369] width 155 height 21
type input "2 kiện bọc nilon đen ( bộ máy tính )"
click at [1373, 596] on icon "printer" at bounding box center [1368, 594] width 9 height 9
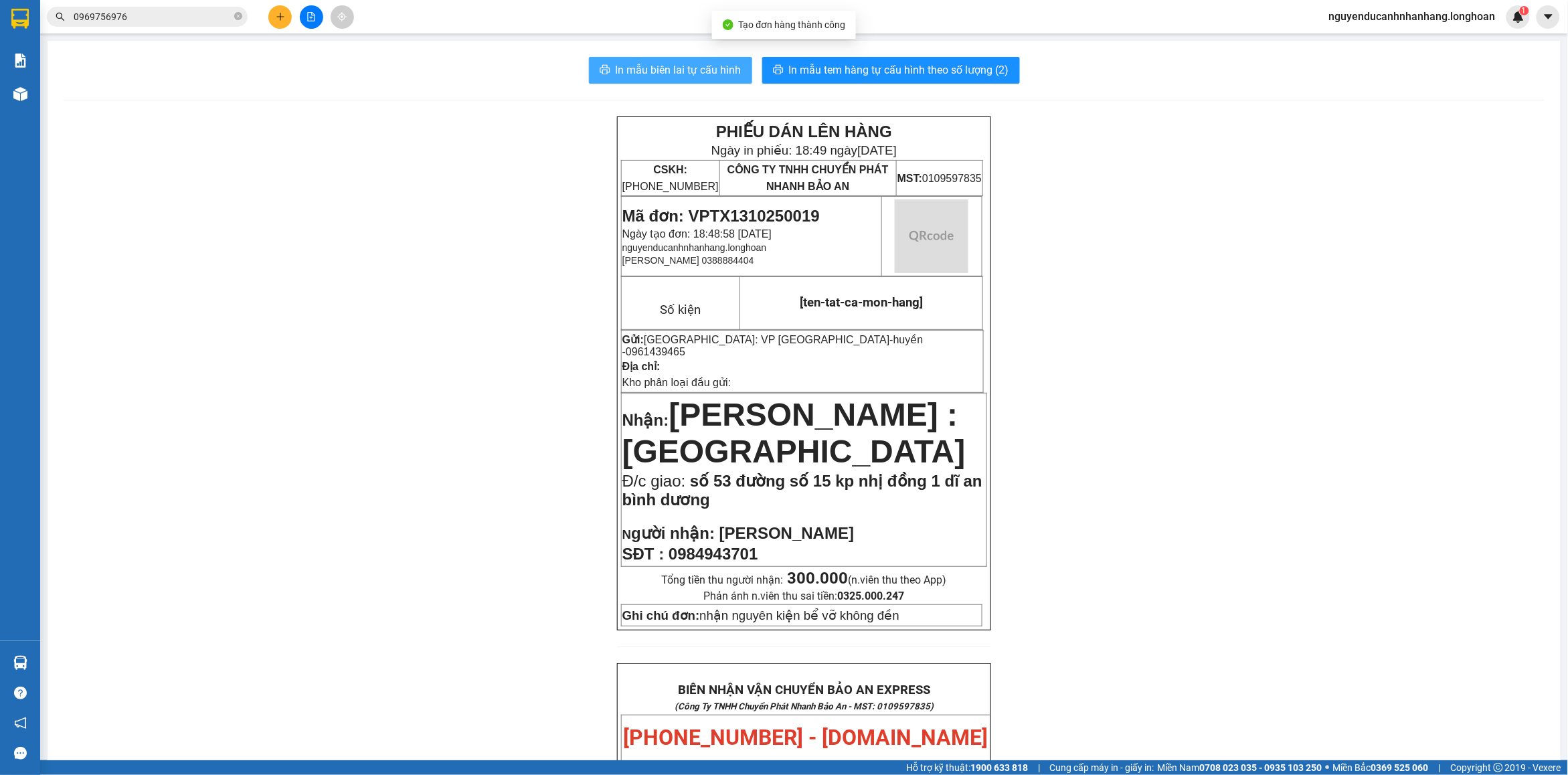
click at [680, 74] on span "In mẫu biên lai tự cấu hình" at bounding box center [679, 70] width 126 height 17
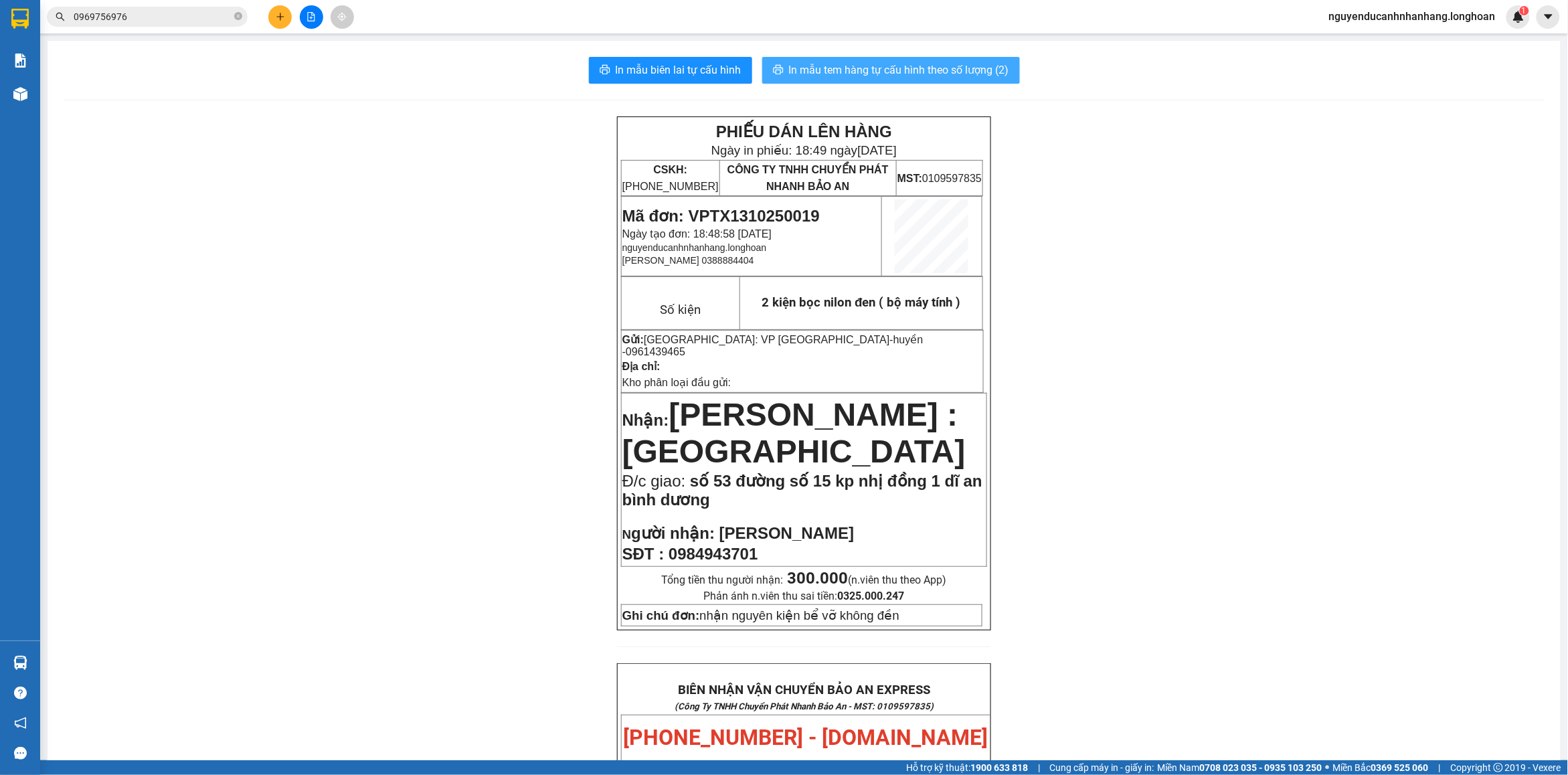
click at [789, 67] on span "In mẫu tem hàng tự cấu hình theo số lượng (2)" at bounding box center [899, 70] width 220 height 17
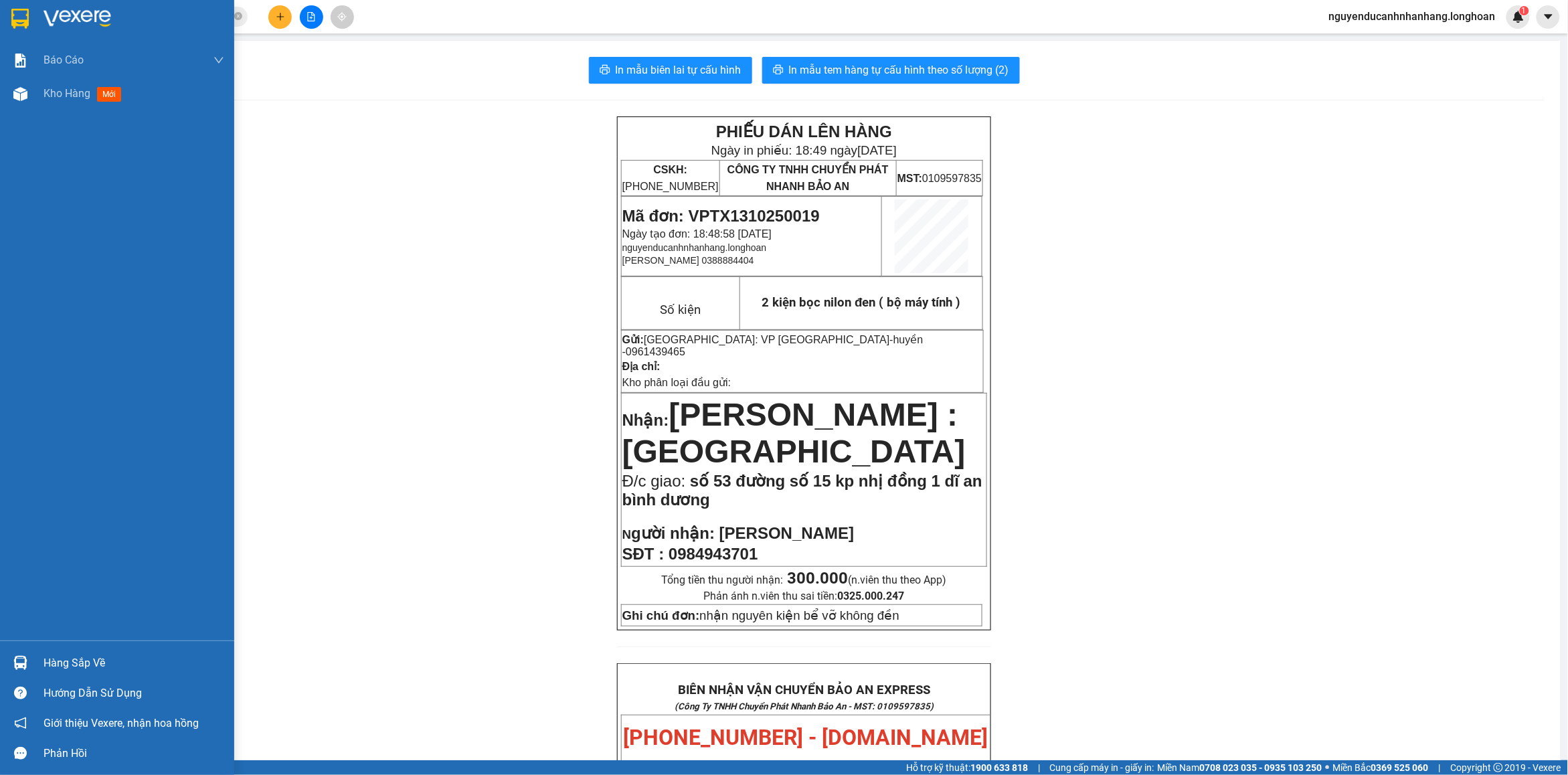
click at [27, 15] on img at bounding box center [20, 18] width 18 height 20
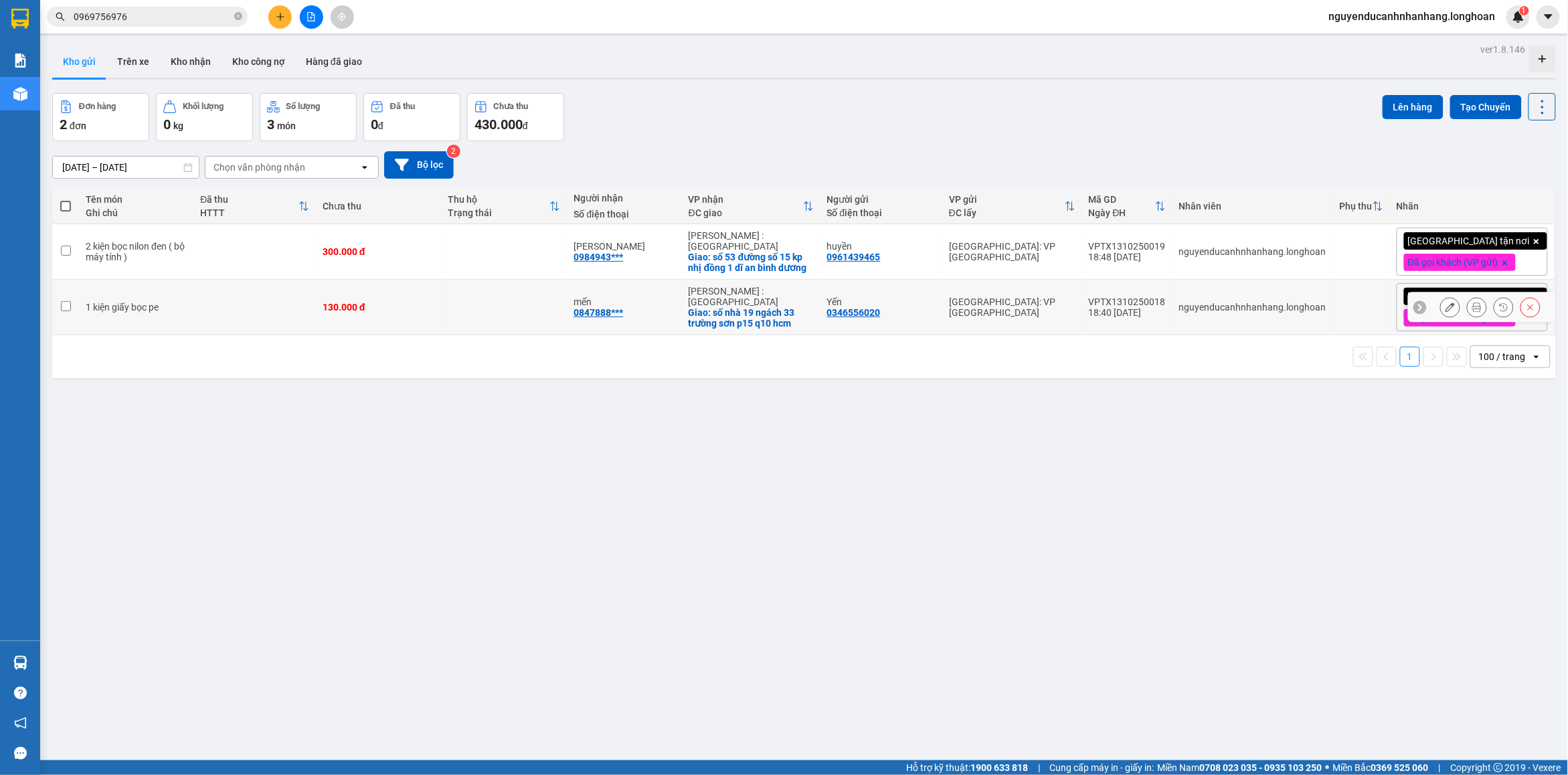
click at [1446, 306] on icon at bounding box center [1450, 306] width 9 height 9
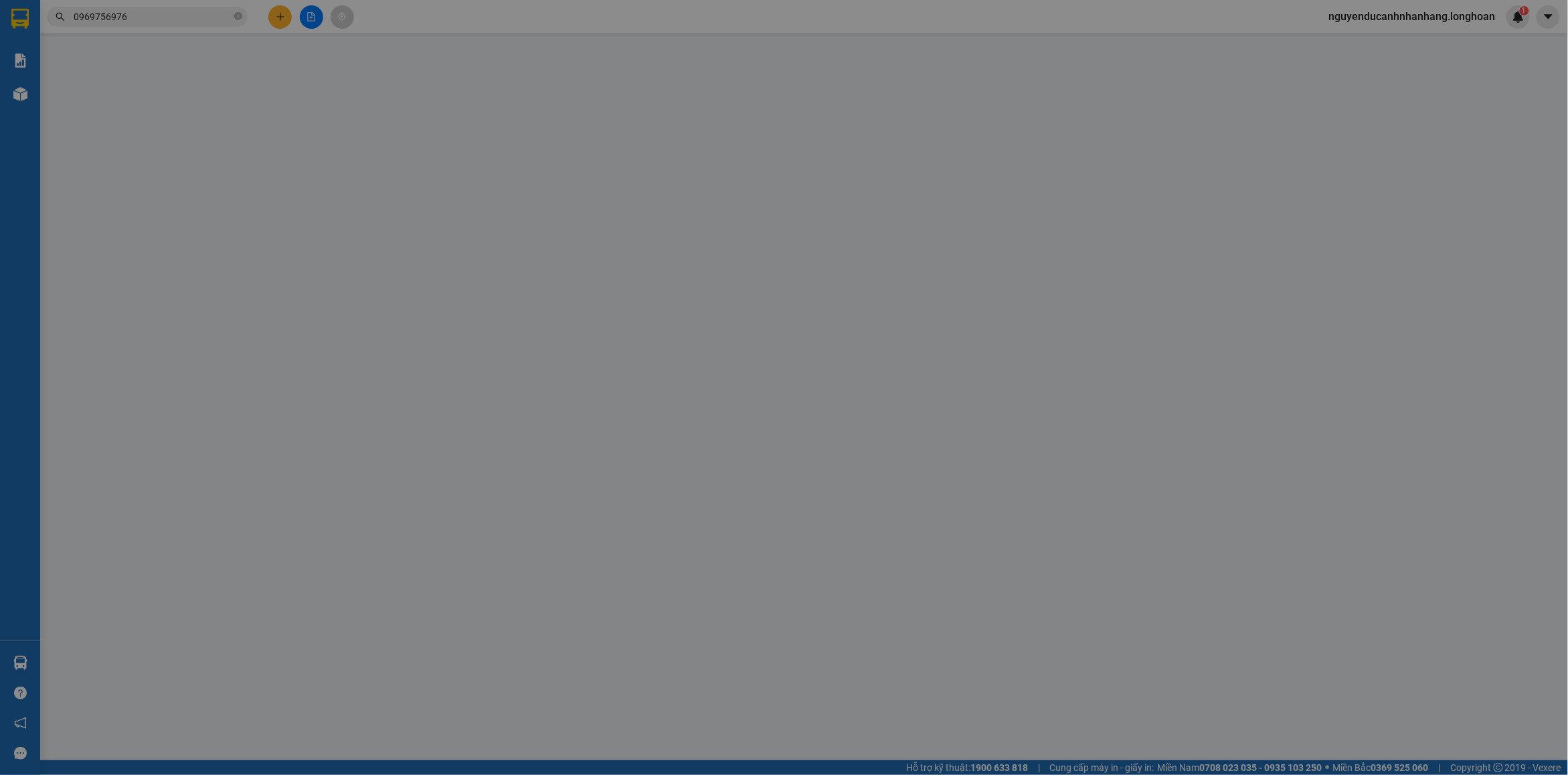
type input "0346556020"
type input "Yến"
type input "0847888728"
type input "mến"
checkbox input "true"
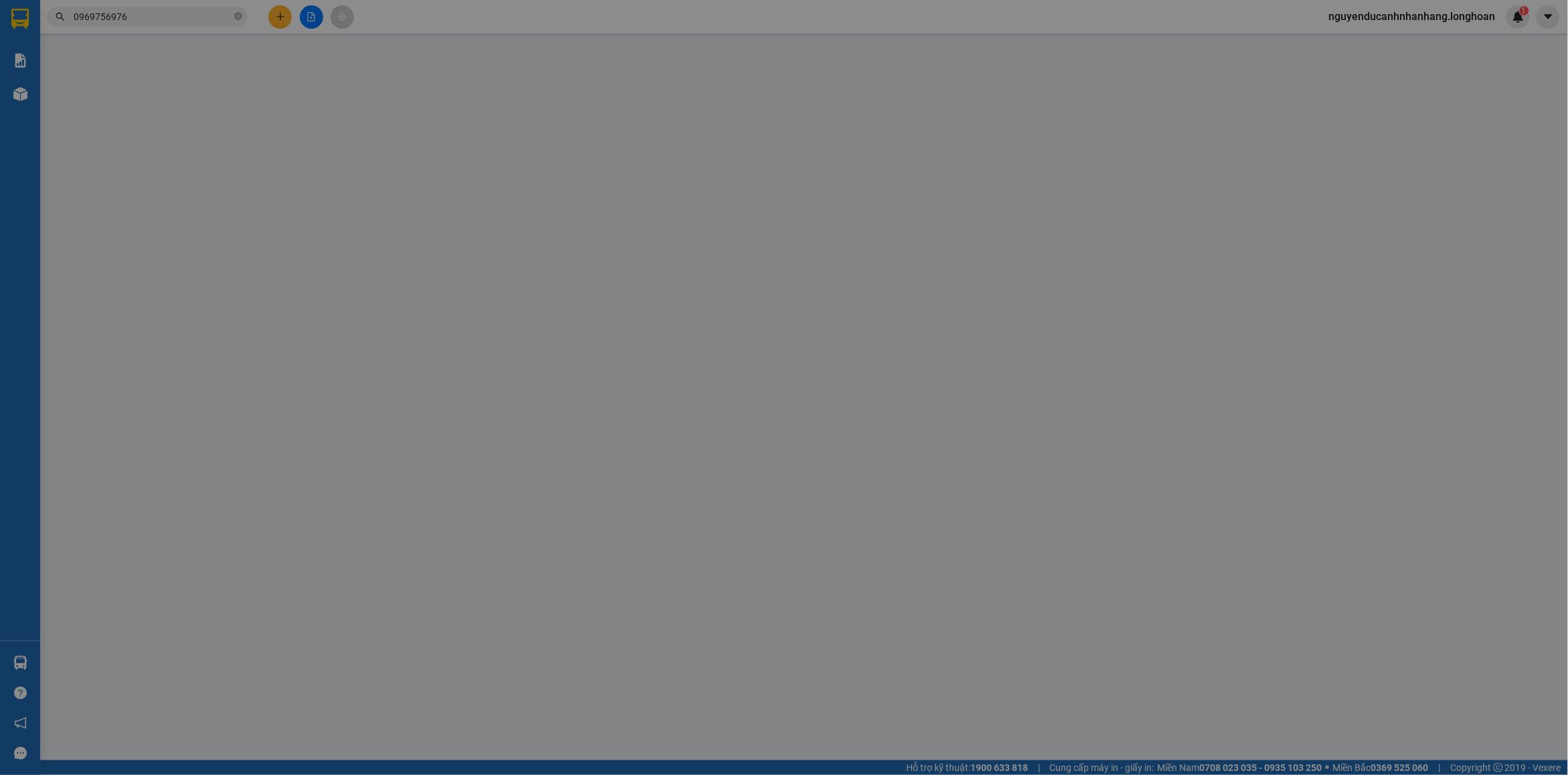
type input "số nhà 19 ngách 33 trường sơn p15 q10 hcm"
type input "nhận nguyên kiện bể vỡ không đền"
type input "0"
type input "130.000"
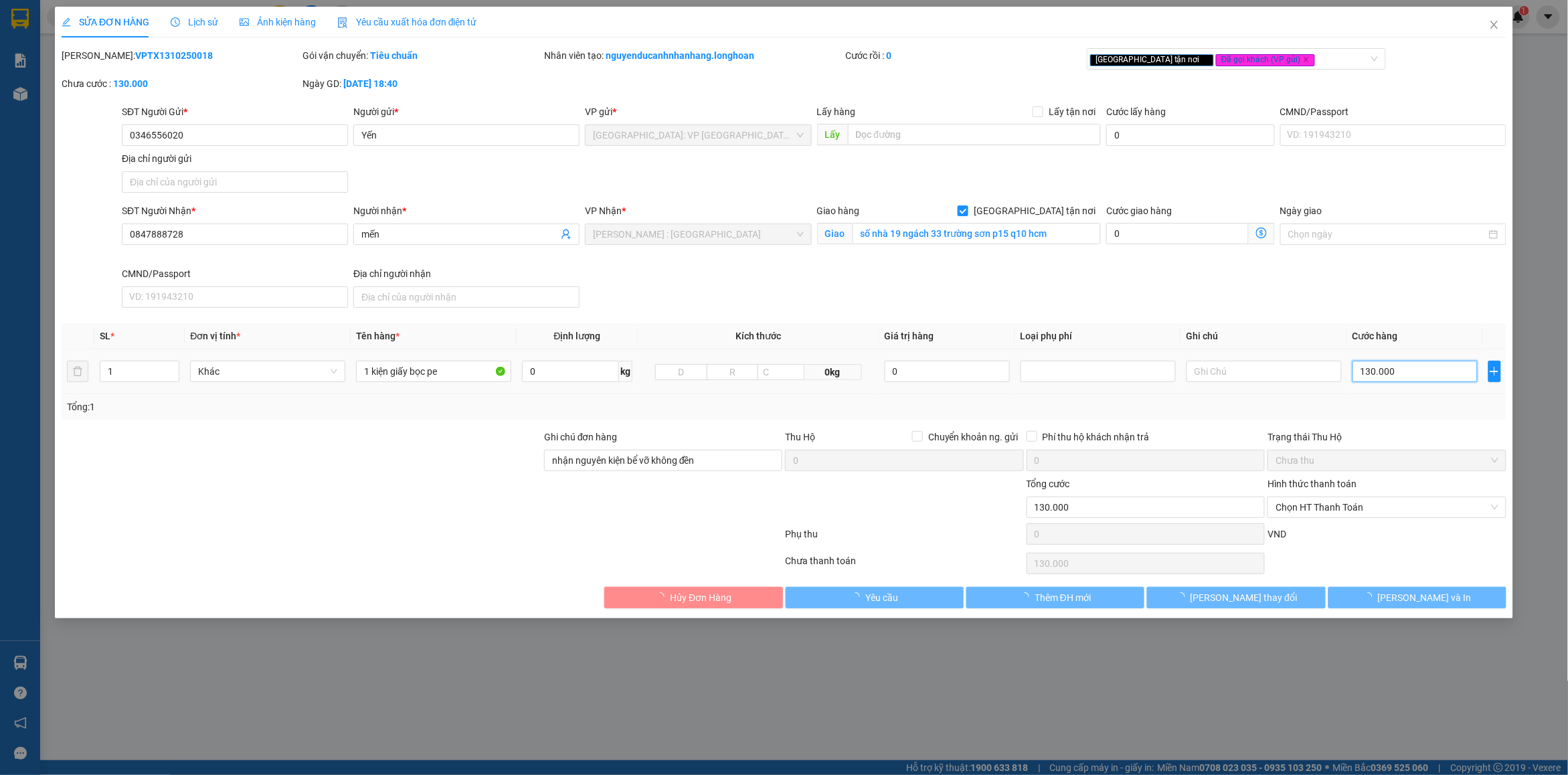
click at [1390, 364] on input "130.000" at bounding box center [1415, 372] width 125 height 21
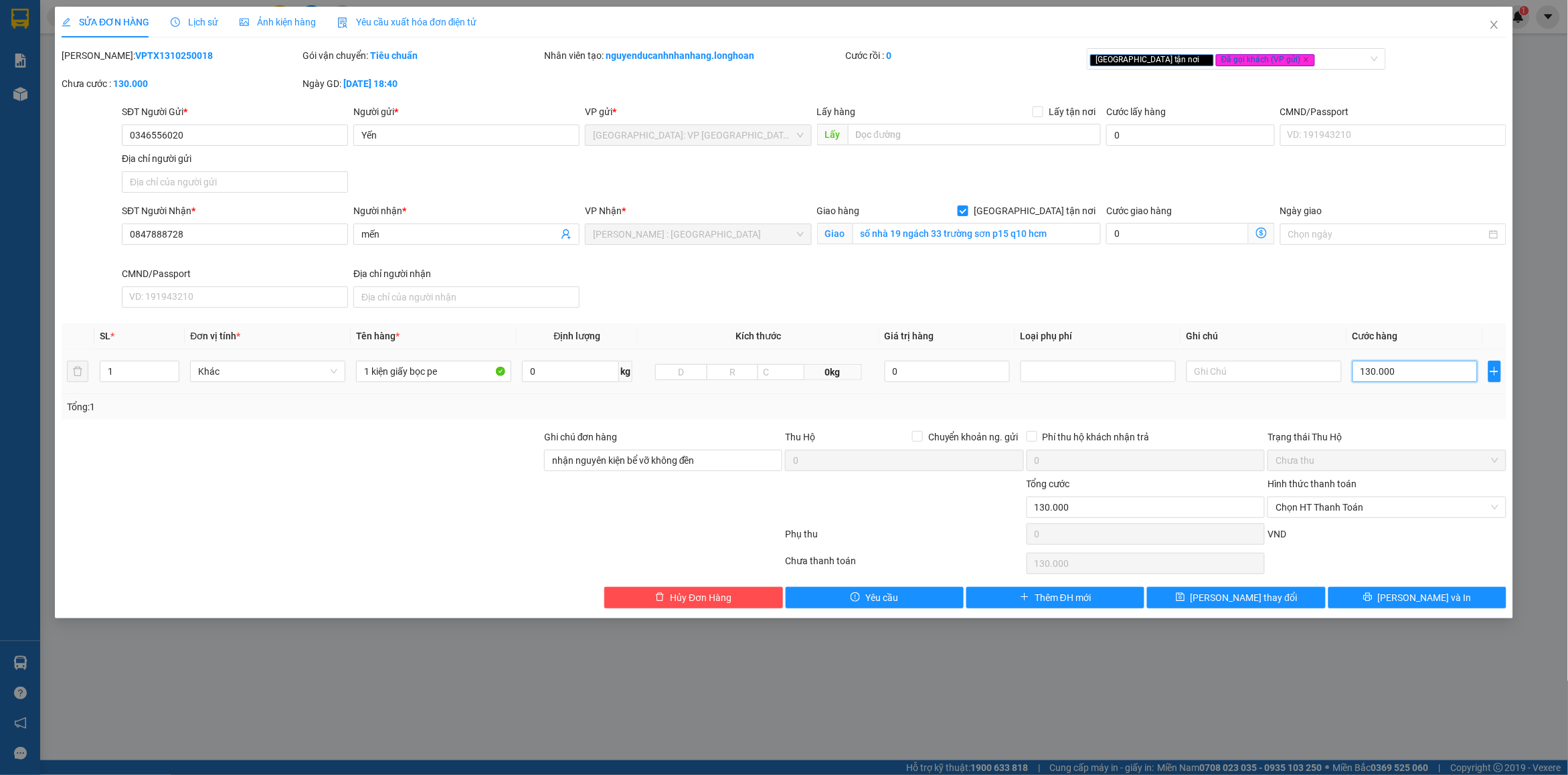
type input "1"
type input "12"
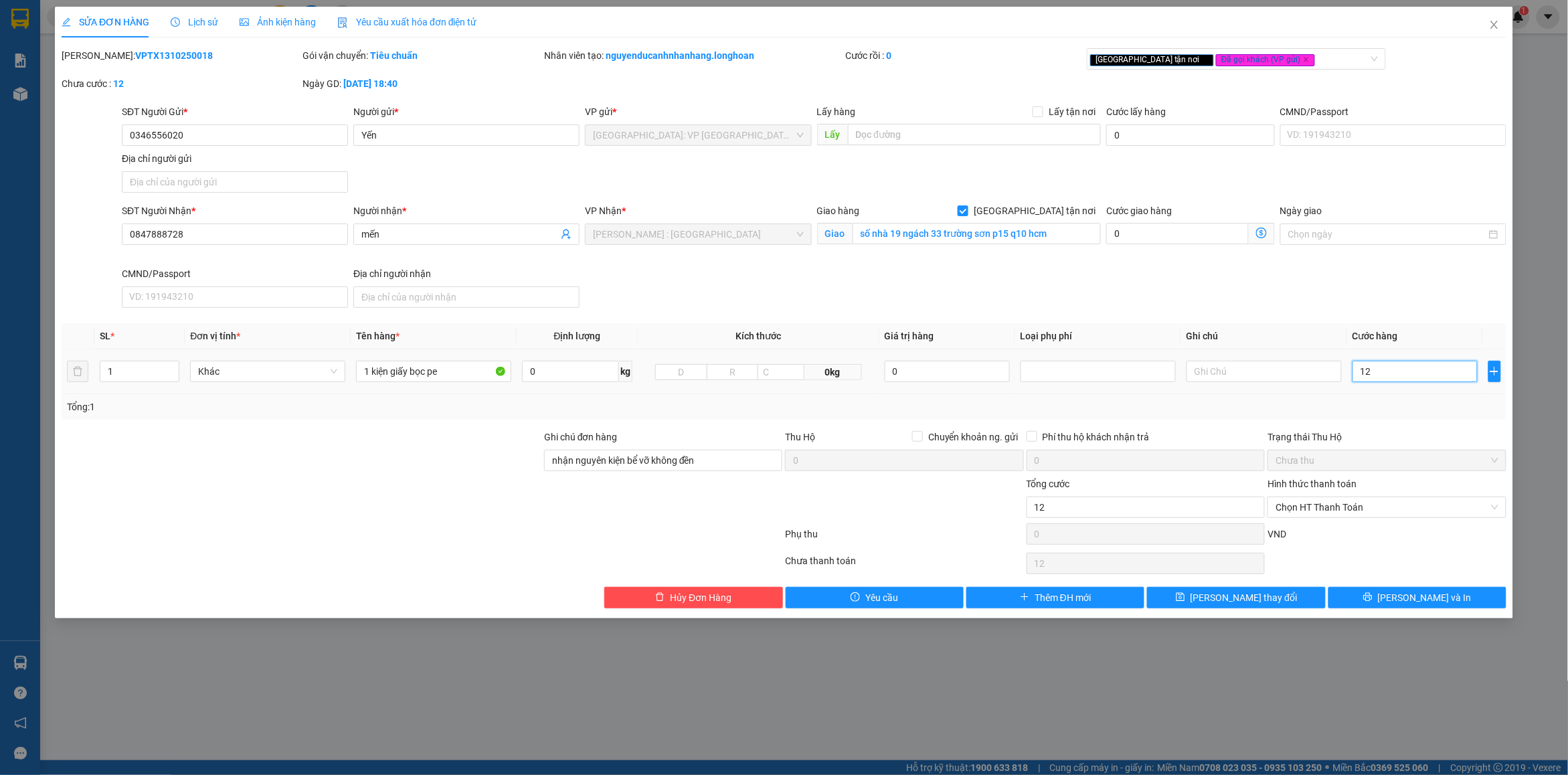
type input "120"
type input "120.000"
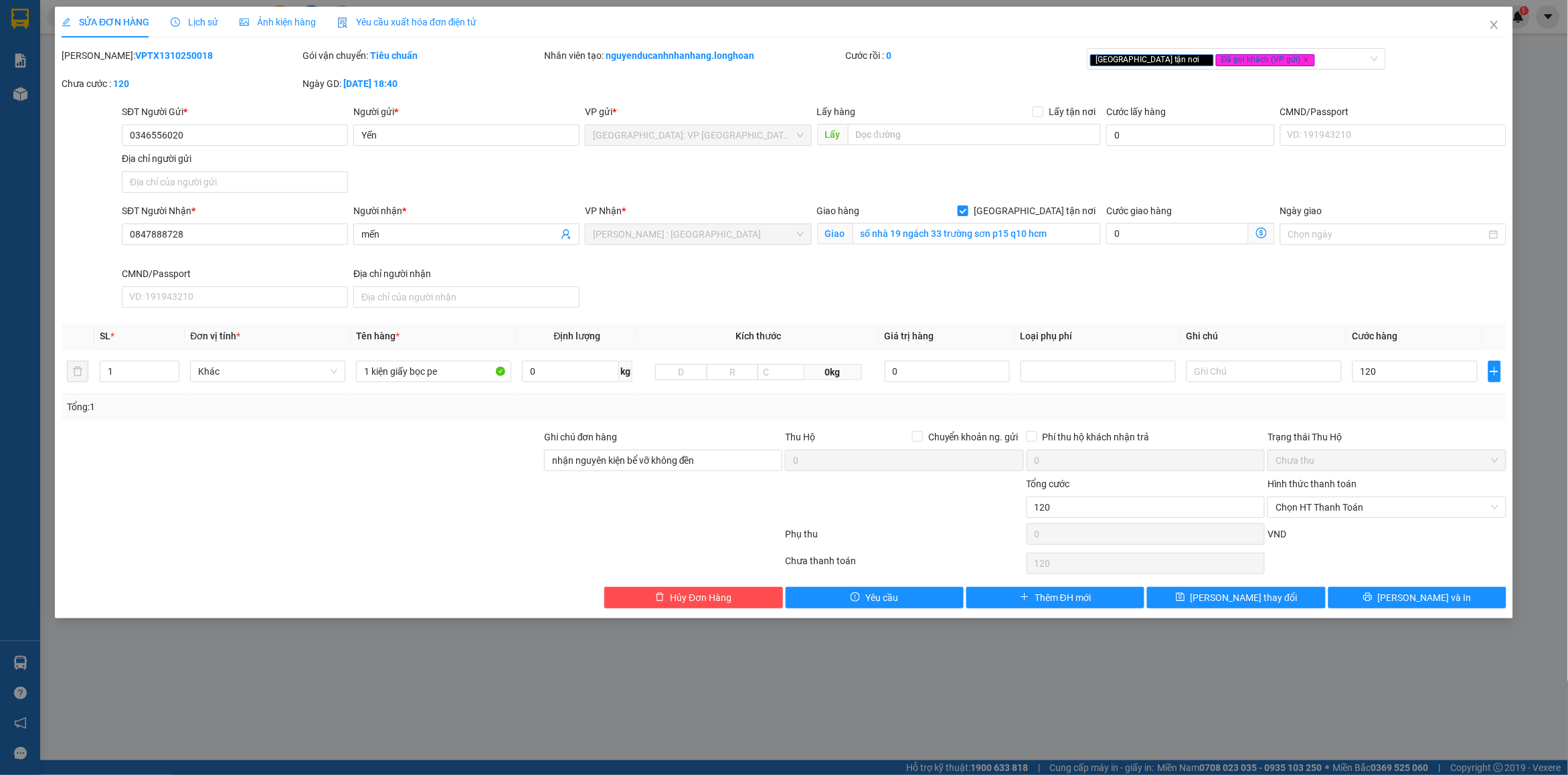
type input "120.000"
click at [1383, 413] on div "Tổng: 1" at bounding box center [784, 406] width 1434 height 15
click at [1362, 604] on button "[PERSON_NAME] và In" at bounding box center [1418, 597] width 178 height 21
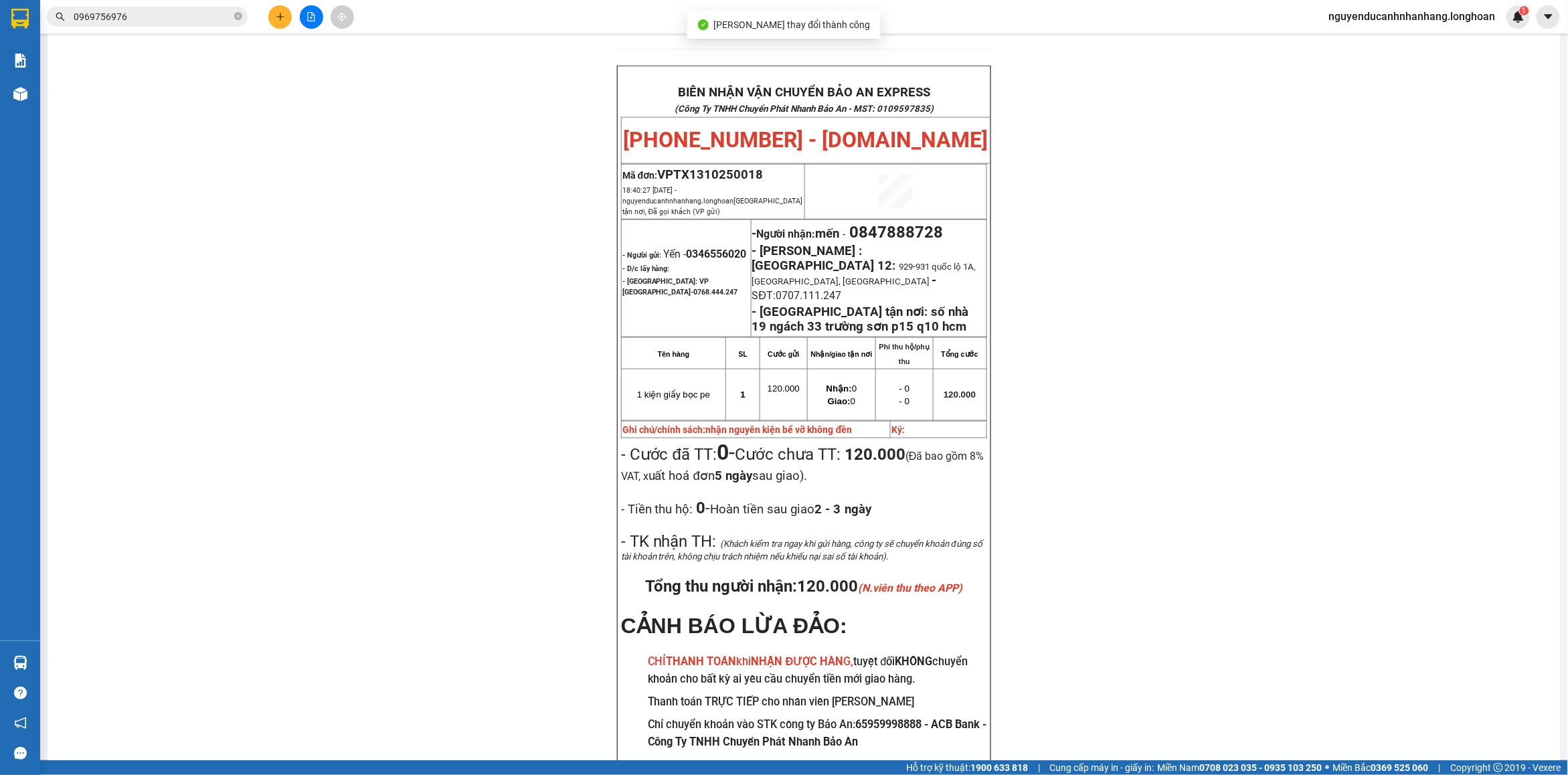
scroll to position [669, 0]
